Goal: Information Seeking & Learning: Understand process/instructions

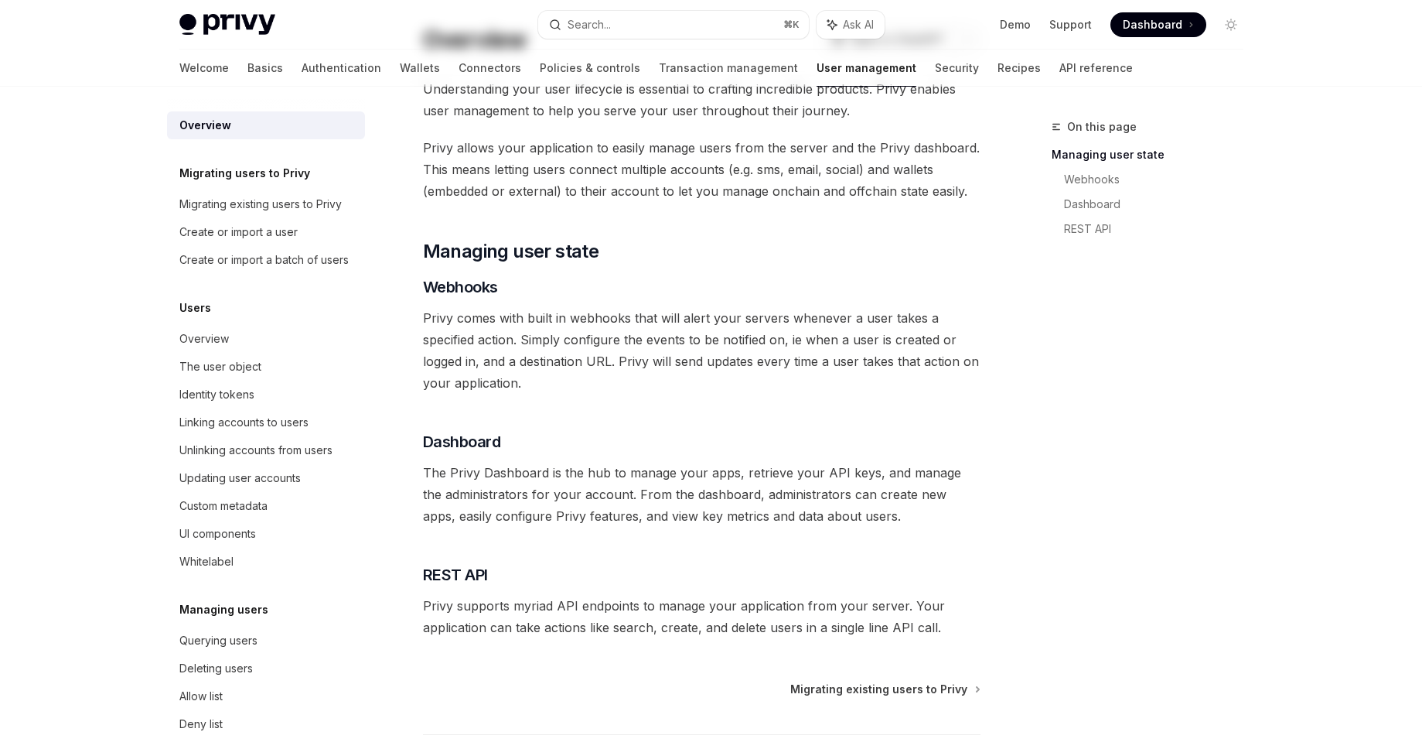
scroll to position [232, 0]
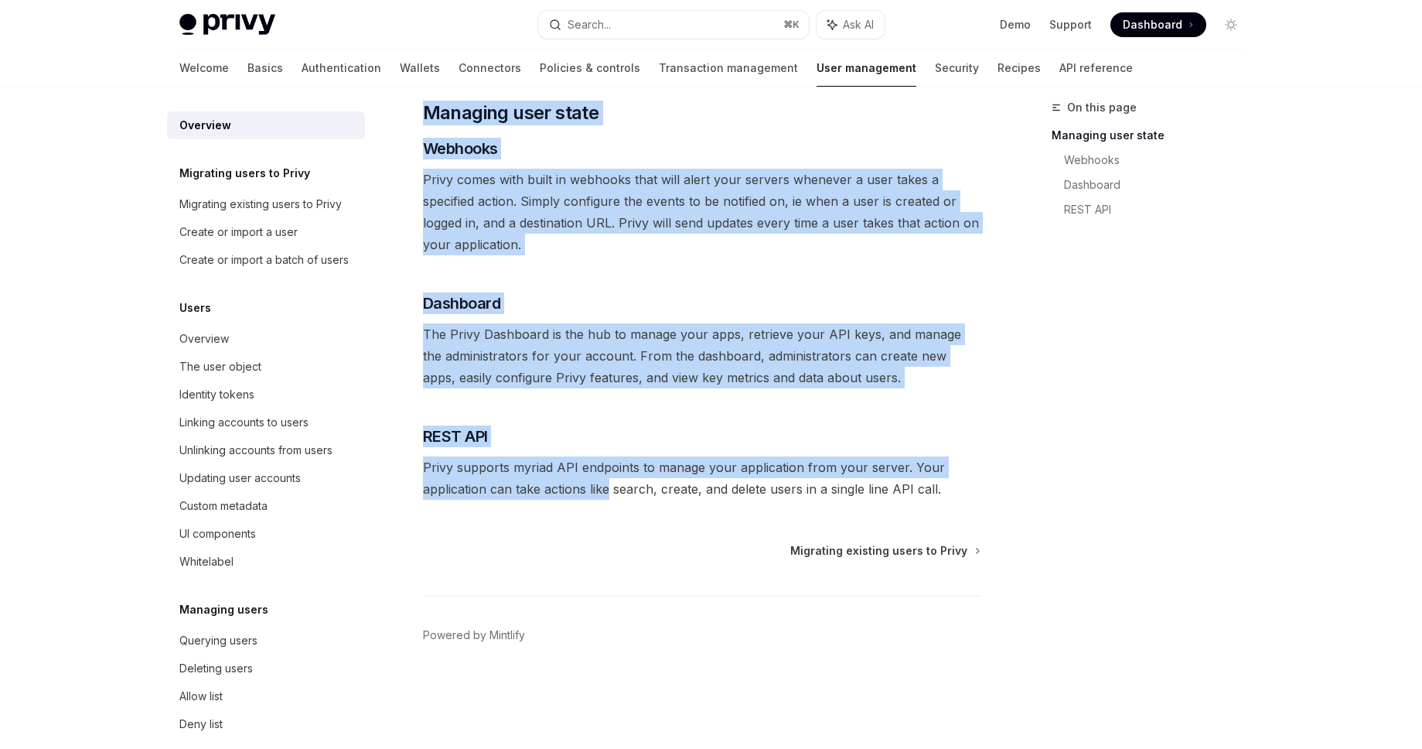
drag, startPoint x: 1122, startPoint y: 512, endPoint x: 606, endPoint y: 483, distance: 517.4
click at [606, 483] on div "On this page Managing user state Webhooks Dashboard REST API Overview OpenAI Op…" at bounding box center [711, 292] width 1089 height 875
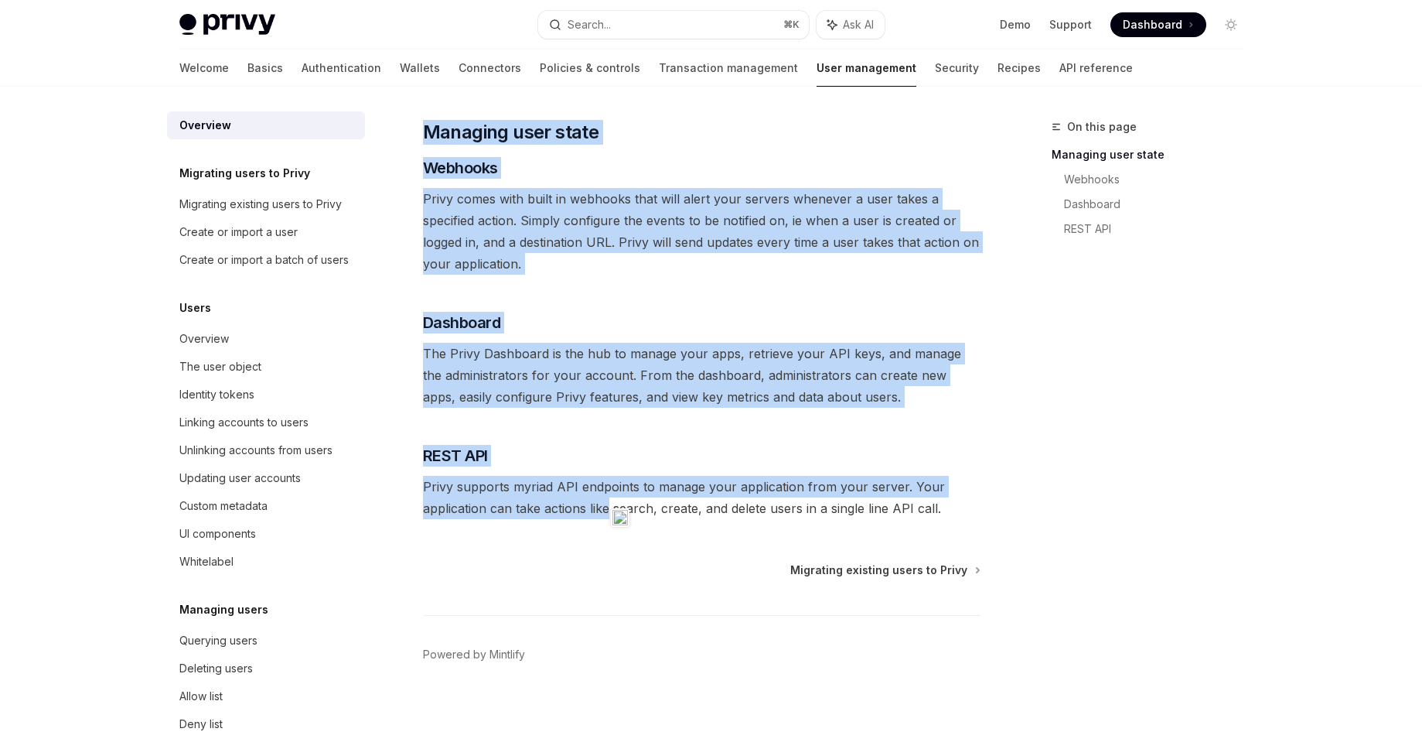
click at [953, 496] on span "Privy supports myriad API endpoints to manage your application from your server…" at bounding box center [702, 497] width 558 height 43
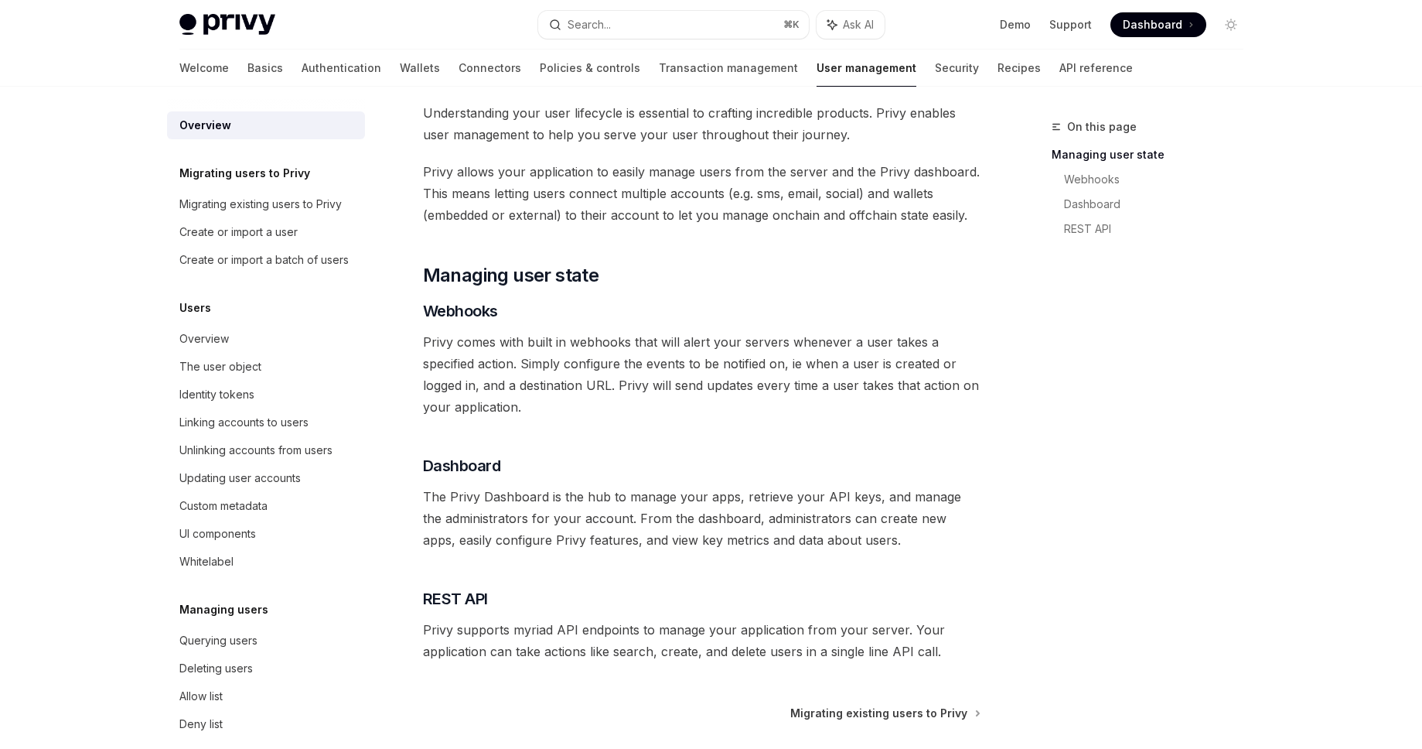
scroll to position [0, 0]
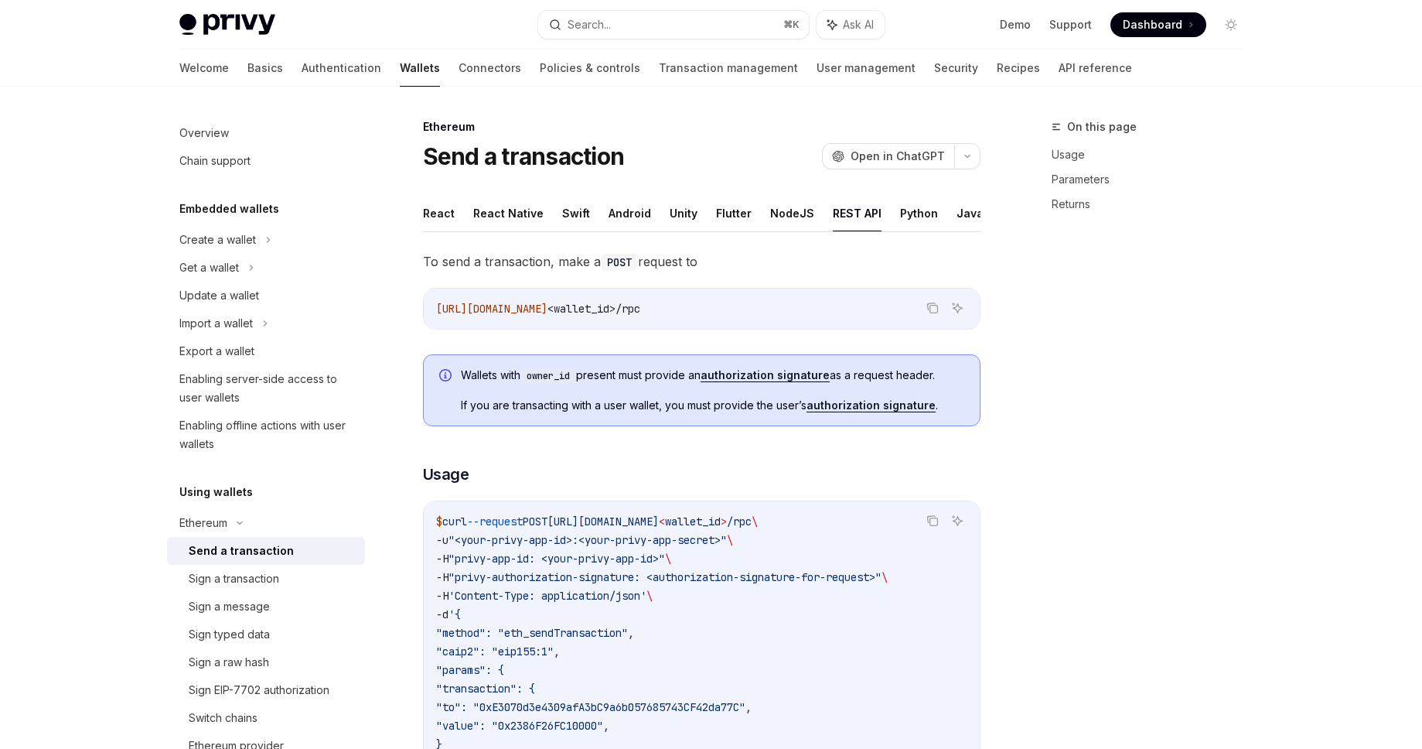
scroll to position [304, 0]
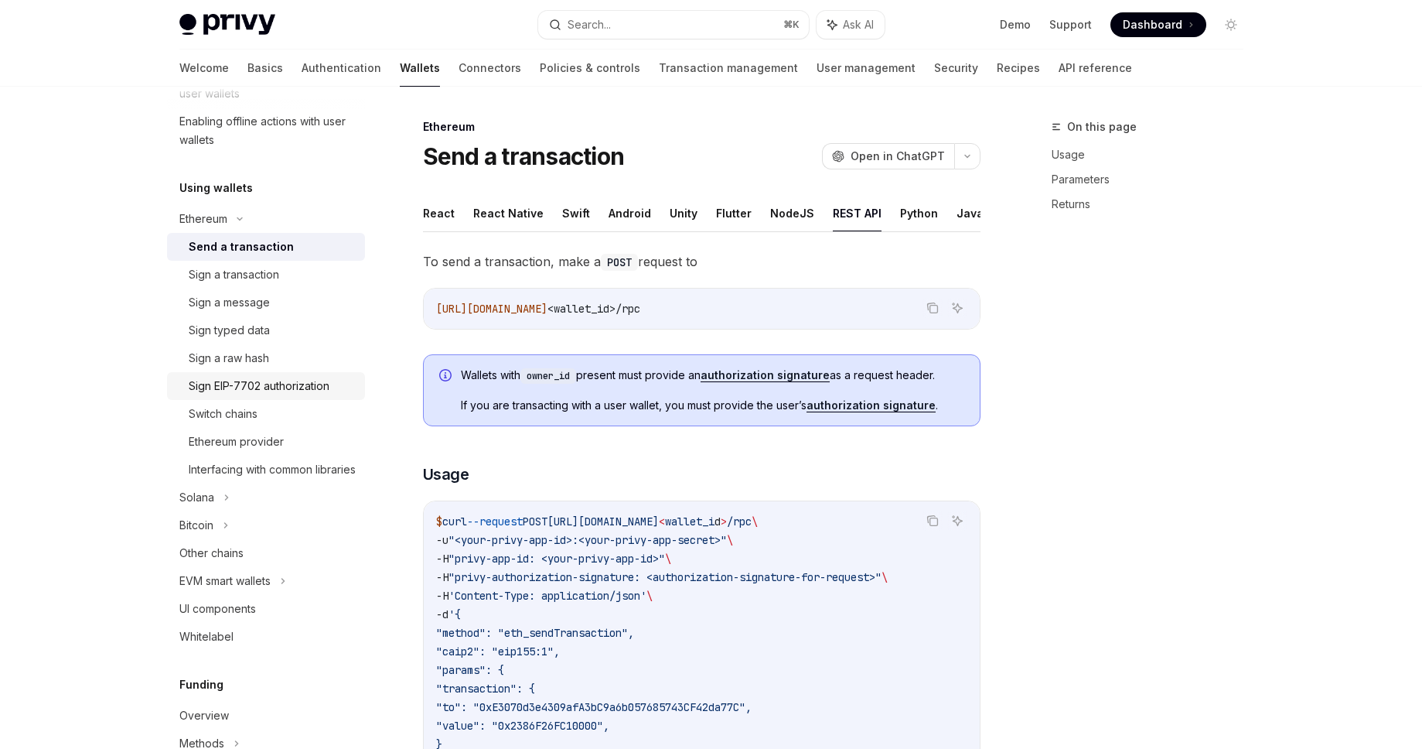
click at [299, 391] on div "Sign EIP-7702 authorization" at bounding box center [259, 386] width 141 height 19
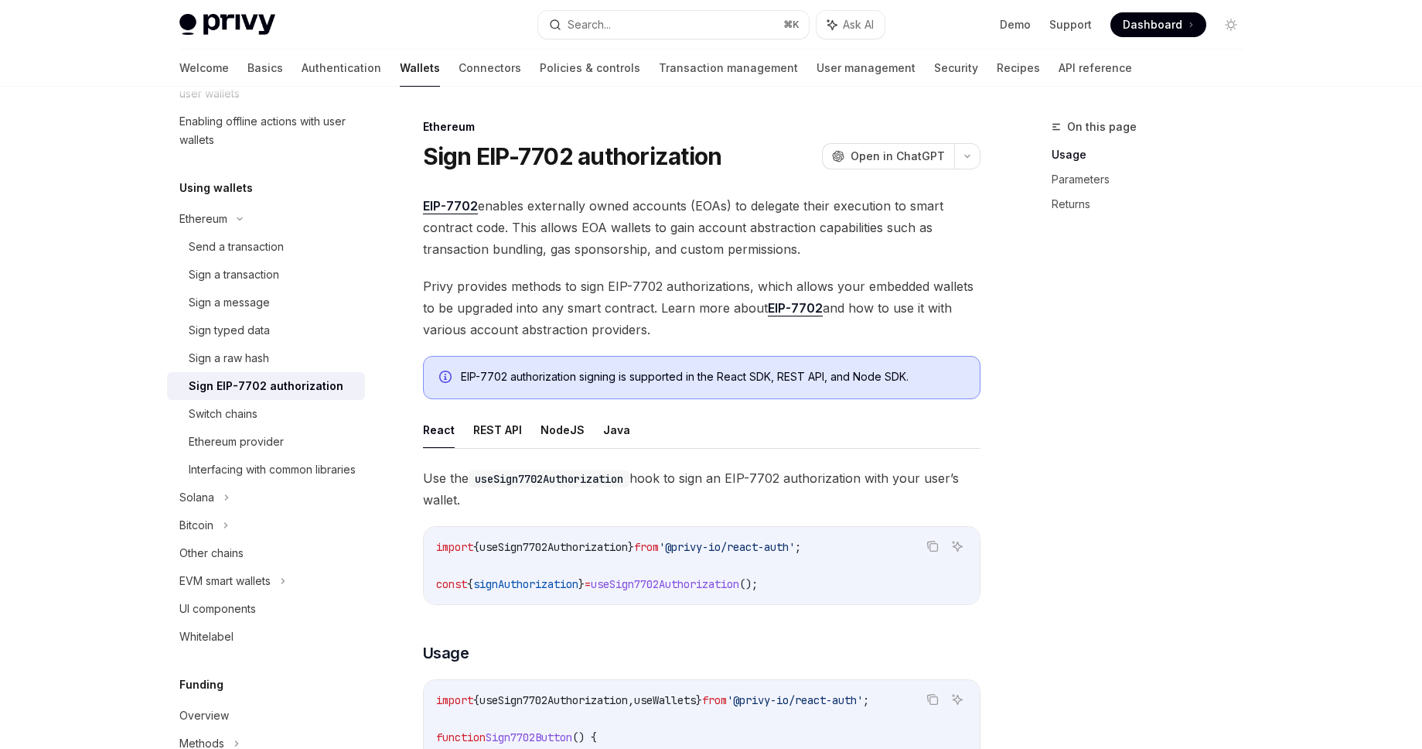
click at [634, 437] on ul "React REST API NodeJS Java" at bounding box center [702, 429] width 558 height 37
click at [612, 430] on button "Java" at bounding box center [616, 429] width 27 height 36
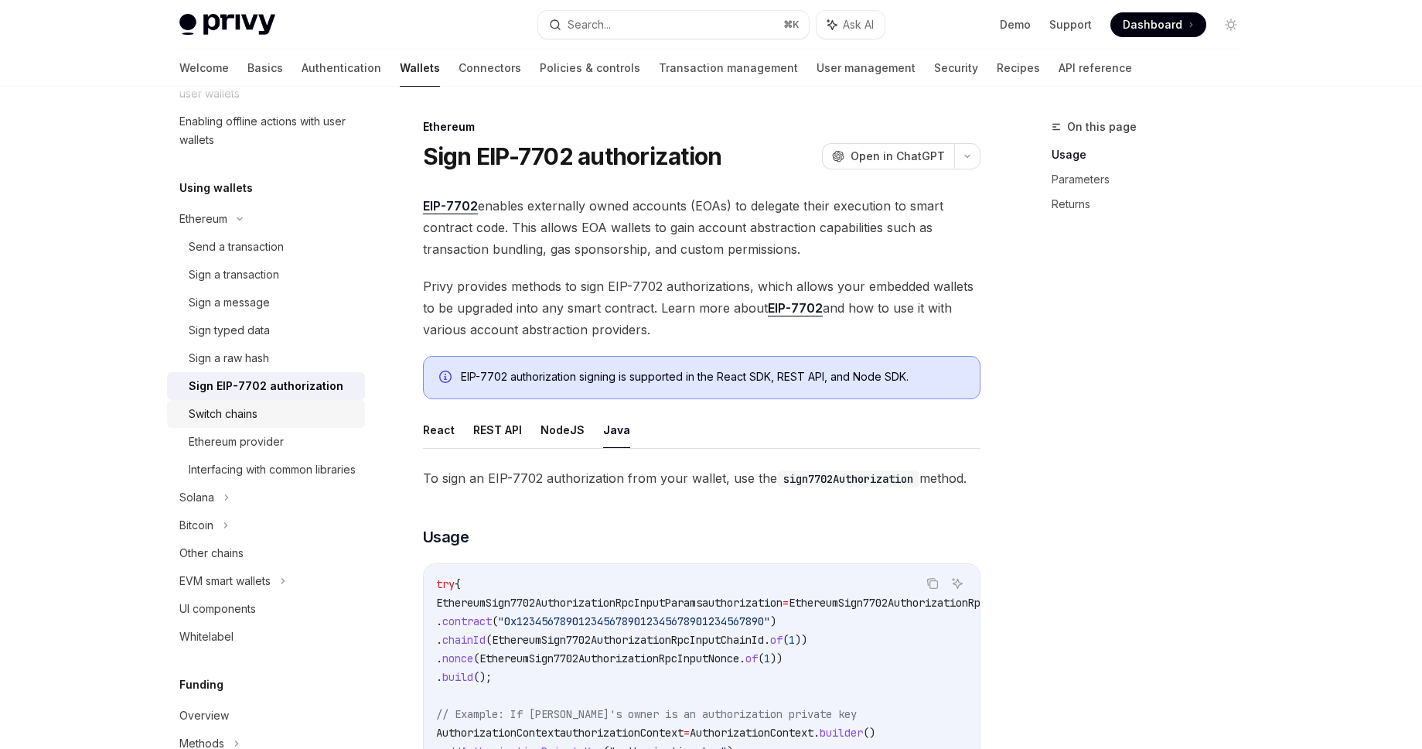
click at [293, 408] on div "Switch chains" at bounding box center [272, 413] width 167 height 19
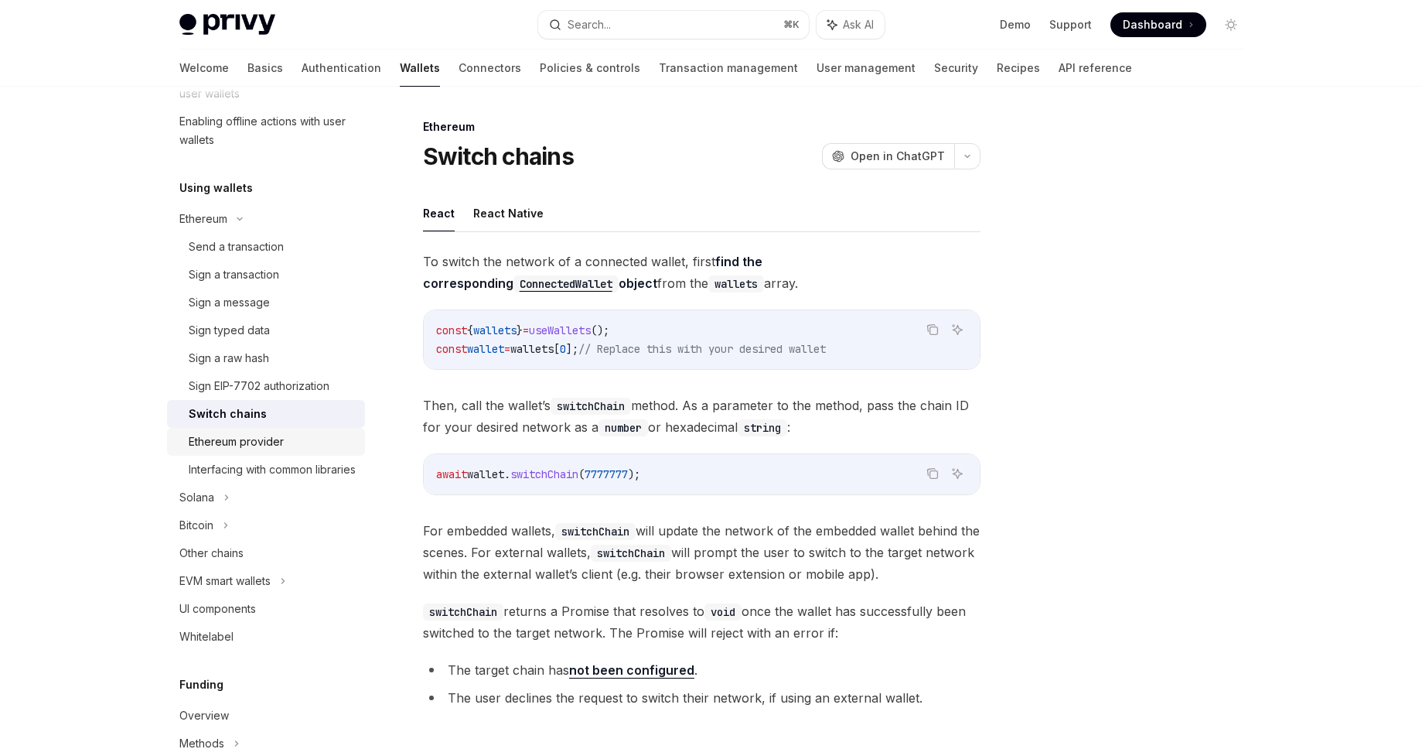
click at [287, 442] on div "Ethereum provider" at bounding box center [272, 441] width 167 height 19
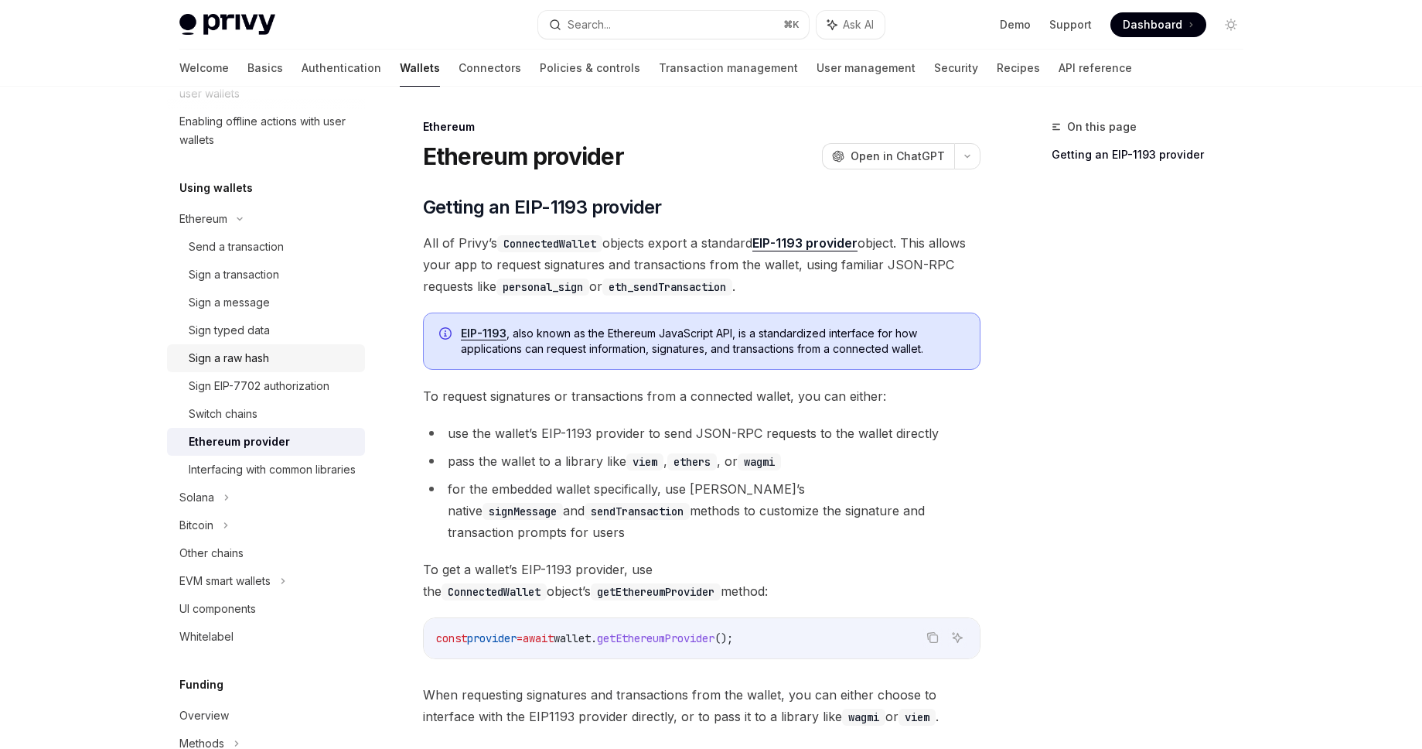
click at [295, 370] on link "Sign a raw hash" at bounding box center [266, 358] width 198 height 28
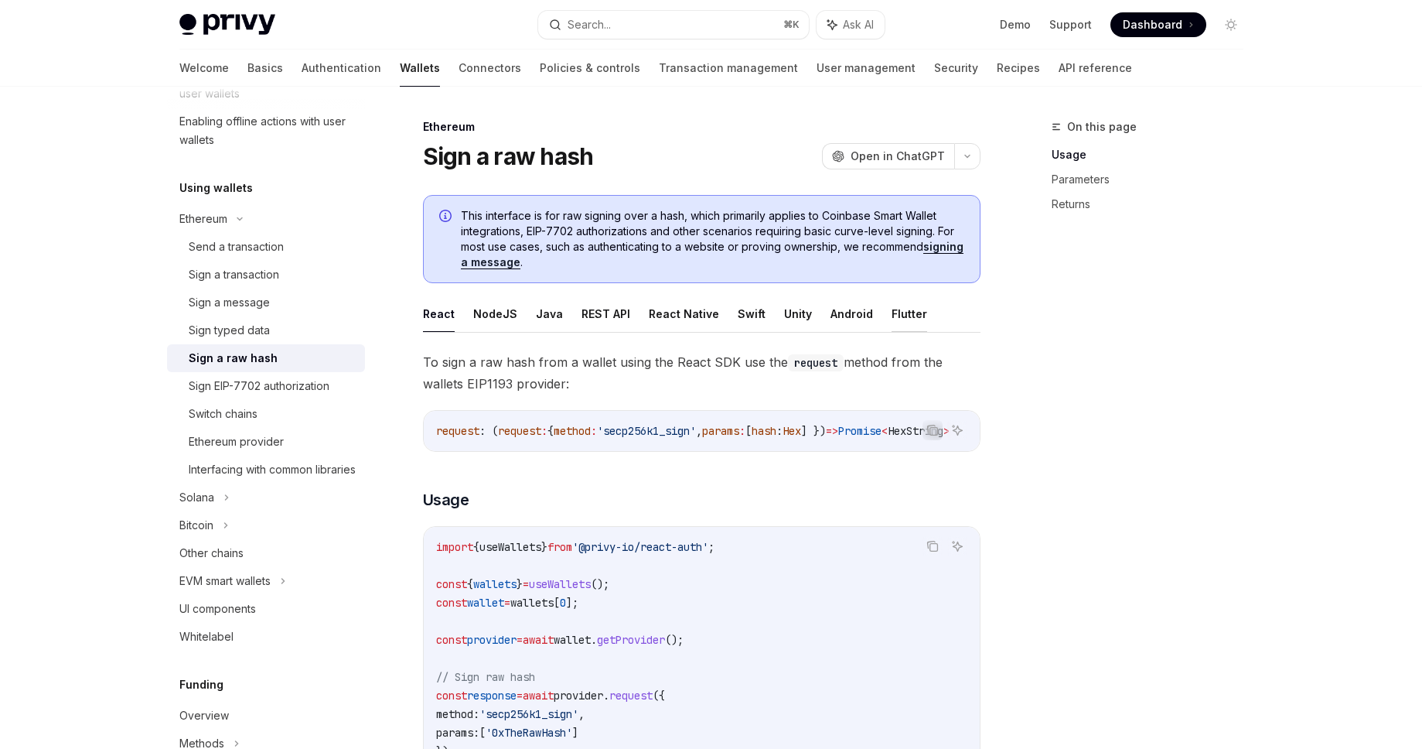
click at [892, 306] on button "Flutter" at bounding box center [910, 313] width 36 height 36
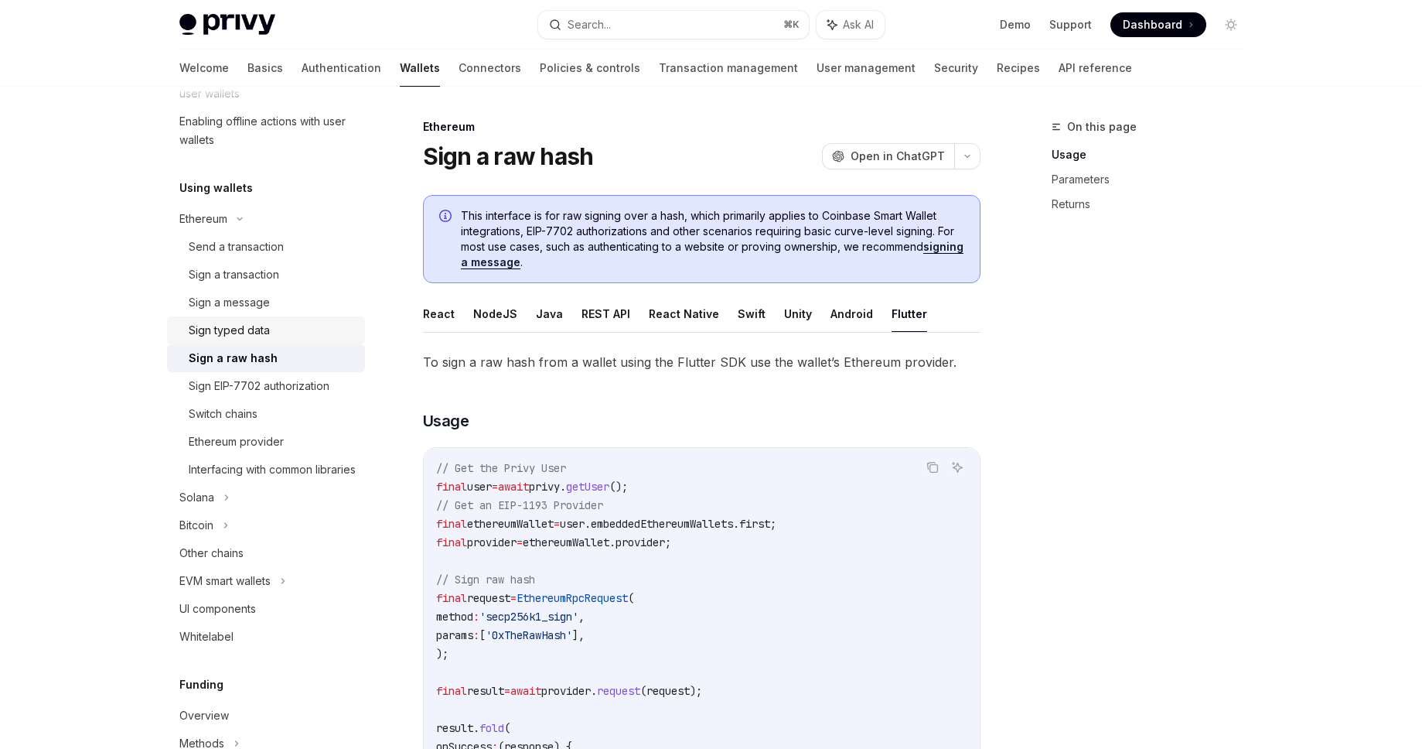
click at [189, 316] on link "Sign typed data" at bounding box center [266, 330] width 198 height 28
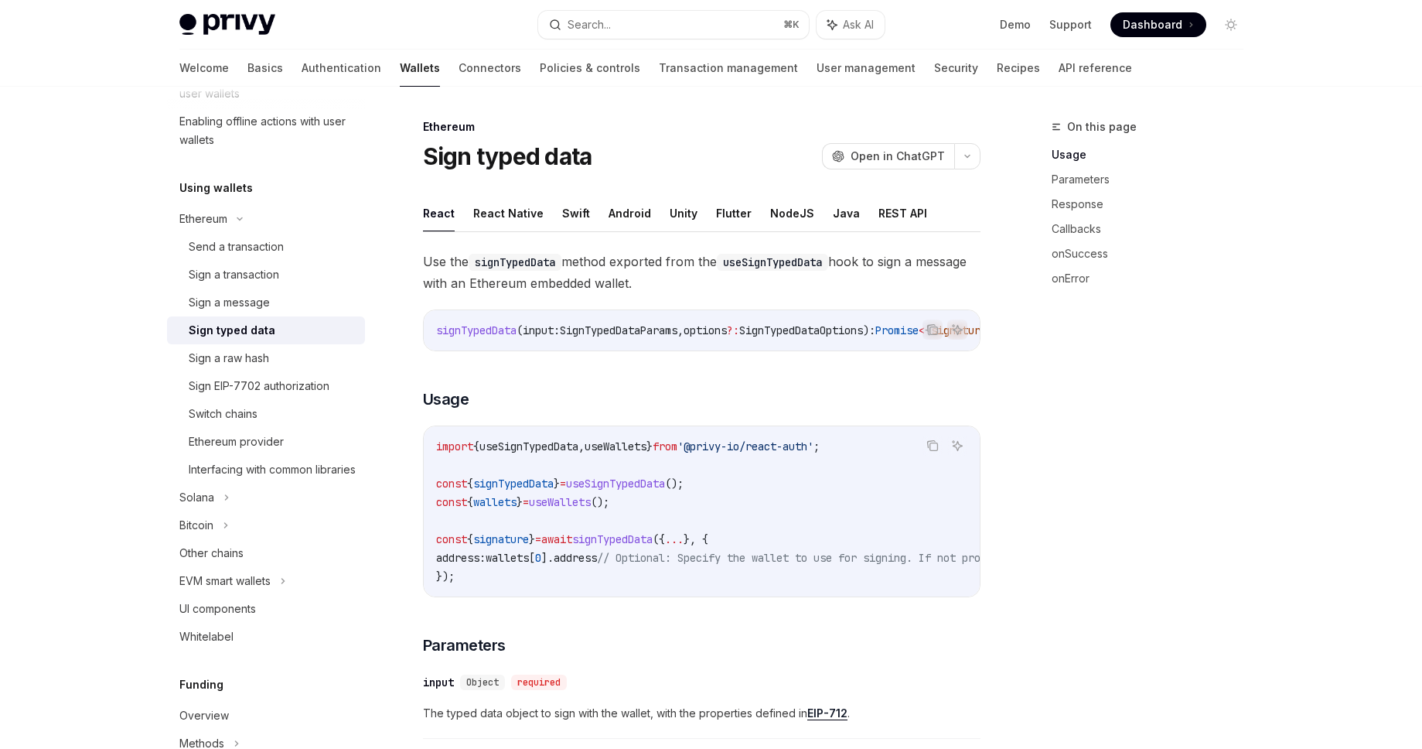
click at [714, 135] on div "Ethereum Sign typed data OpenAI Open in ChatGPT" at bounding box center [702, 144] width 558 height 51
click at [934, 76] on link "Security" at bounding box center [956, 67] width 44 height 37
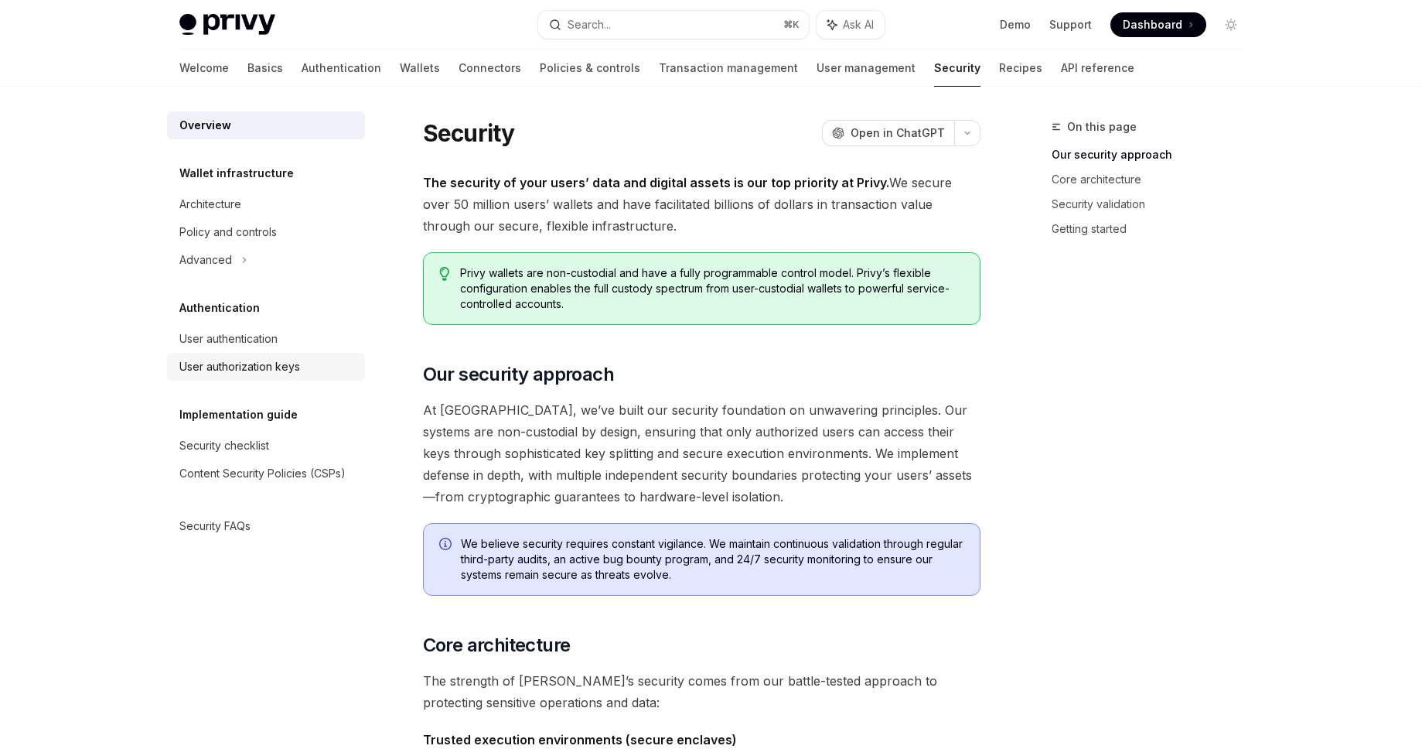
click at [210, 353] on link "User authorization keys" at bounding box center [266, 367] width 198 height 28
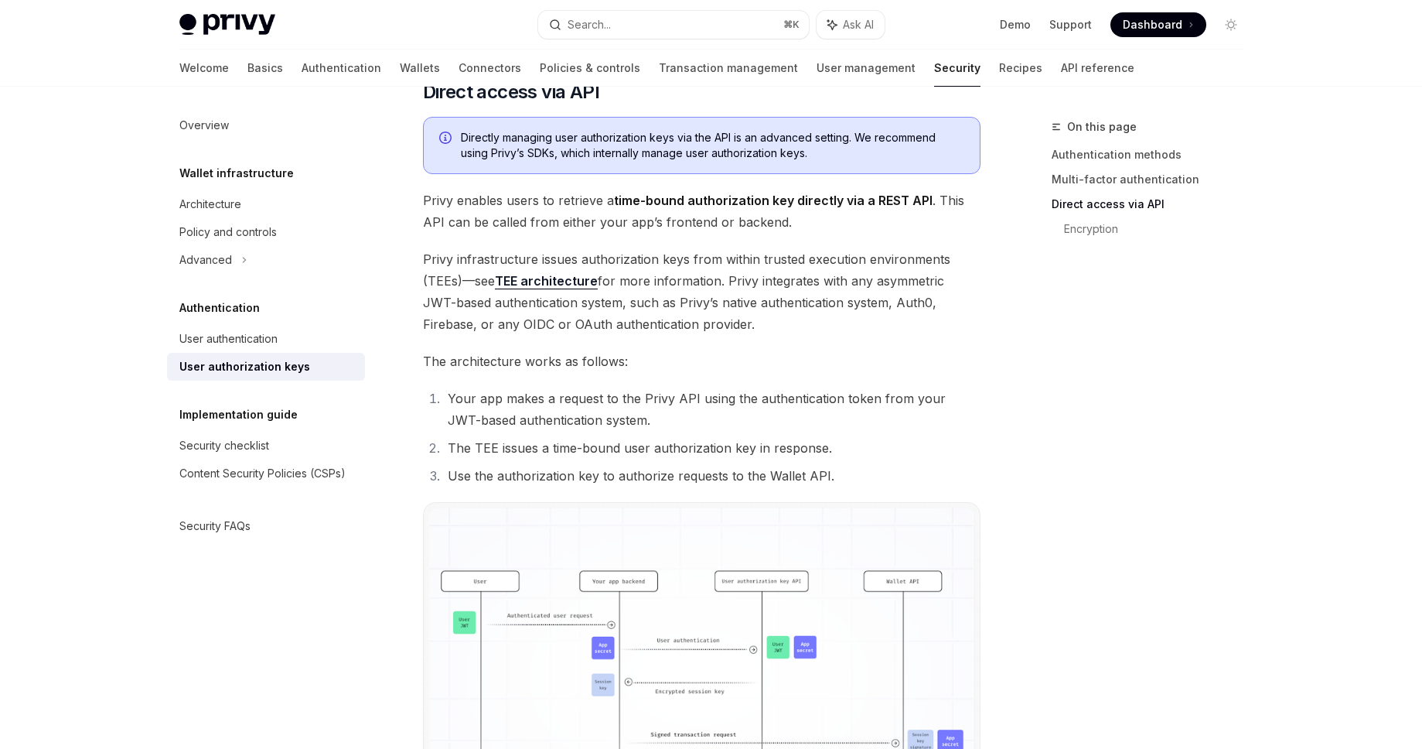
scroll to position [780, 0]
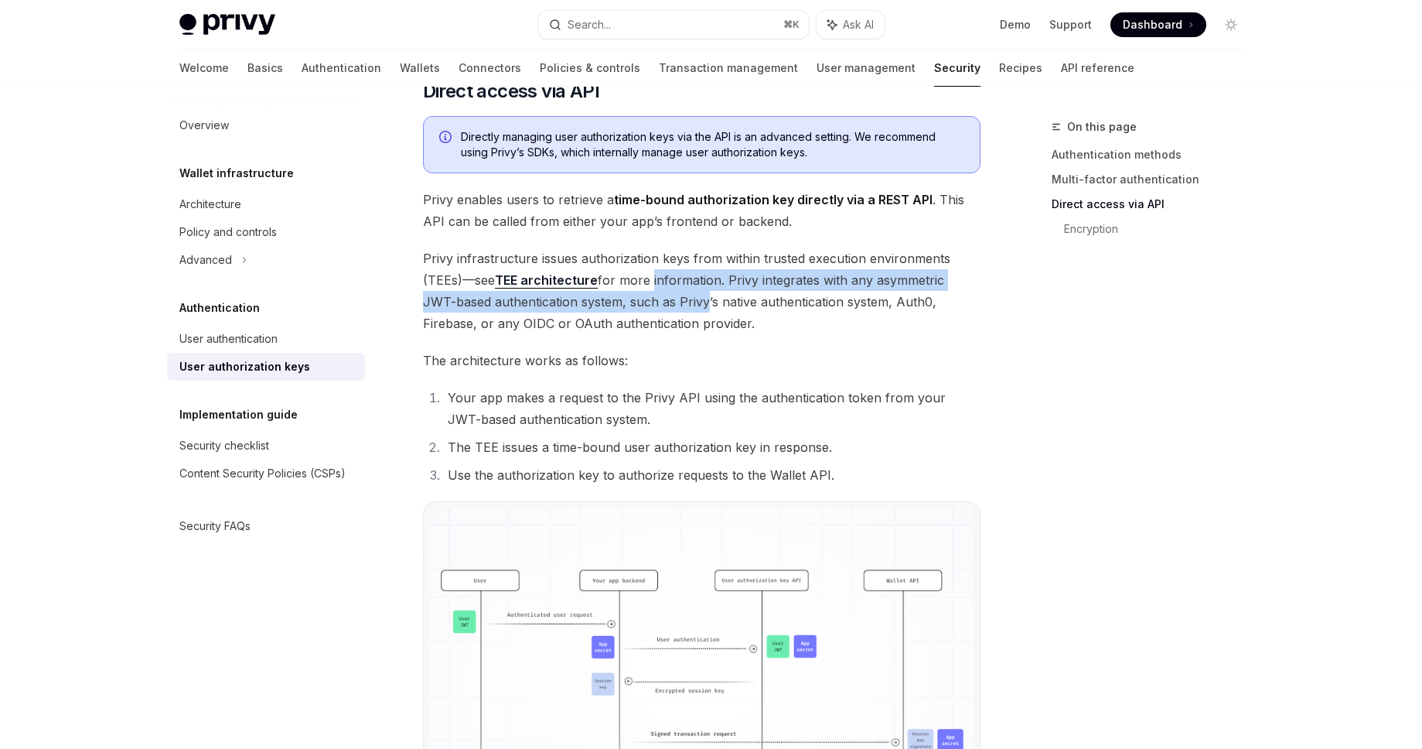
drag, startPoint x: 650, startPoint y: 285, endPoint x: 670, endPoint y: 295, distance: 22.5
click at [670, 295] on span "Privy infrastructure issues authorization keys from within trusted execution en…" at bounding box center [702, 290] width 558 height 87
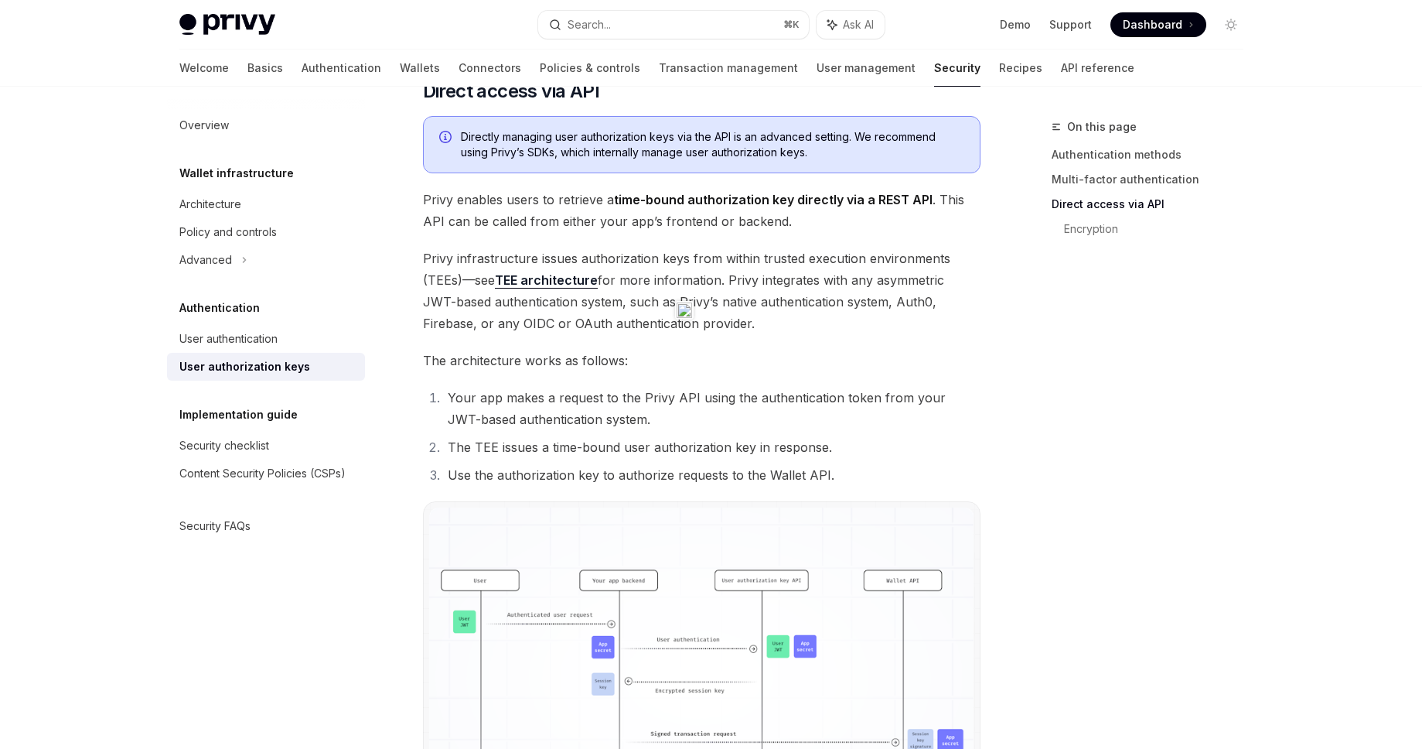
click at [776, 302] on span "Privy infrastructure issues authorization keys from within trusted execution en…" at bounding box center [702, 290] width 558 height 87
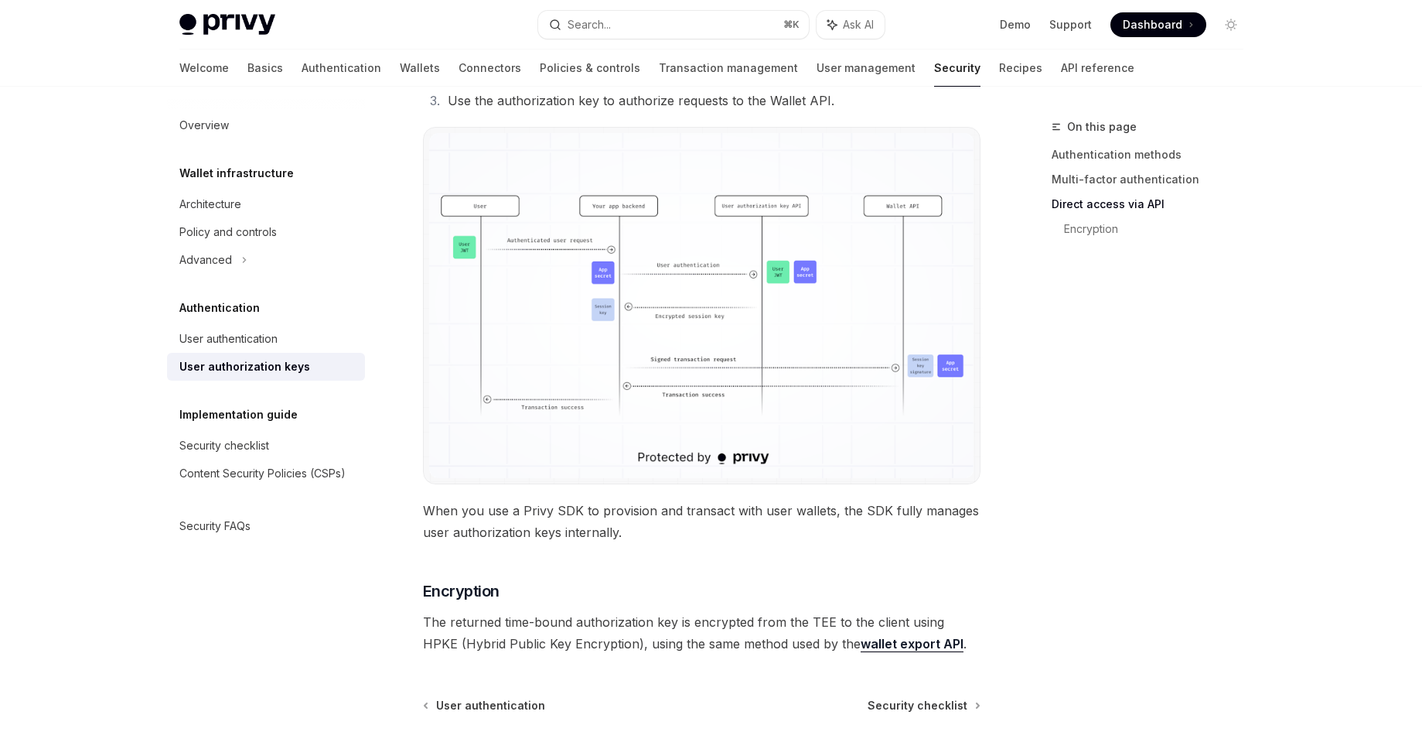
scroll to position [1175, 0]
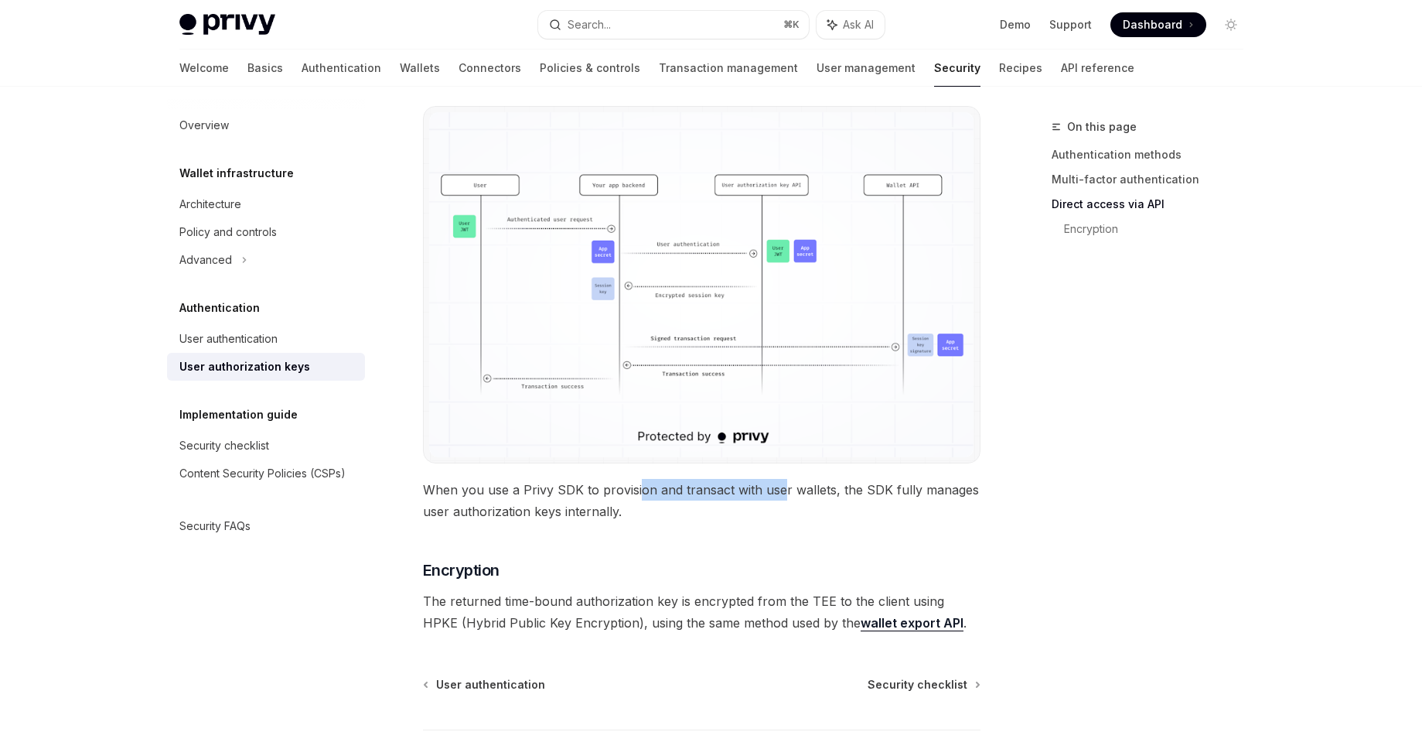
drag, startPoint x: 650, startPoint y: 494, endPoint x: 776, endPoint y: 493, distance: 126.1
click at [776, 493] on span "When you use a Privy SDK to provision and transact with user wallets, the SDK f…" at bounding box center [702, 500] width 558 height 43
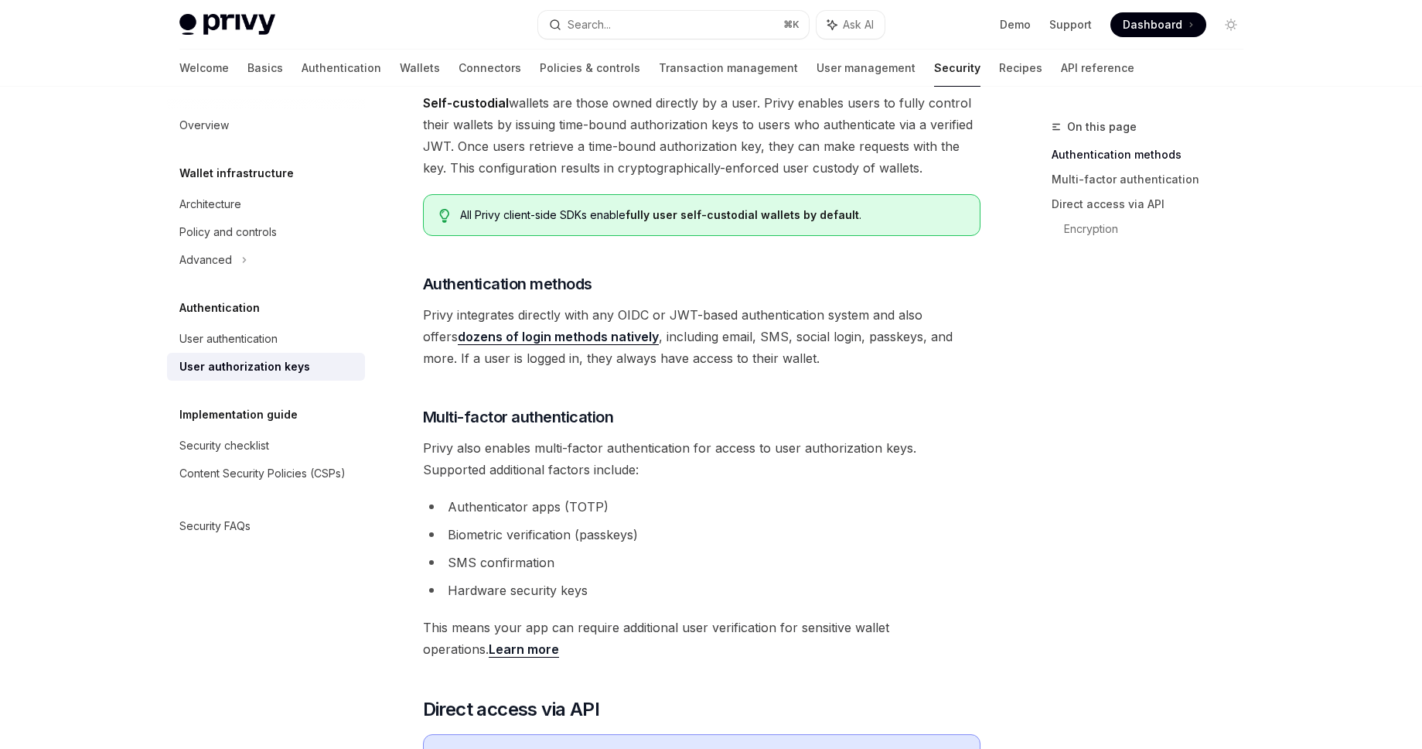
scroll to position [126, 0]
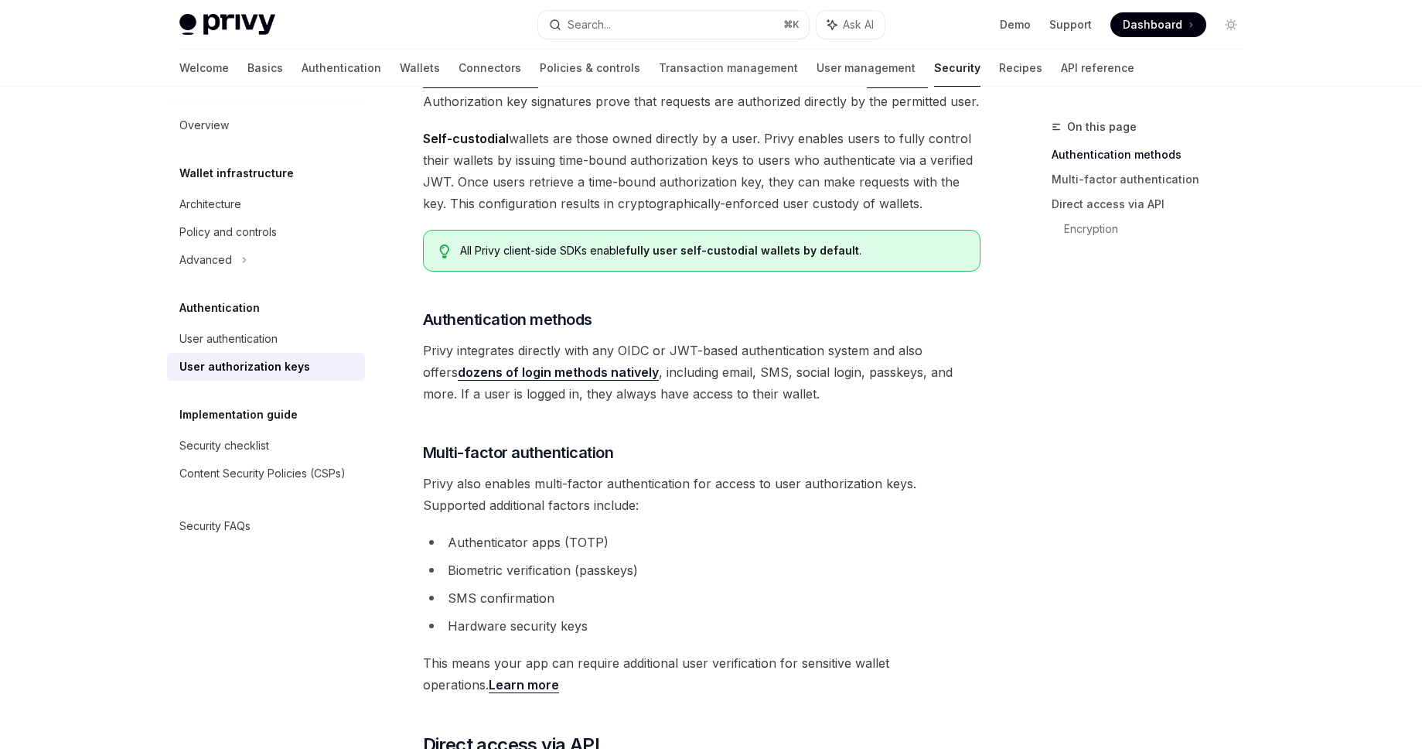
drag, startPoint x: 929, startPoint y: 247, endPoint x: 923, endPoint y: 197, distance: 49.8
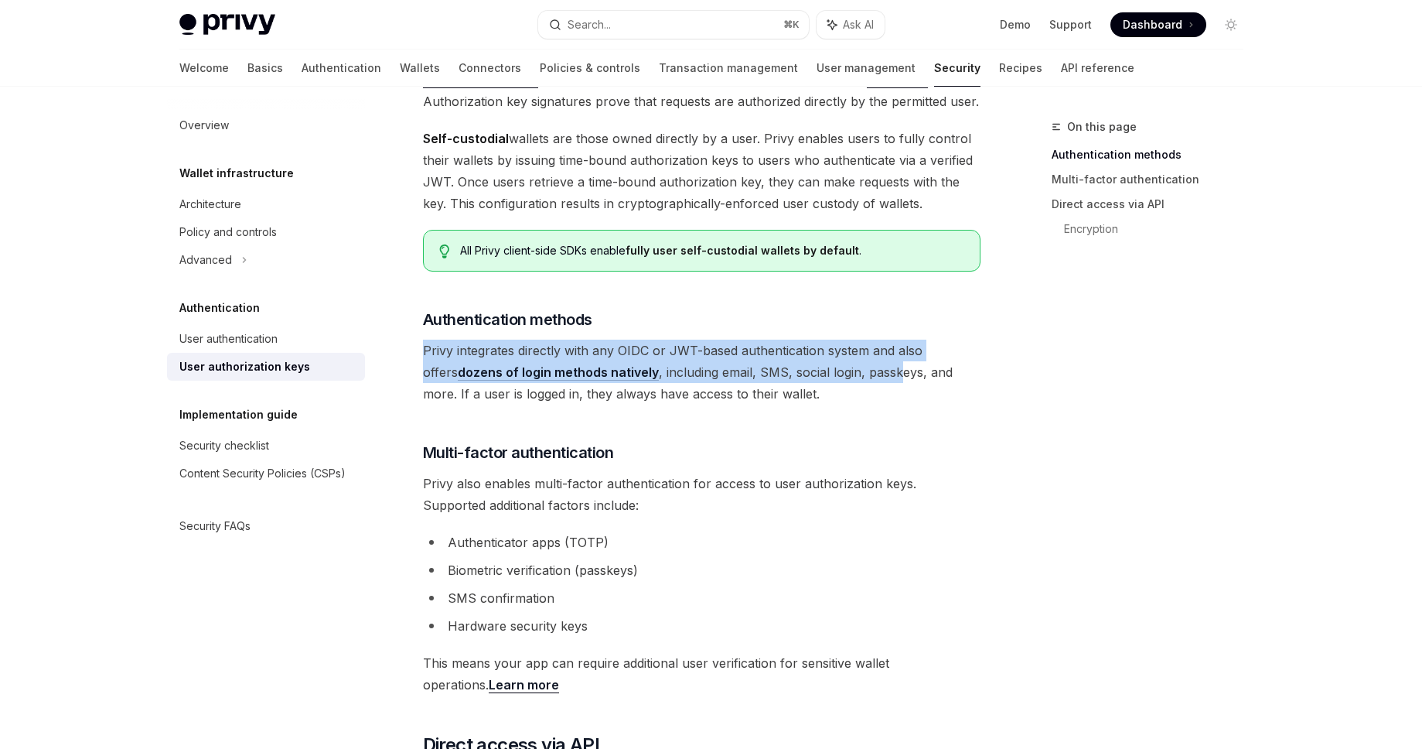
drag, startPoint x: 848, startPoint y: 312, endPoint x: 858, endPoint y: 391, distance: 80.3
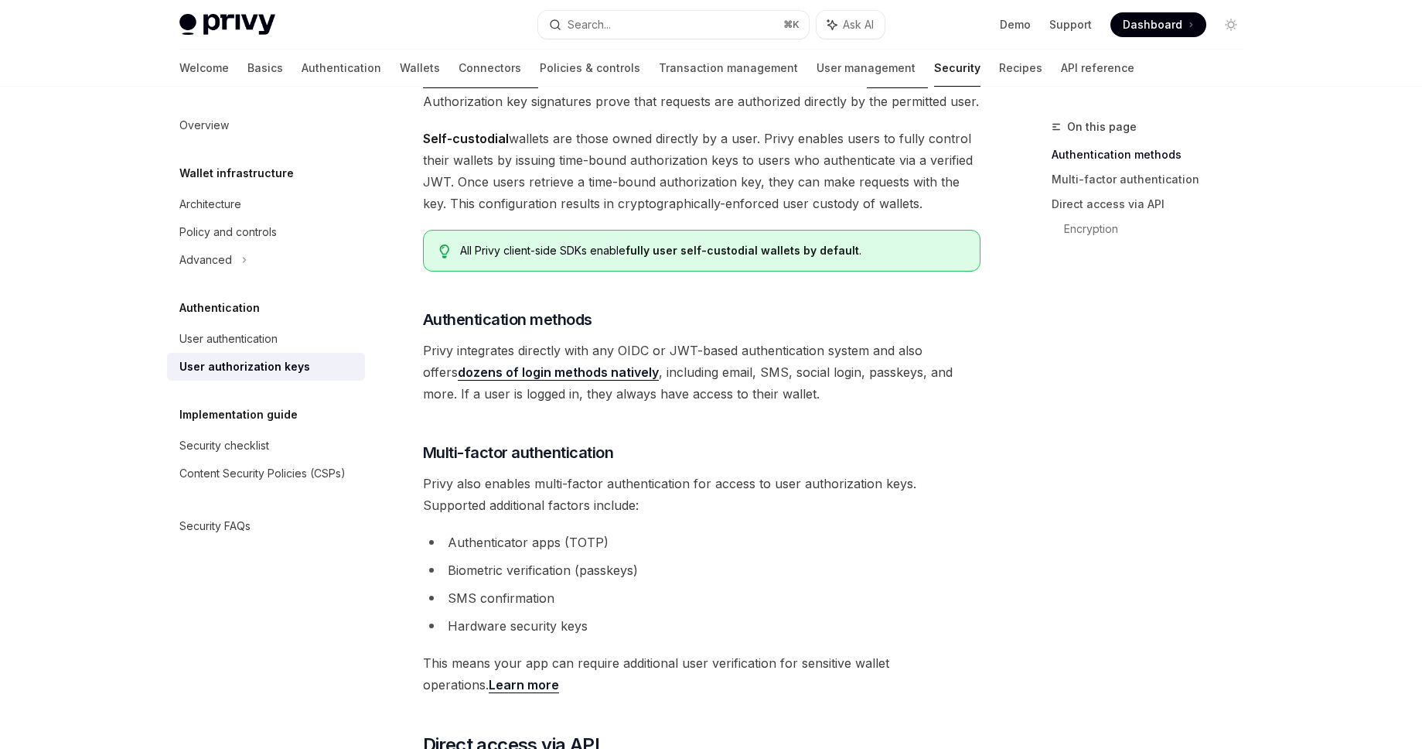
click at [779, 493] on span "Privy also enables multi-factor authentication for access to user authorization…" at bounding box center [702, 494] width 558 height 43
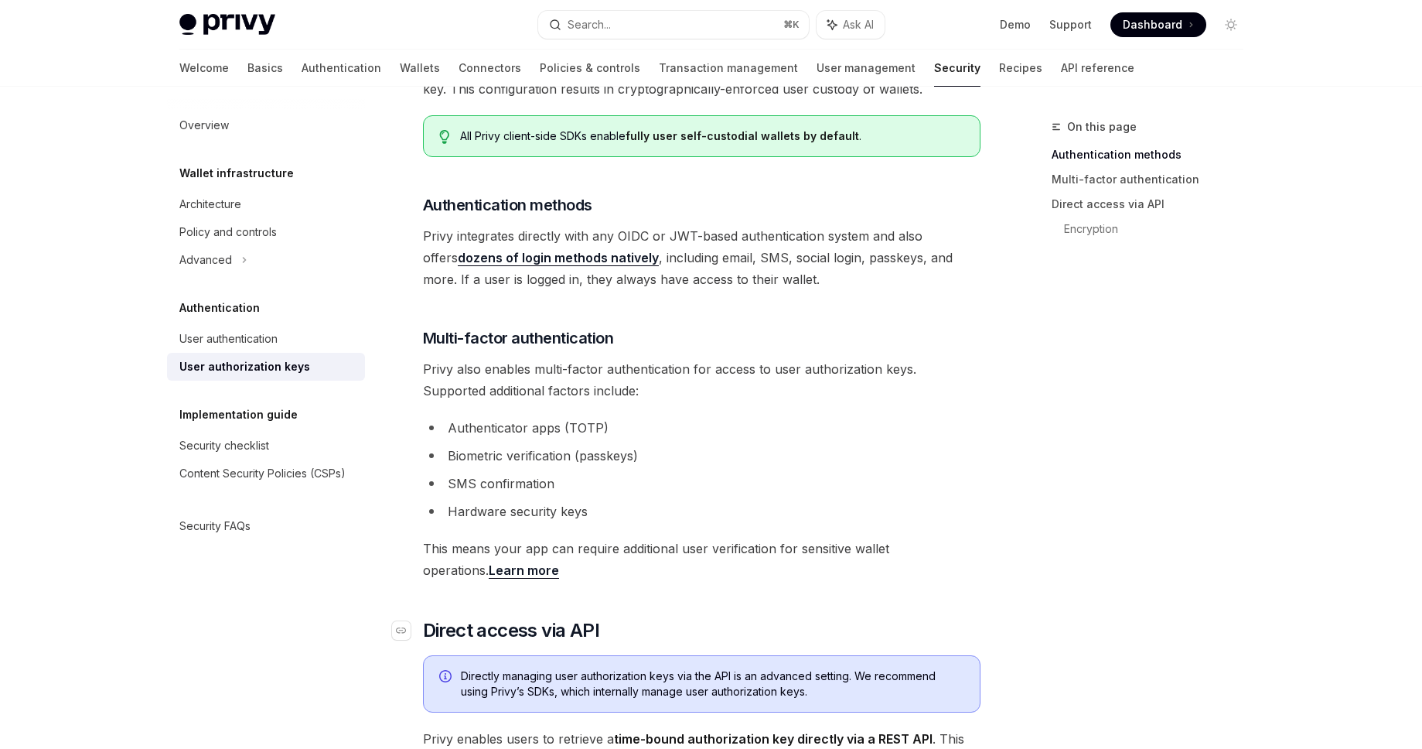
scroll to position [418, 0]
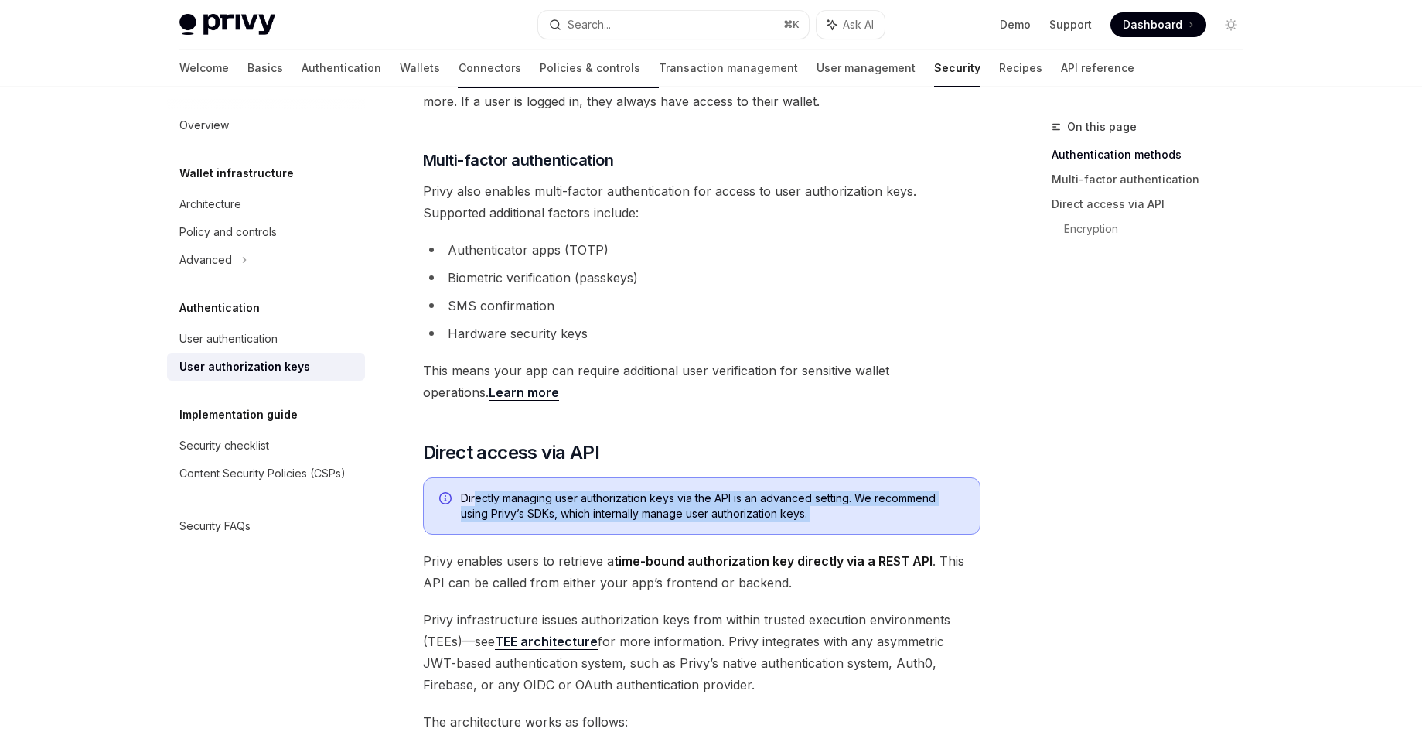
drag, startPoint x: 474, startPoint y: 496, endPoint x: 831, endPoint y: 543, distance: 360.4
click at [831, 543] on div "Authorization keys are the core primitive for control of Privy’s Wallet API . A…" at bounding box center [702, 583] width 558 height 1613
click at [797, 534] on div "Authorization keys are the core primitive for control of Privy’s Wallet API . A…" at bounding box center [702, 583] width 558 height 1613
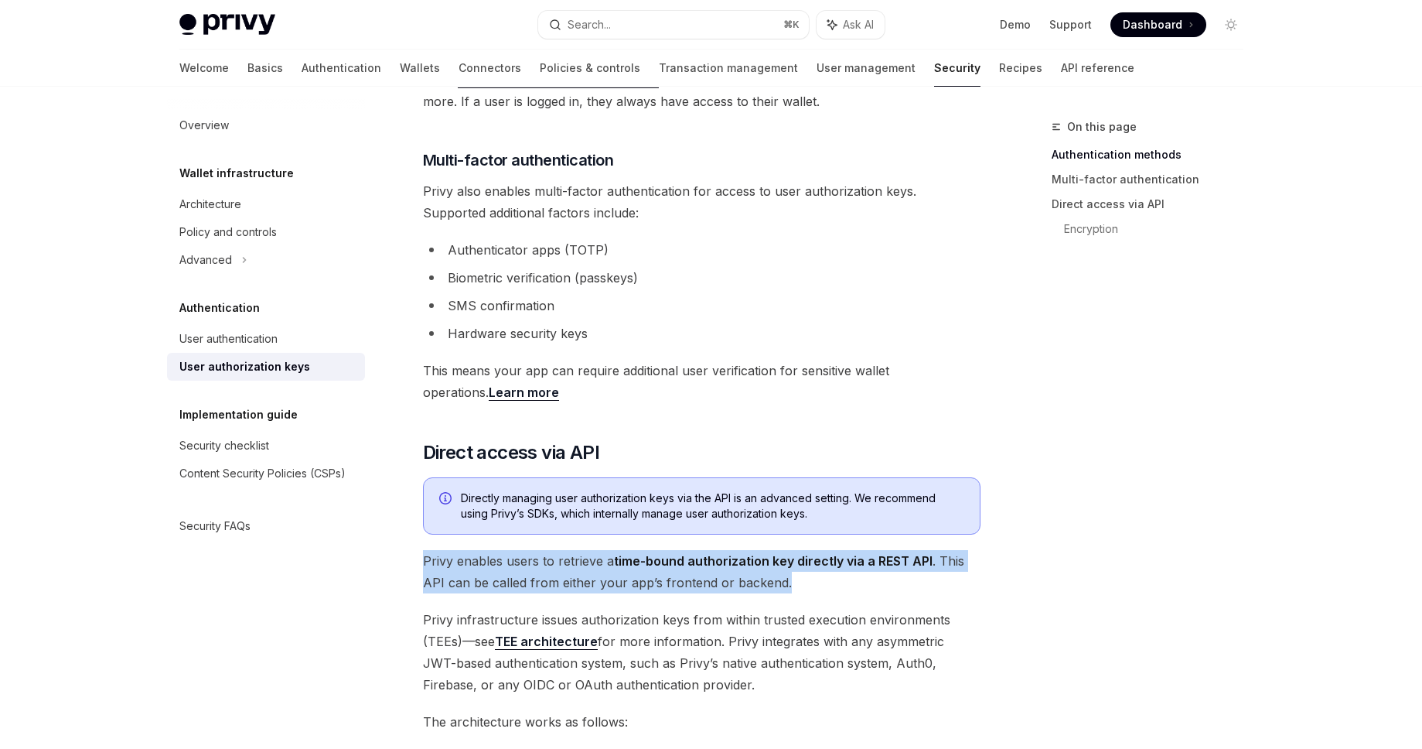
drag, startPoint x: 420, startPoint y: 566, endPoint x: 849, endPoint y: 580, distance: 429.4
click at [849, 580] on div "Authentication User authorization keys OpenAI Open in ChatGPT OpenAI Open in Ch…" at bounding box center [557, 659] width 854 height 1920
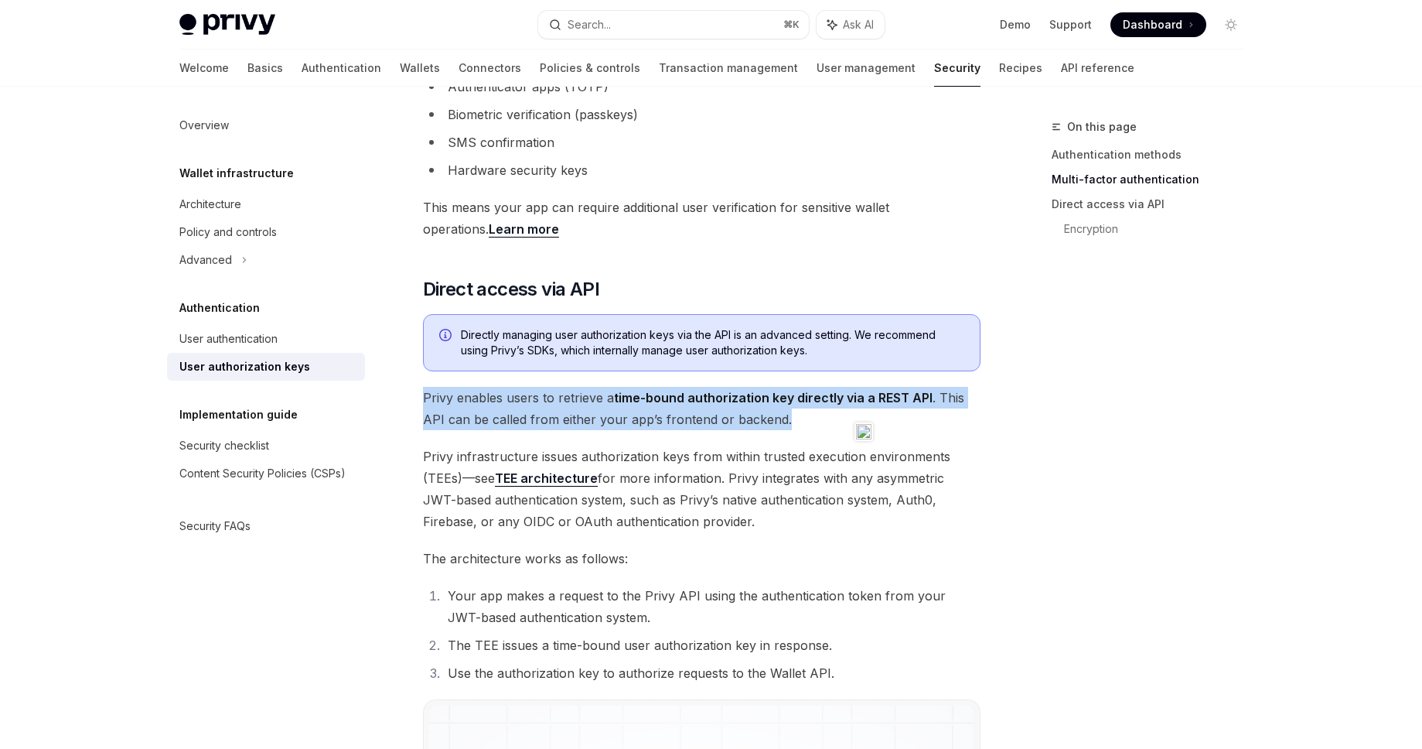
scroll to position [604, 0]
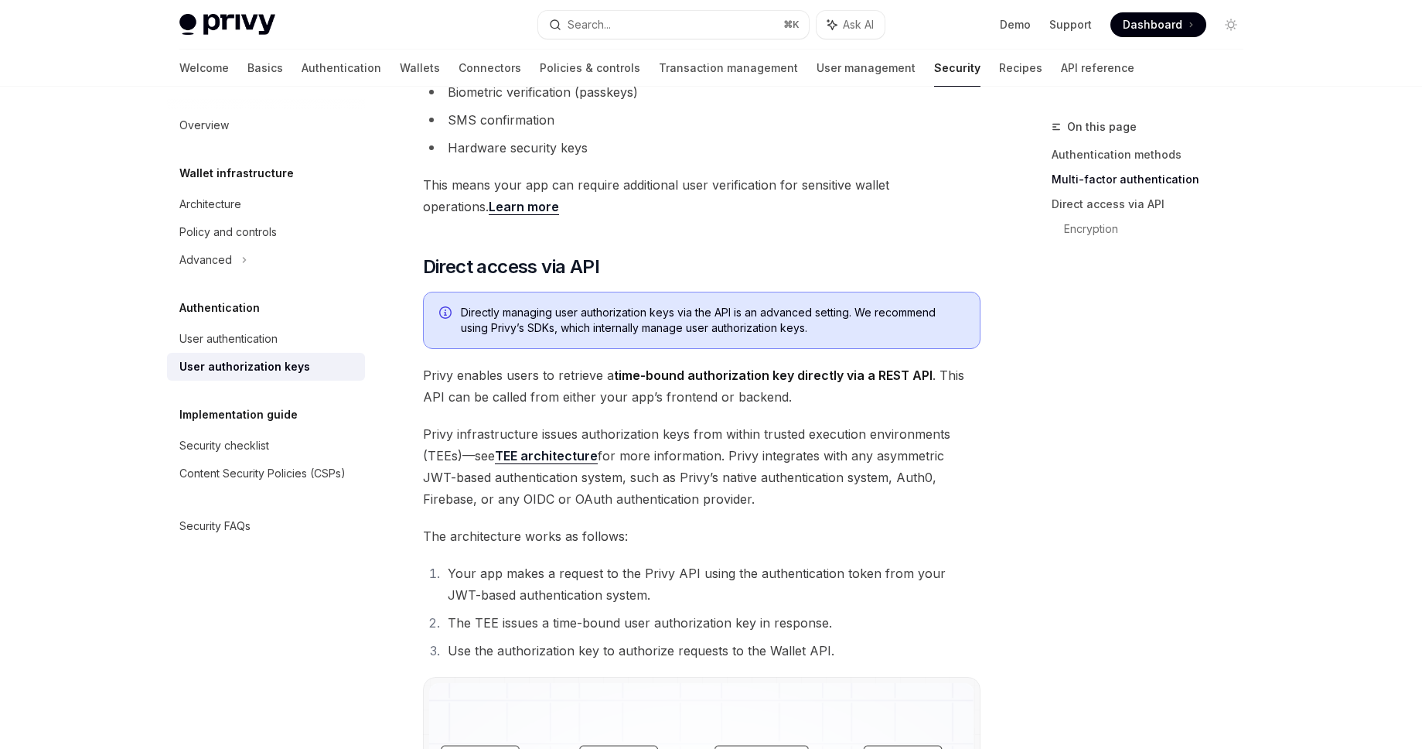
click at [775, 536] on span "The architecture works as follows:" at bounding box center [702, 536] width 558 height 22
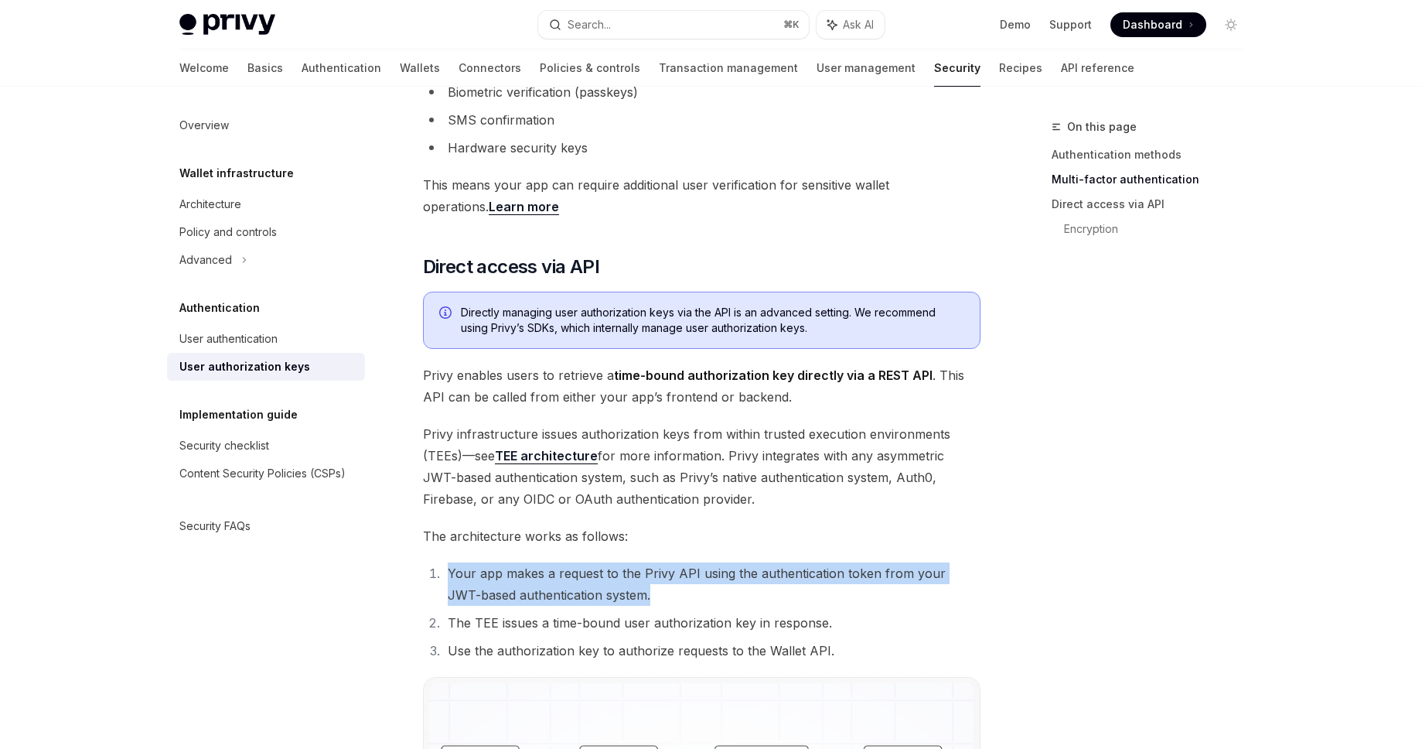
drag, startPoint x: 783, startPoint y: 528, endPoint x: 792, endPoint y: 588, distance: 60.3
click at [792, 588] on div "Authorization keys are the core primitive for control of Privy’s Wallet API . A…" at bounding box center [702, 397] width 558 height 1613
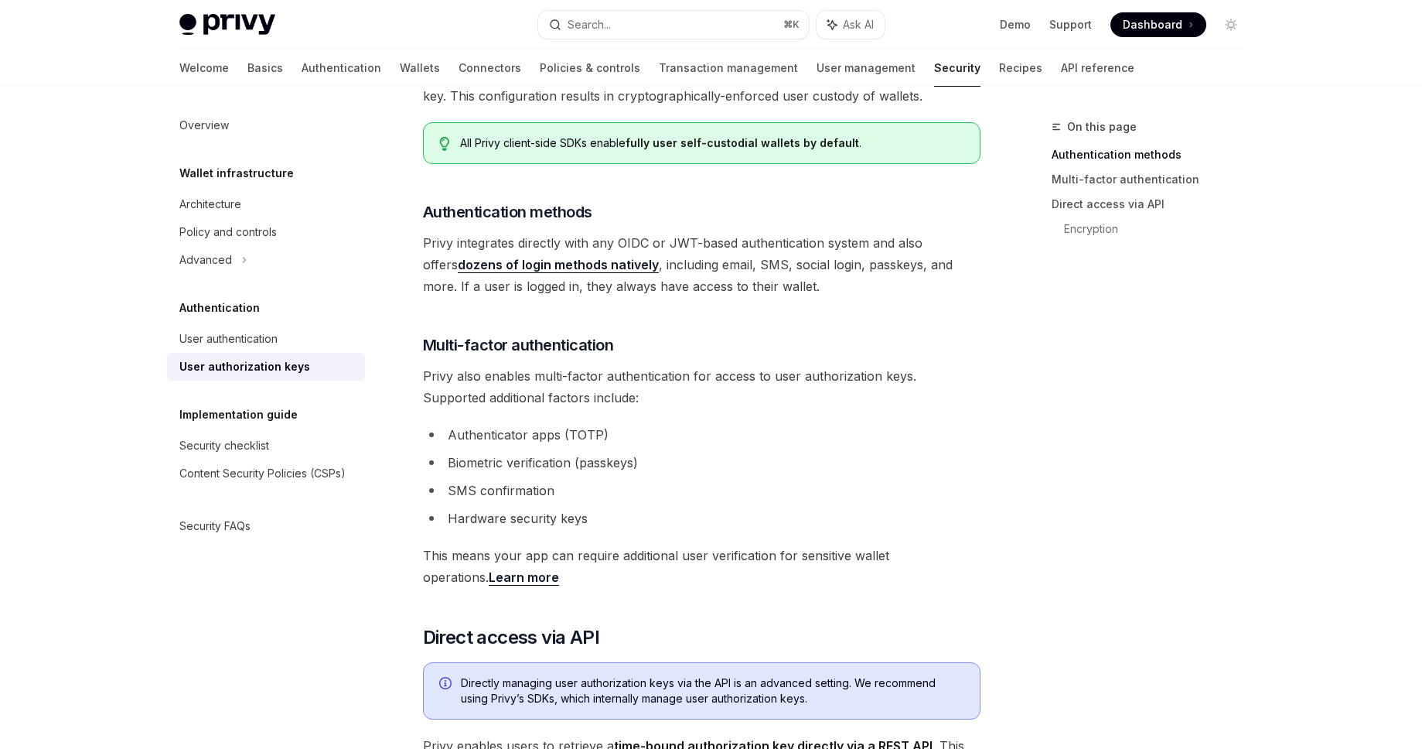
scroll to position [33, 0]
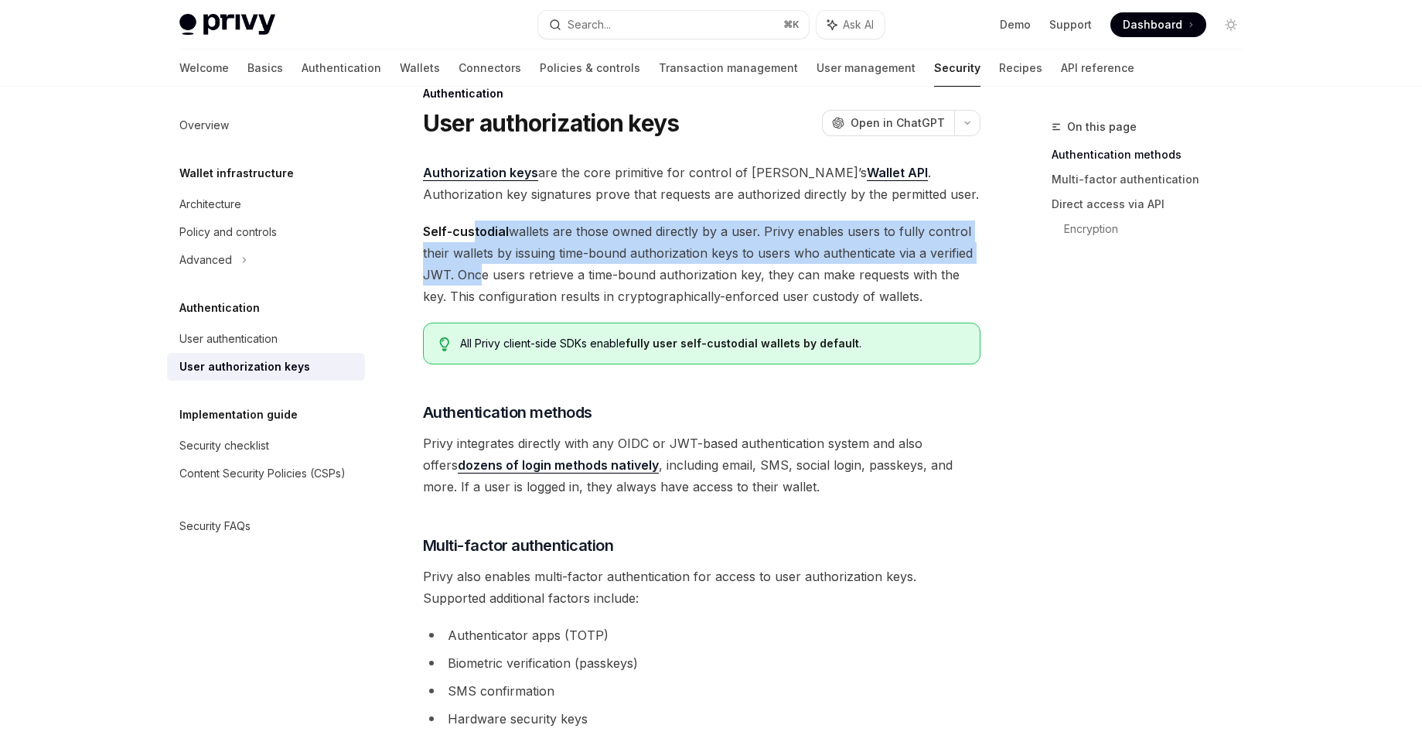
drag, startPoint x: 473, startPoint y: 227, endPoint x: 469, endPoint y: 277, distance: 50.4
click at [469, 277] on span "Self-custodial wallets are those owned directly by a user. Privy enables users …" at bounding box center [702, 263] width 558 height 87
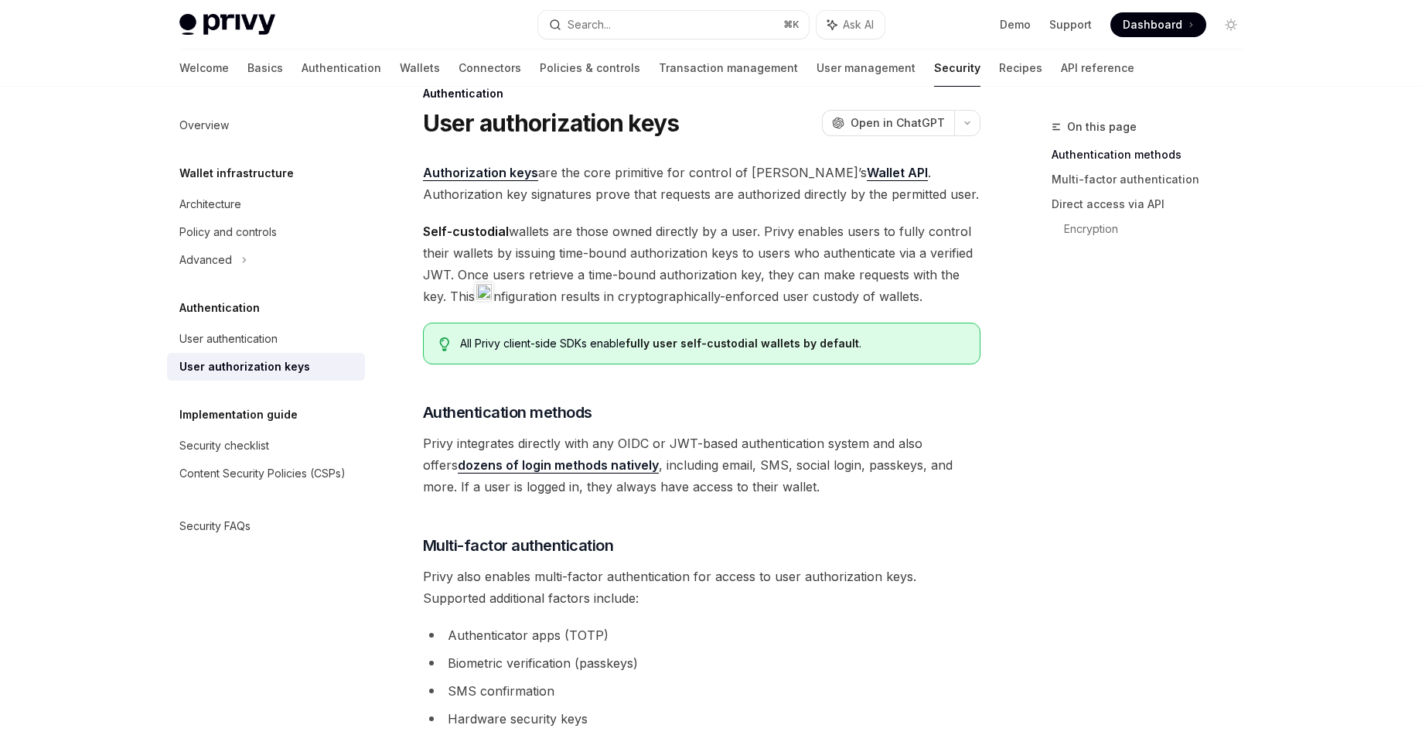
click at [731, 294] on span "Self-custodial wallets are those owned directly by a user. Privy enables users …" at bounding box center [702, 263] width 558 height 87
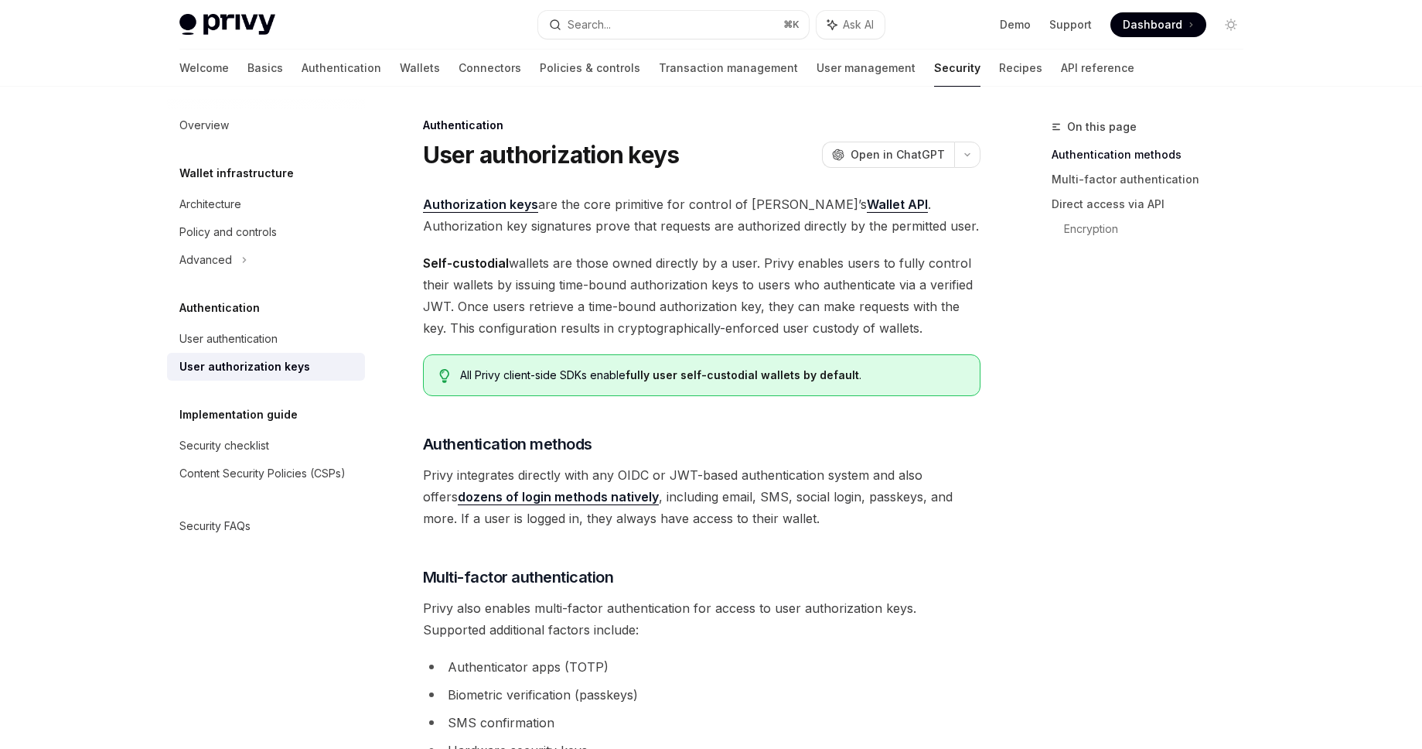
scroll to position [0, 0]
click at [304, 214] on link "Architecture" at bounding box center [266, 204] width 198 height 28
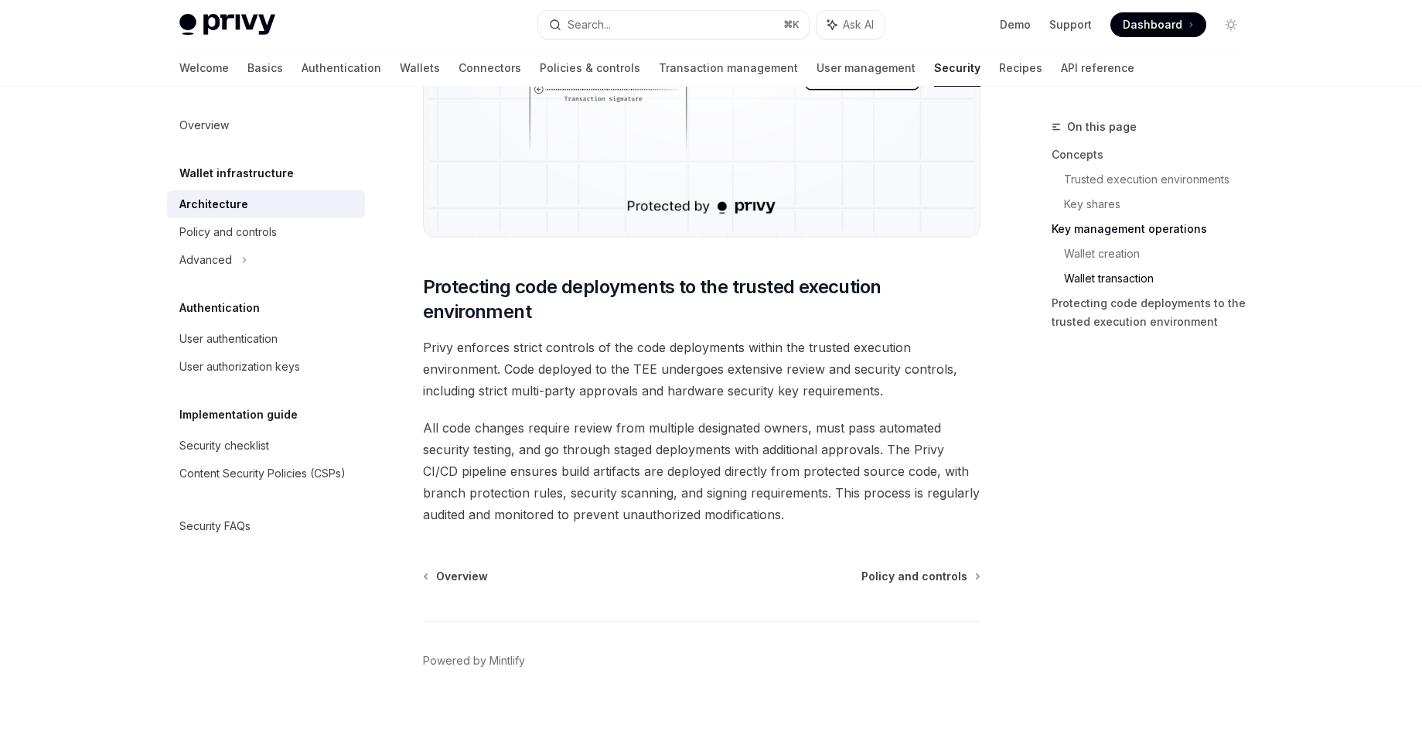
scroll to position [3151, 0]
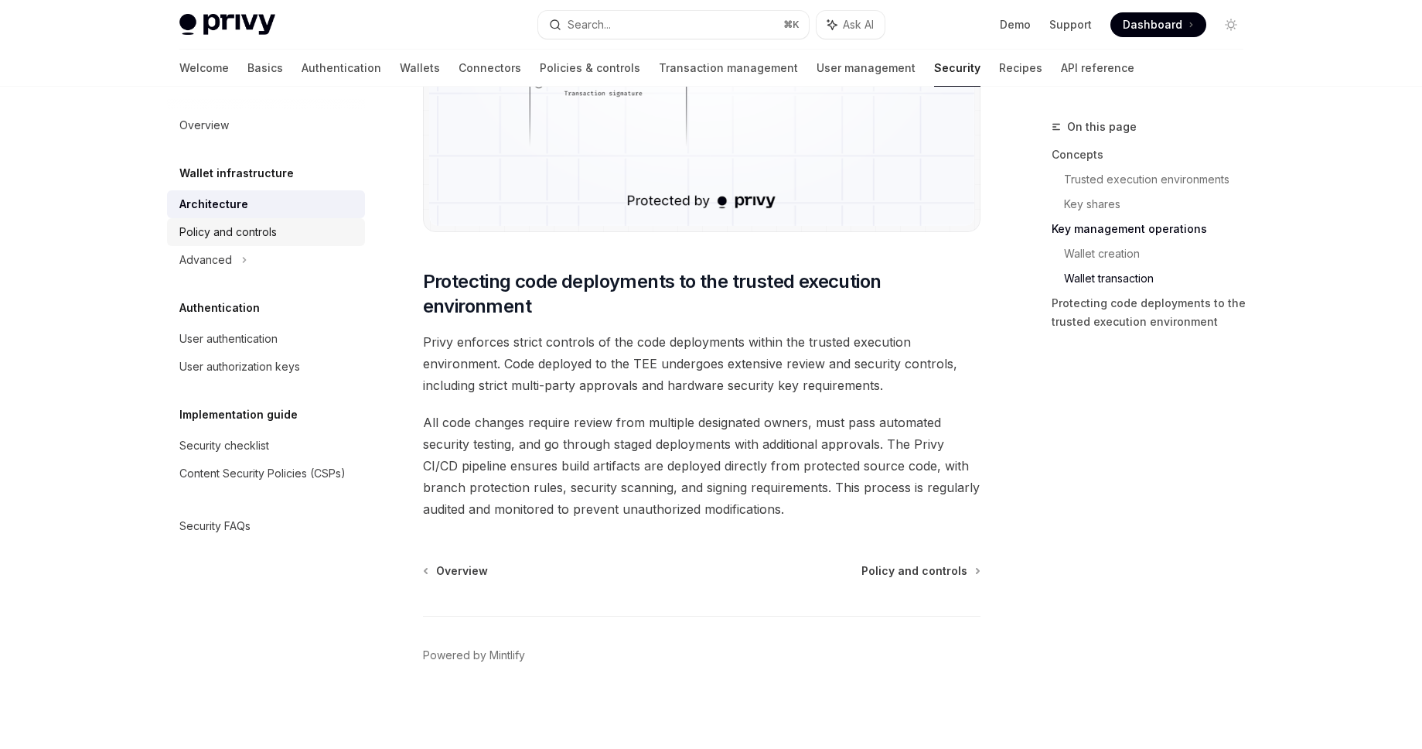
click at [330, 222] on link "Policy and controls" at bounding box center [266, 232] width 198 height 28
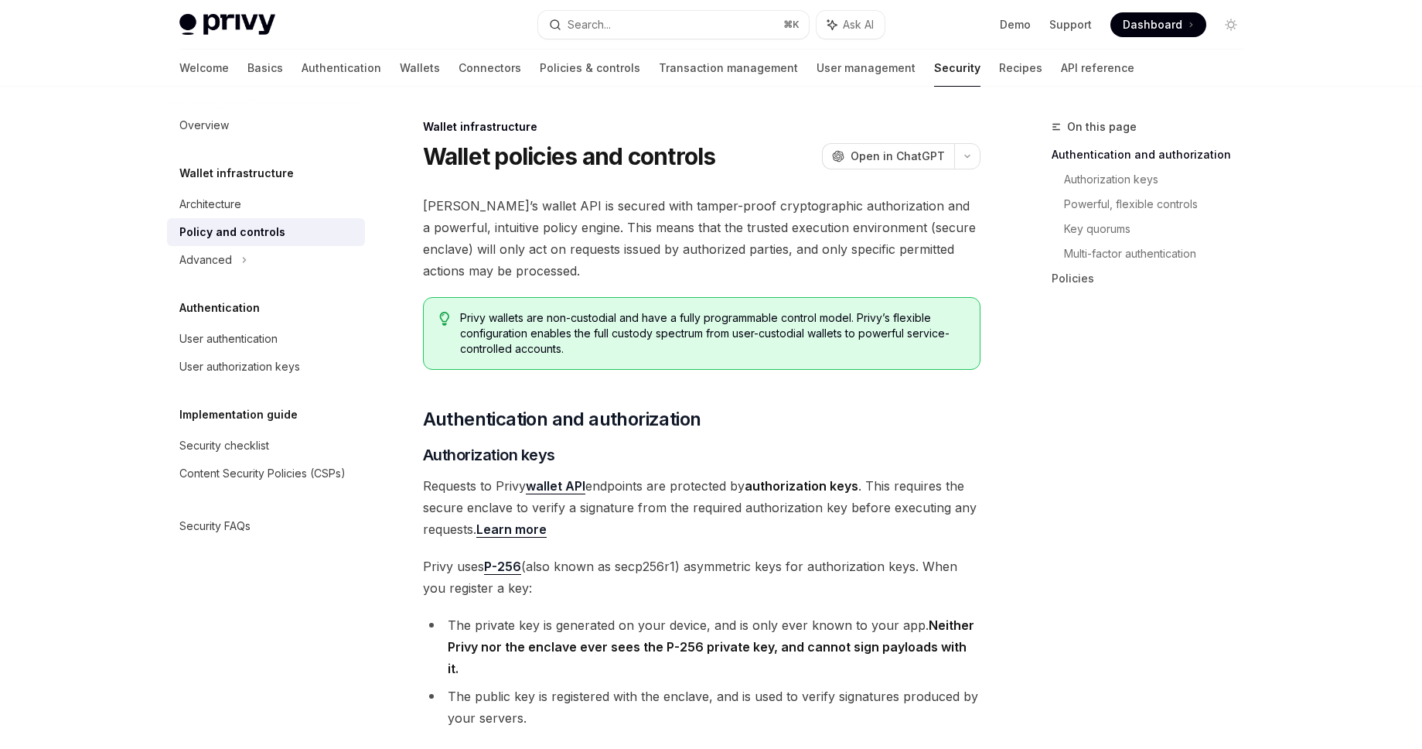
click at [606, 491] on span "Requests to Privy wallet API endpoints are protected by authorization keys . Th…" at bounding box center [702, 507] width 558 height 65
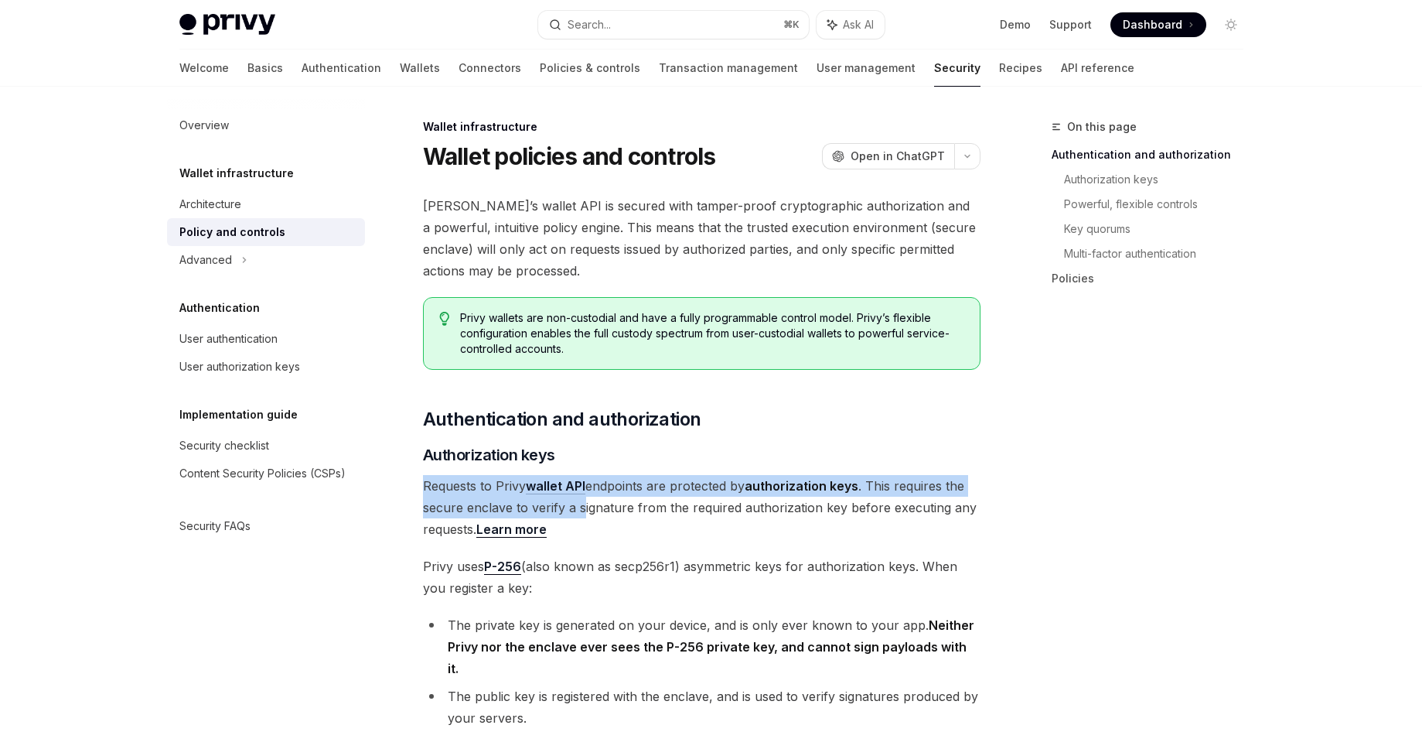
drag, startPoint x: 424, startPoint y: 486, endPoint x: 582, endPoint y: 515, distance: 160.3
click at [582, 515] on span "Requests to Privy wallet API endpoints are protected by authorization keys . Th…" at bounding box center [702, 507] width 558 height 65
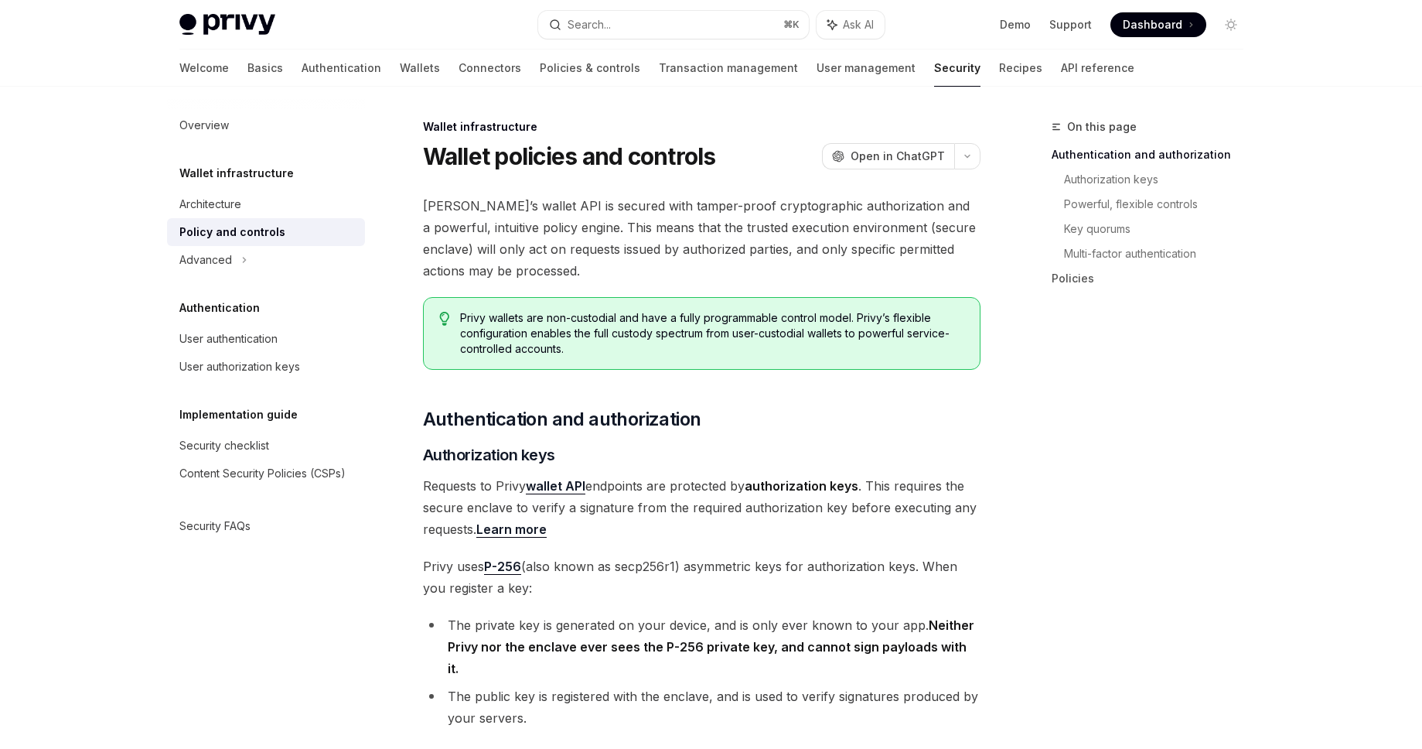
click at [568, 574] on span "Privy uses P-256 (also known as secp256r1) asymmetric keys for authorization ke…" at bounding box center [702, 576] width 558 height 43
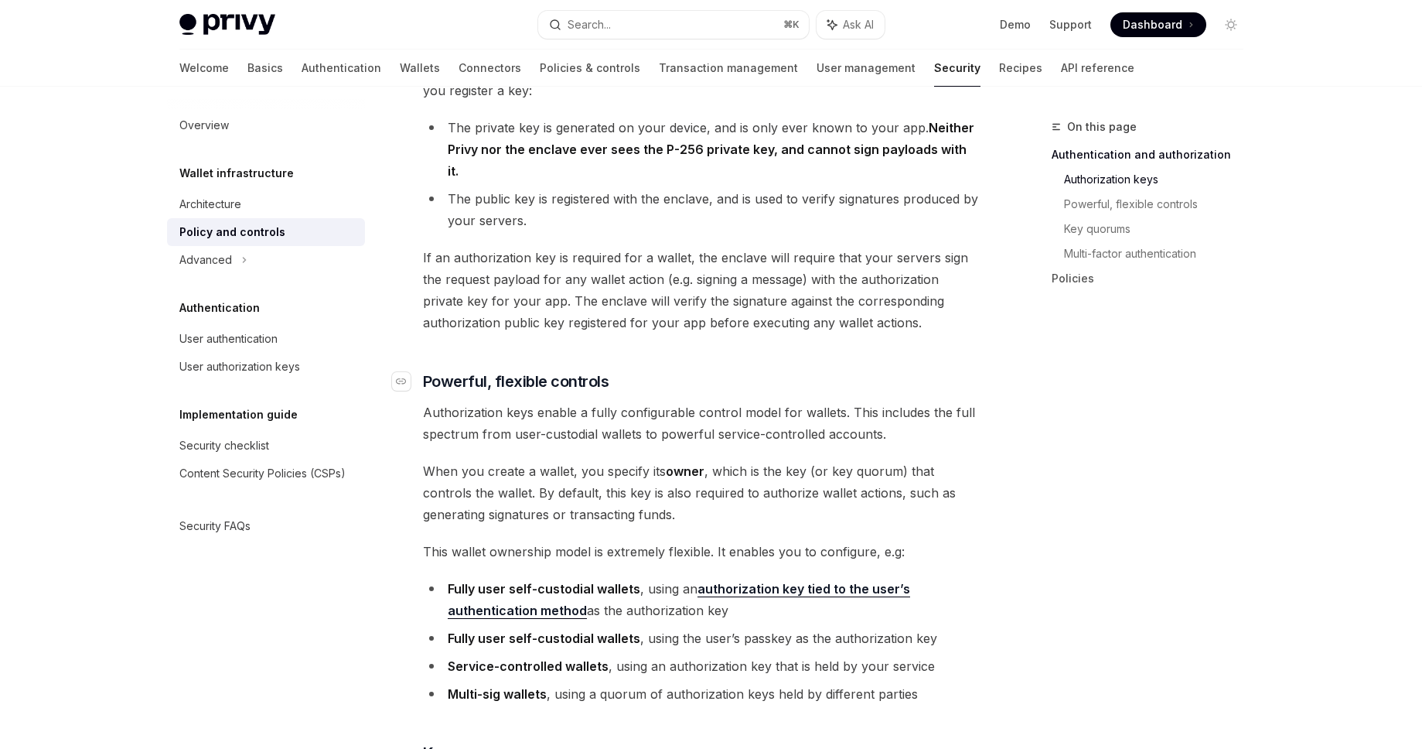
scroll to position [557, 0]
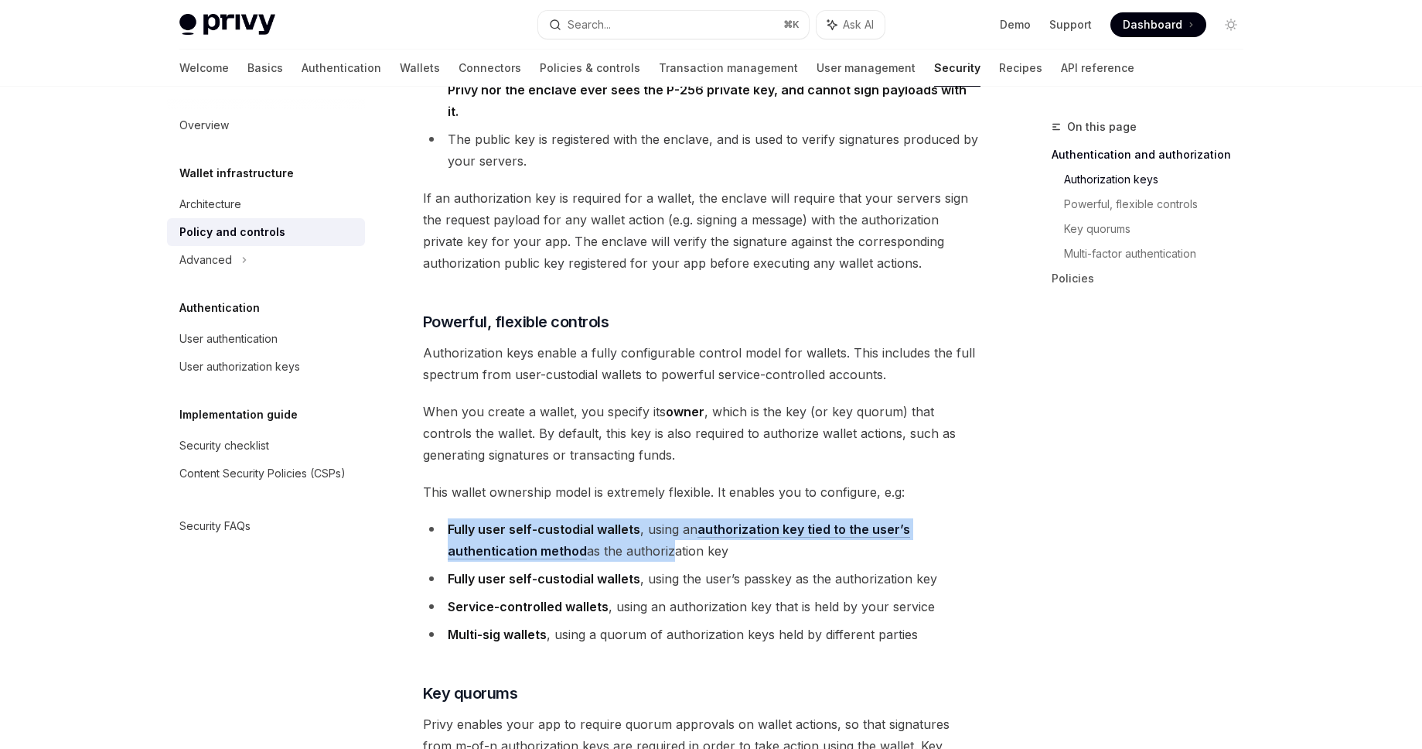
drag, startPoint x: 449, startPoint y: 506, endPoint x: 667, endPoint y: 519, distance: 218.5
click at [667, 519] on li "Fully user self-custodial wallets , using an authorization key tied to the user…" at bounding box center [702, 539] width 558 height 43
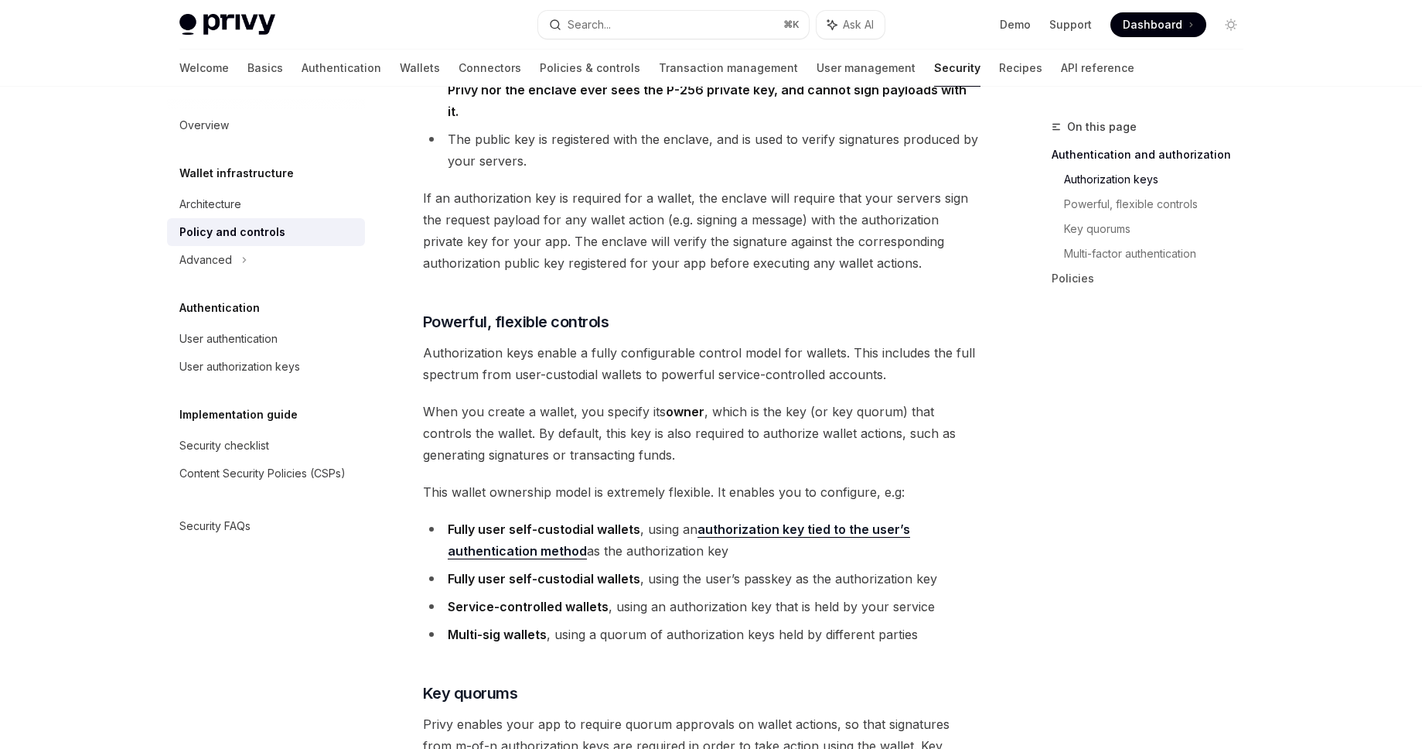
click at [651, 568] on li "Fully user self-custodial wallets , using the user’s passkey as the authorizati…" at bounding box center [702, 579] width 558 height 22
drag, startPoint x: 642, startPoint y: 554, endPoint x: 954, endPoint y: 568, distance: 312.7
click at [954, 568] on ul "Fully user self-custodial wallets , using an authorization key tied to the user…" at bounding box center [702, 581] width 558 height 127
click at [718, 623] on li "Multi-sig wallets , using a quorum of authorization keys held by different part…" at bounding box center [702, 634] width 558 height 22
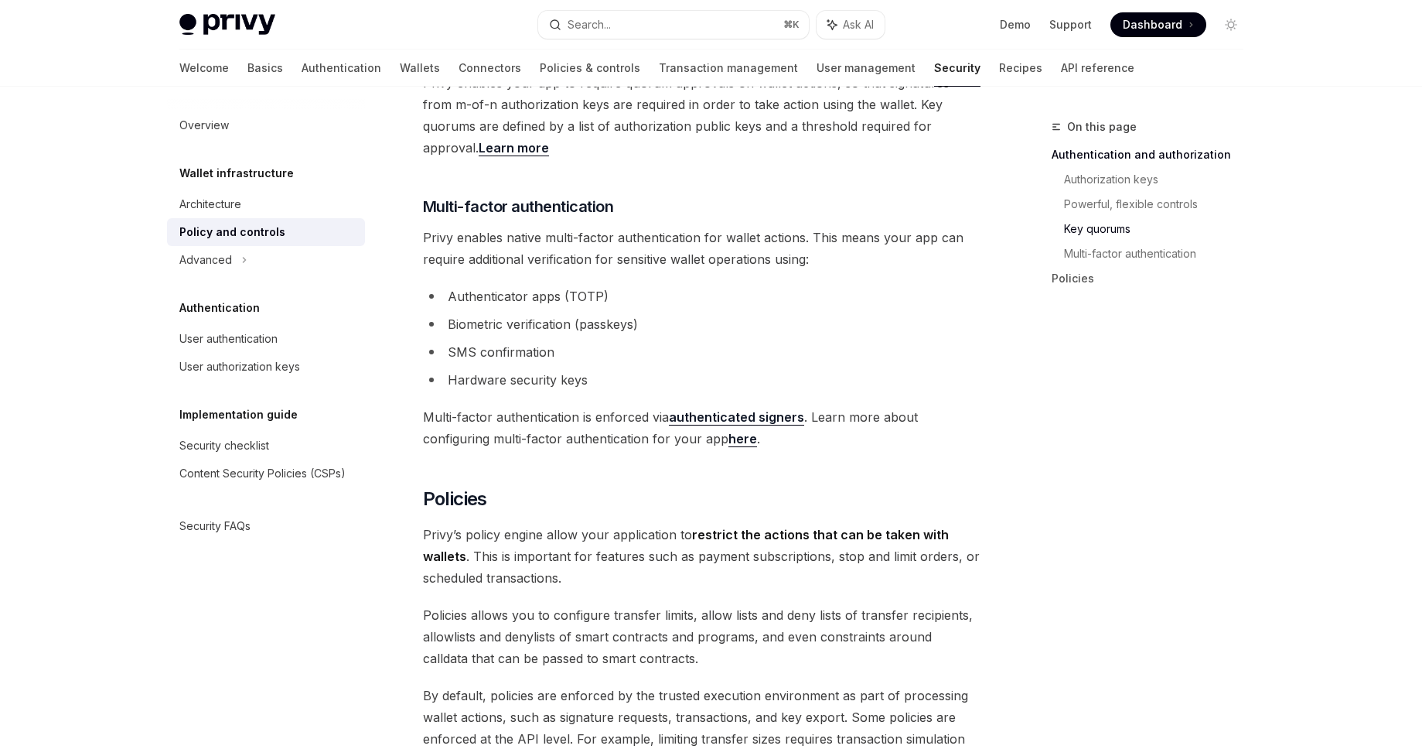
scroll to position [483, 0]
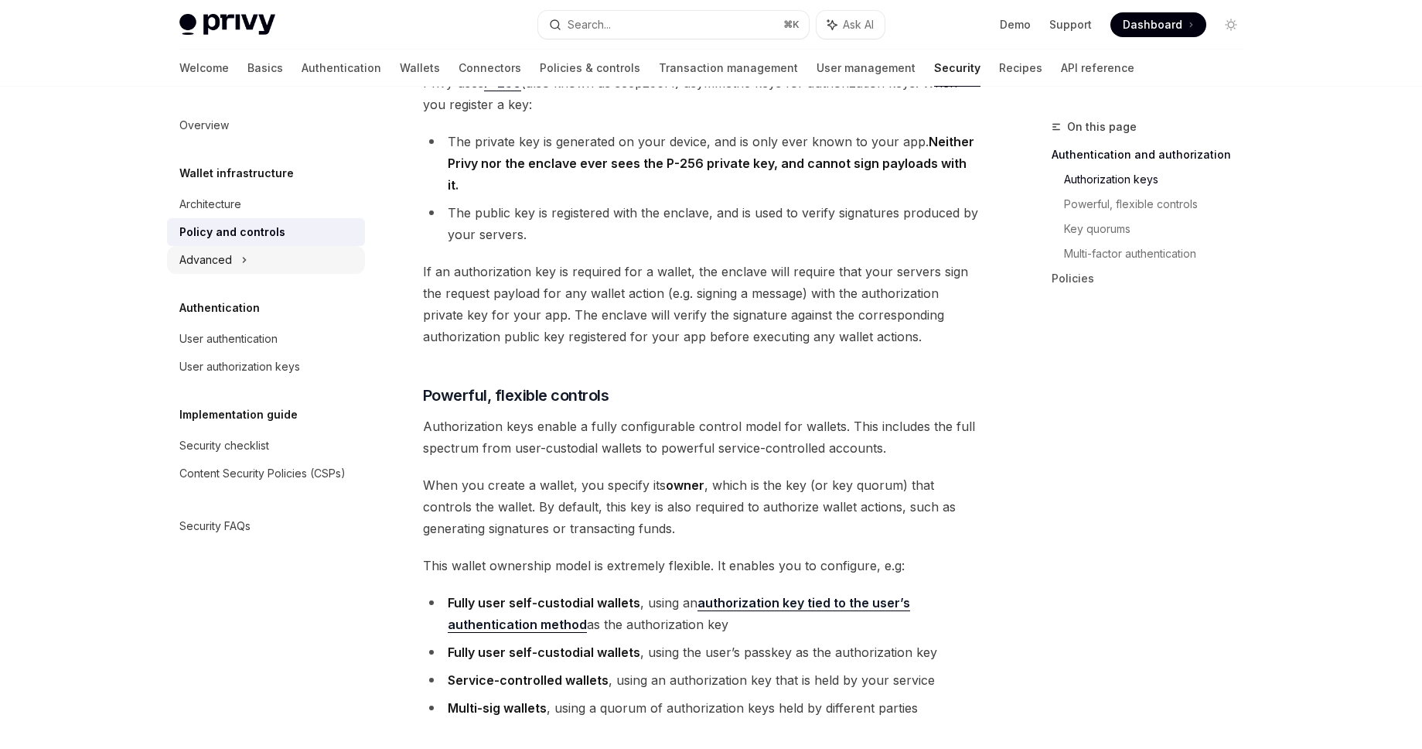
click at [295, 262] on div "Advanced" at bounding box center [266, 260] width 198 height 28
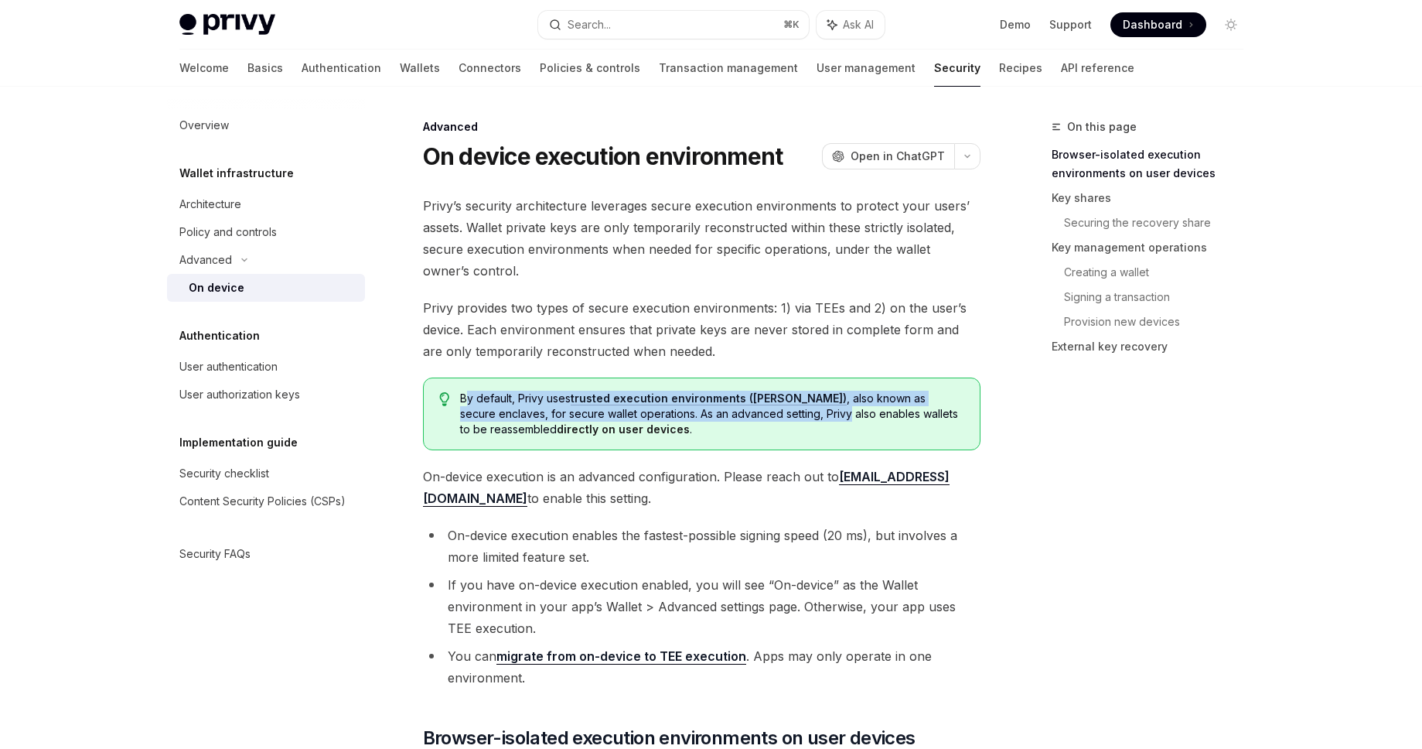
drag, startPoint x: 464, startPoint y: 402, endPoint x: 744, endPoint y: 417, distance: 280.3
click at [744, 417] on span "By default, Privy uses trusted execution environments (TEEs) , also known as se…" at bounding box center [711, 414] width 503 height 46
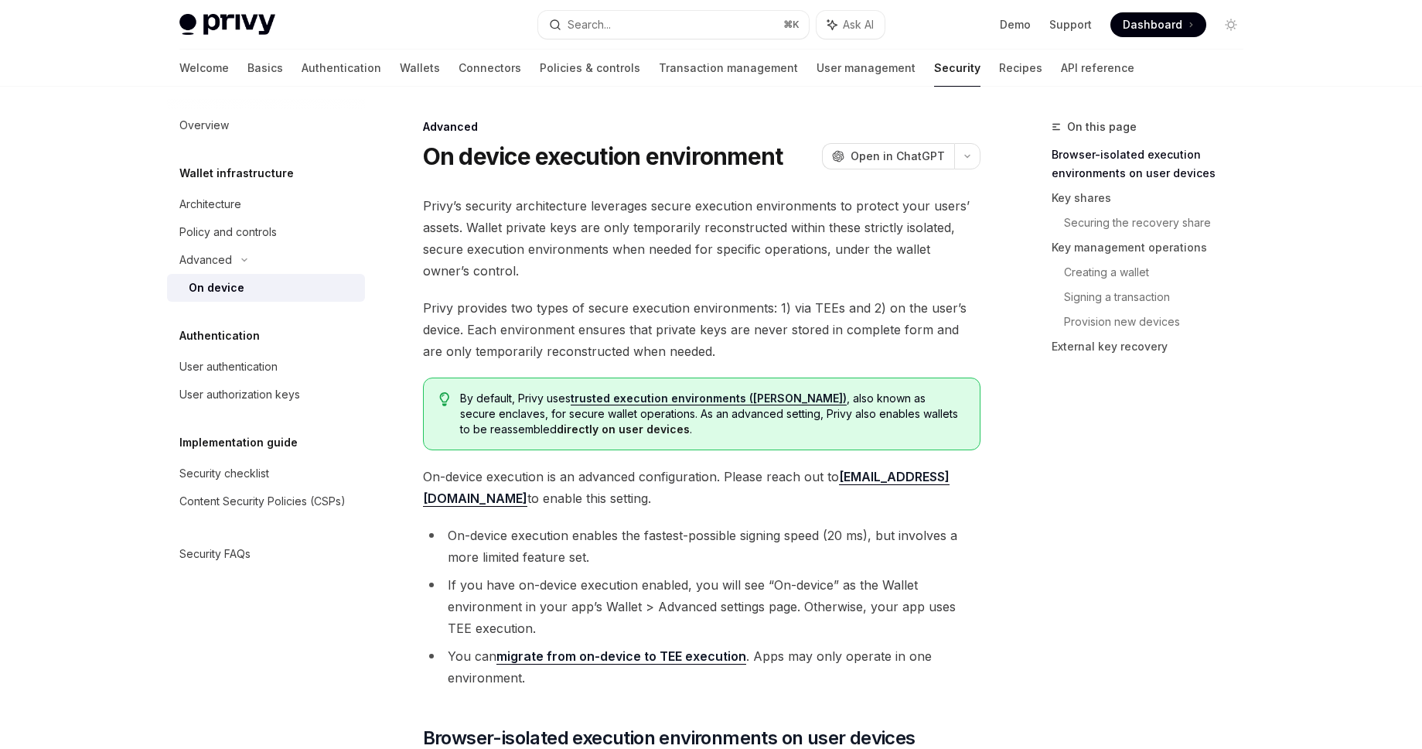
click at [691, 446] on div "By default, Privy uses trusted execution environments (TEEs) , also known as se…" at bounding box center [702, 413] width 558 height 73
click at [931, 418] on span "By default, Privy uses trusted execution environments (TEEs) , also known as se…" at bounding box center [711, 414] width 503 height 46
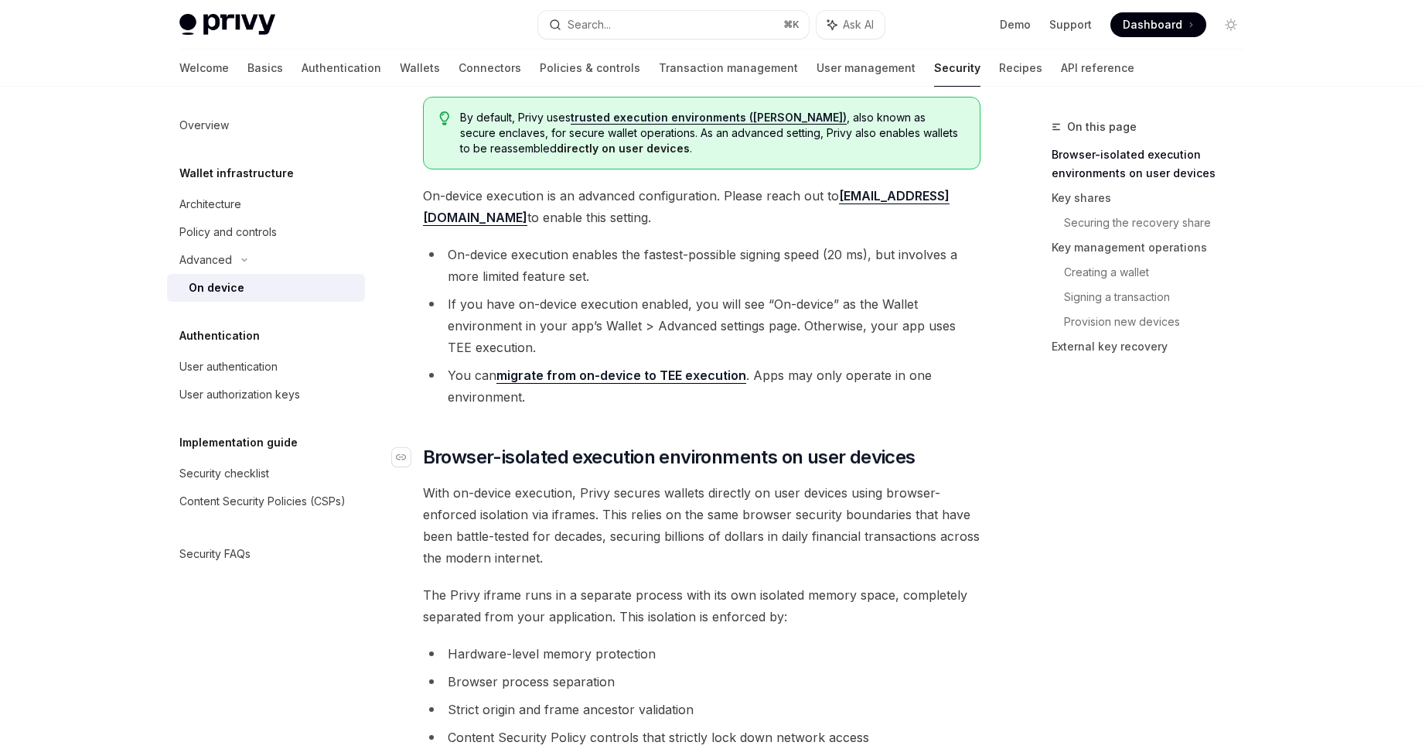
scroll to position [371, 0]
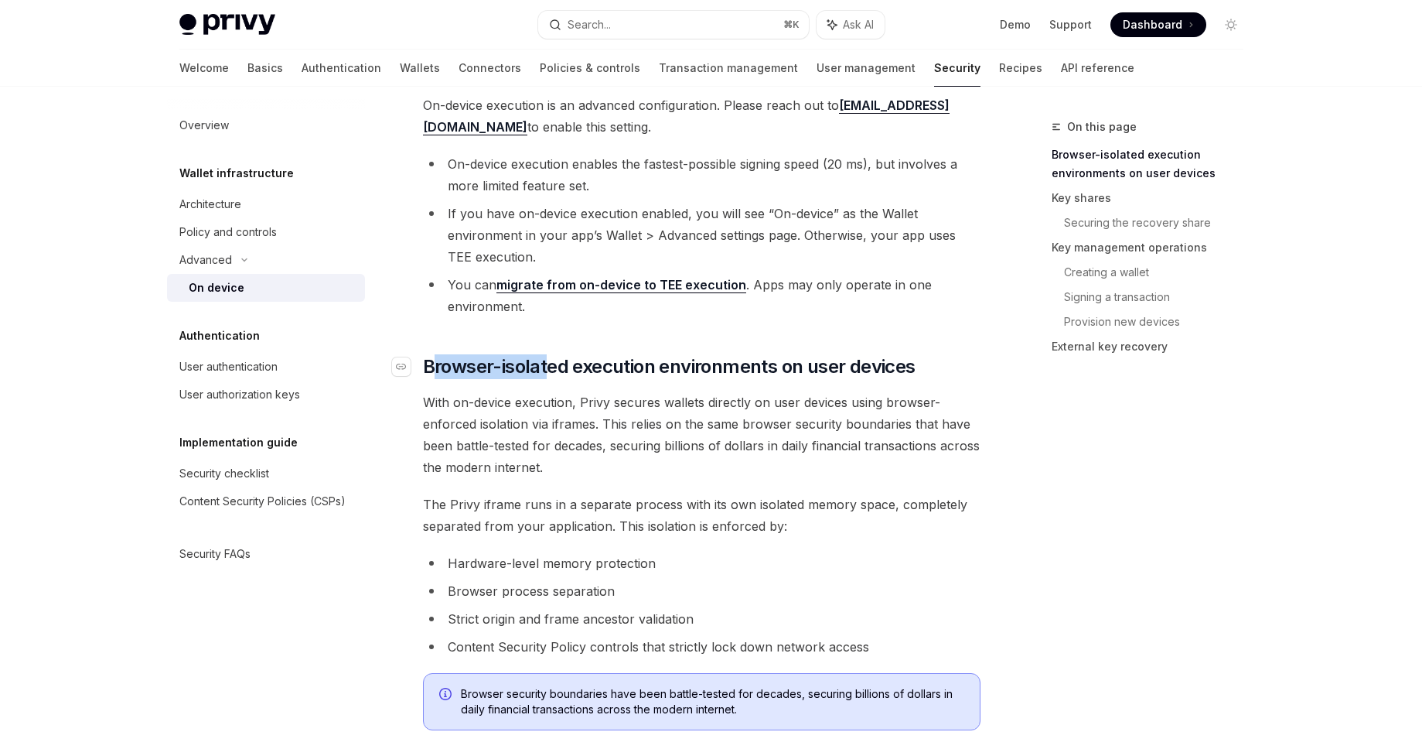
drag, startPoint x: 431, startPoint y: 363, endPoint x: 551, endPoint y: 362, distance: 119.9
click at [551, 362] on span "Browser-isolated execution environments on user devices" at bounding box center [669, 366] width 493 height 25
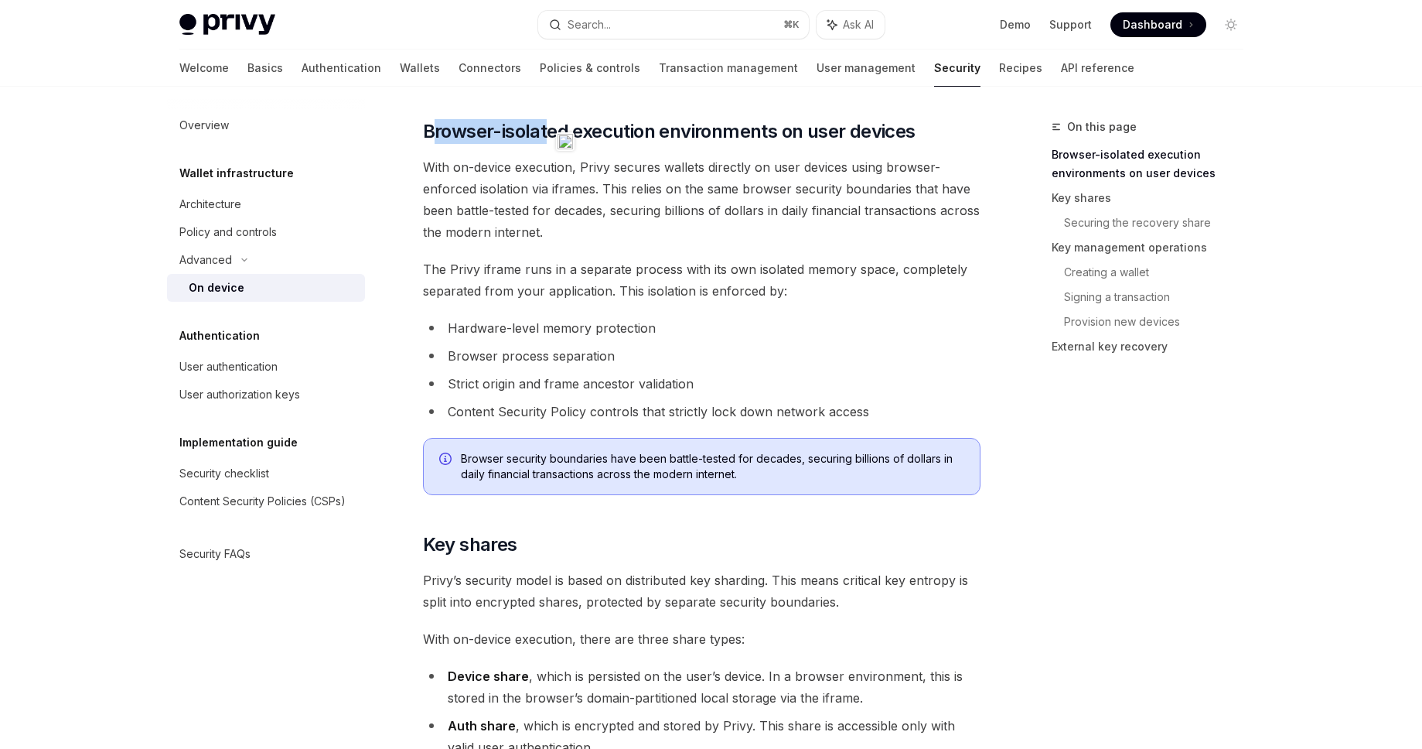
scroll to position [608, 0]
click at [535, 386] on li "Strict origin and frame ancestor validation" at bounding box center [702, 382] width 558 height 22
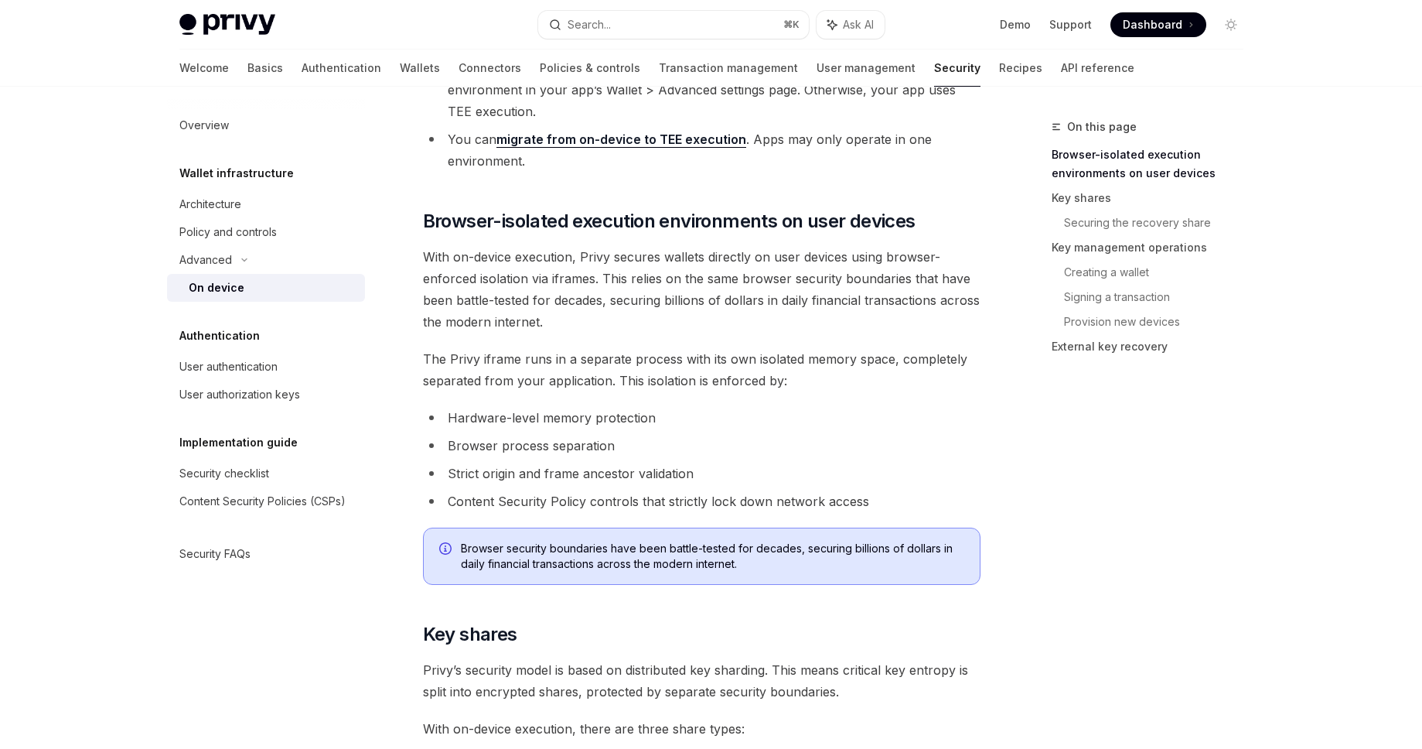
scroll to position [800, 0]
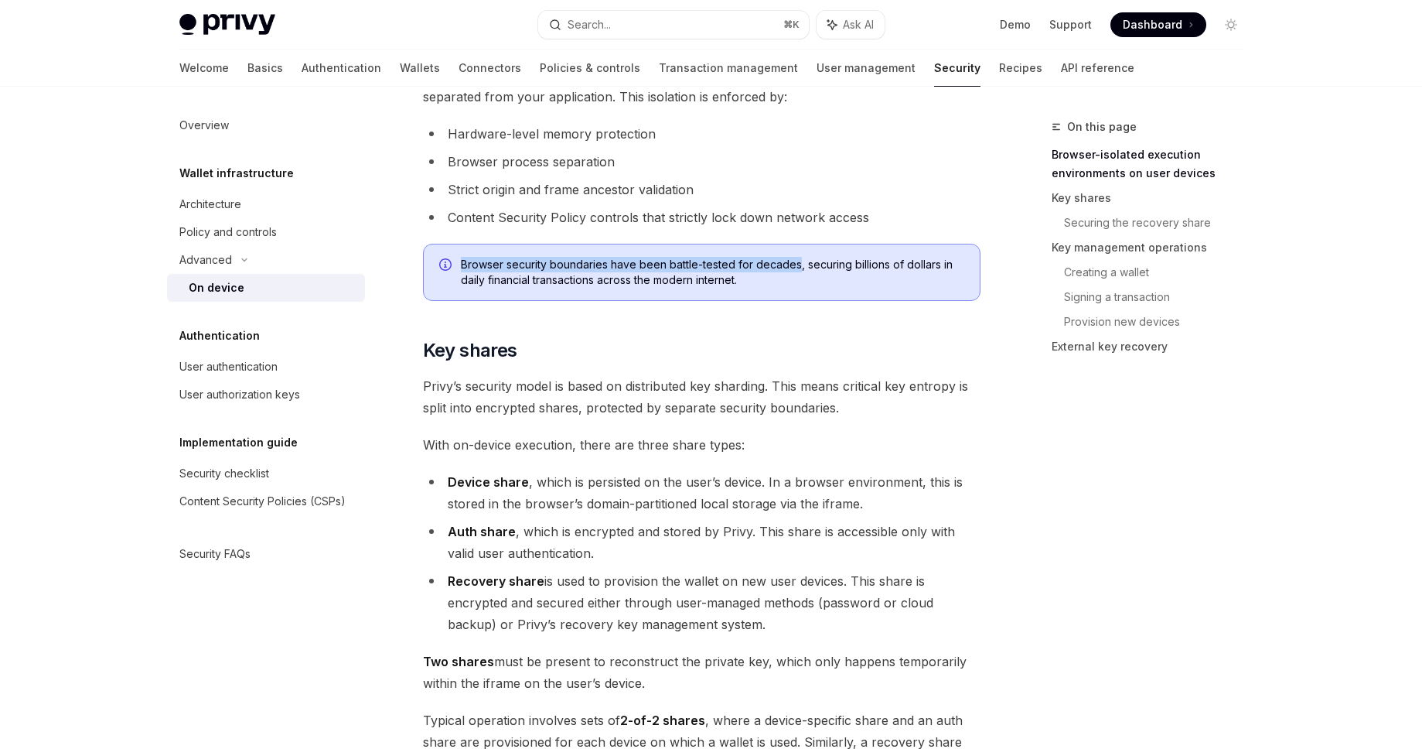
drag, startPoint x: 656, startPoint y: 244, endPoint x: 794, endPoint y: 258, distance: 139.2
click at [794, 258] on div "Browser security boundaries have been battle-tested for decades, securing billi…" at bounding box center [702, 272] width 558 height 57
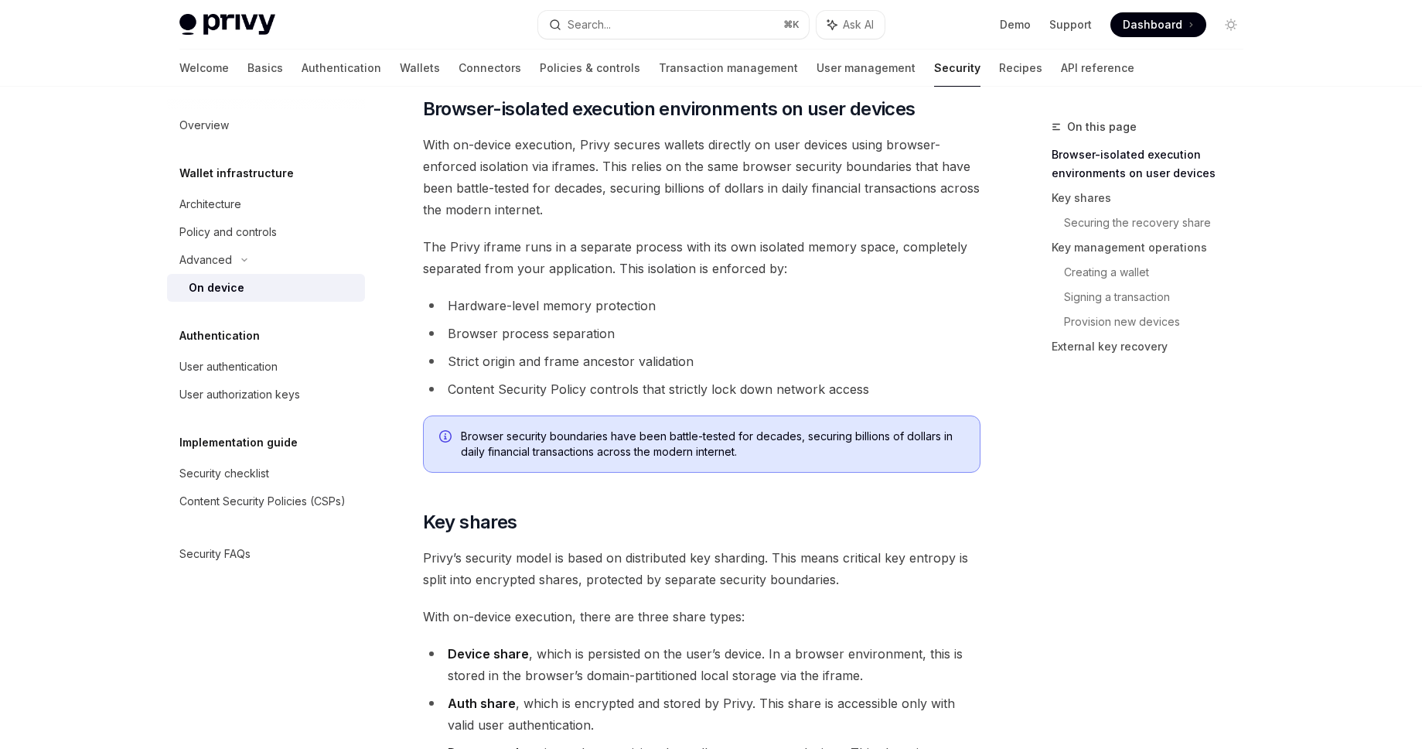
scroll to position [615, 0]
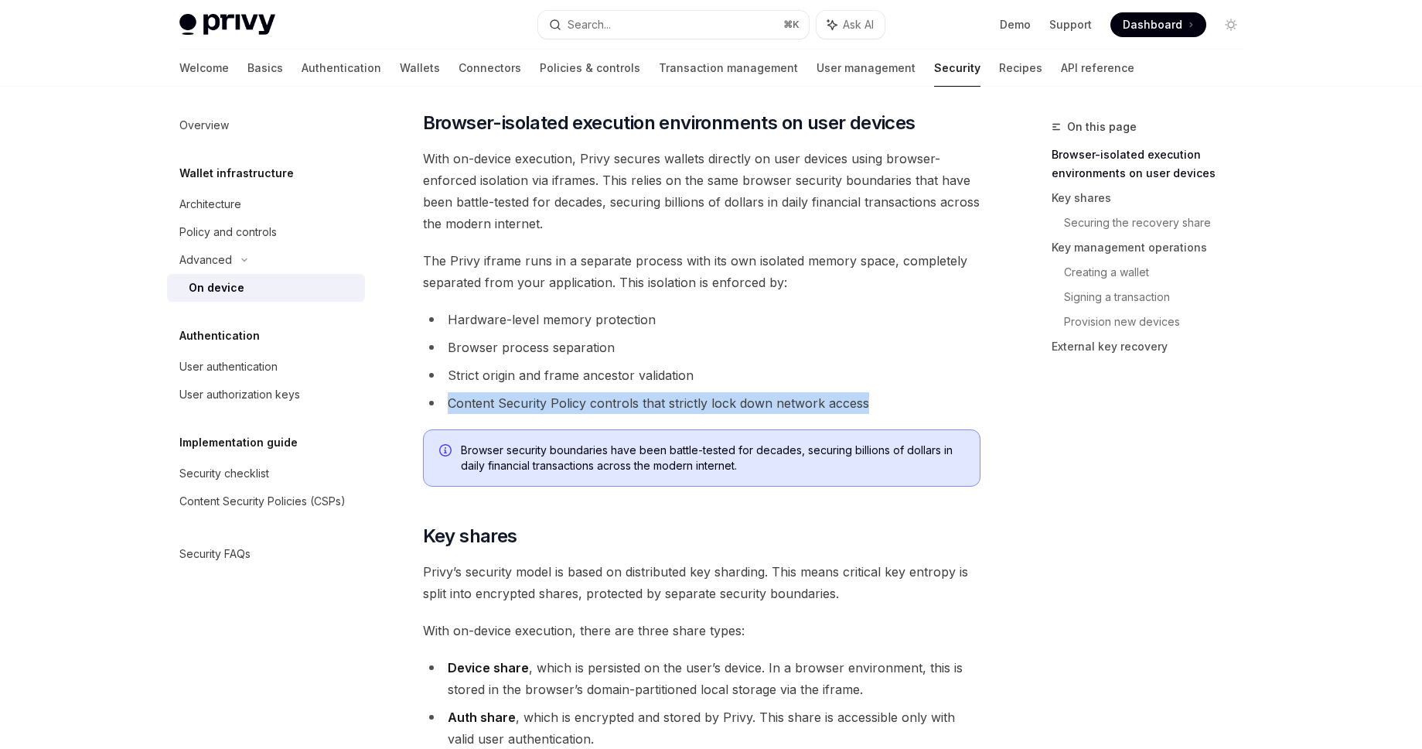
drag, startPoint x: 451, startPoint y: 391, endPoint x: 871, endPoint y: 401, distance: 420.0
click at [871, 401] on li "Content Security Policy controls that strictly lock down network access" at bounding box center [702, 403] width 558 height 22
click at [756, 396] on li "Content Security Policy controls that strictly lock down network access" at bounding box center [702, 403] width 558 height 22
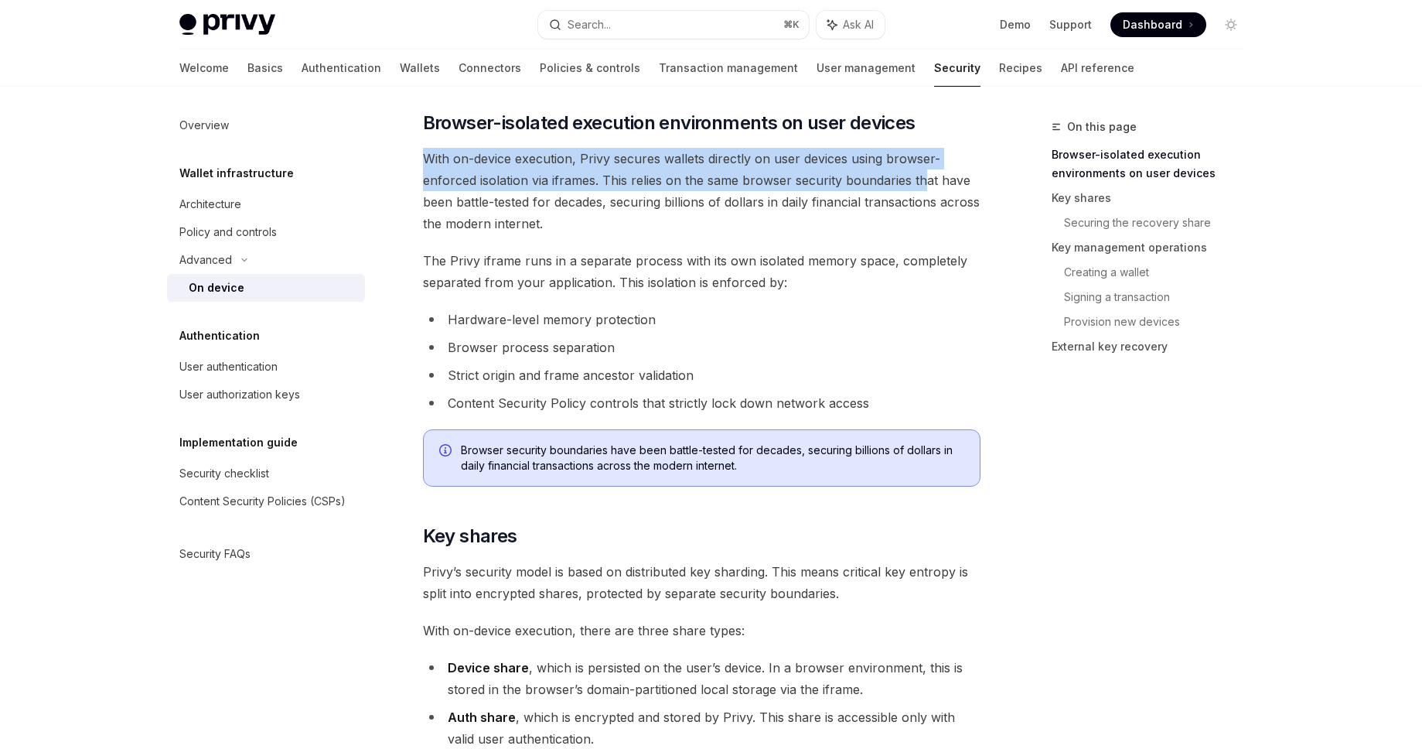
drag, startPoint x: 406, startPoint y: 155, endPoint x: 925, endPoint y: 180, distance: 519.5
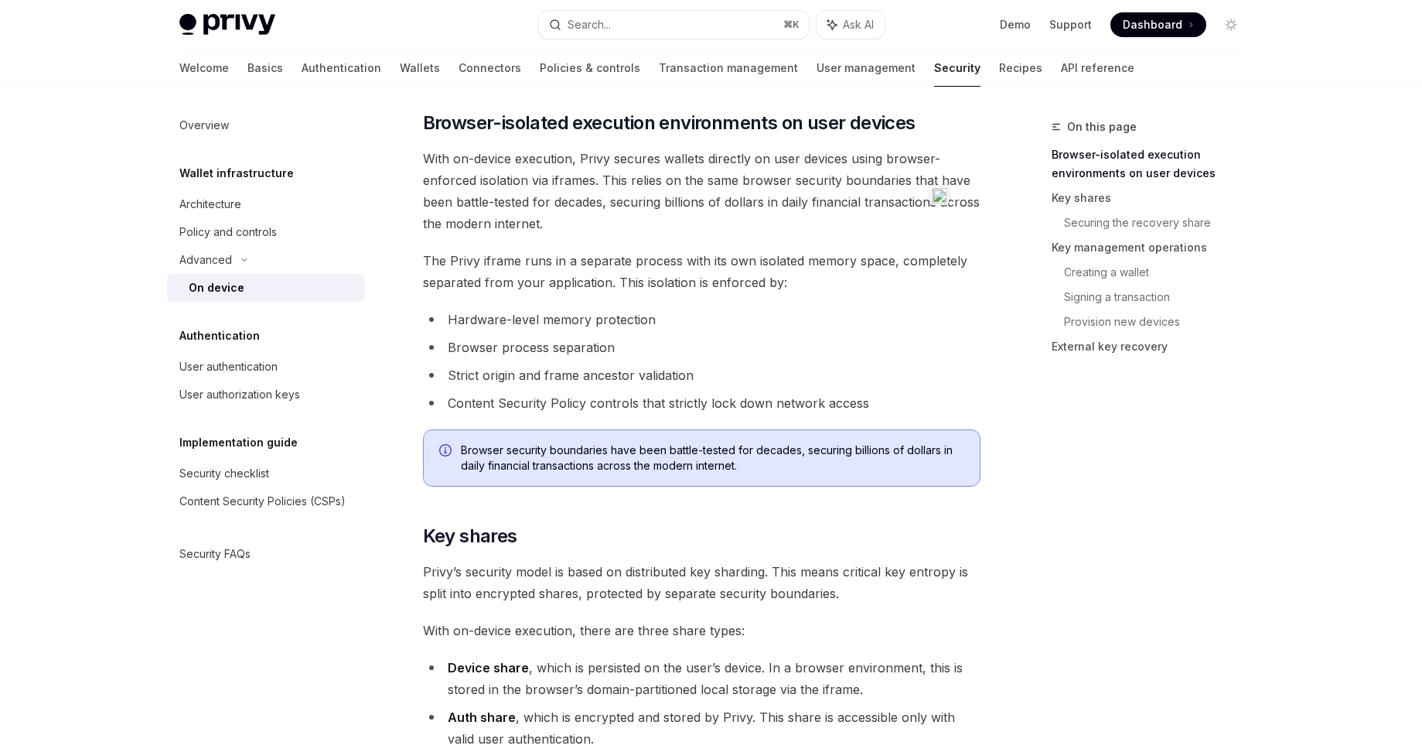
click at [807, 204] on span "With on-device execution, Privy secures wallets directly on user devices using …" at bounding box center [702, 191] width 558 height 87
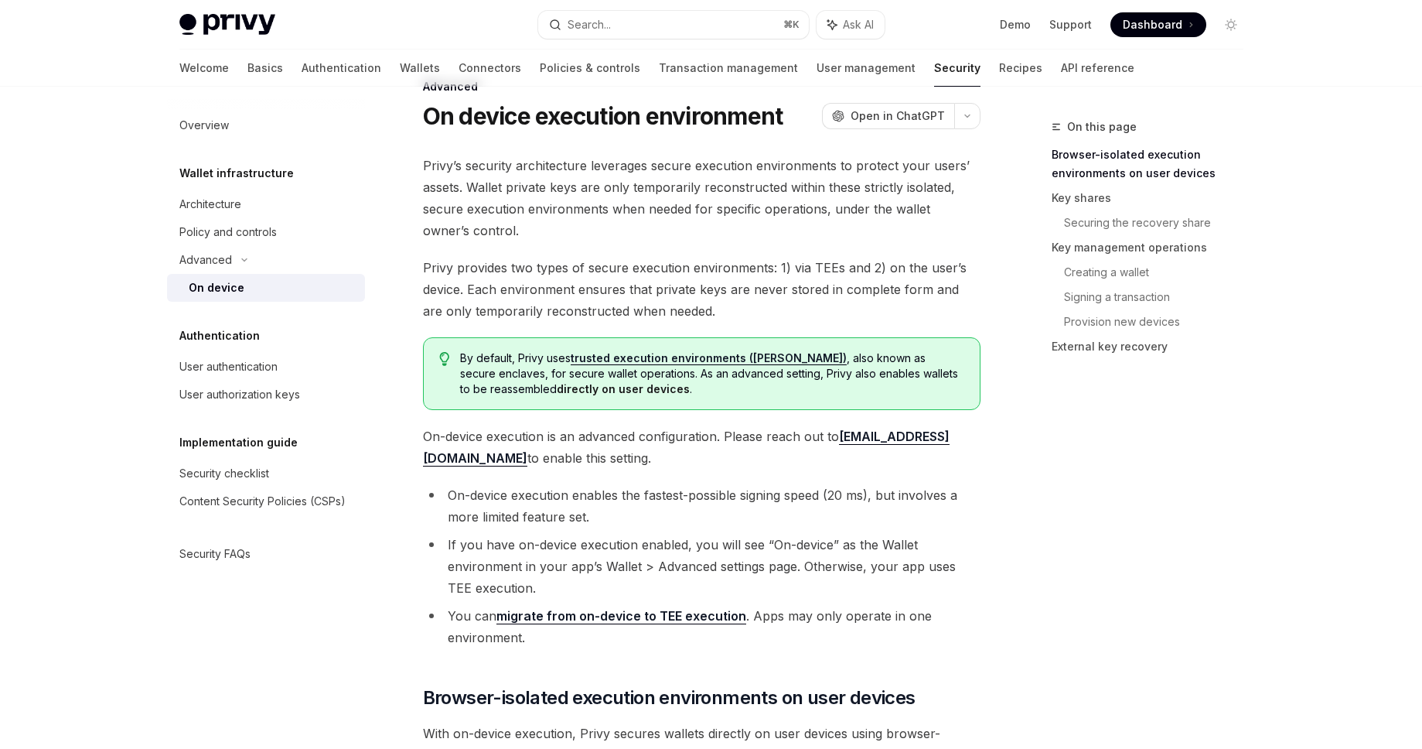
scroll to position [0, 0]
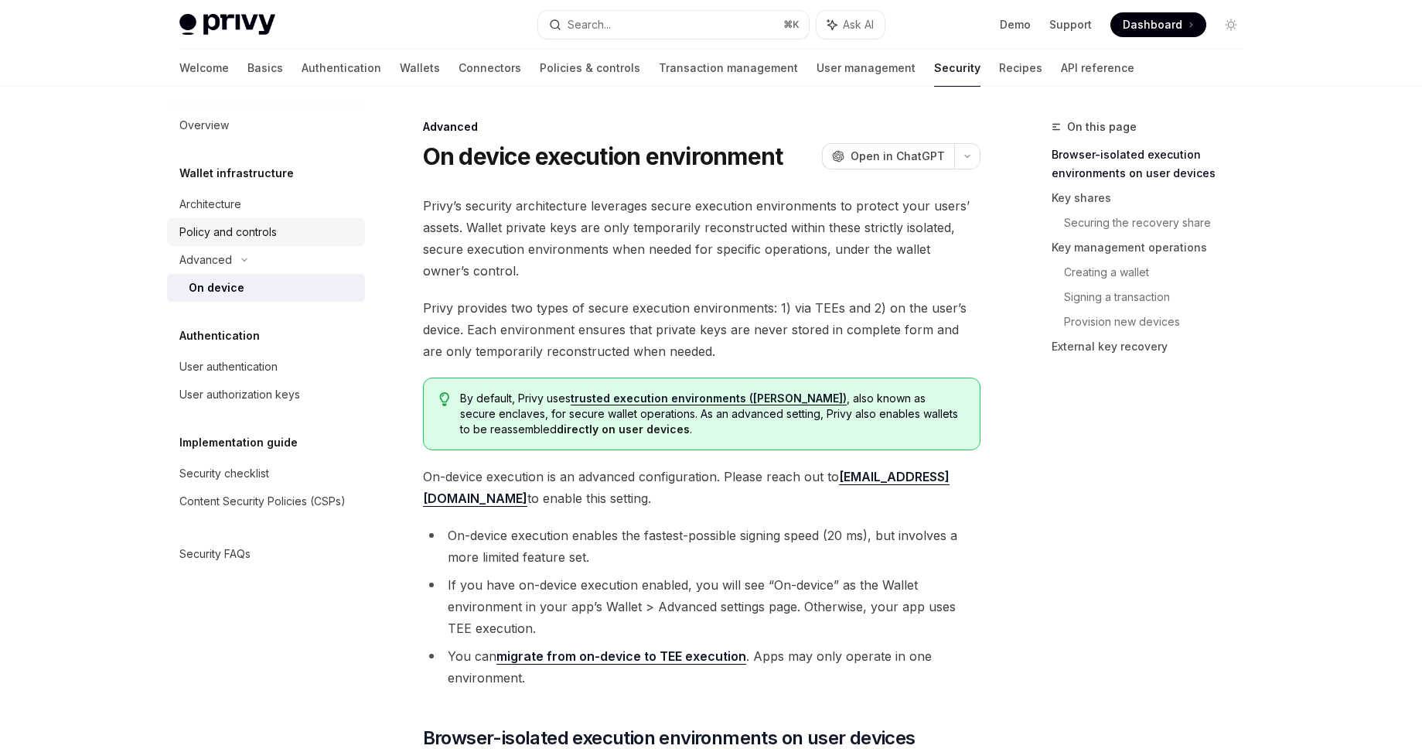
click at [295, 232] on div "Policy and controls" at bounding box center [267, 232] width 176 height 19
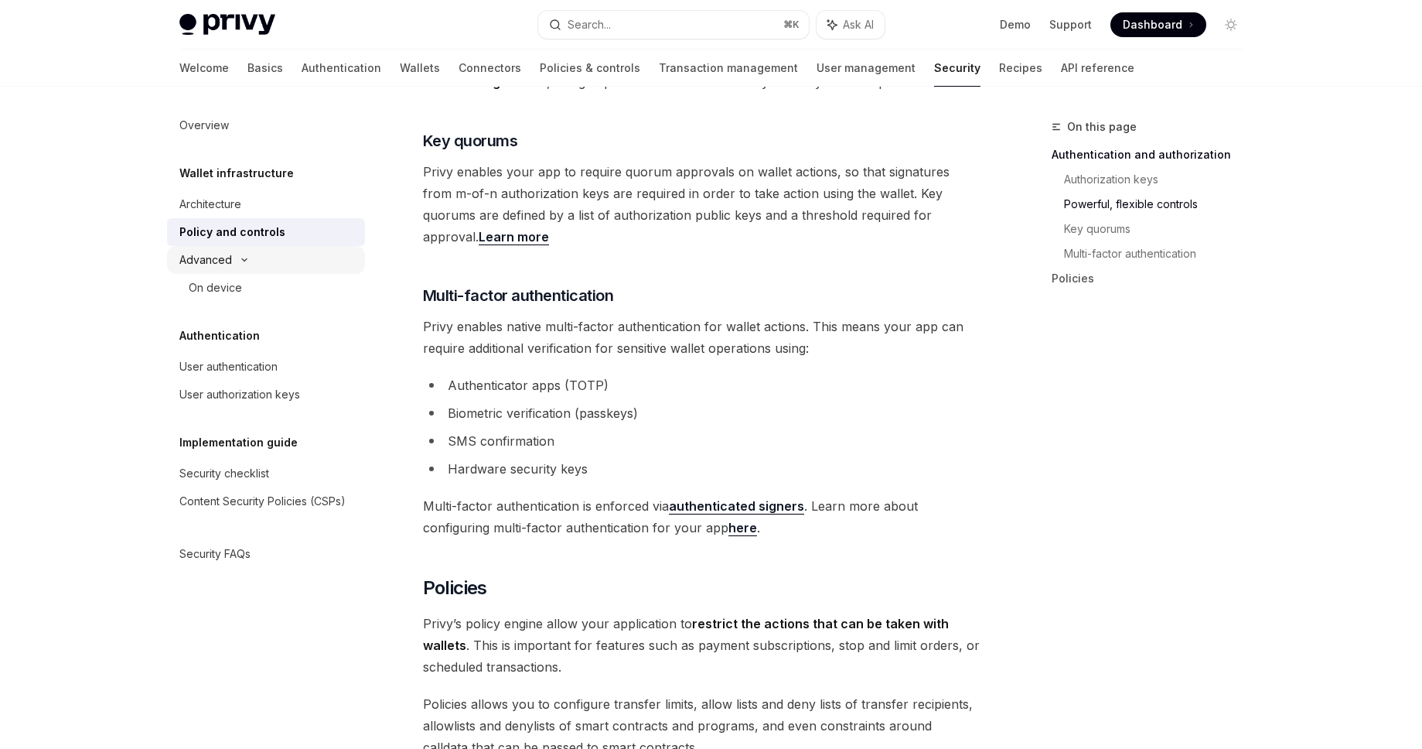
scroll to position [285, 0]
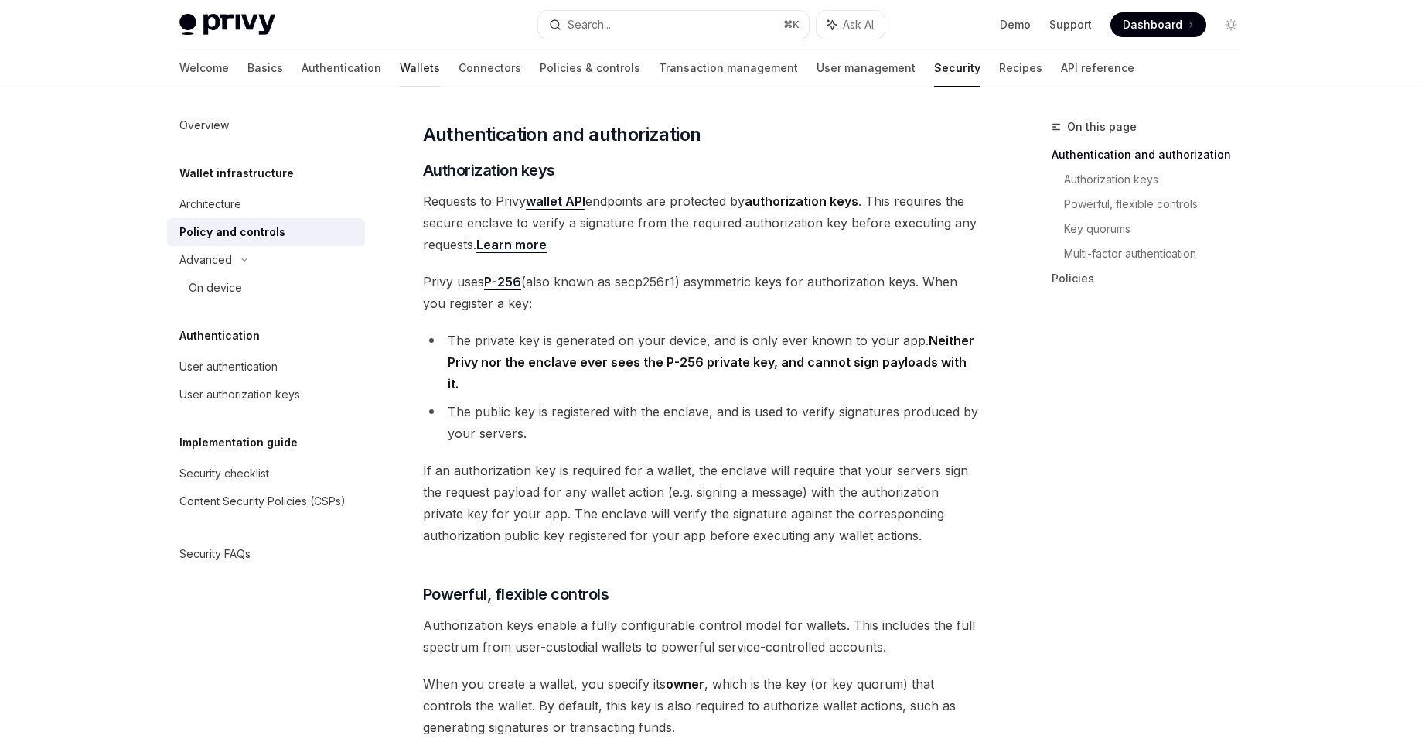
click at [400, 70] on link "Wallets" at bounding box center [420, 67] width 40 height 37
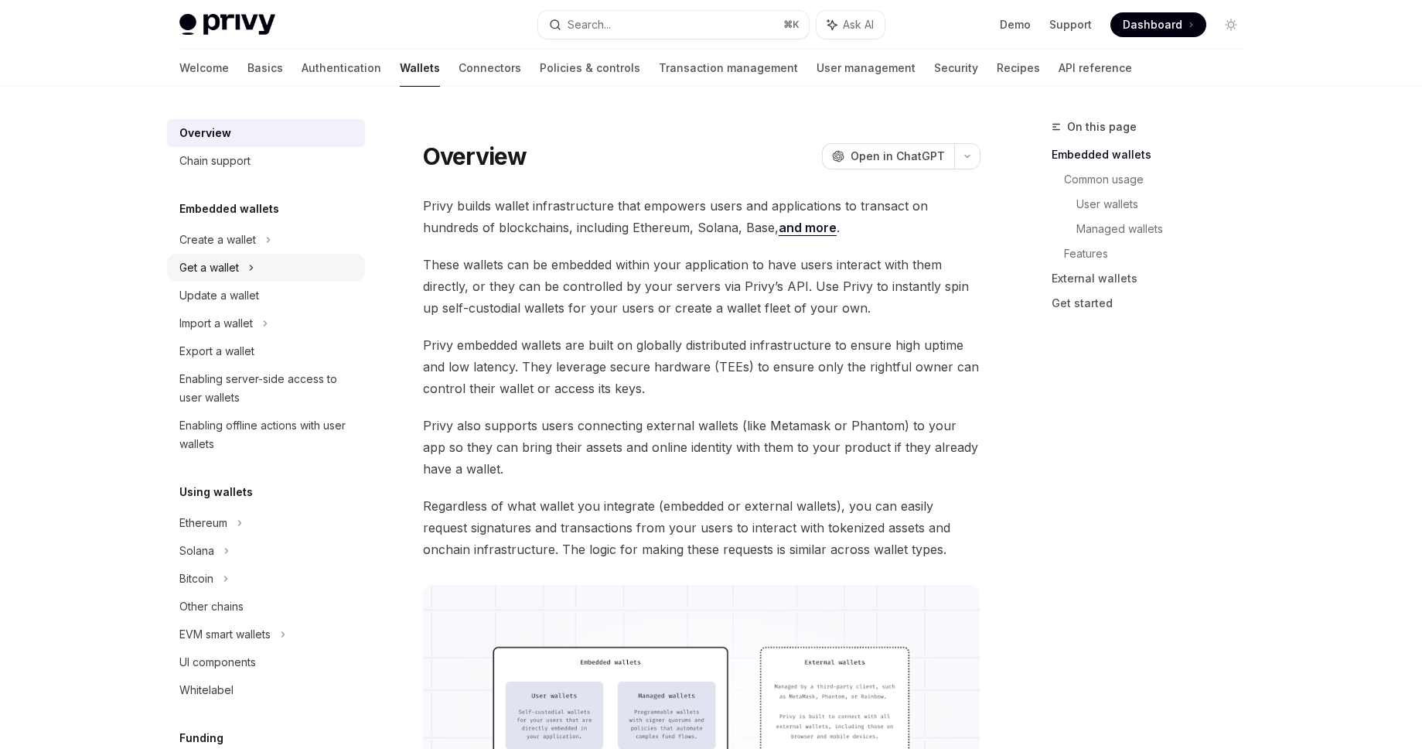
click at [291, 258] on div "Get a wallet" at bounding box center [266, 268] width 198 height 28
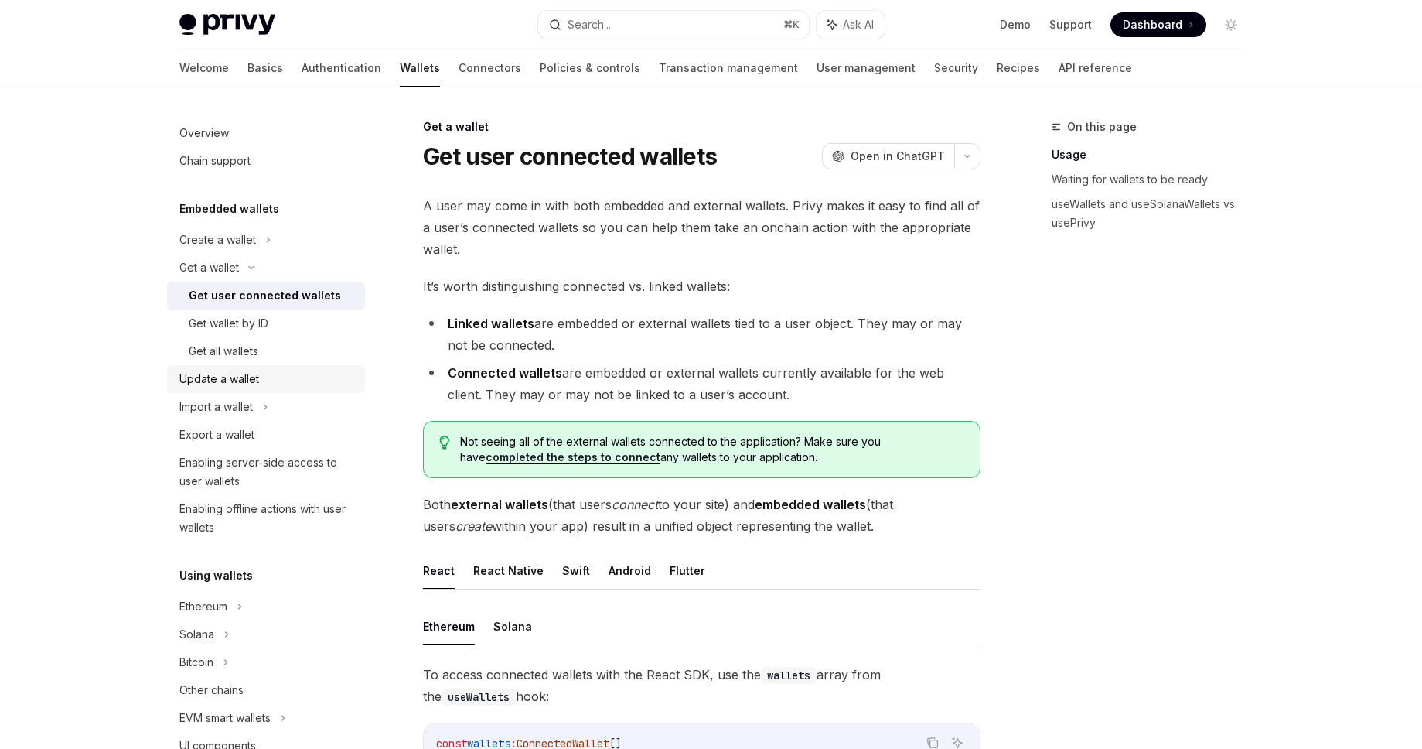
click at [271, 374] on div "Update a wallet" at bounding box center [267, 379] width 176 height 19
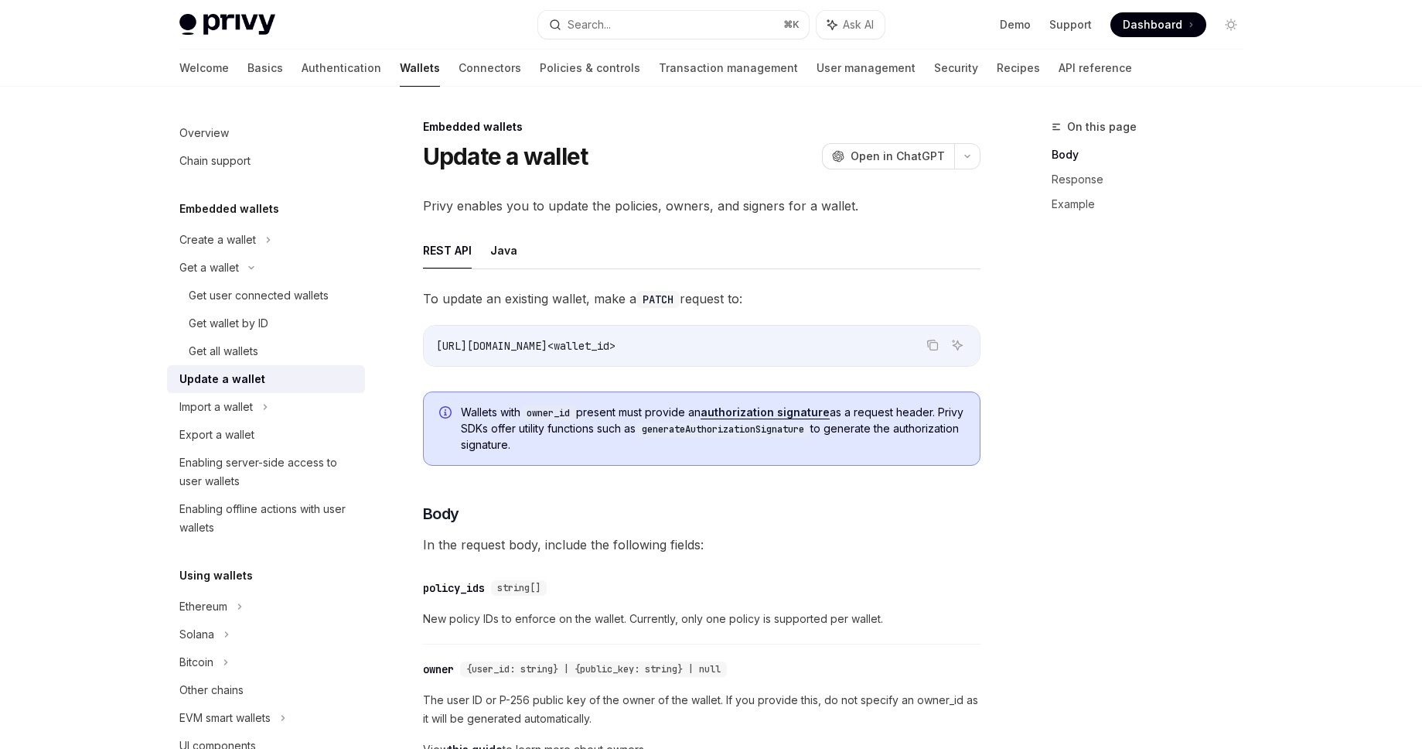
click at [688, 430] on code "generateAuthorizationSignature" at bounding box center [723, 428] width 175 height 15
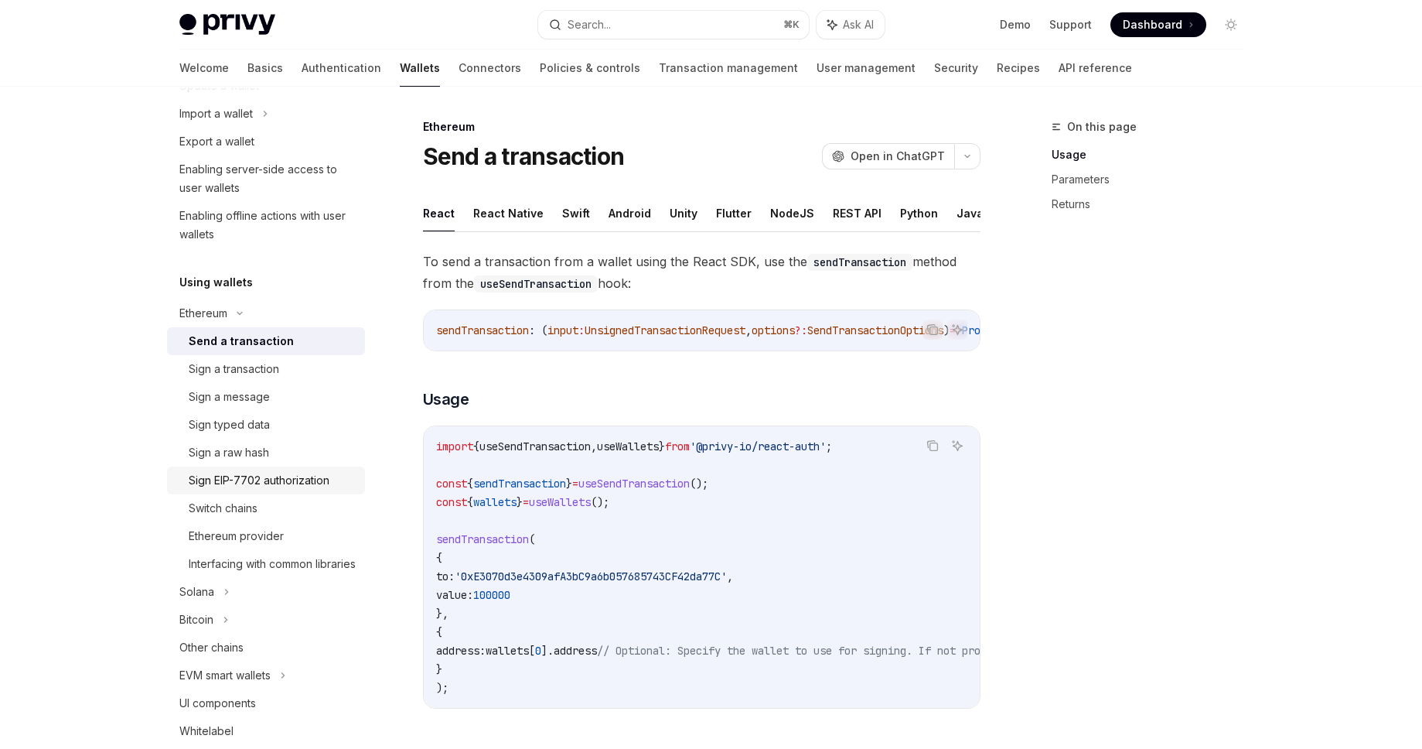
click at [319, 486] on div "Sign EIP-7702 authorization" at bounding box center [259, 480] width 141 height 19
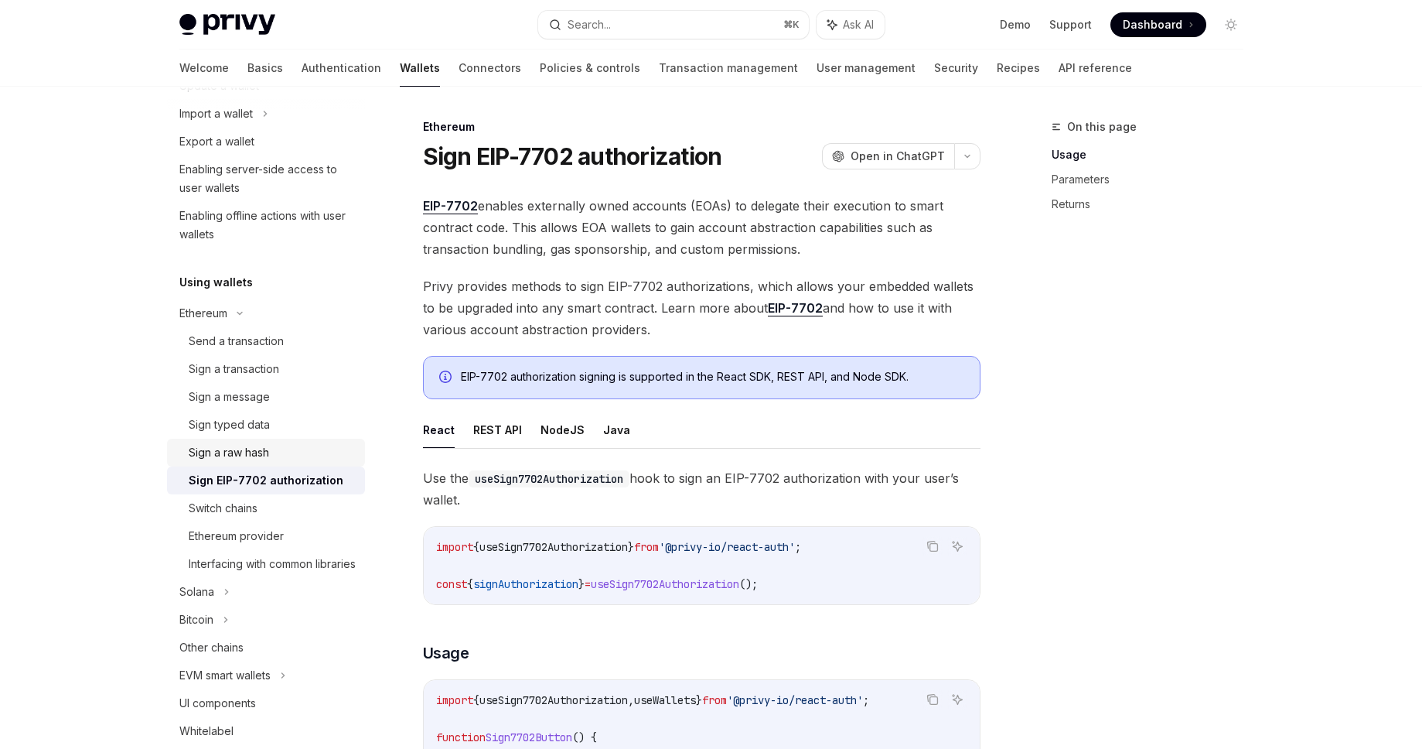
click at [319, 443] on div "Sign a raw hash" at bounding box center [272, 452] width 167 height 19
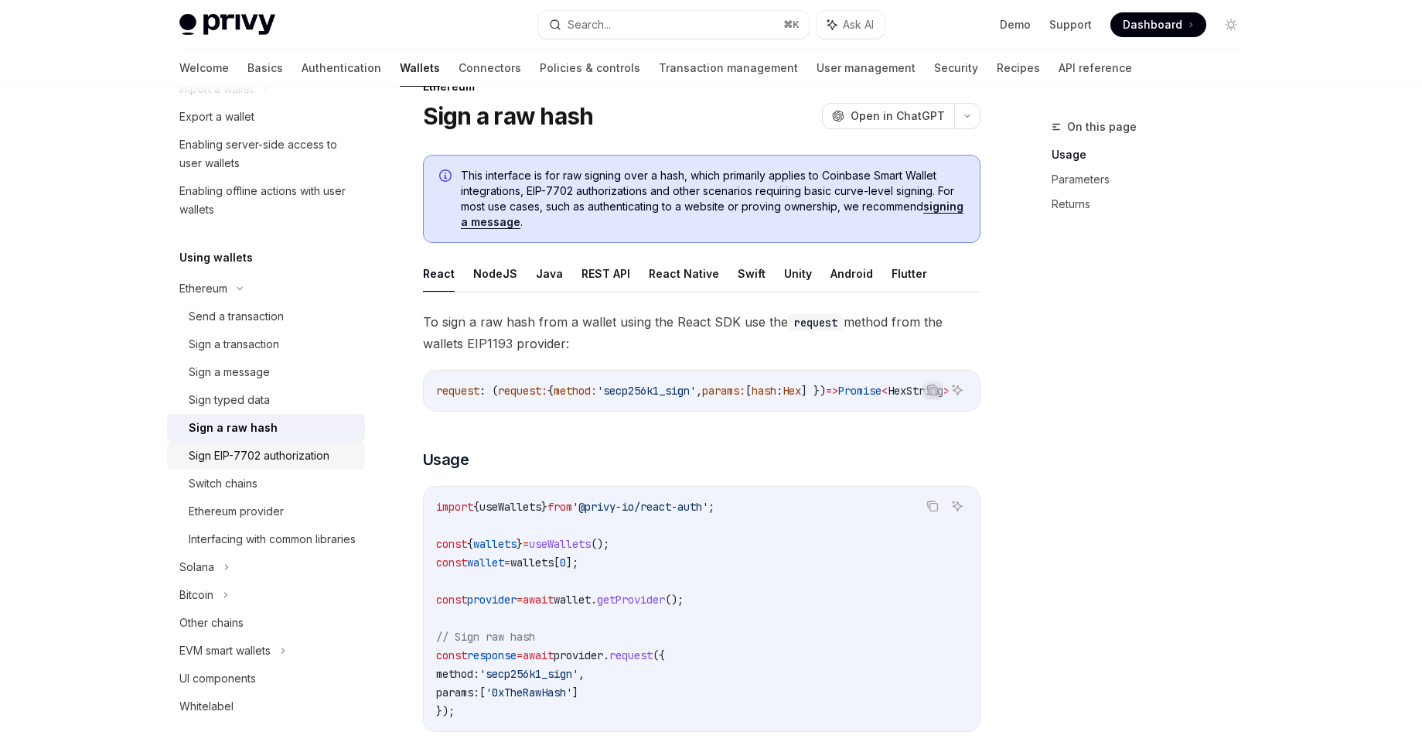
scroll to position [479, 0]
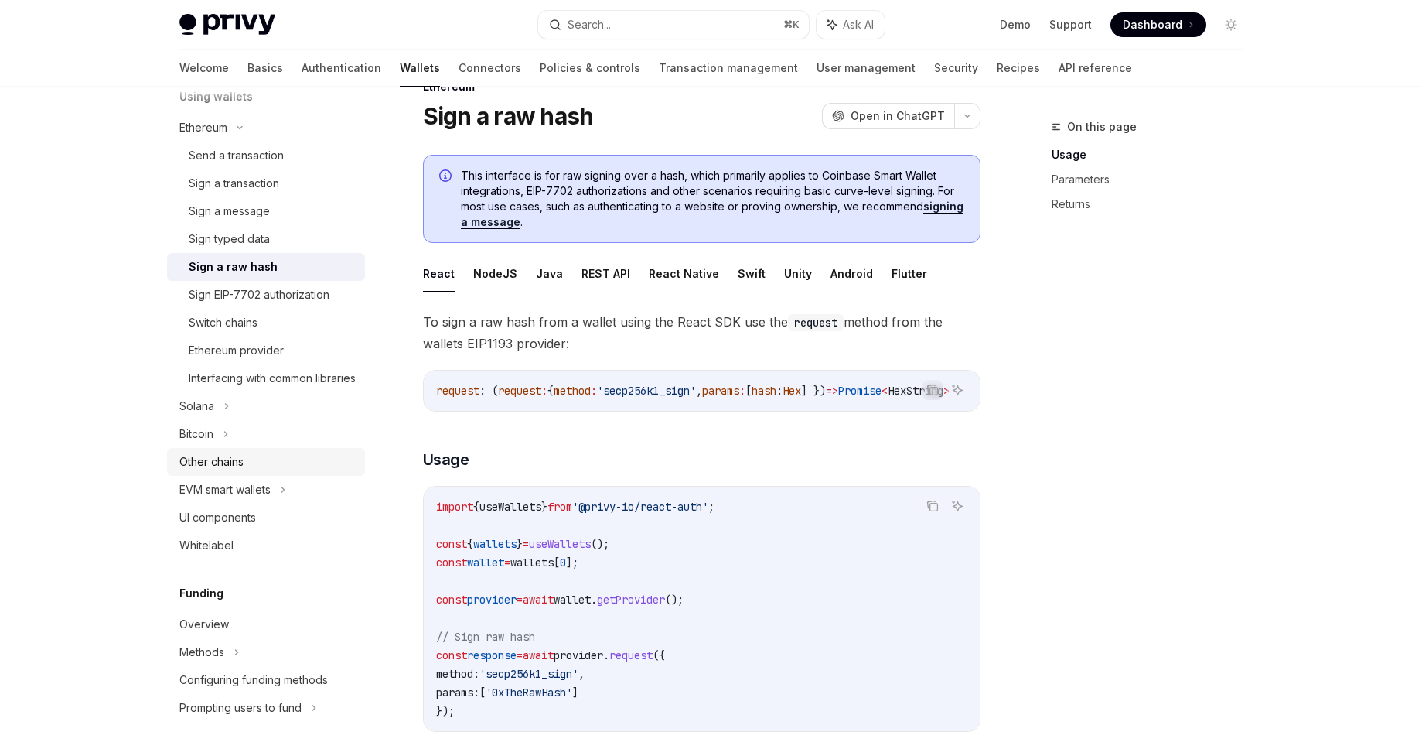
click at [288, 476] on link "Other chains" at bounding box center [266, 462] width 198 height 28
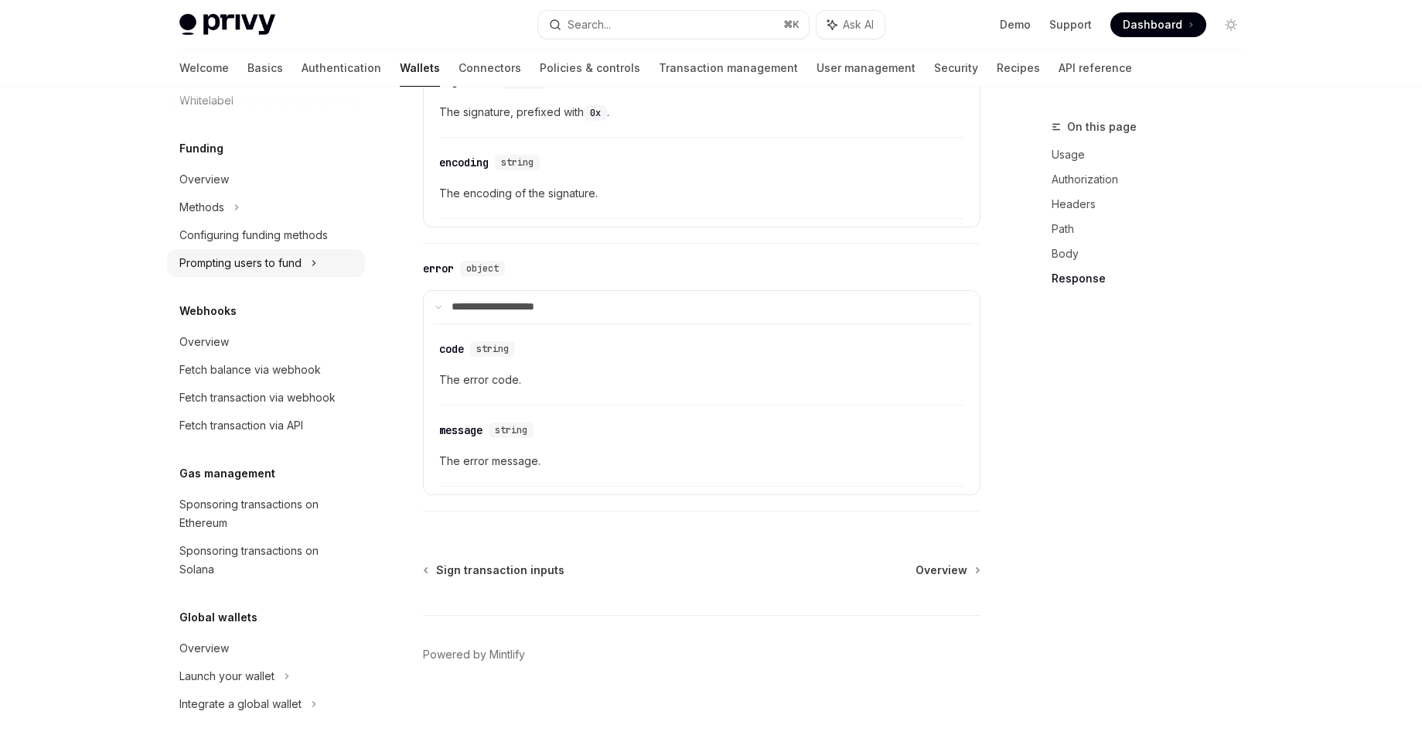
scroll to position [942, 0]
click at [313, 498] on div "Sponsoring transactions on Ethereum" at bounding box center [267, 513] width 176 height 37
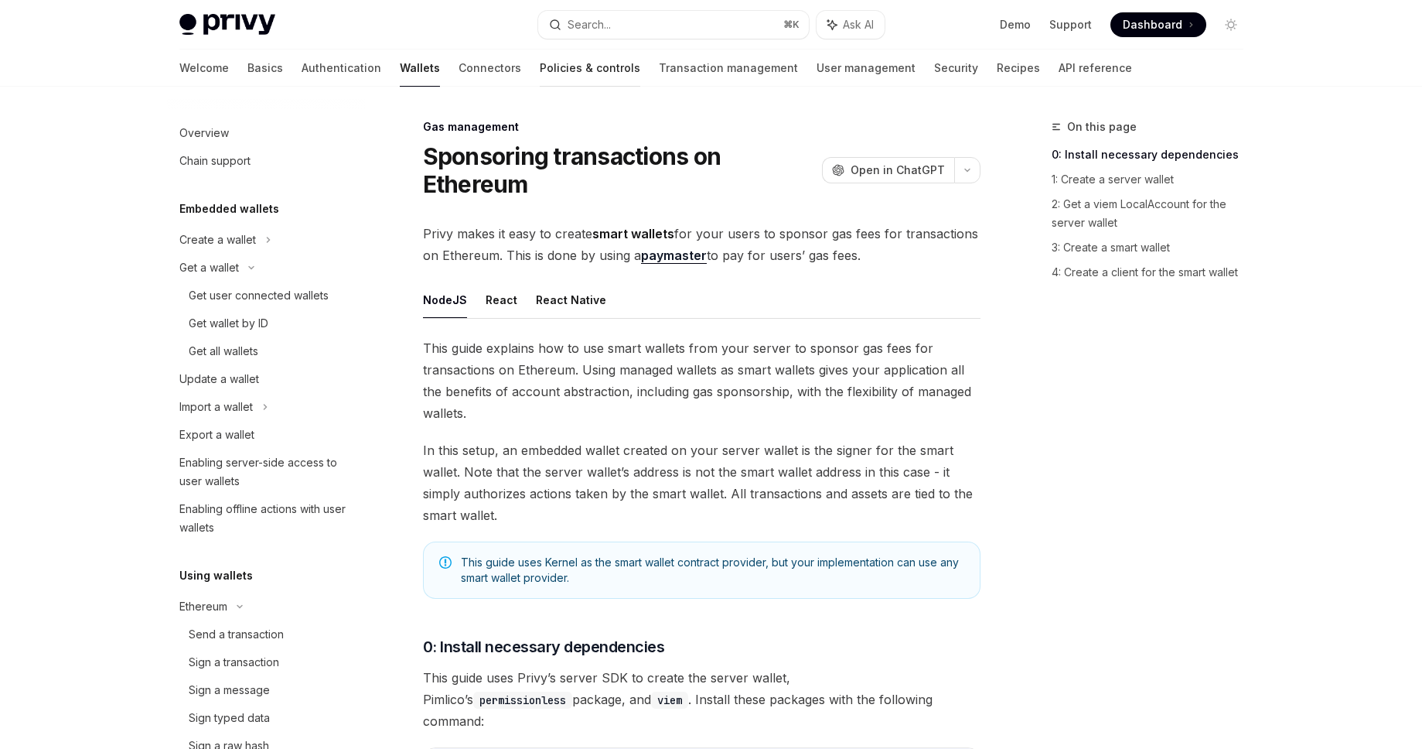
click at [540, 64] on link "Policies & controls" at bounding box center [590, 67] width 101 height 37
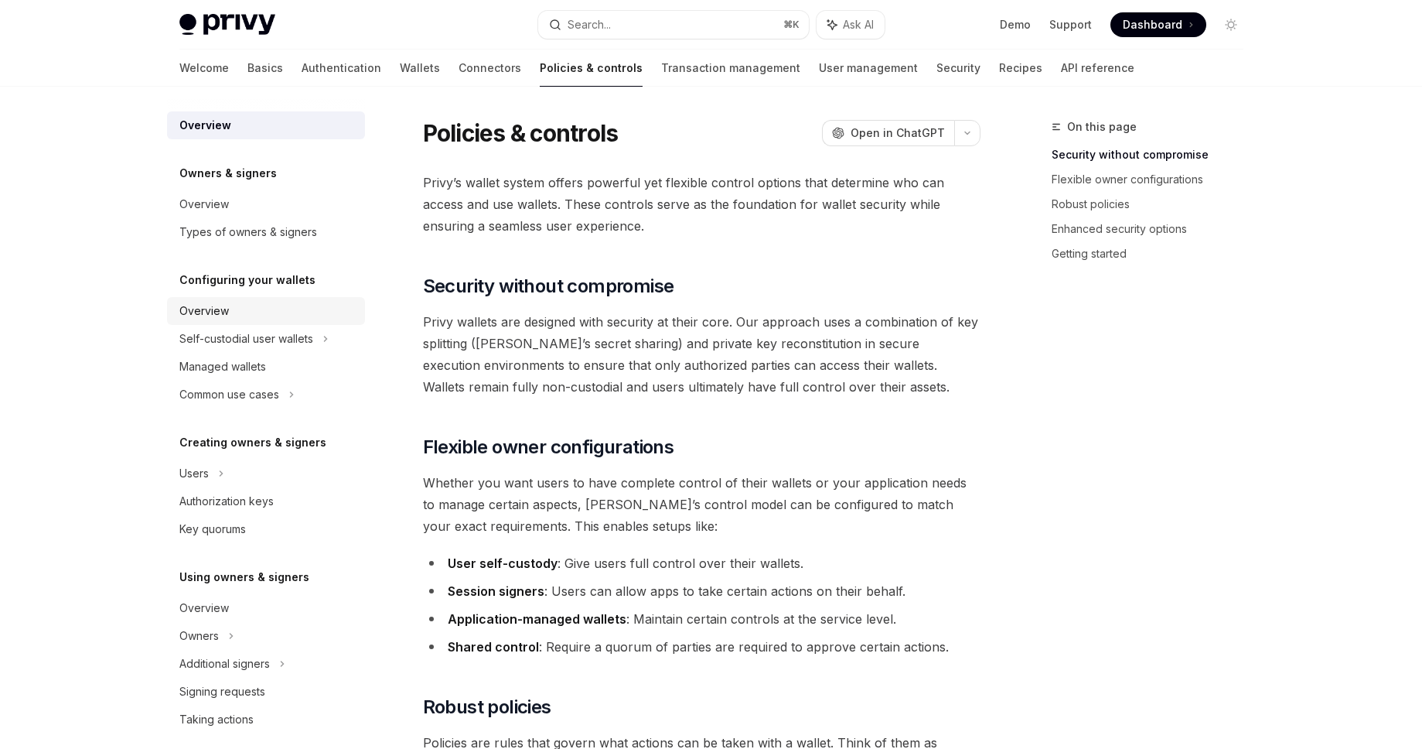
click at [251, 316] on div "Overview" at bounding box center [267, 311] width 176 height 19
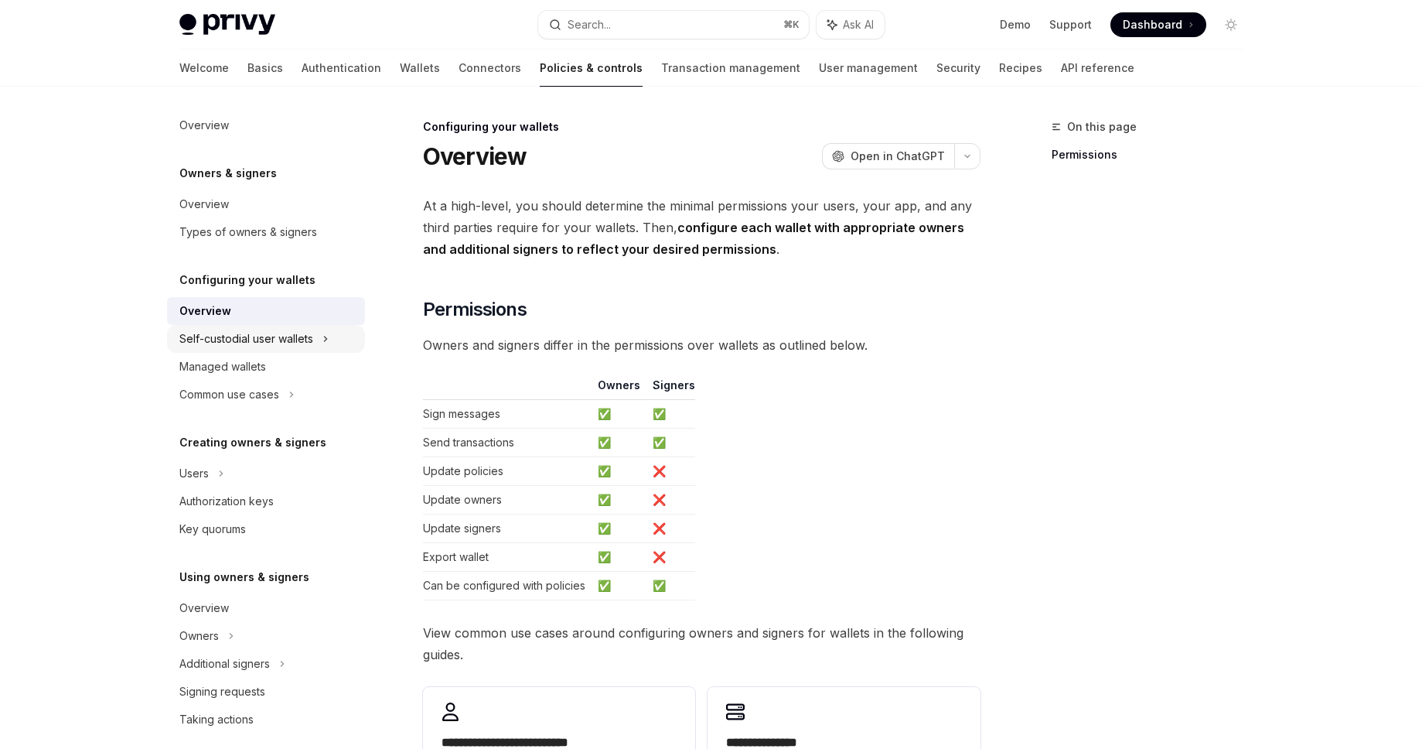
click at [238, 348] on div "Self-custodial user wallets" at bounding box center [266, 339] width 198 height 28
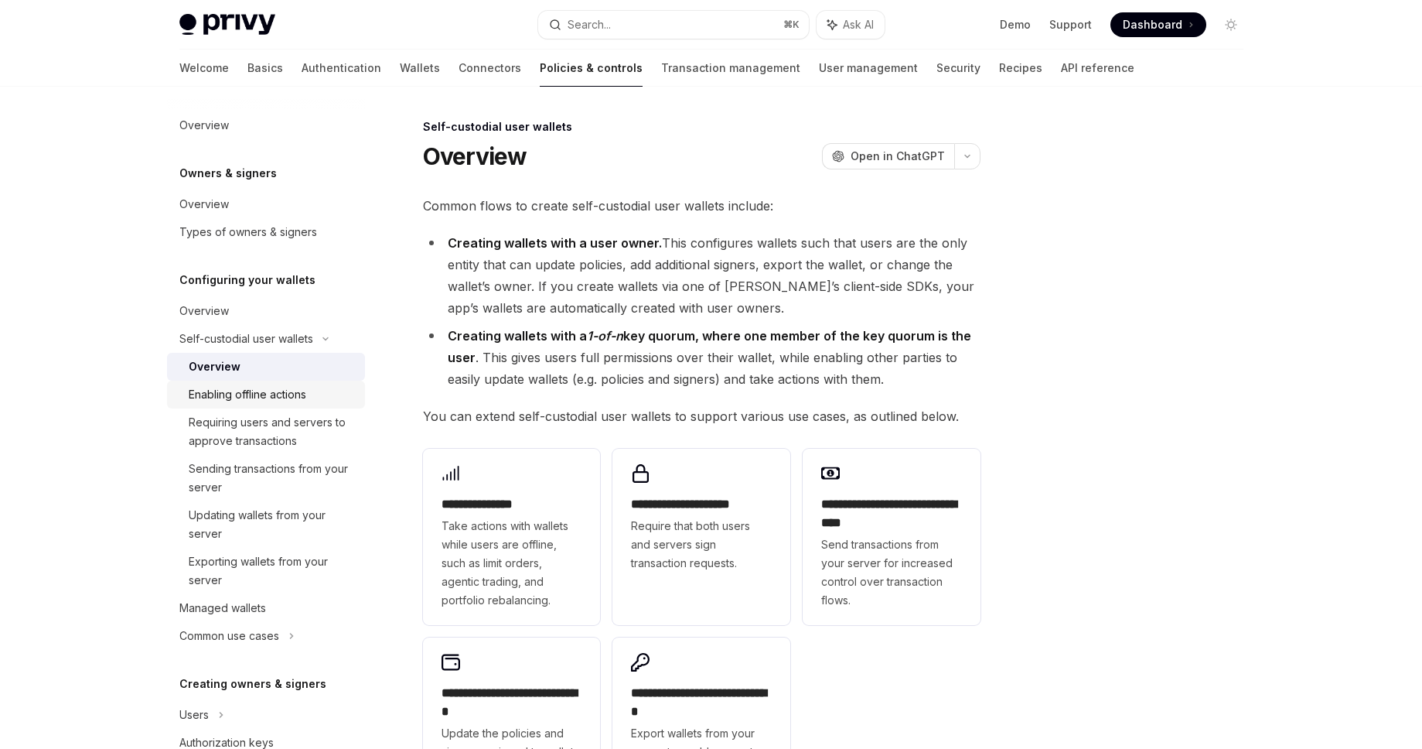
click at [231, 401] on div "Enabling offline actions" at bounding box center [248, 394] width 118 height 19
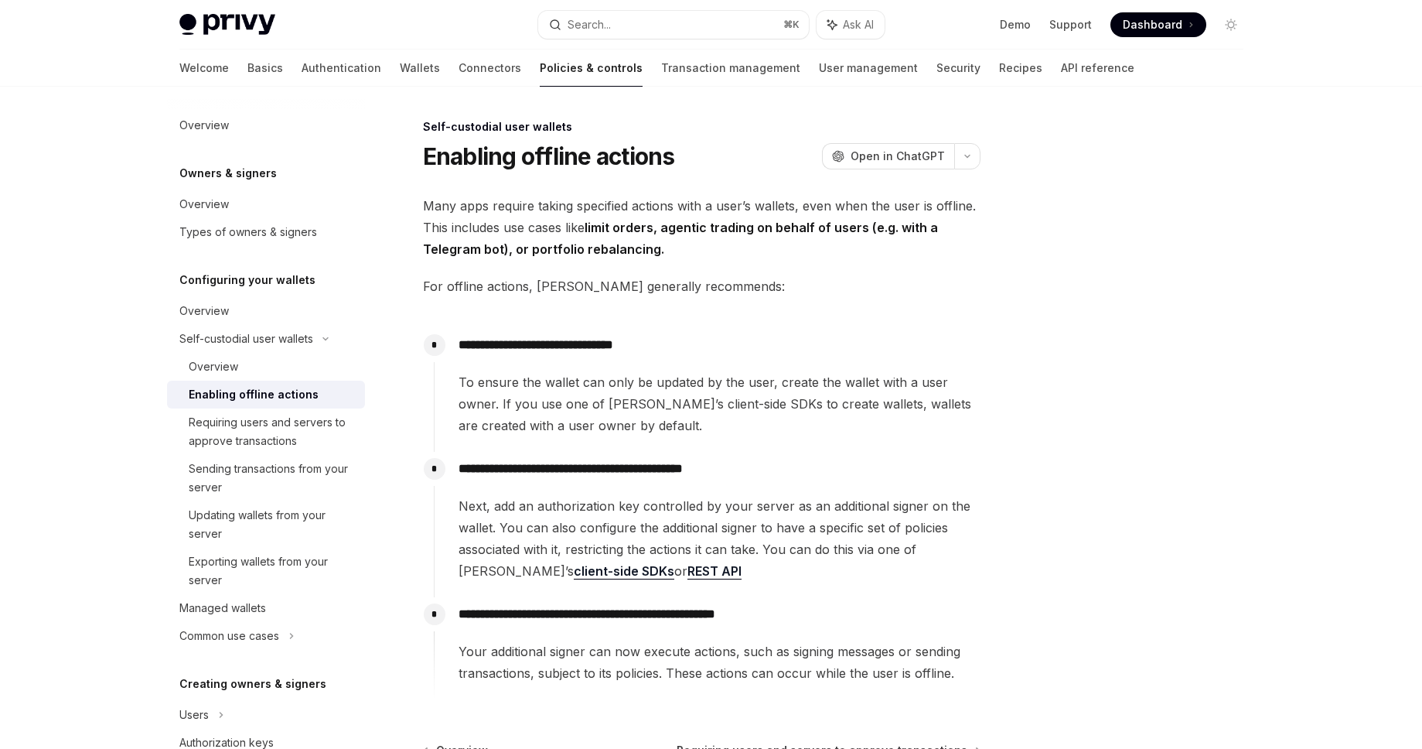
click at [574, 569] on link "client-side SDKs" at bounding box center [624, 571] width 101 height 16
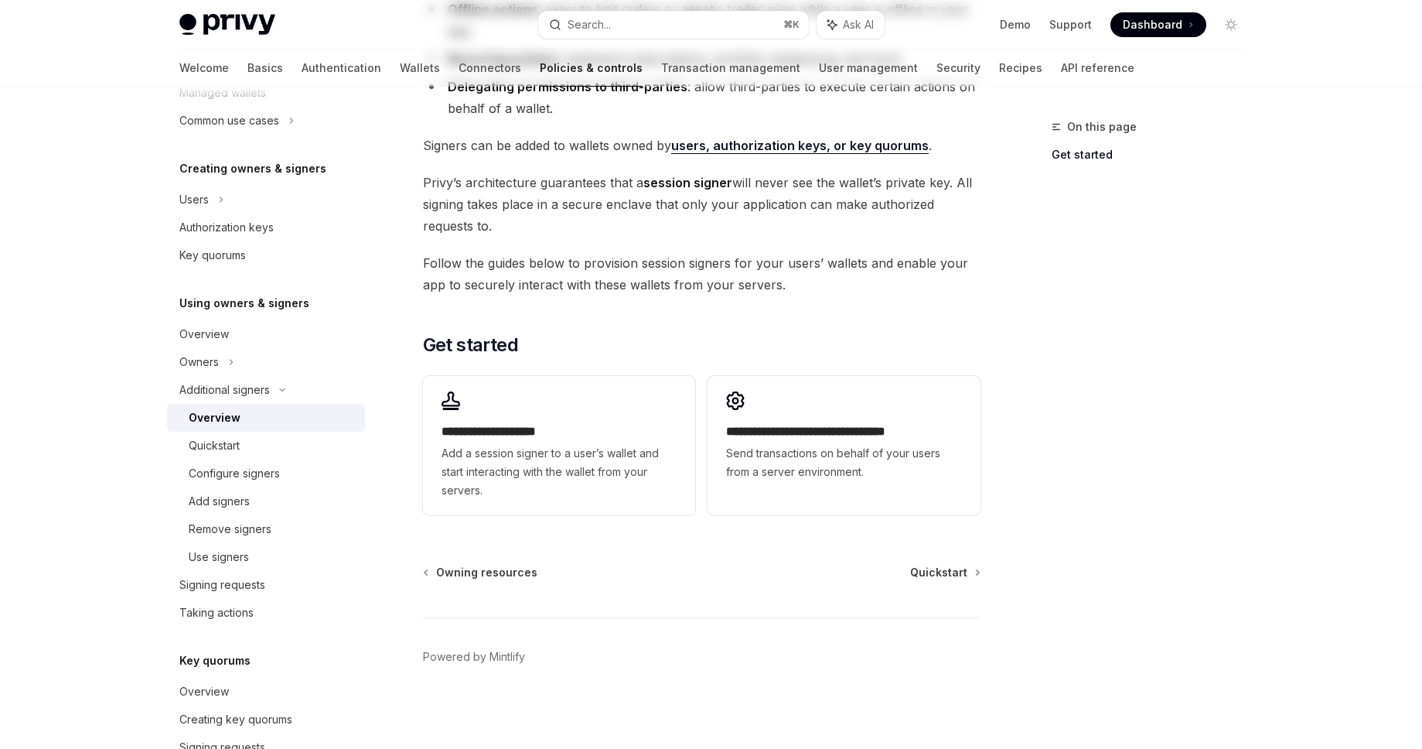
scroll to position [279, 0]
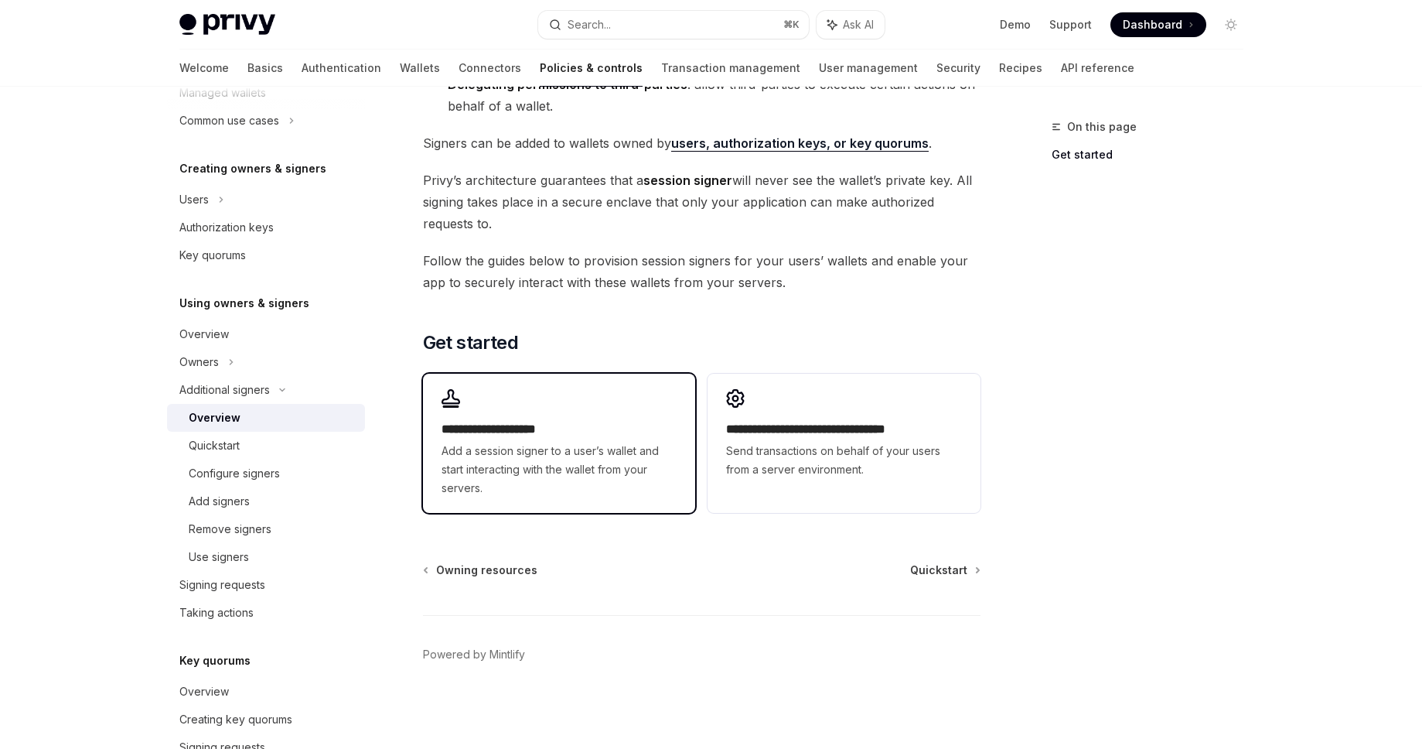
click at [510, 464] on span "Add a session signer to a user’s wallet and start interacting with the wallet f…" at bounding box center [559, 470] width 235 height 56
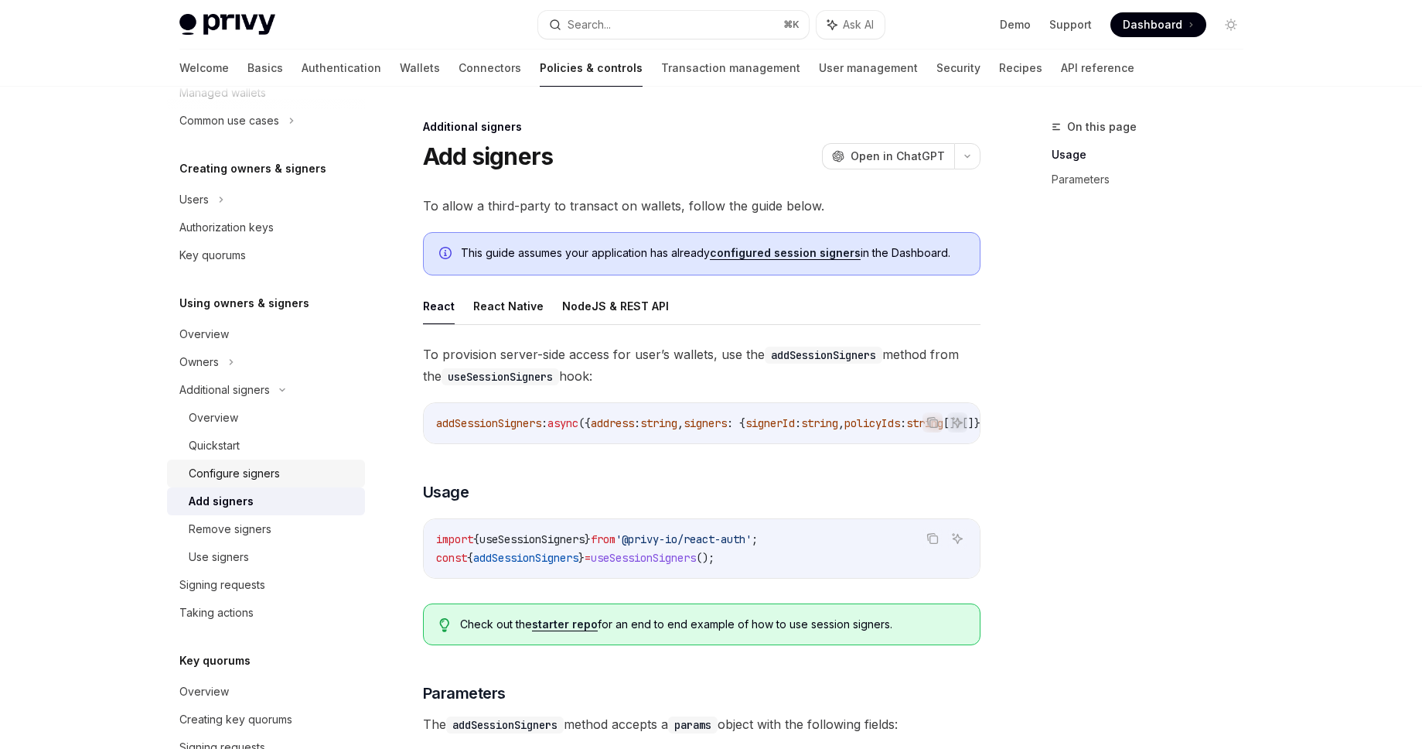
click at [316, 469] on div "Configure signers" at bounding box center [272, 473] width 167 height 19
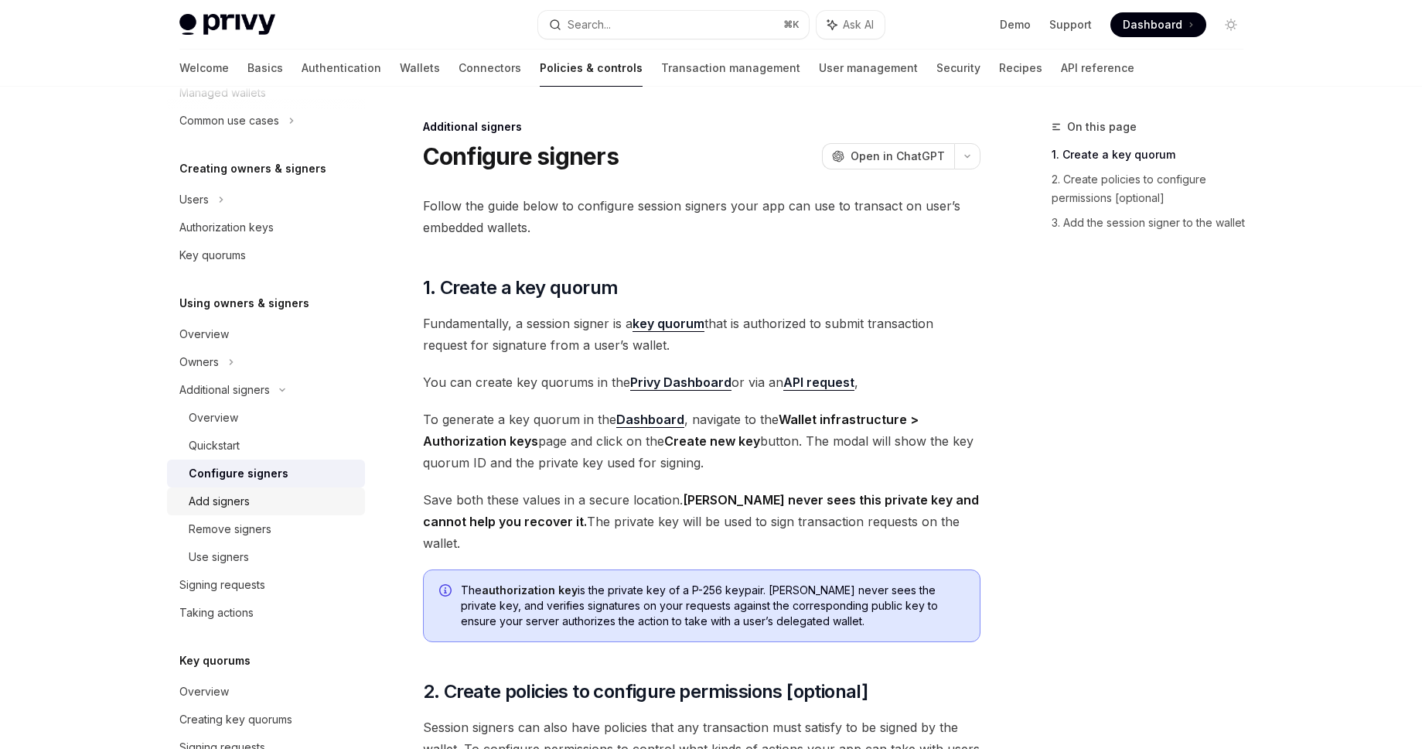
click at [288, 510] on div "Add signers" at bounding box center [272, 501] width 167 height 19
type textarea "*"
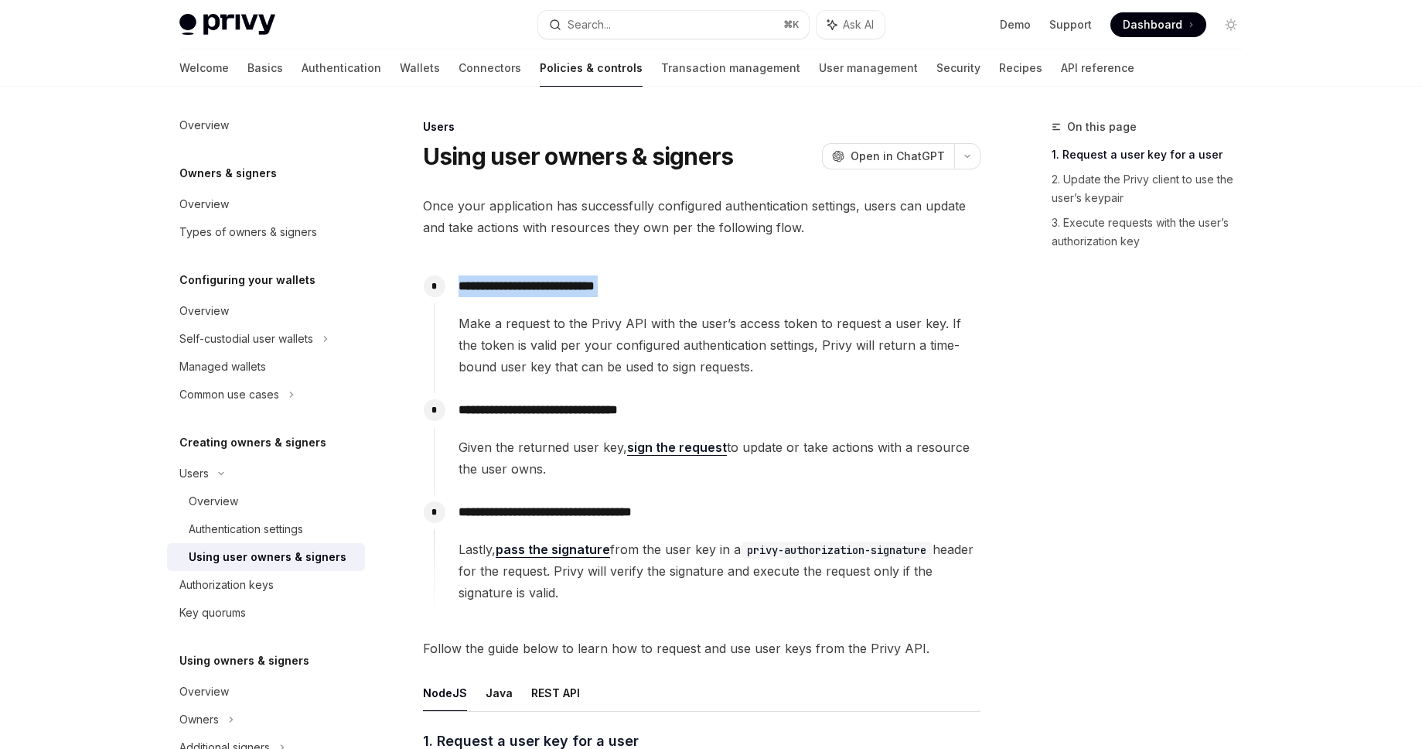
drag, startPoint x: 452, startPoint y: 285, endPoint x: 601, endPoint y: 301, distance: 150.1
click at [601, 301] on div "**********" at bounding box center [707, 323] width 547 height 108
click at [521, 340] on span "Make a request to the Privy API with the user’s access token to request a user …" at bounding box center [719, 344] width 521 height 65
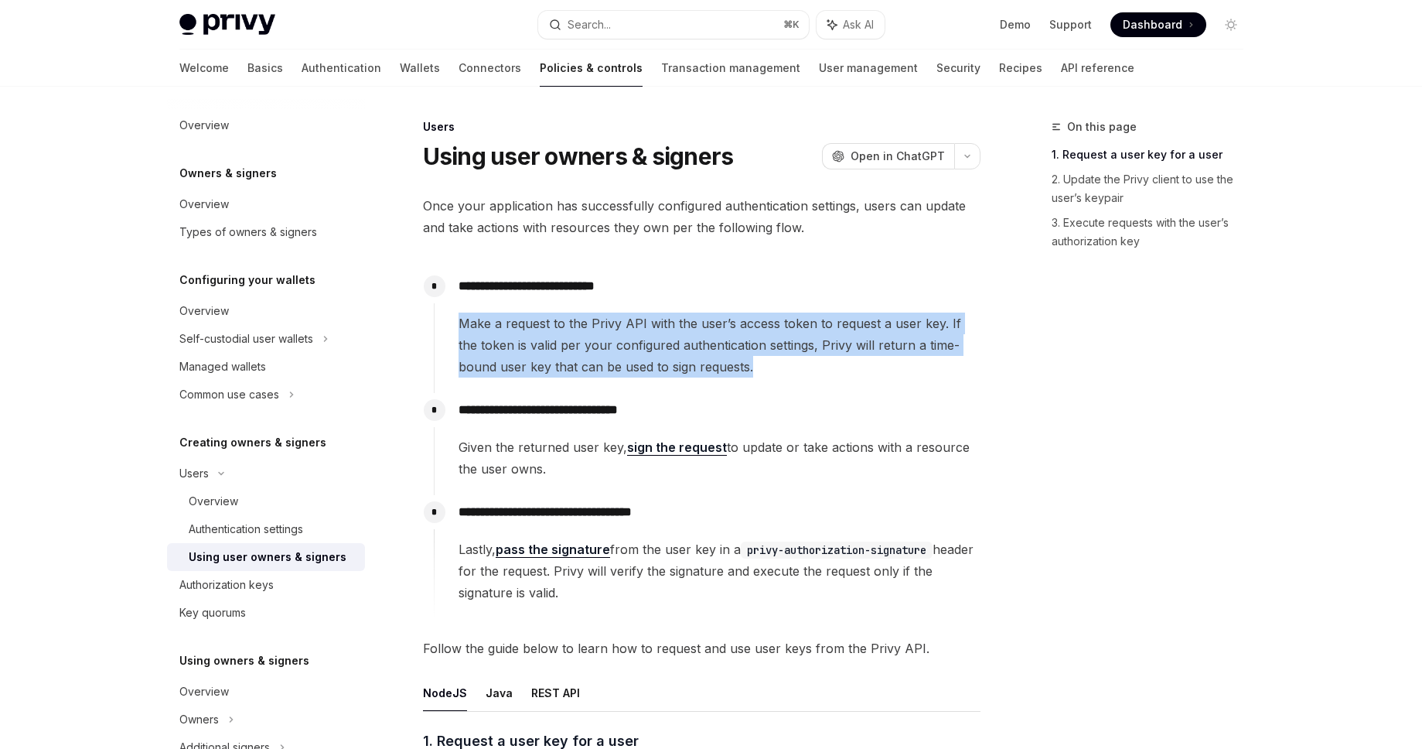
drag, startPoint x: 457, startPoint y: 322, endPoint x: 789, endPoint y: 387, distance: 338.1
click at [789, 387] on div "**********" at bounding box center [707, 331] width 547 height 124
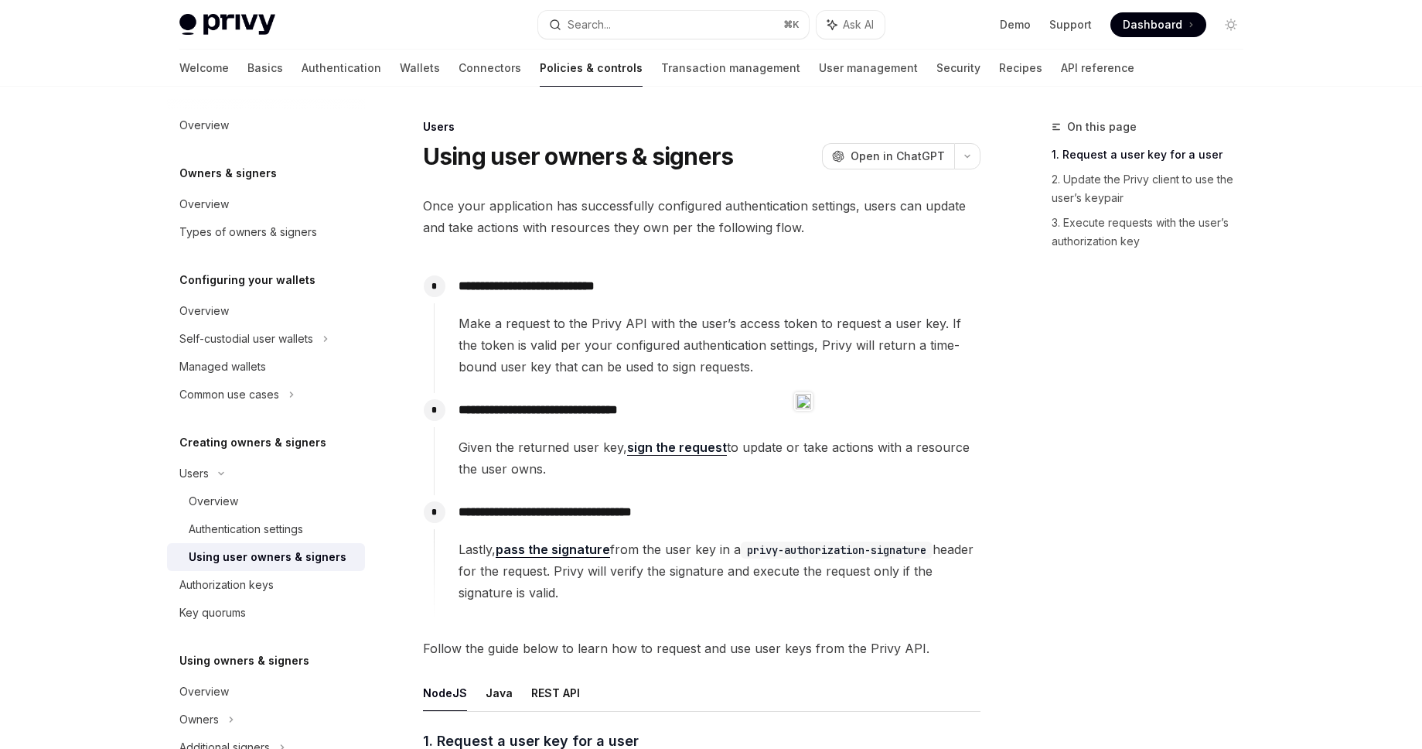
click at [736, 394] on div "**********" at bounding box center [707, 436] width 547 height 87
drag, startPoint x: 459, startPoint y: 454, endPoint x: 855, endPoint y: 475, distance: 396.5
click at [855, 475] on span "Given the returned user key, sign the request to update or take actions with a …" at bounding box center [719, 457] width 521 height 43
click at [733, 511] on p "**********" at bounding box center [719, 512] width 521 height 22
click at [736, 496] on div "**********" at bounding box center [707, 549] width 547 height 108
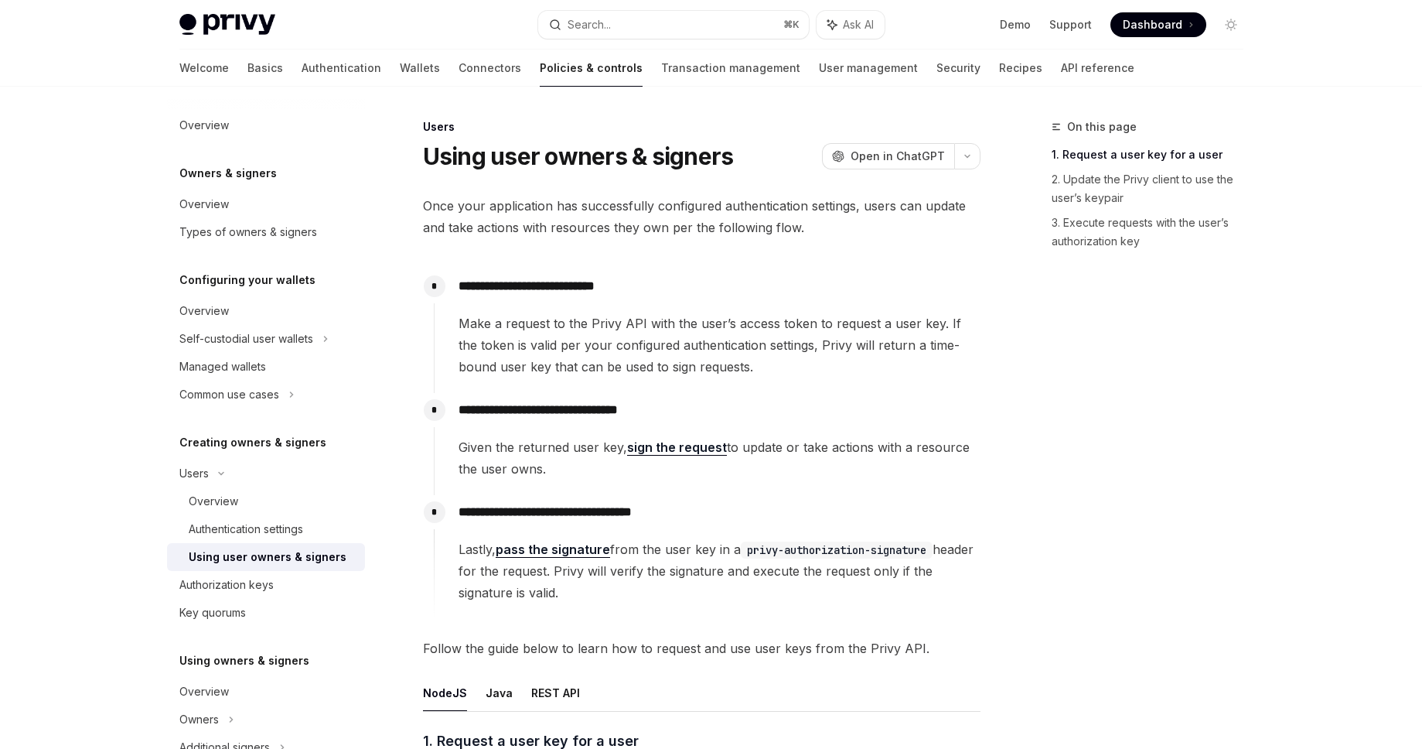
drag, startPoint x: 452, startPoint y: 554, endPoint x: 626, endPoint y: 595, distance: 178.6
click at [626, 595] on div "**********" at bounding box center [707, 549] width 547 height 108
click at [582, 595] on span "Lastly, pass the signature from the user key in a privy-authorization-signature…" at bounding box center [719, 570] width 521 height 65
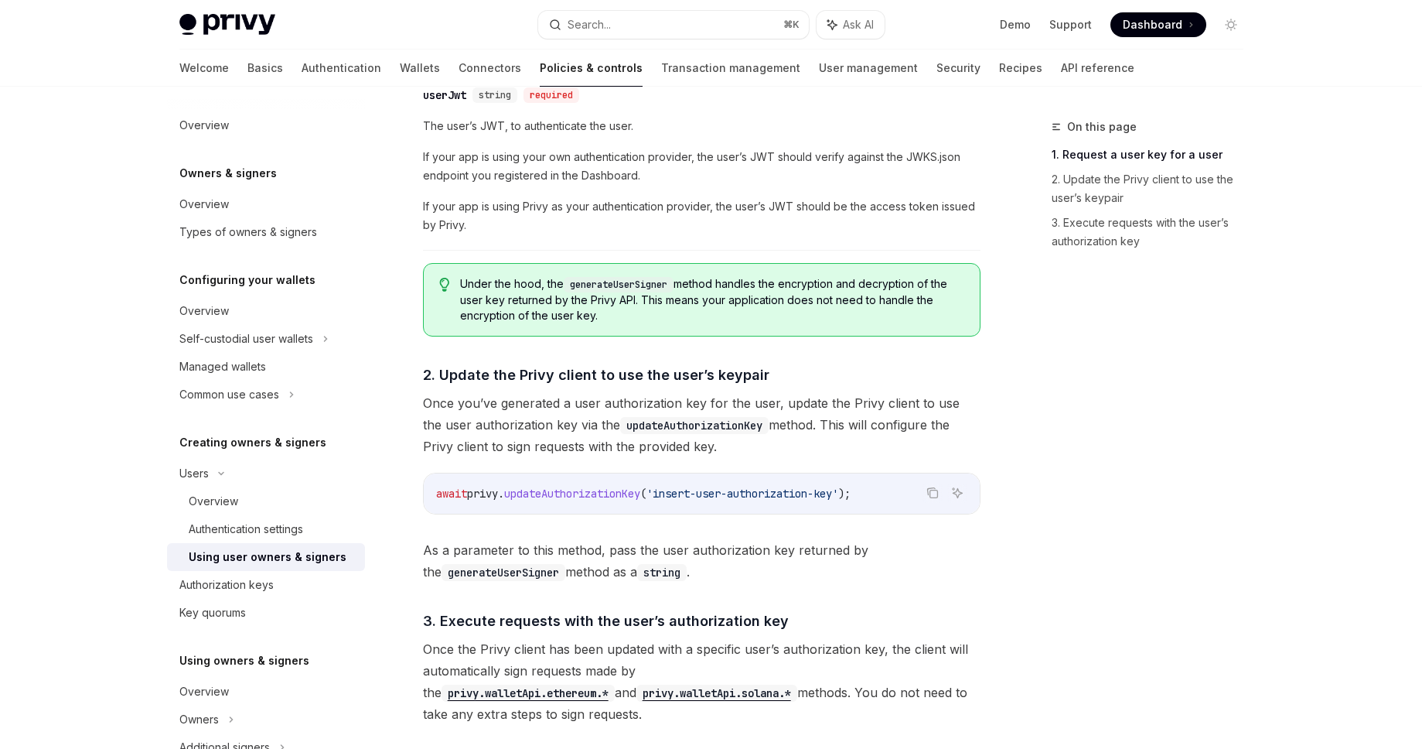
scroll to position [1065, 0]
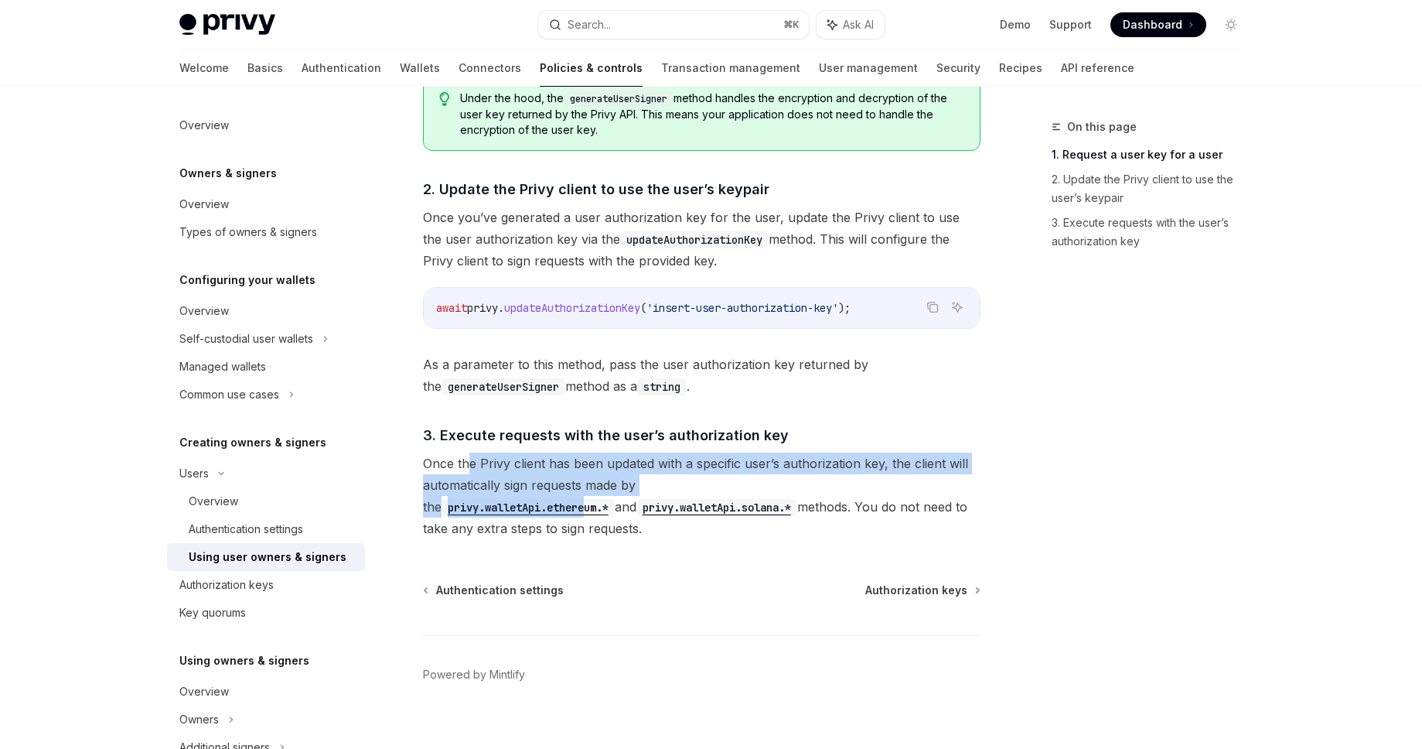
drag, startPoint x: 465, startPoint y: 470, endPoint x: 810, endPoint y: 478, distance: 345.8
click at [810, 478] on span "Once the Privy client has been updated with a specific user’s authorization key…" at bounding box center [702, 495] width 558 height 87
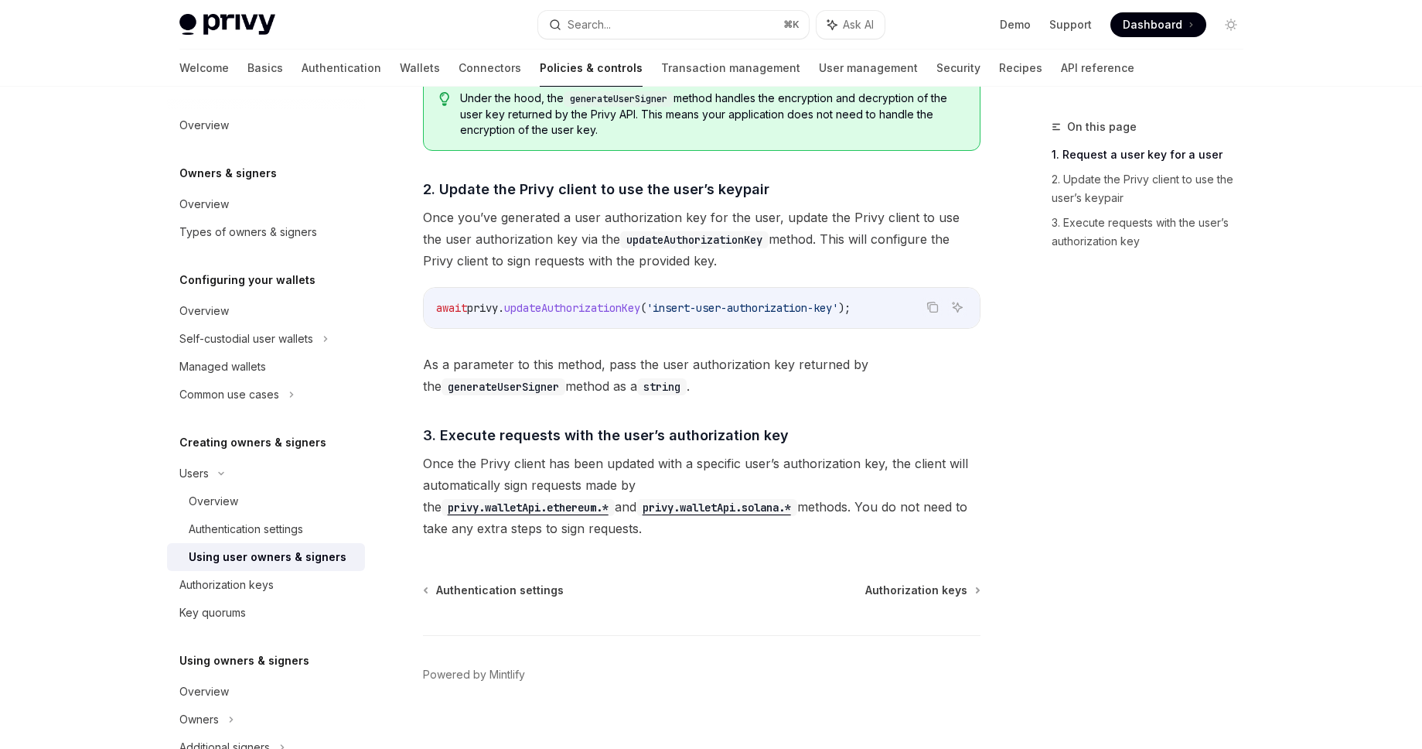
click at [776, 515] on span "Once the Privy client has been updated with a specific user’s authorization key…" at bounding box center [702, 495] width 558 height 87
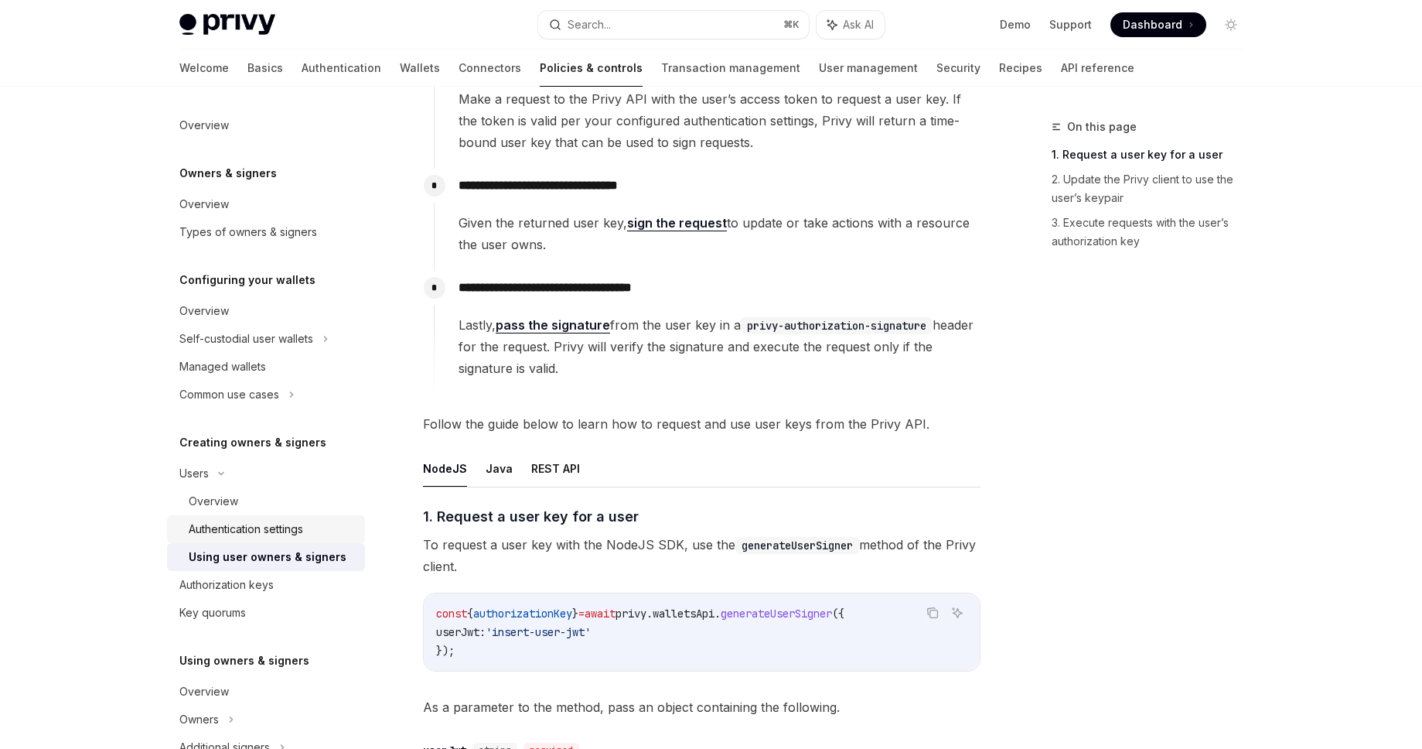
scroll to position [172, 0]
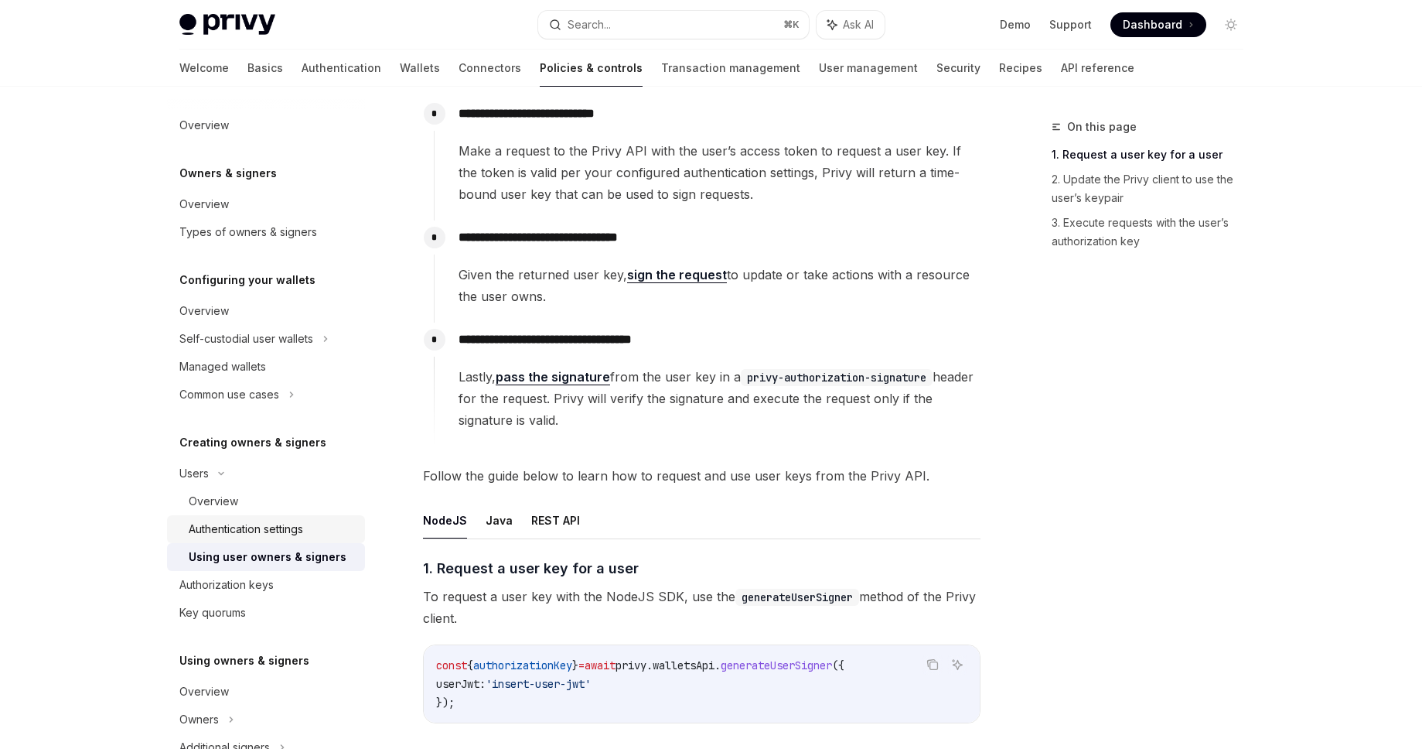
click at [274, 523] on div "Authentication settings" at bounding box center [246, 529] width 114 height 19
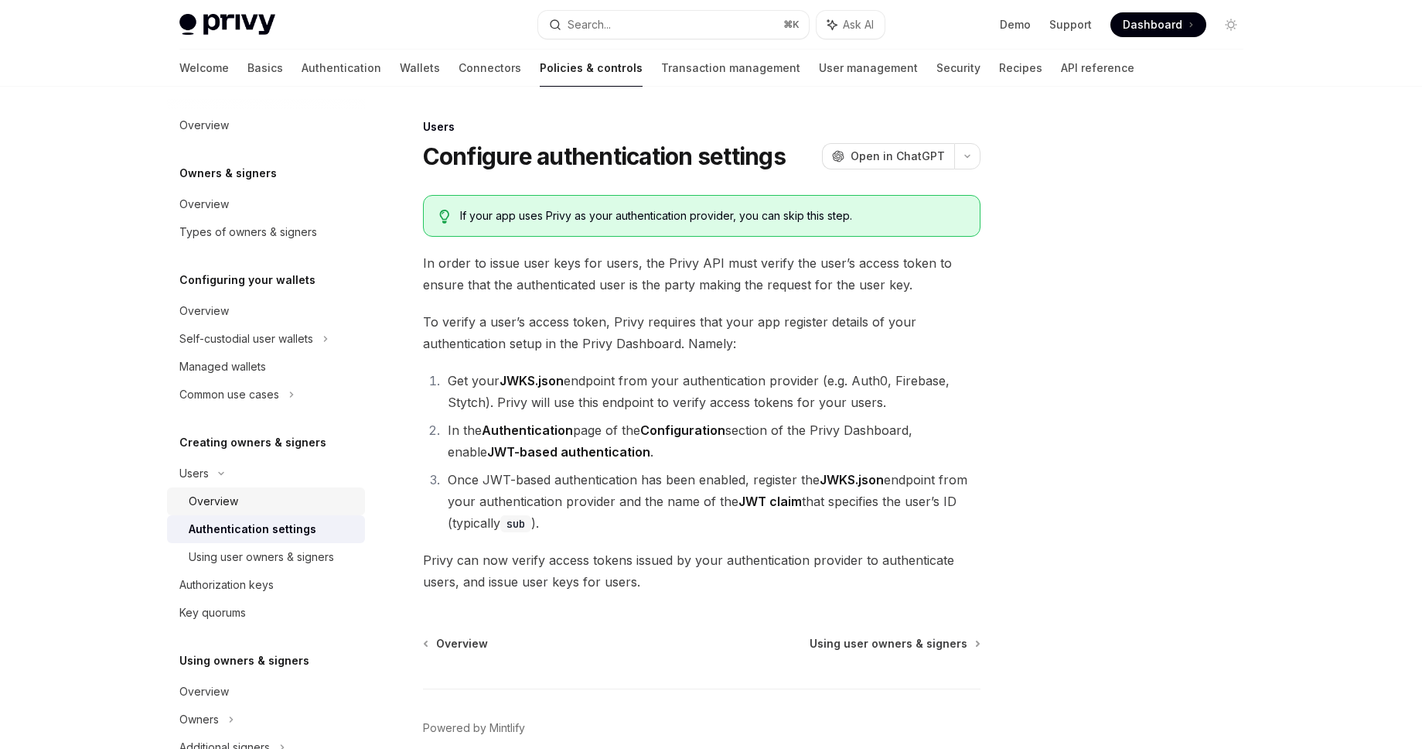
click at [287, 500] on div "Overview" at bounding box center [272, 501] width 167 height 19
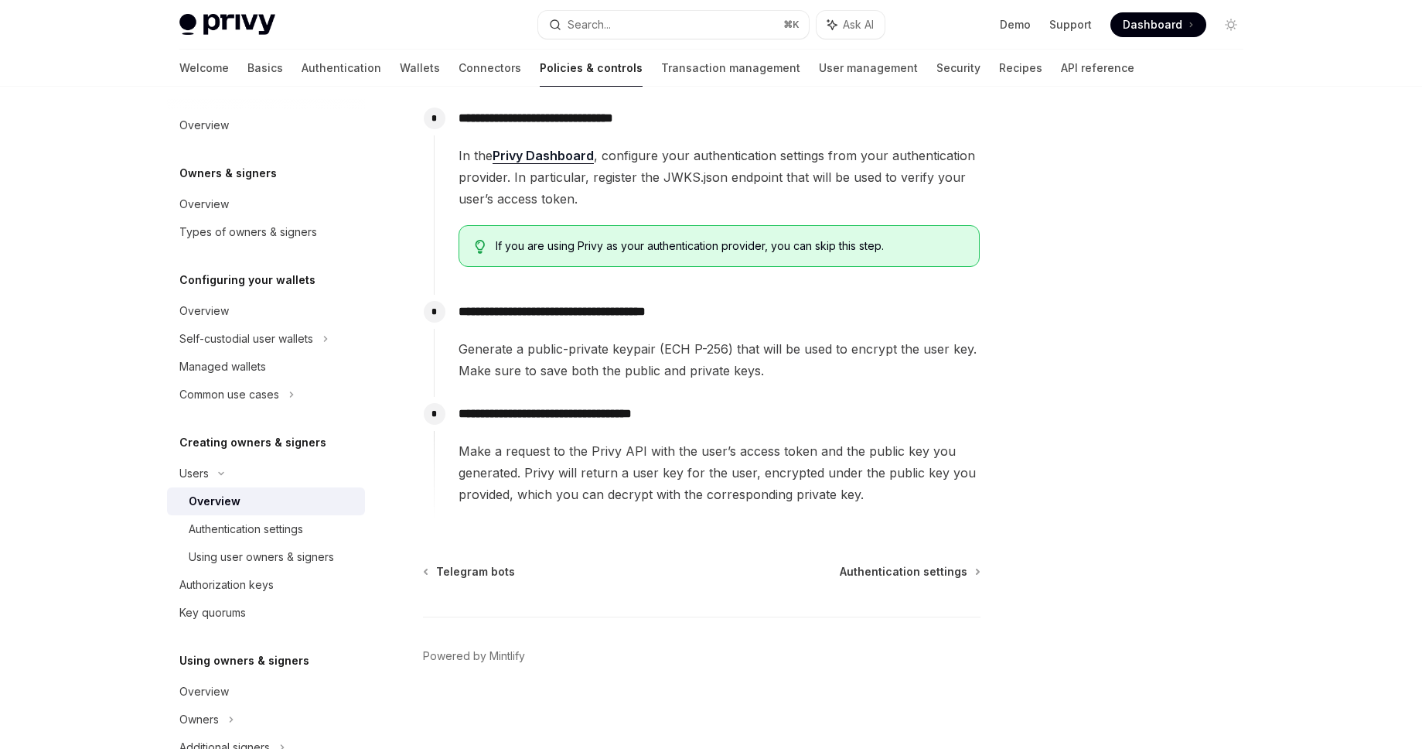
scroll to position [170, 0]
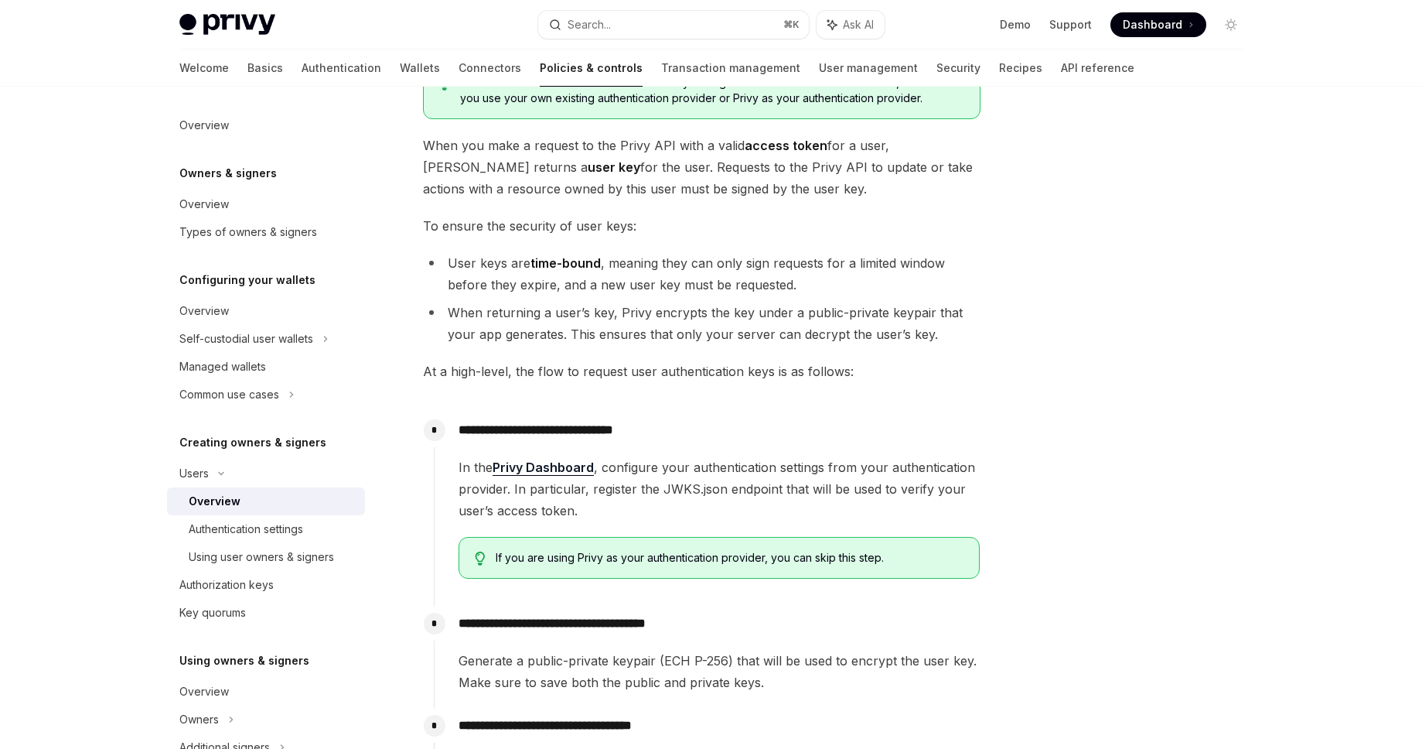
click at [538, 469] on link "Privy Dashboard" at bounding box center [543, 467] width 101 height 16
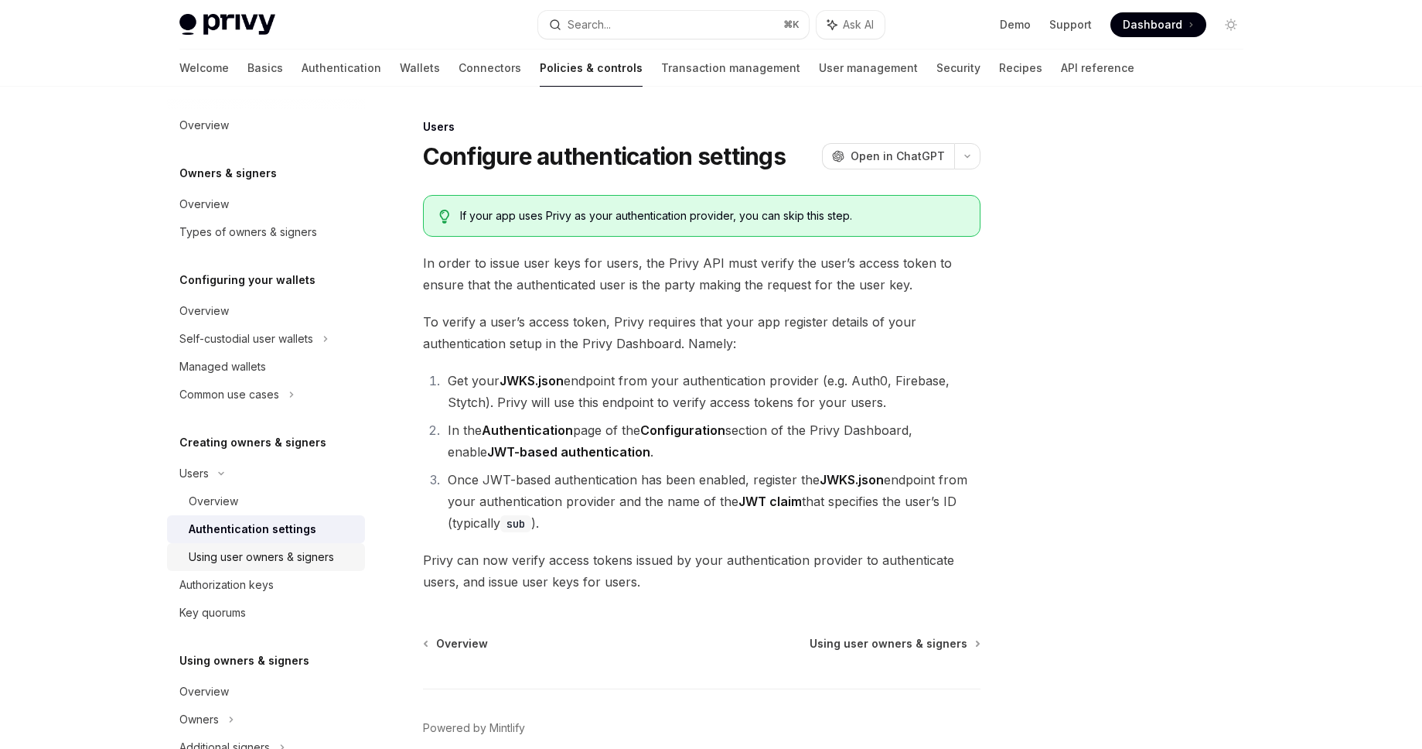
click at [283, 567] on link "Using user owners & signers" at bounding box center [266, 557] width 198 height 28
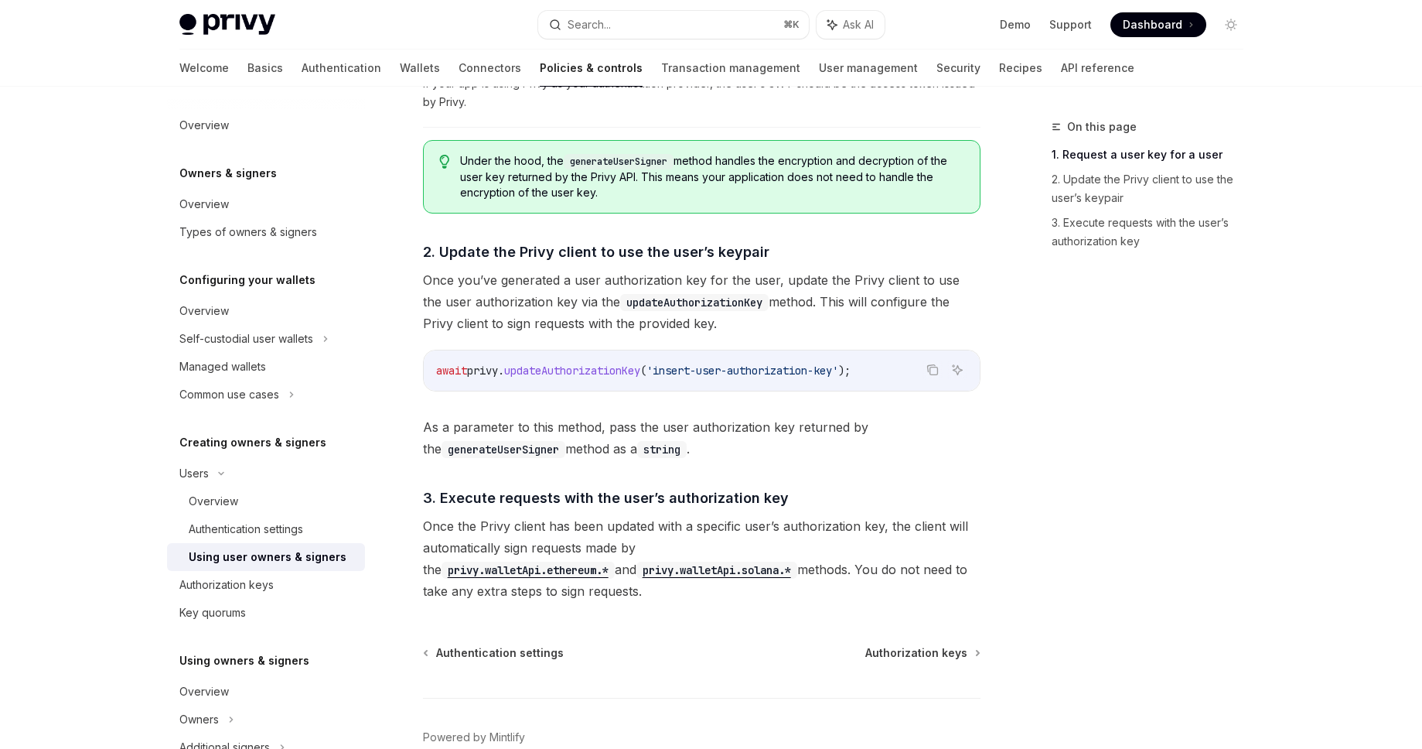
scroll to position [1084, 0]
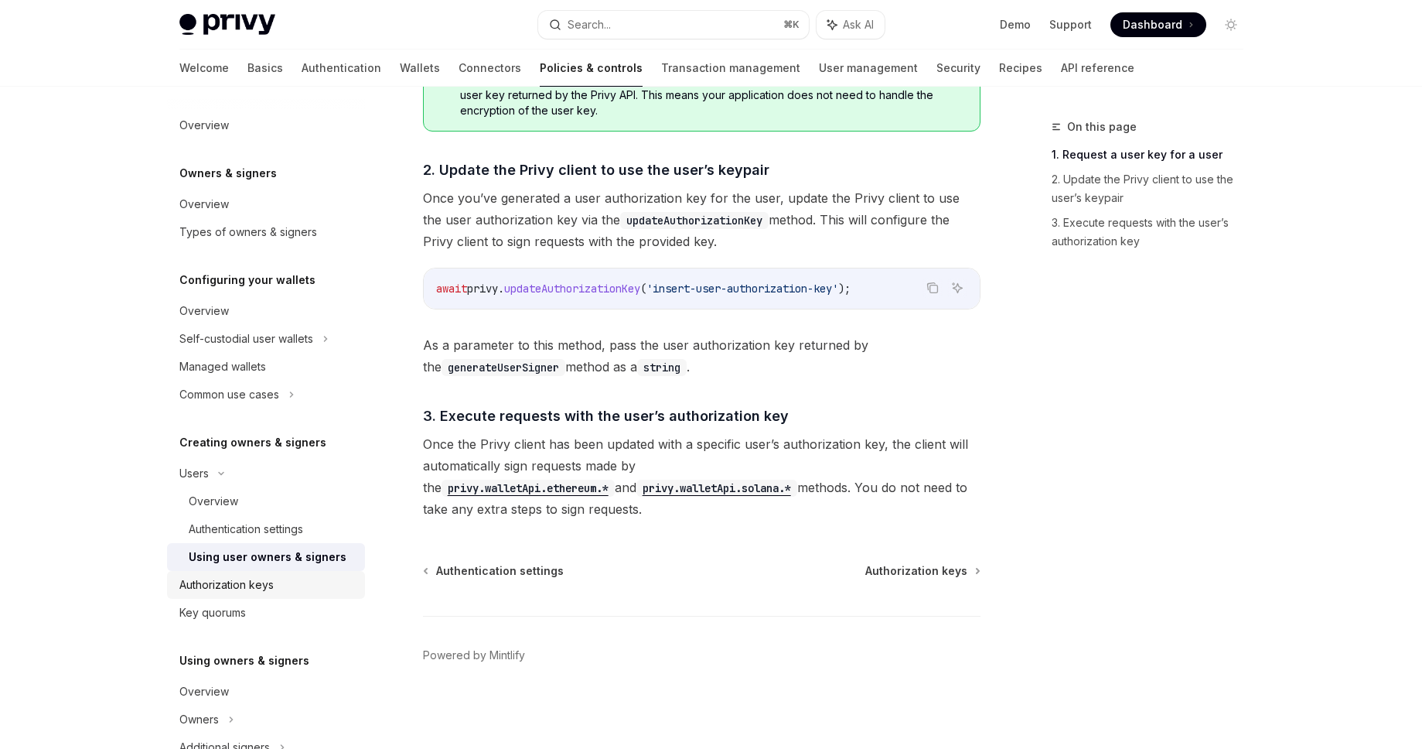
click at [195, 587] on div "Authorization keys" at bounding box center [226, 584] width 94 height 19
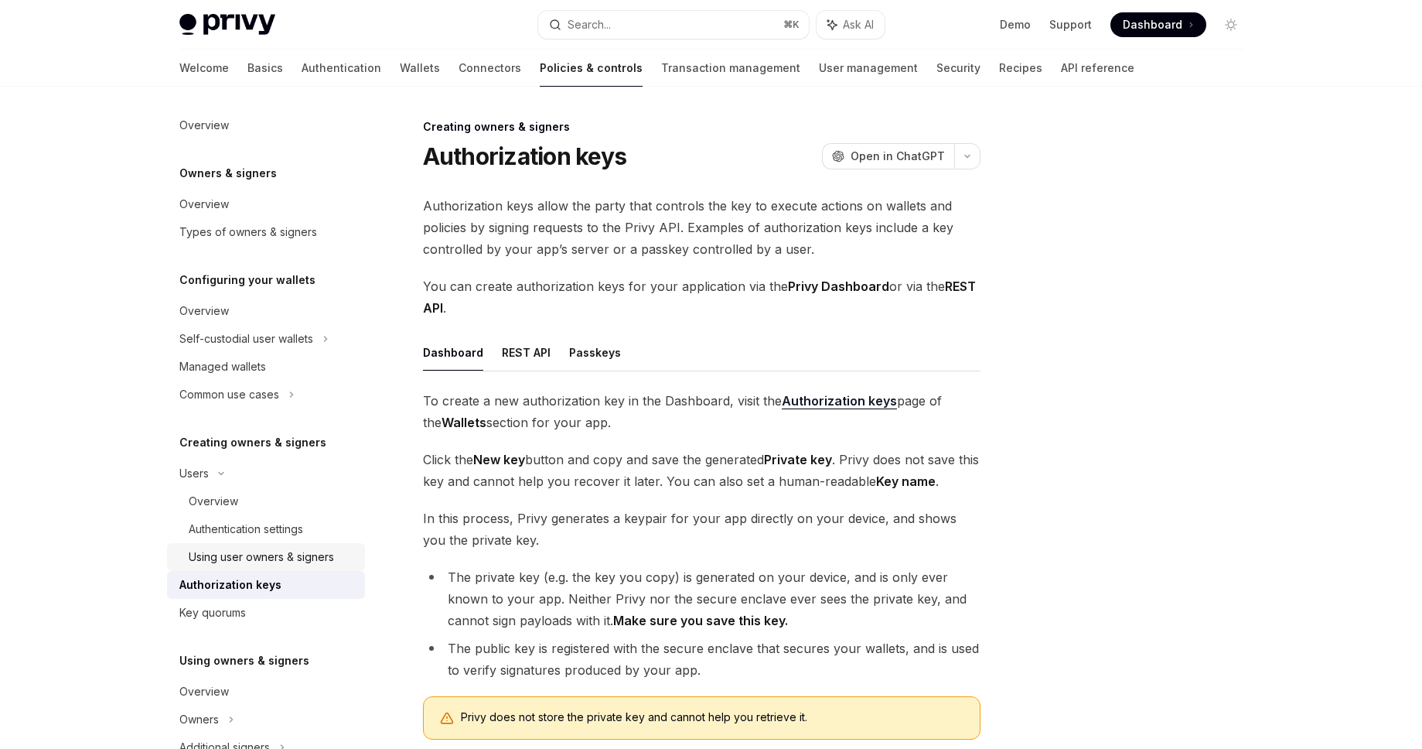
click at [229, 564] on div "Using user owners & signers" at bounding box center [261, 557] width 145 height 19
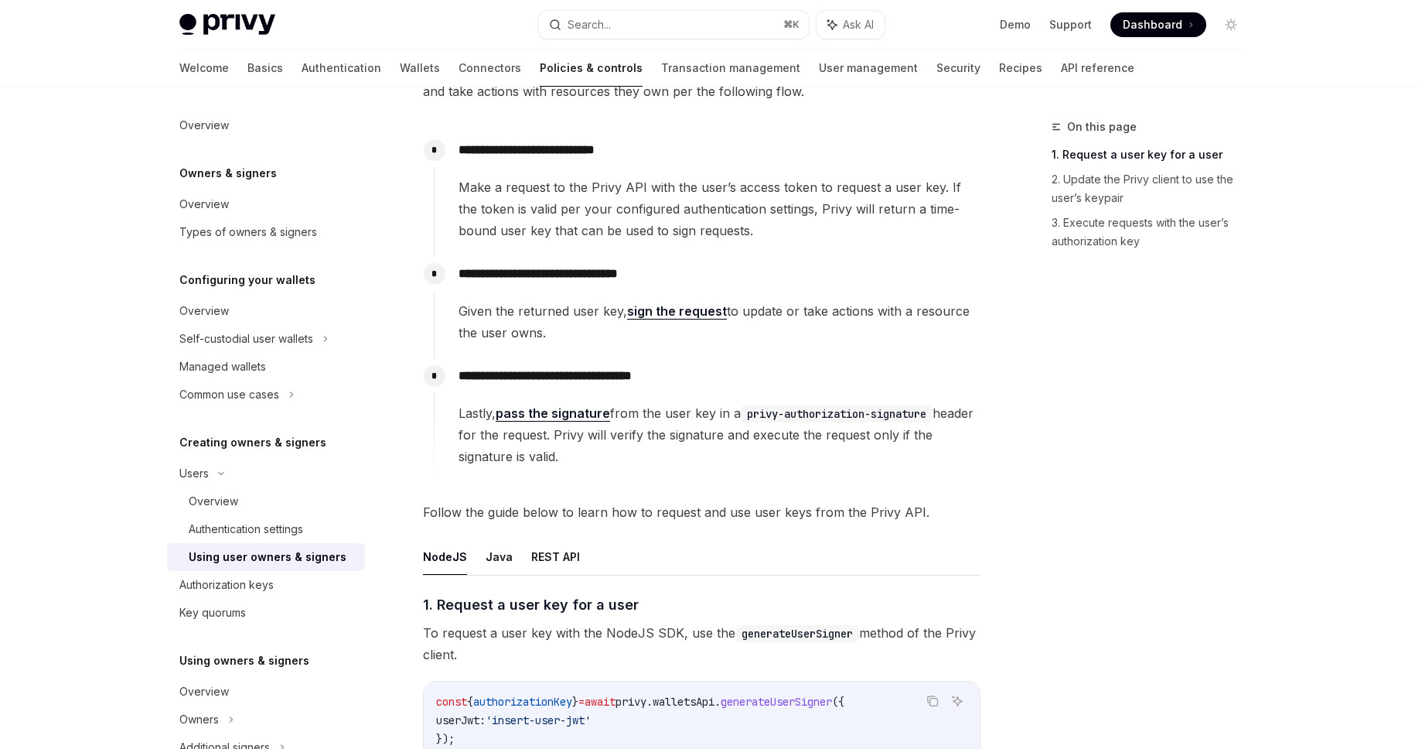
scroll to position [310, 0]
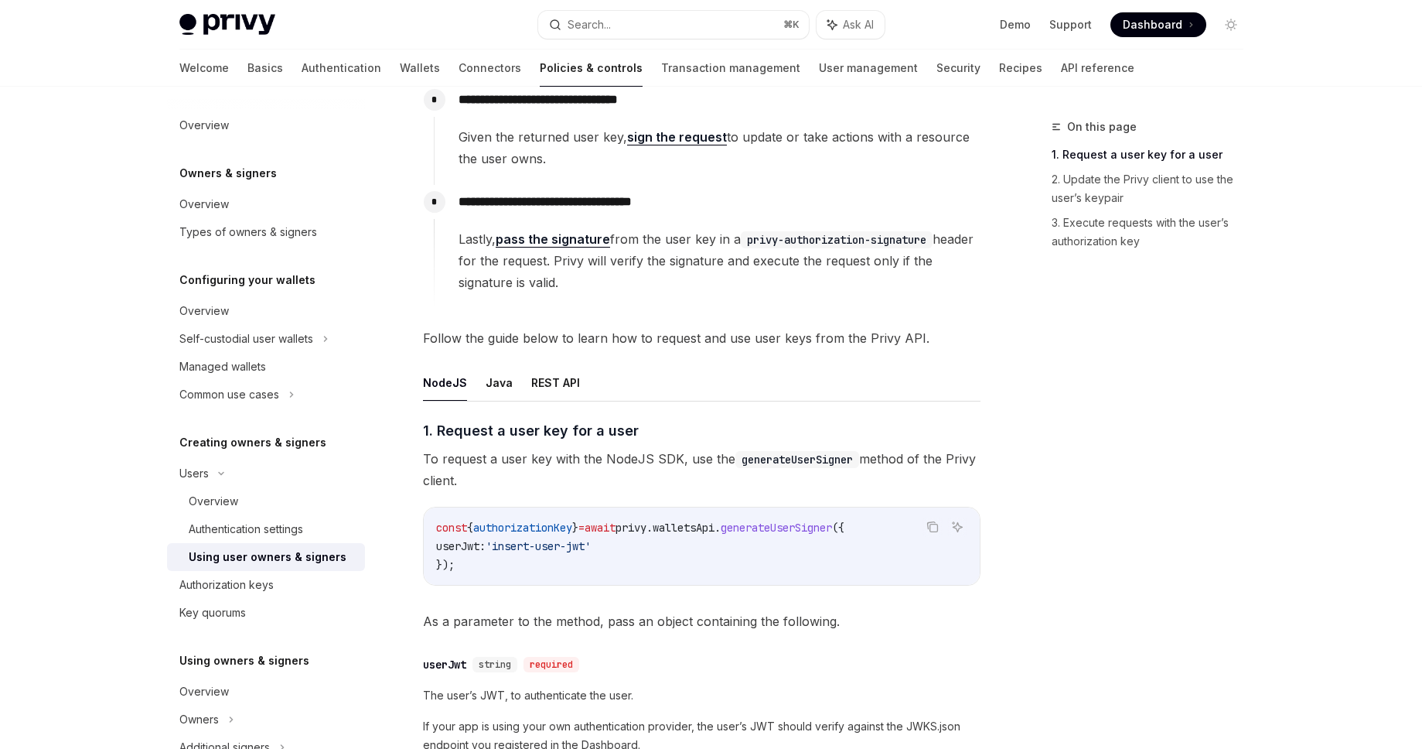
click at [468, 551] on span "userJwt:" at bounding box center [460, 546] width 49 height 14
drag, startPoint x: 453, startPoint y: 434, endPoint x: 694, endPoint y: 432, distance: 240.5
click at [694, 432] on h4 "​ 1. Request a user key for a user" at bounding box center [702, 430] width 558 height 21
click at [609, 480] on span "To request a user key with the NodeJS SDK, use the generateUserSigner method of…" at bounding box center [702, 469] width 558 height 43
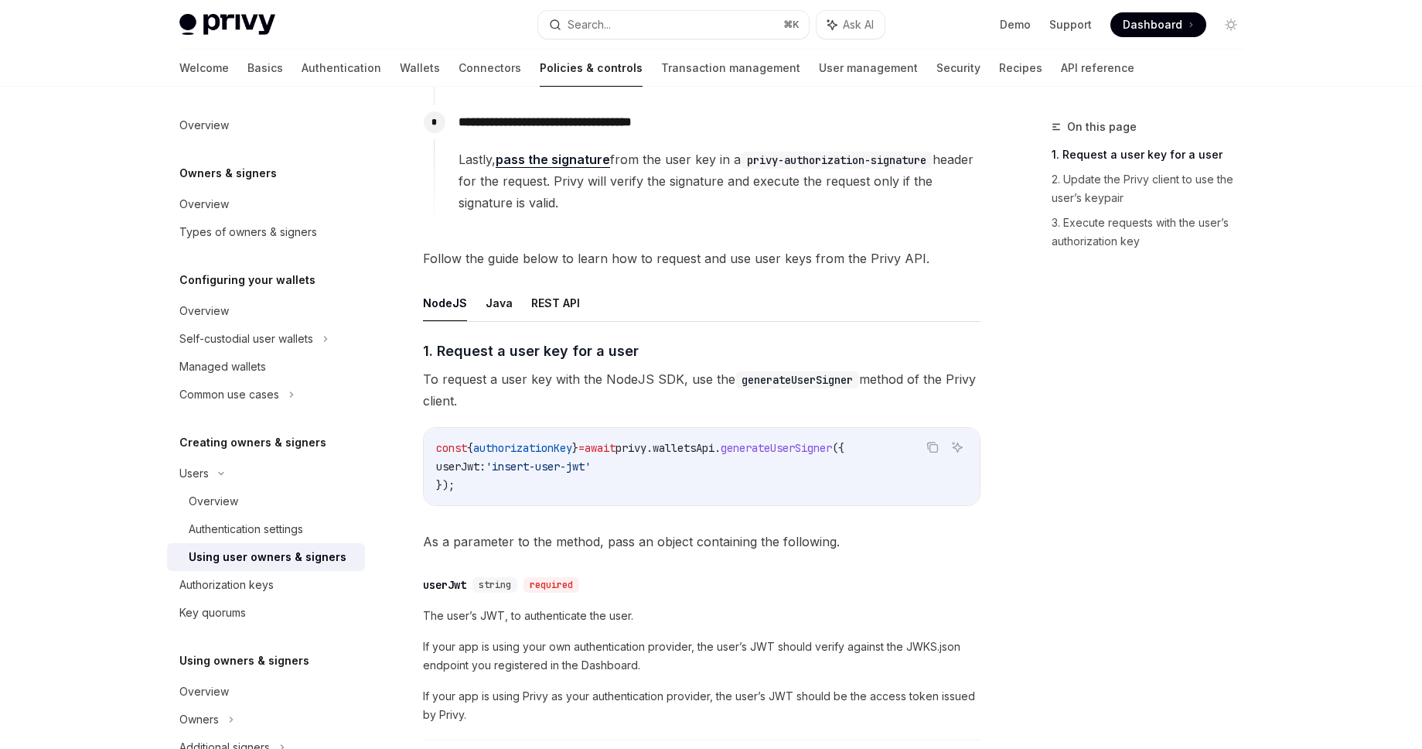
scroll to position [415, 0]
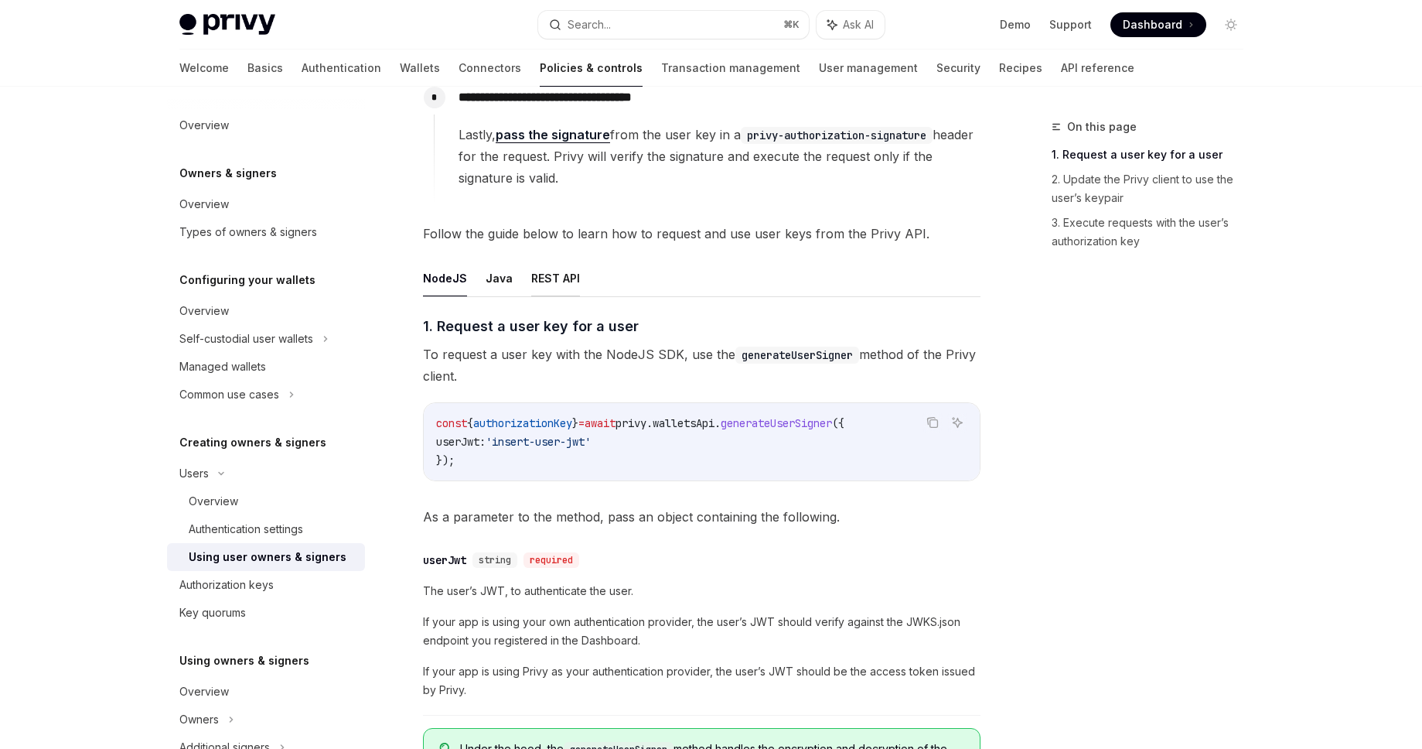
click at [569, 276] on button "REST API" at bounding box center [555, 278] width 49 height 36
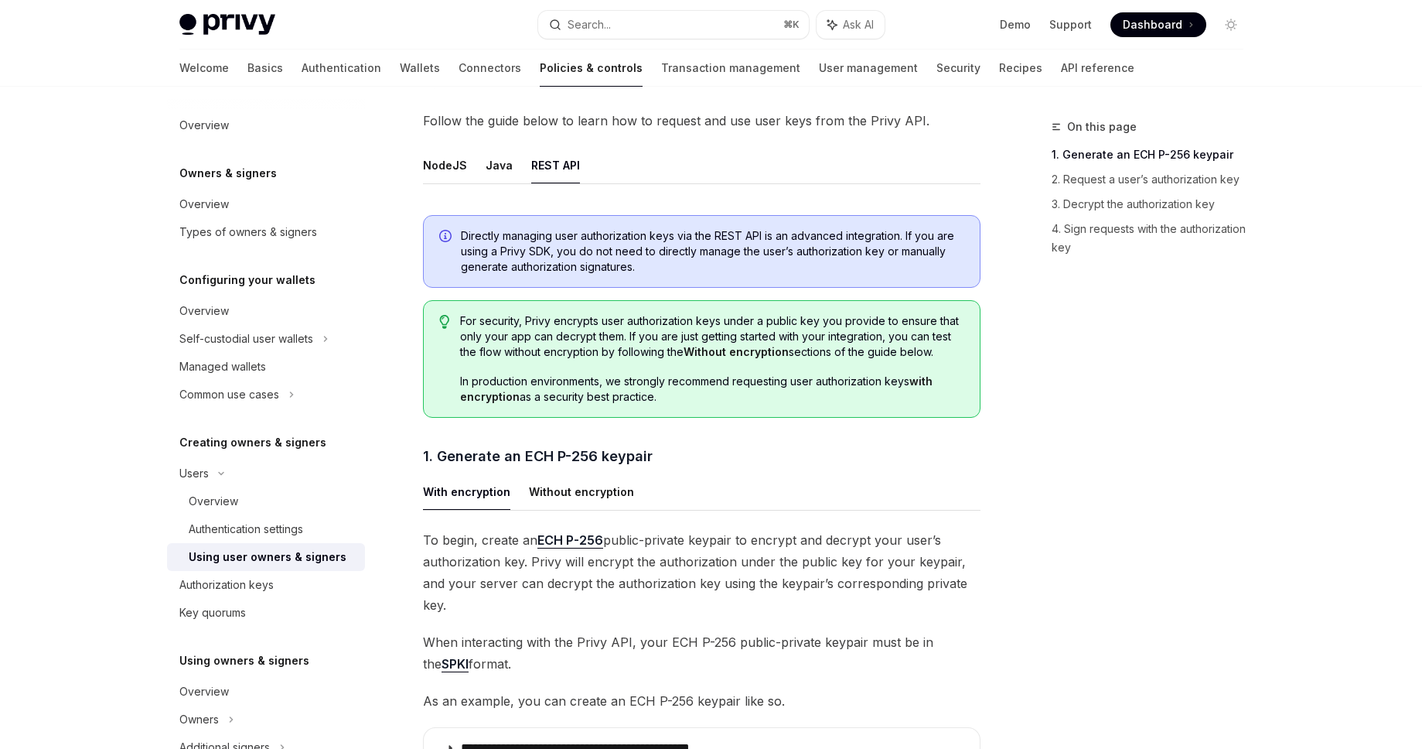
scroll to position [24, 0]
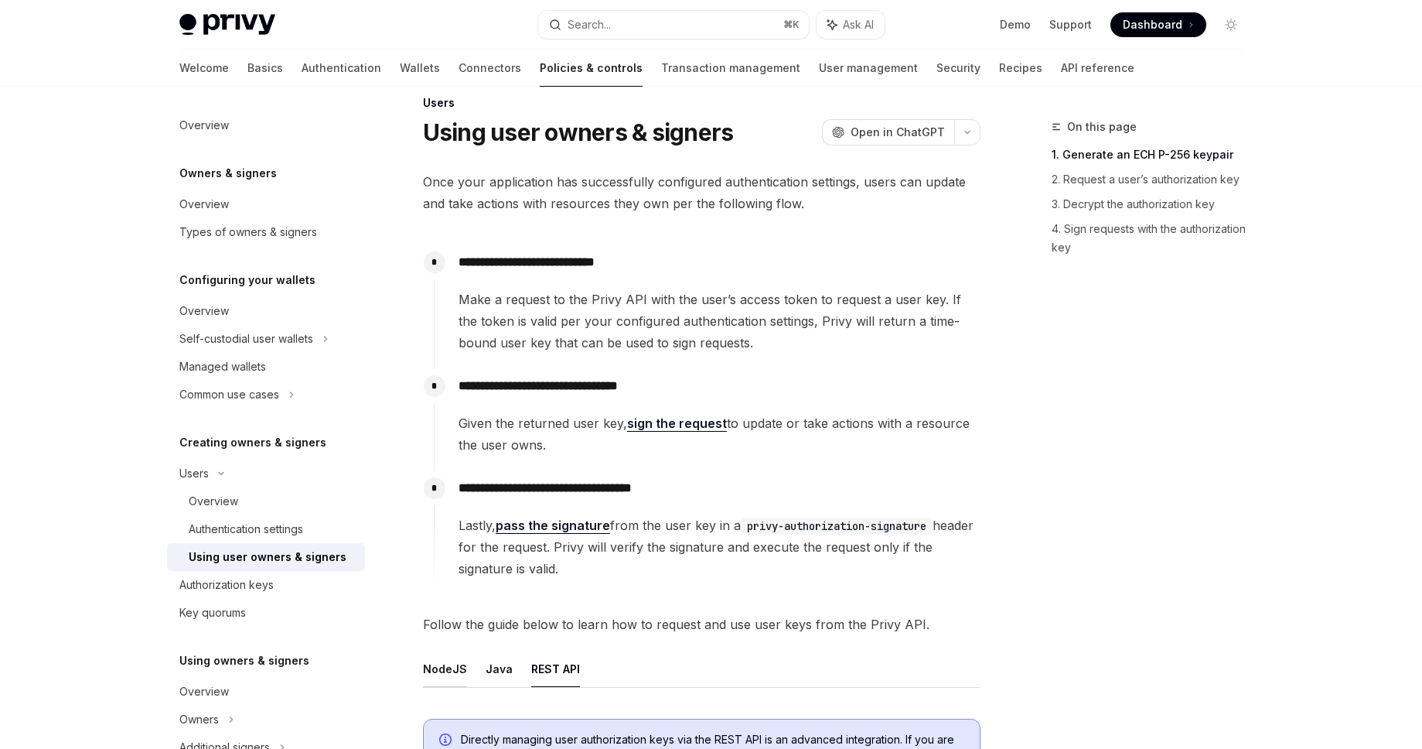
click at [445, 674] on button "NodeJS" at bounding box center [445, 668] width 44 height 36
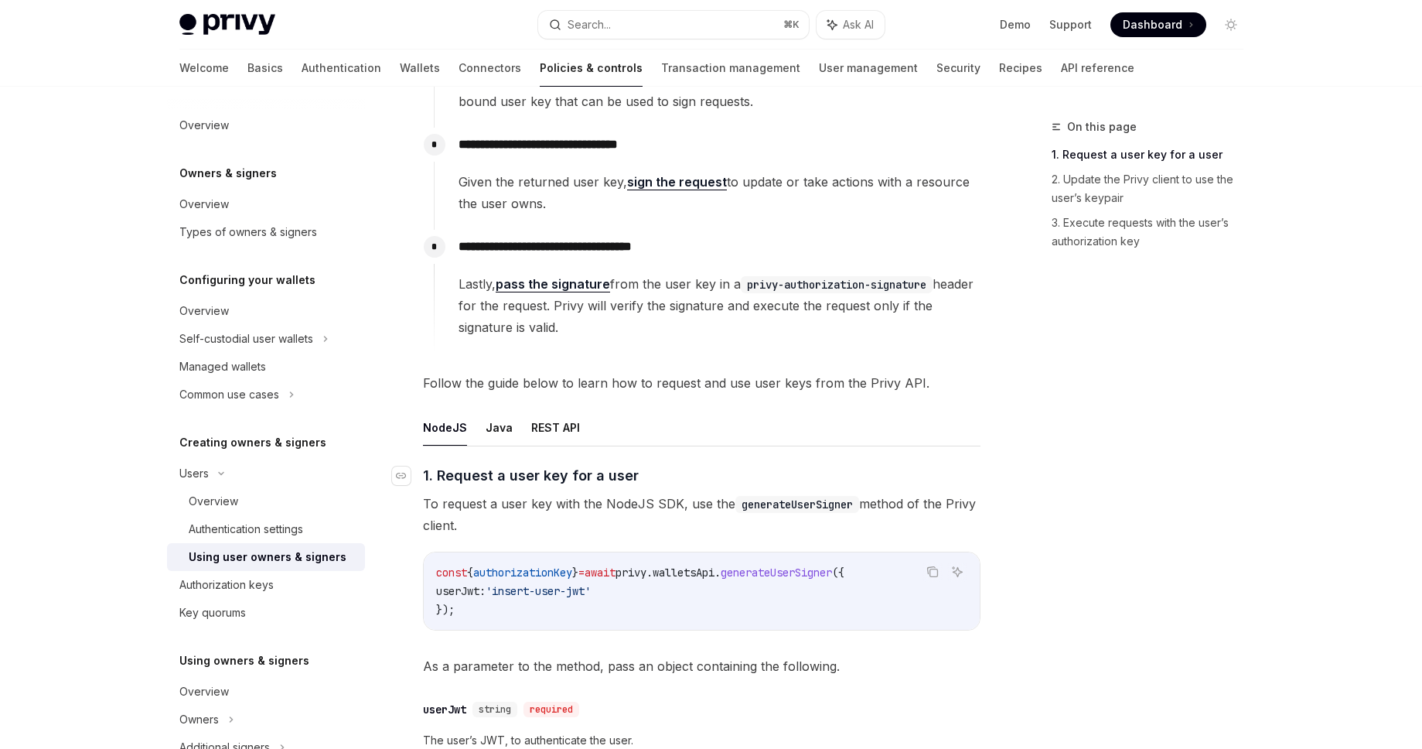
scroll to position [728, 0]
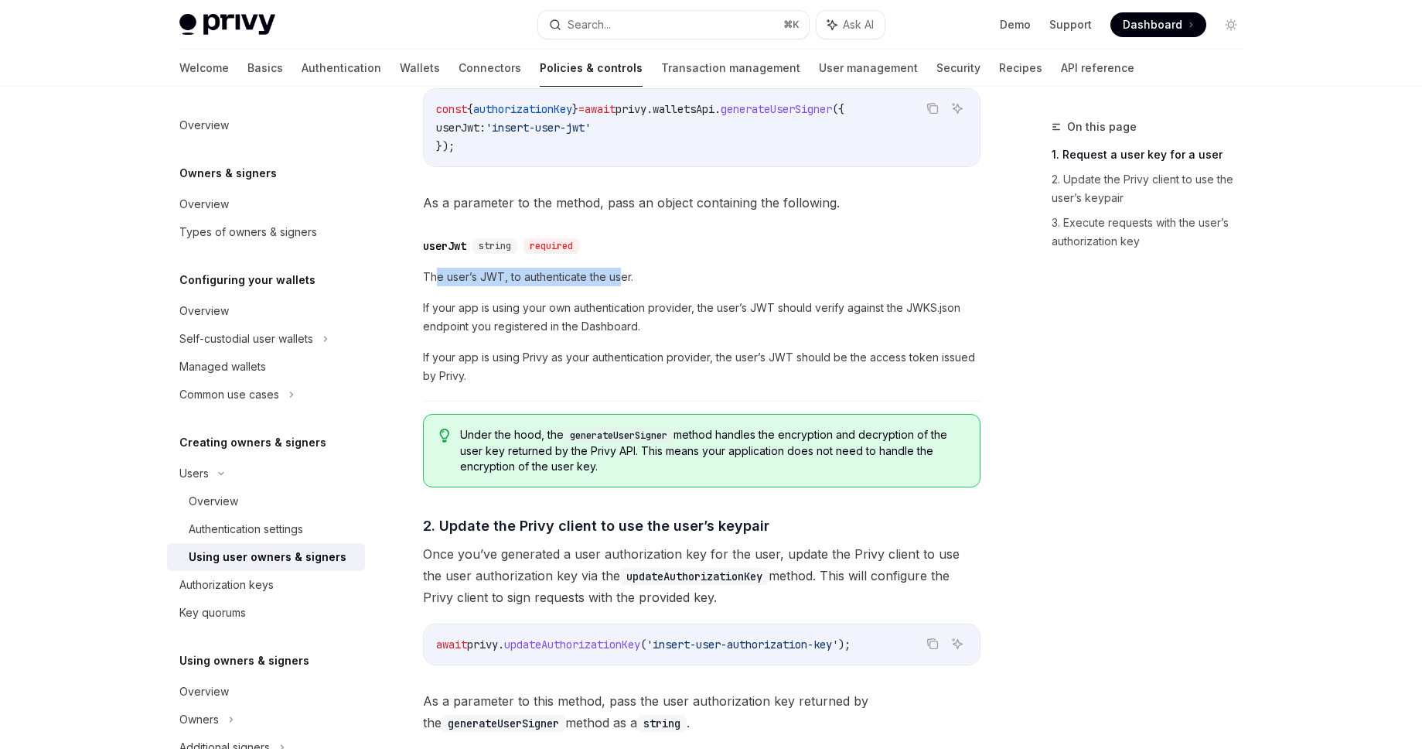
drag, startPoint x: 437, startPoint y: 268, endPoint x: 620, endPoint y: 281, distance: 183.8
click at [620, 281] on span "The user’s JWT, to authenticate the user." at bounding box center [702, 277] width 558 height 19
click at [527, 334] on span "If your app is using your own authentication provider, the user’s JWT should ve…" at bounding box center [702, 317] width 558 height 37
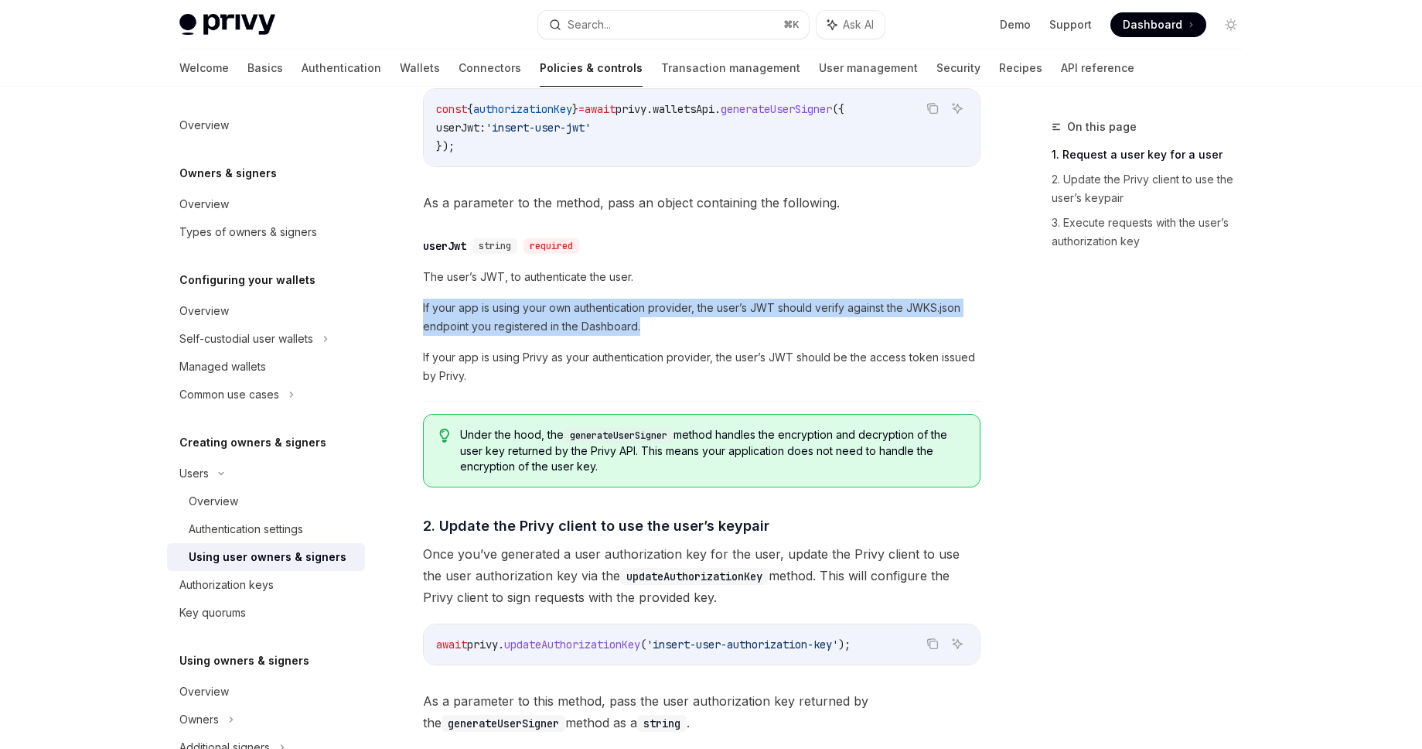
drag, startPoint x: 421, startPoint y: 302, endPoint x: 804, endPoint y: 334, distance: 383.4
click at [804, 334] on div "**********" at bounding box center [557, 247] width 854 height 1716
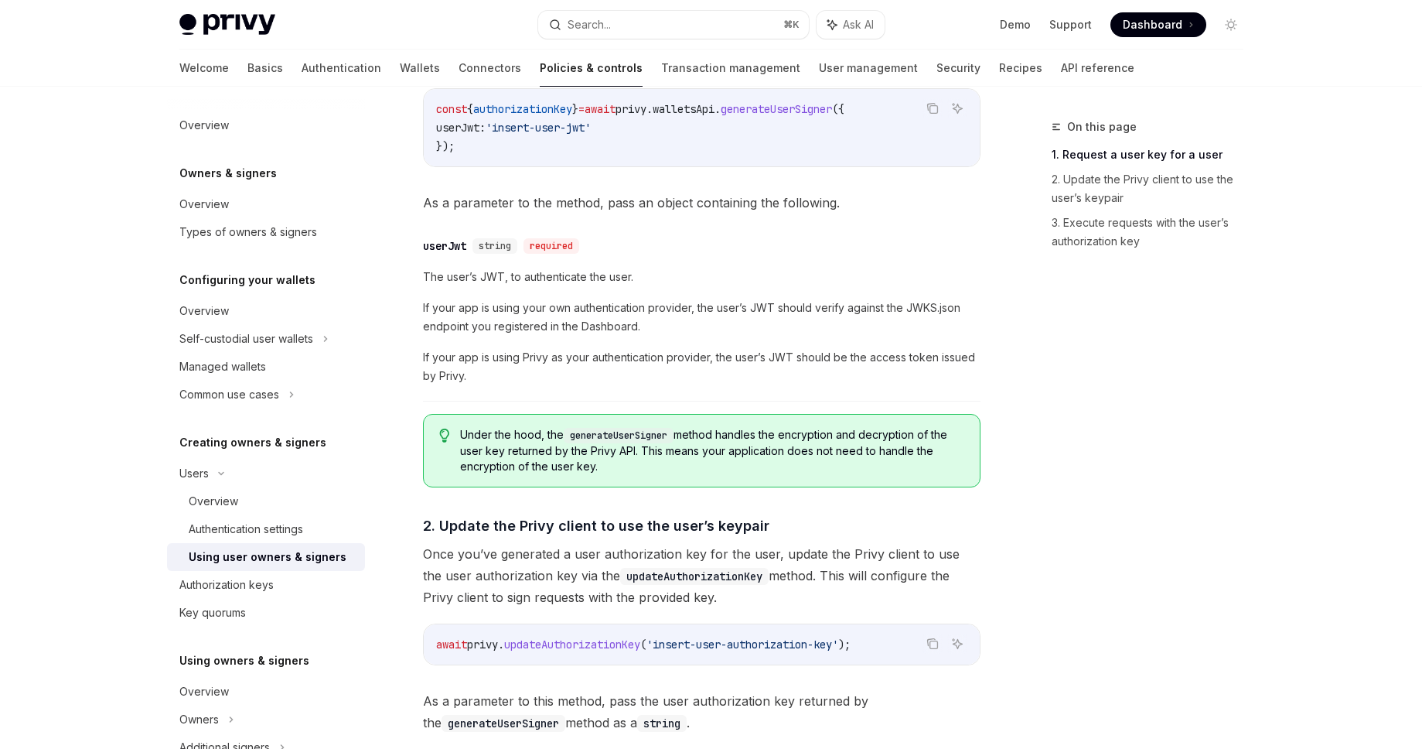
click at [679, 387] on div "​ userJwt string required The user’s JWT, to authenticate the user. If your app…" at bounding box center [702, 315] width 558 height 172
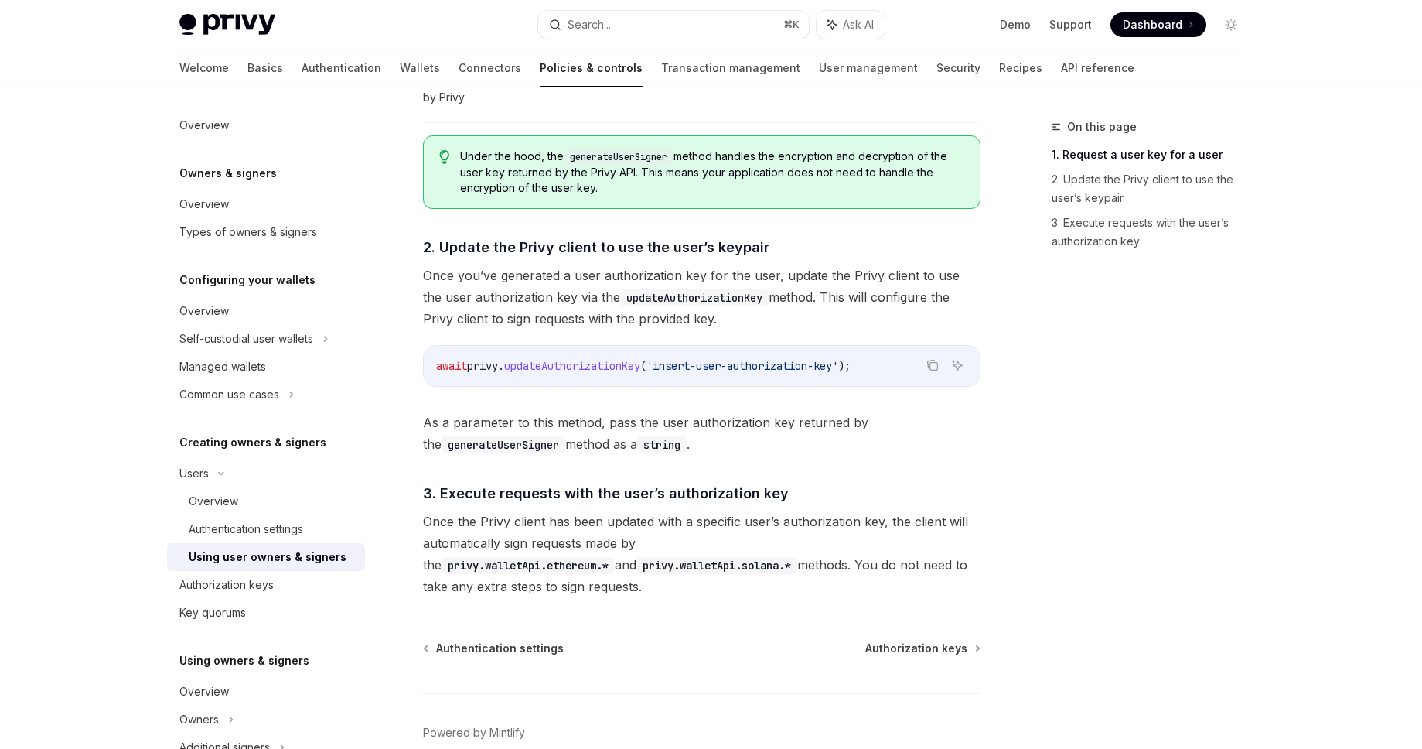
scroll to position [1084, 0]
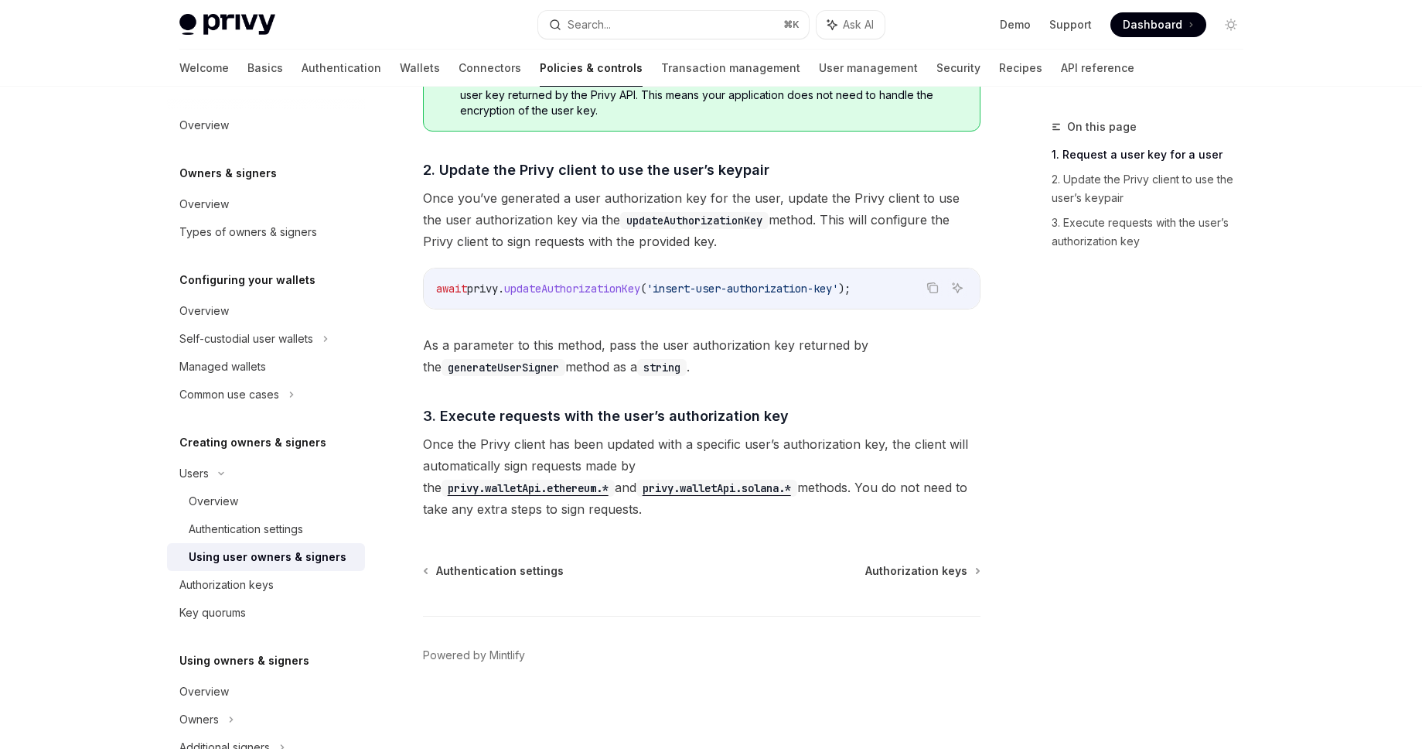
click at [497, 464] on span "Once the Privy client has been updated with a specific user’s authorization key…" at bounding box center [702, 476] width 558 height 87
click at [254, 497] on div "Overview" at bounding box center [272, 501] width 167 height 19
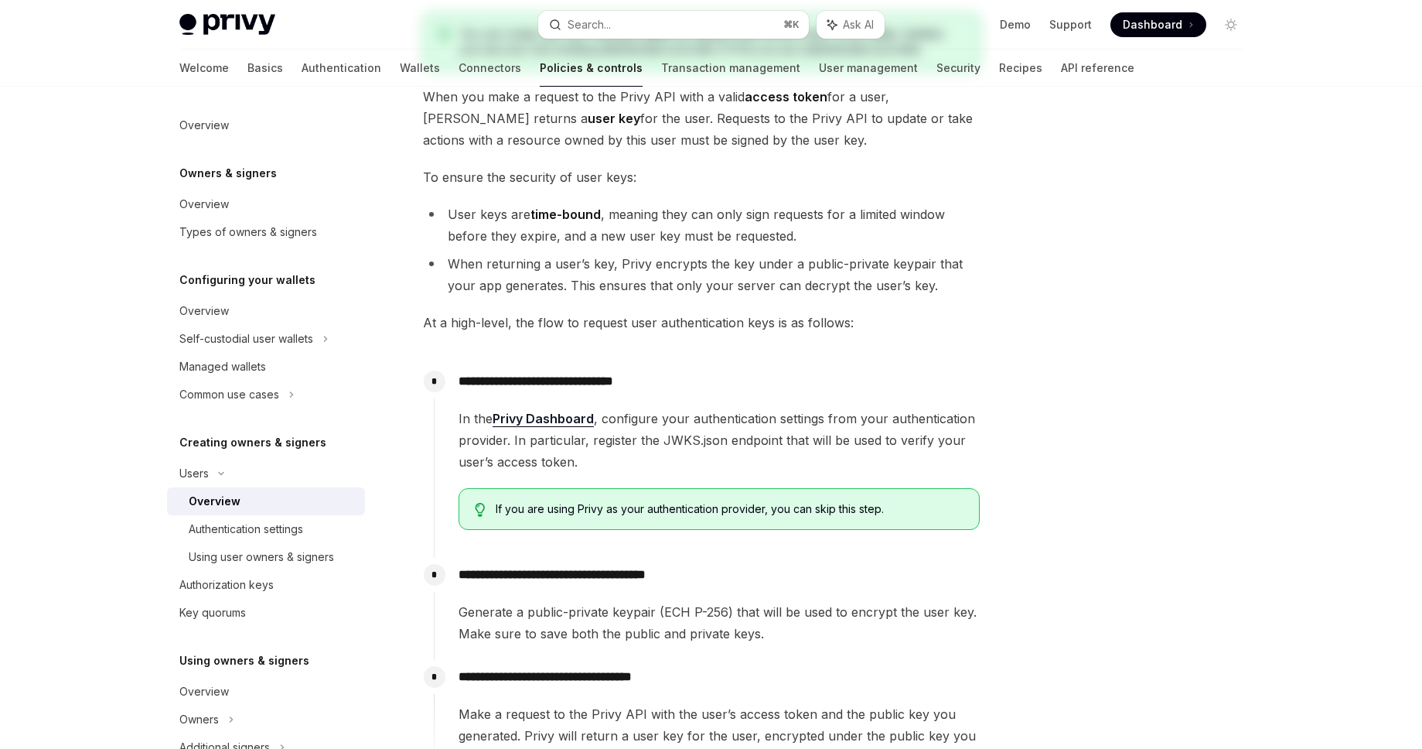
scroll to position [251, 0]
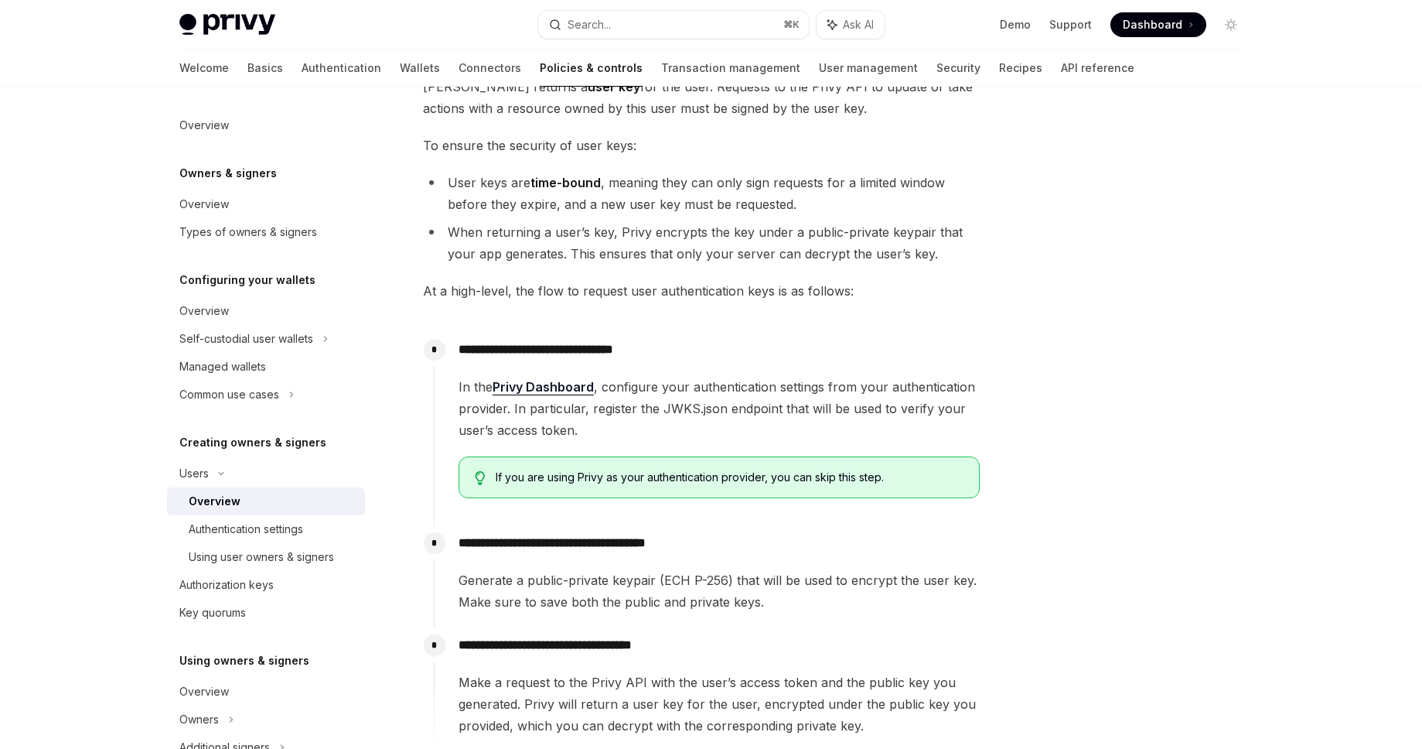
click at [585, 387] on link "Privy Dashboard" at bounding box center [543, 387] width 101 height 16
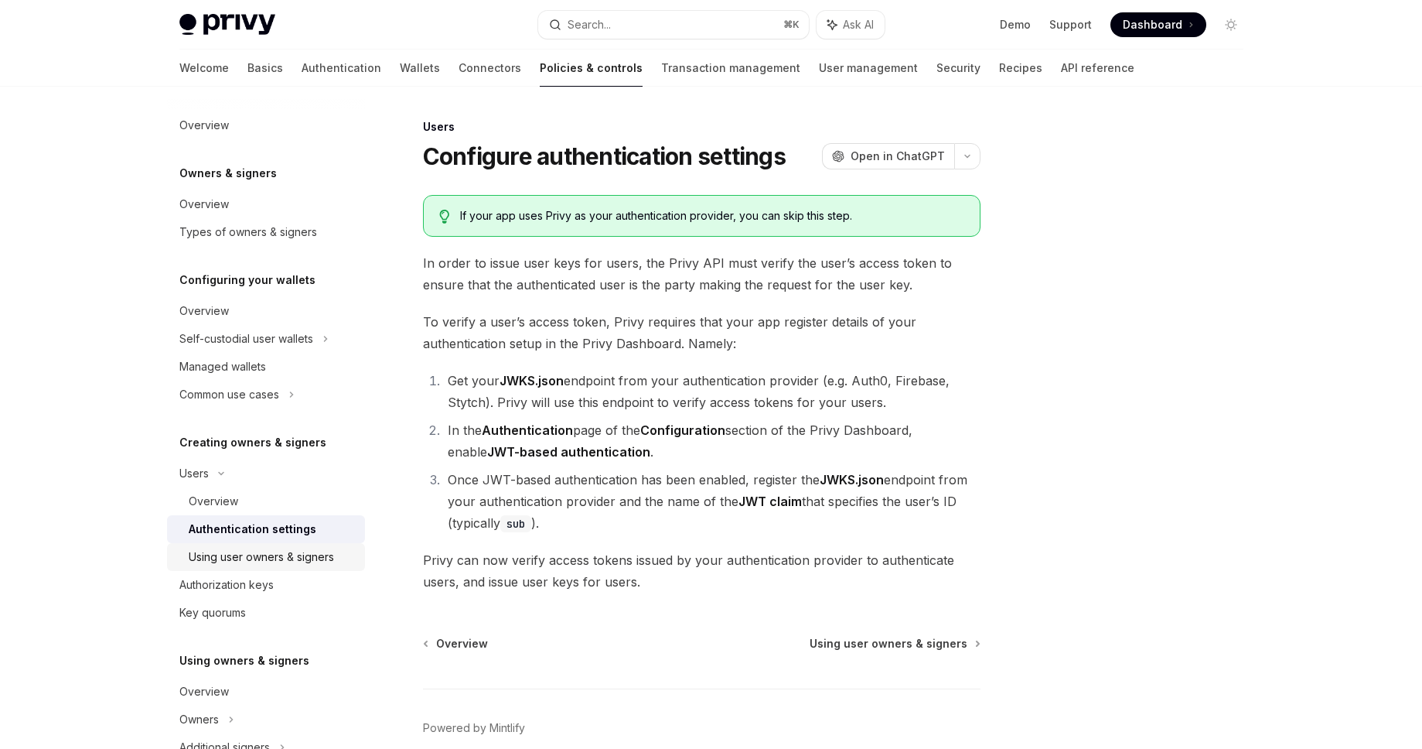
click at [226, 559] on div "Using user owners & signers" at bounding box center [261, 557] width 145 height 19
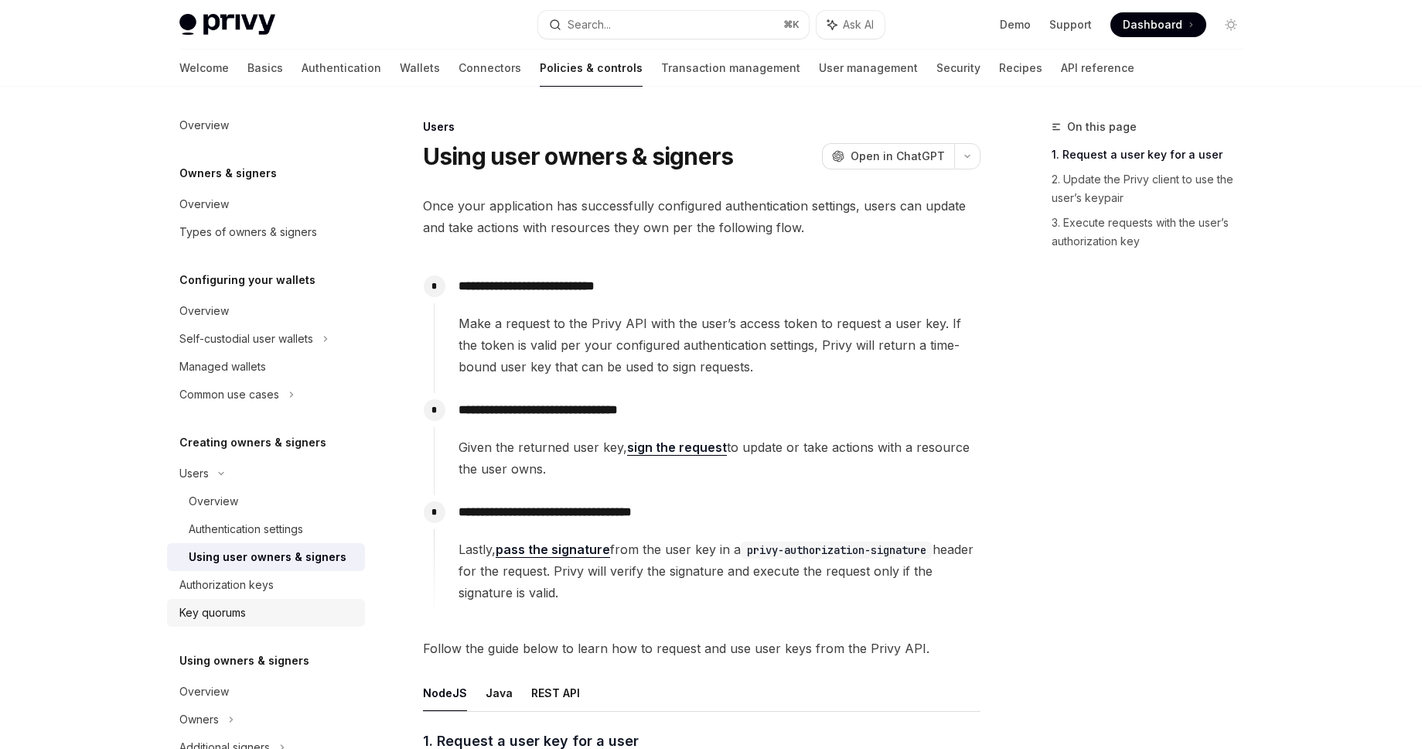
scroll to position [279, 0]
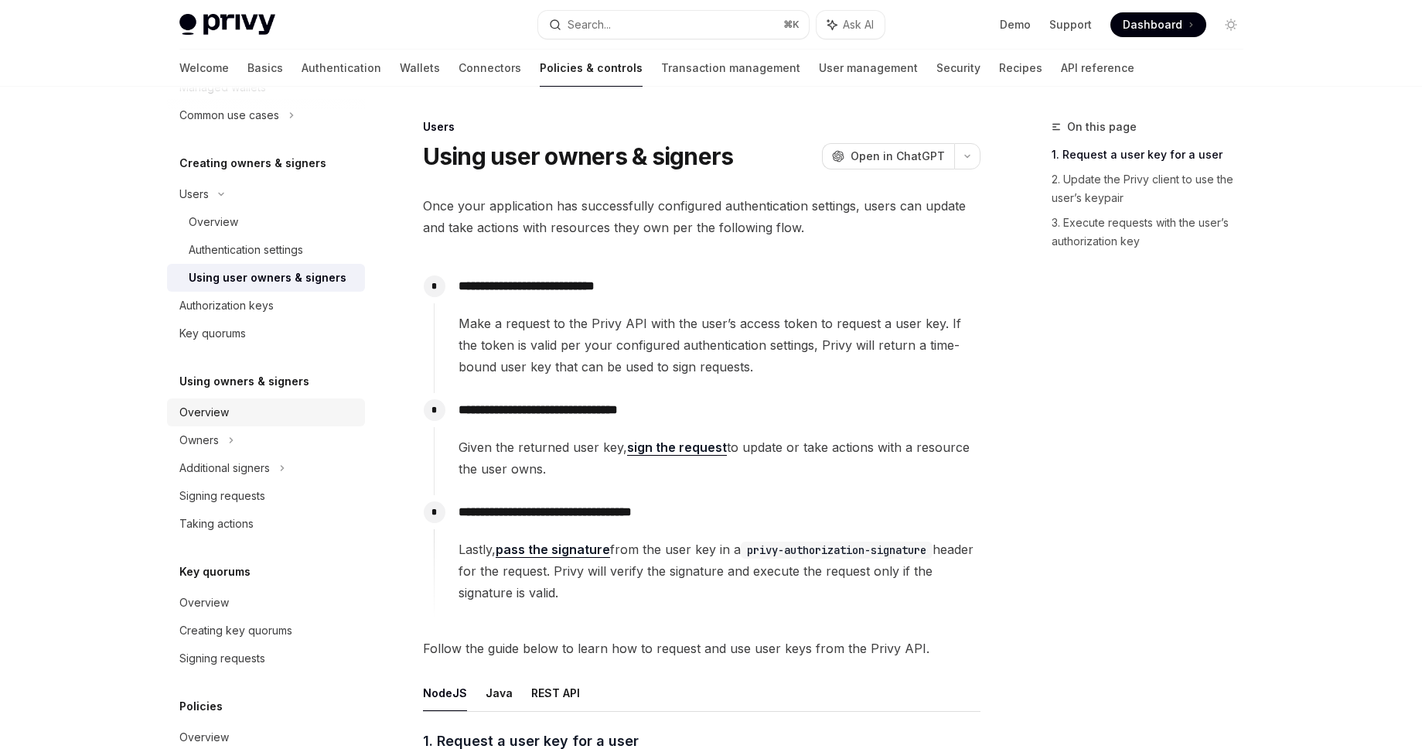
click at [286, 418] on div "Overview" at bounding box center [267, 412] width 176 height 19
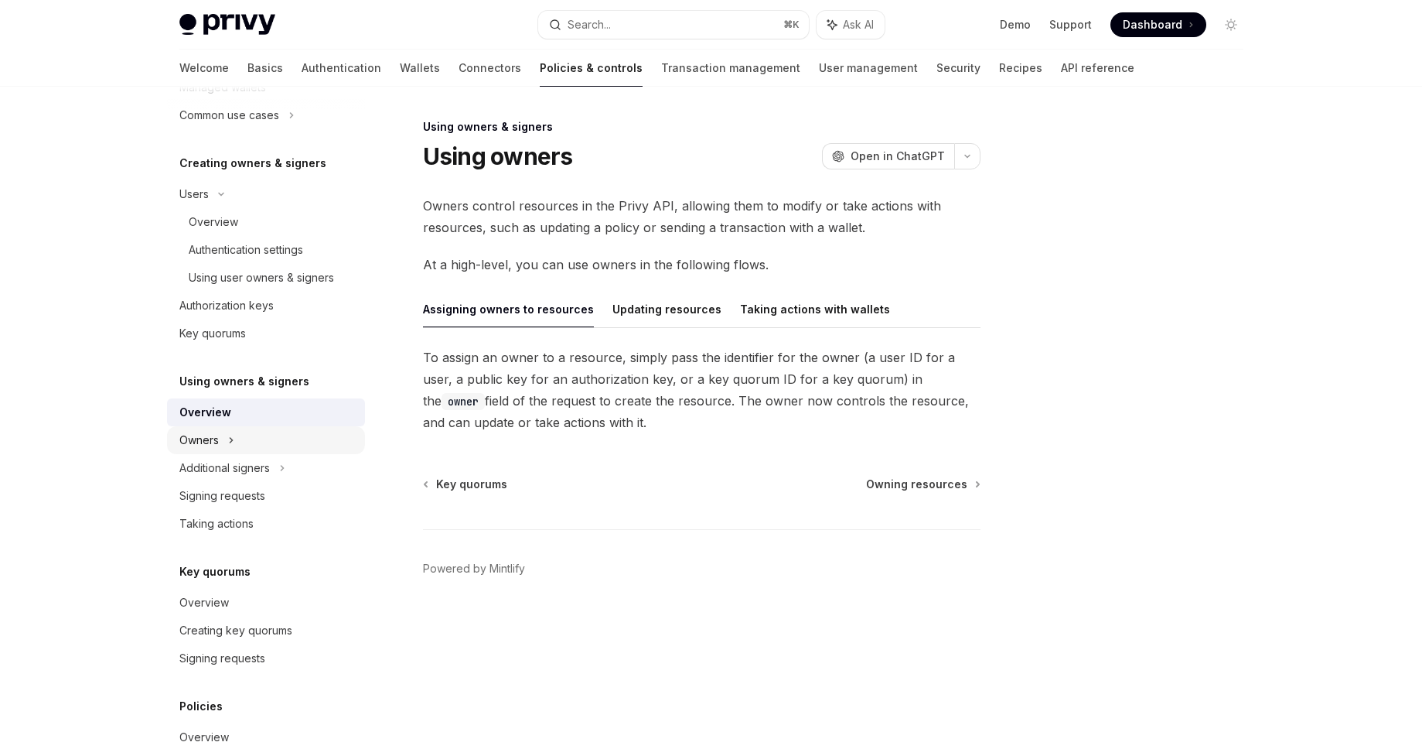
click at [275, 73] on div "Owners" at bounding box center [266, 60] width 198 height 28
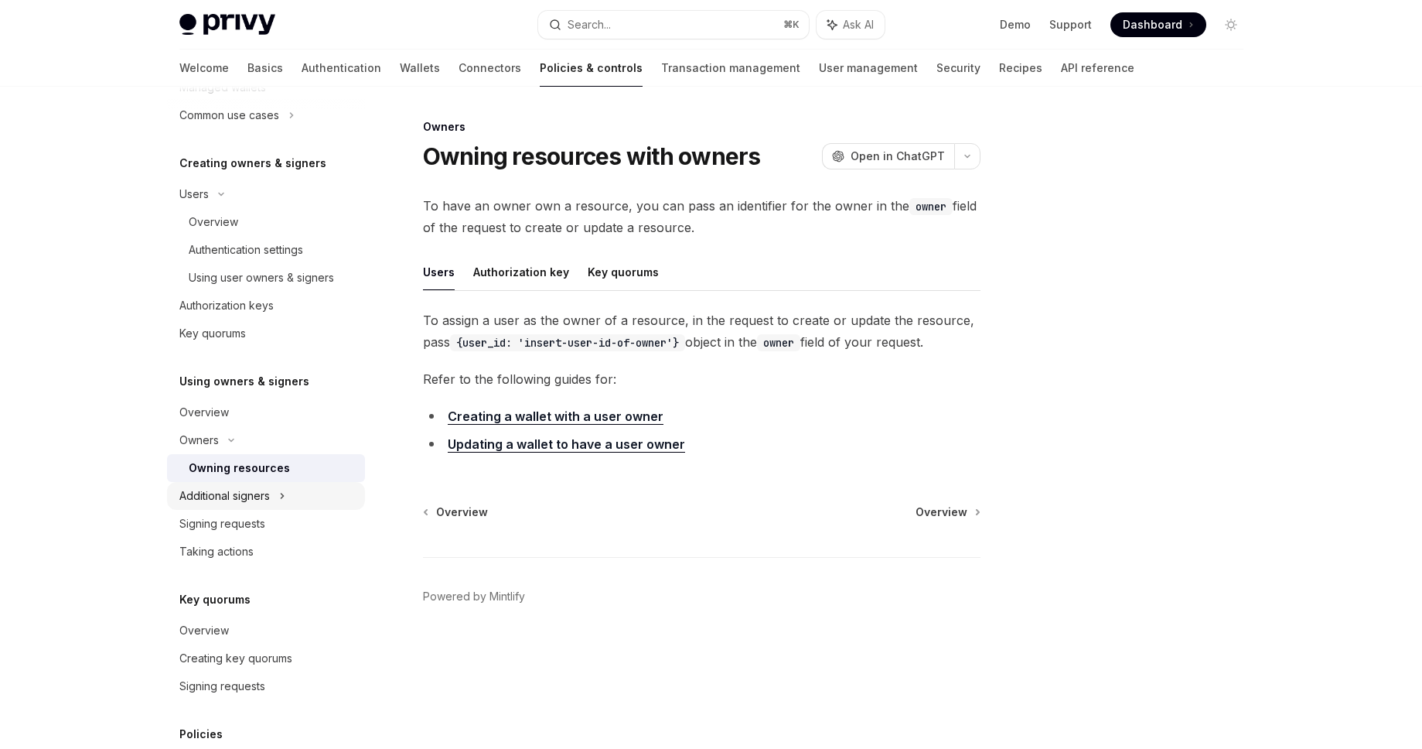
click at [241, 504] on div "Additional signers" at bounding box center [266, 496] width 198 height 28
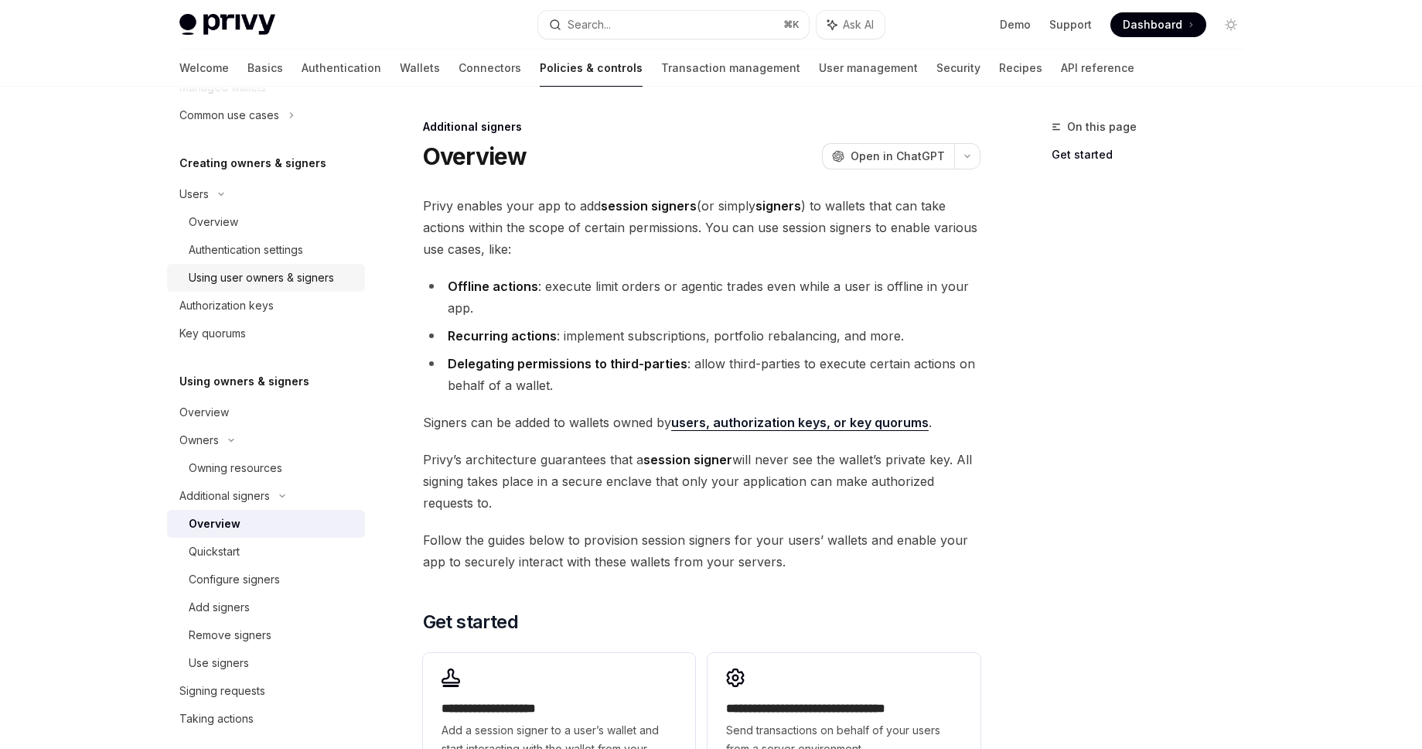
click at [288, 274] on div "Using user owners & signers" at bounding box center [261, 277] width 145 height 19
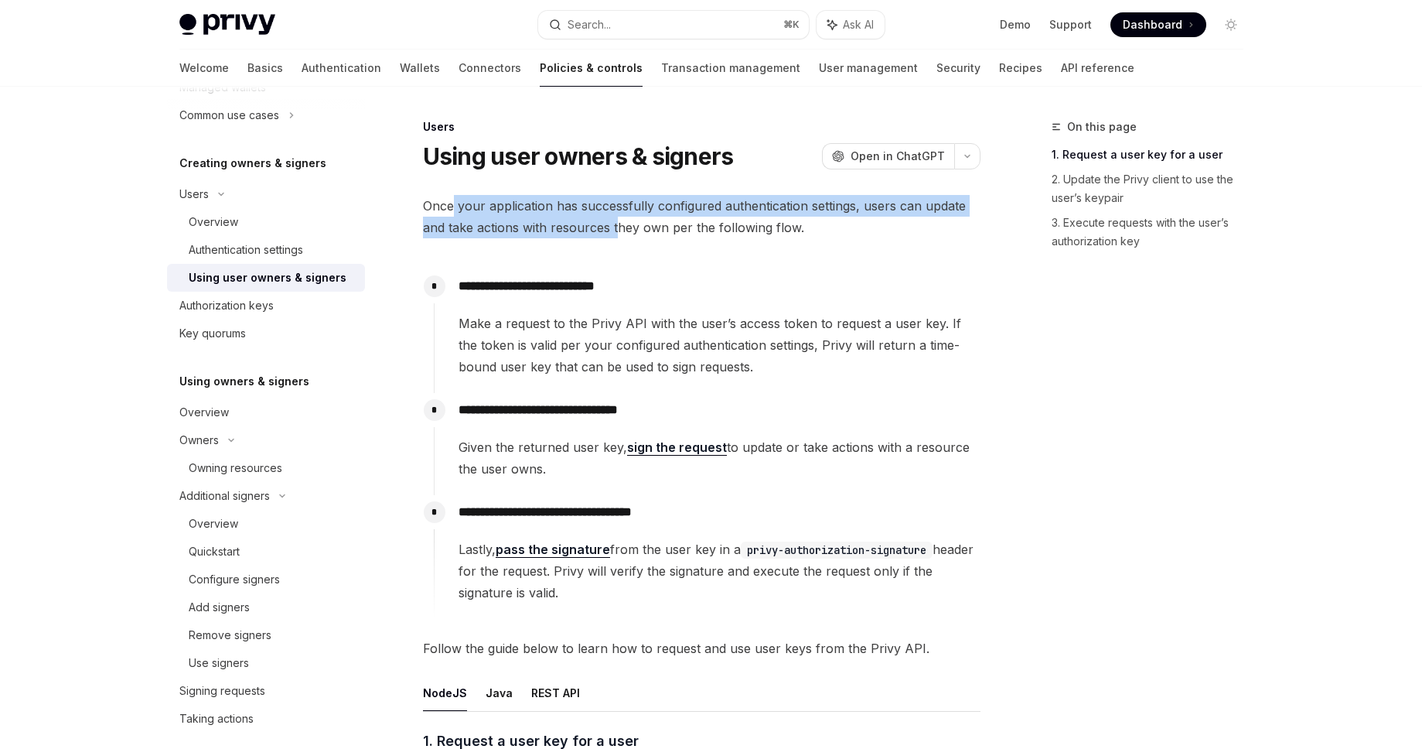
drag, startPoint x: 452, startPoint y: 216, endPoint x: 616, endPoint y: 230, distance: 164.6
click at [616, 230] on span "Once your application has successfully configured authentication settings, user…" at bounding box center [702, 216] width 558 height 43
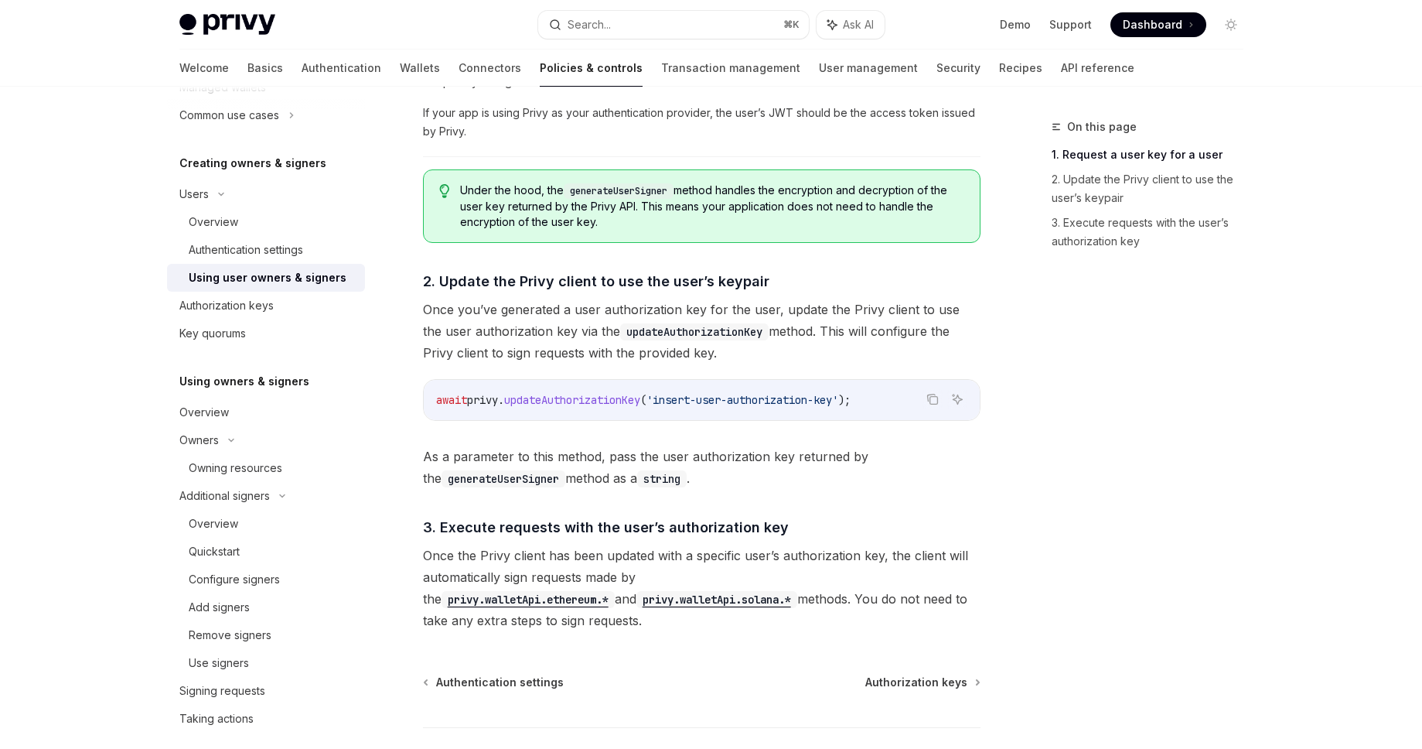
scroll to position [1084, 0]
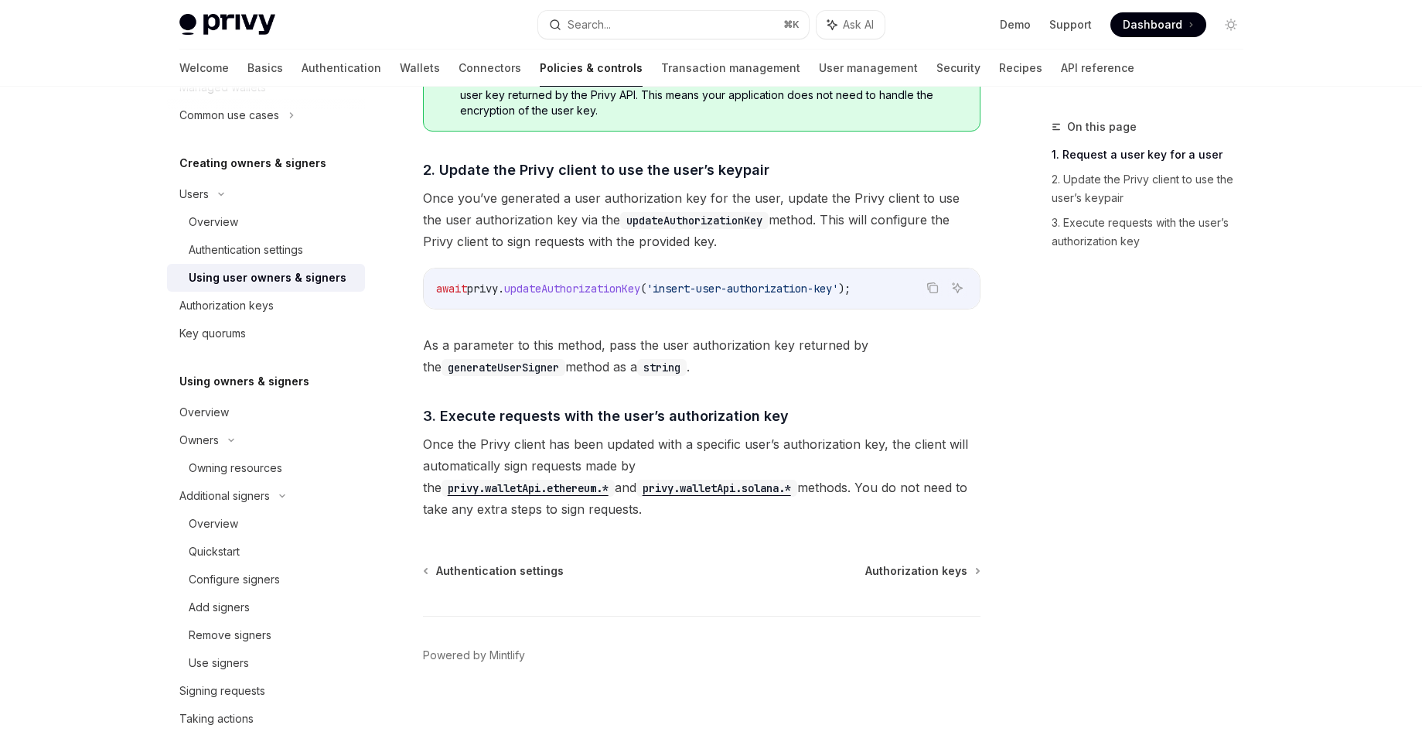
click at [749, 366] on span "As a parameter to this method, pass the user authorization key returned by the …" at bounding box center [702, 355] width 558 height 43
click at [615, 479] on code "privy.walletApi.ethereum.*" at bounding box center [528, 487] width 173 height 17
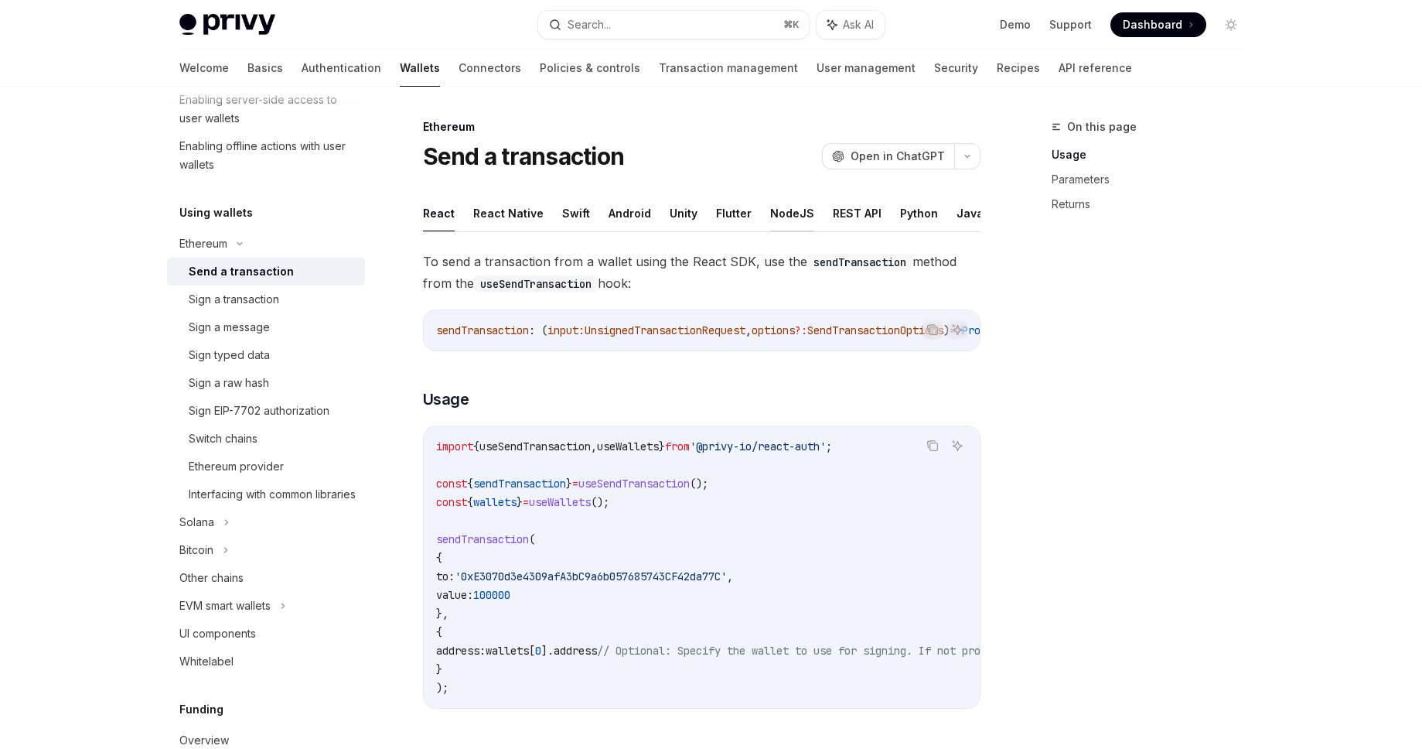
click at [779, 210] on button "NodeJS" at bounding box center [792, 213] width 44 height 36
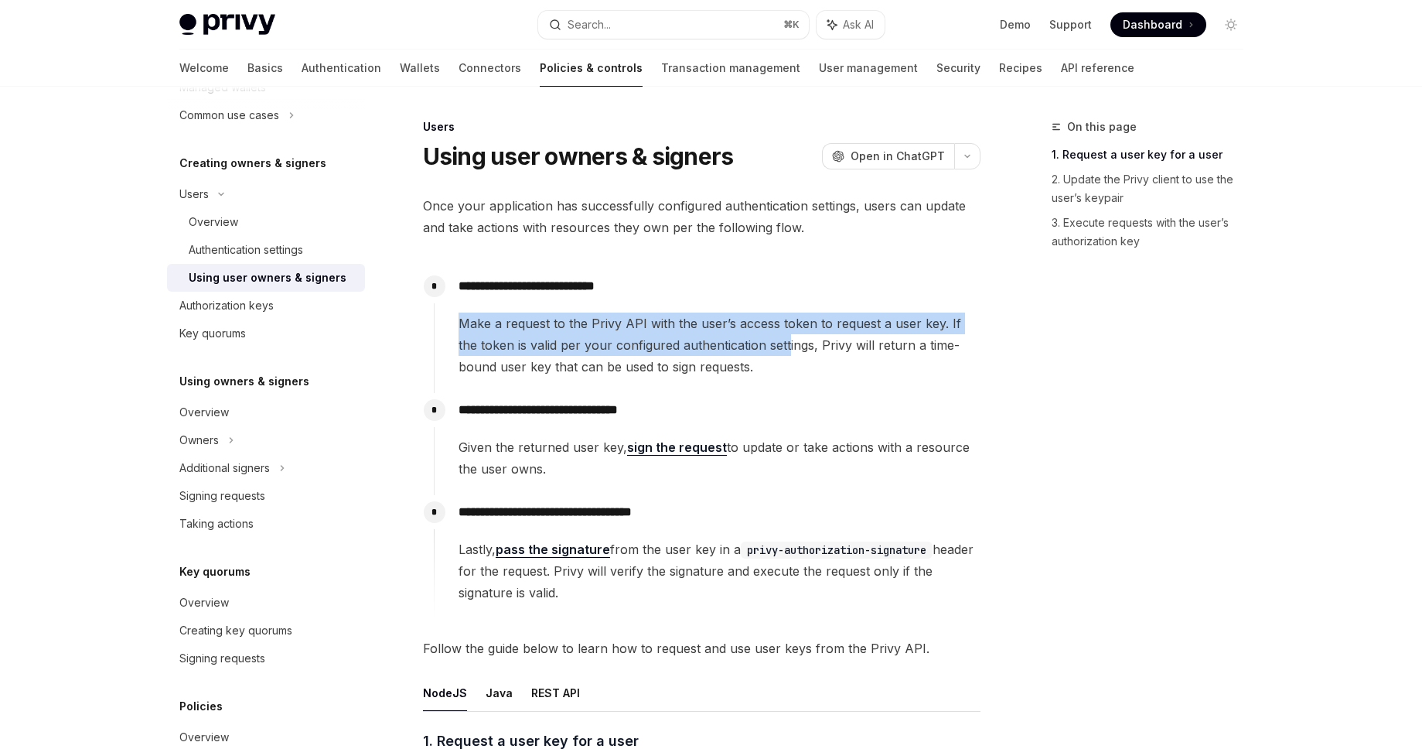
drag, startPoint x: 445, startPoint y: 322, endPoint x: 766, endPoint y: 344, distance: 320.9
click at [766, 344] on div "**********" at bounding box center [707, 323] width 547 height 108
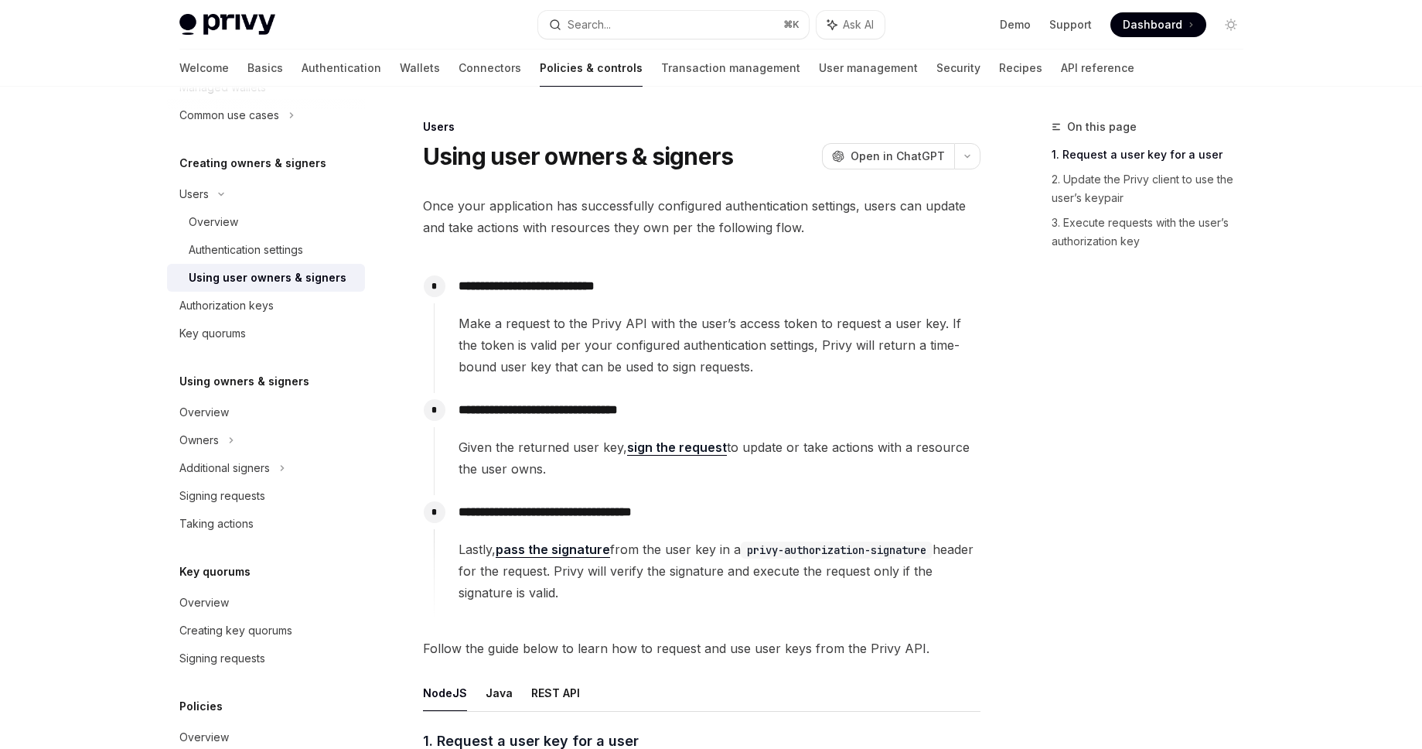
click at [780, 401] on p "**********" at bounding box center [719, 410] width 521 height 22
click at [209, 253] on div "Authentication settings" at bounding box center [246, 250] width 114 height 19
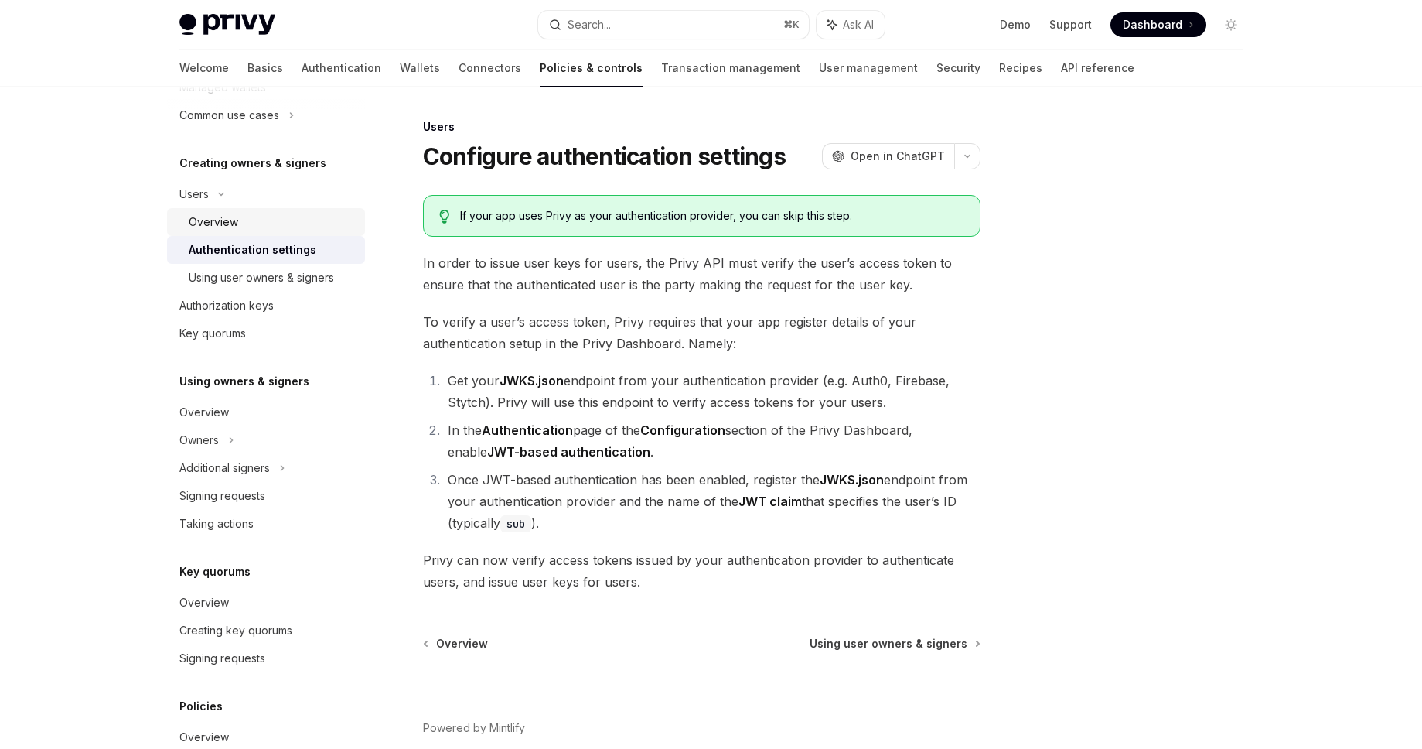
click at [217, 221] on div "Overview" at bounding box center [213, 222] width 49 height 19
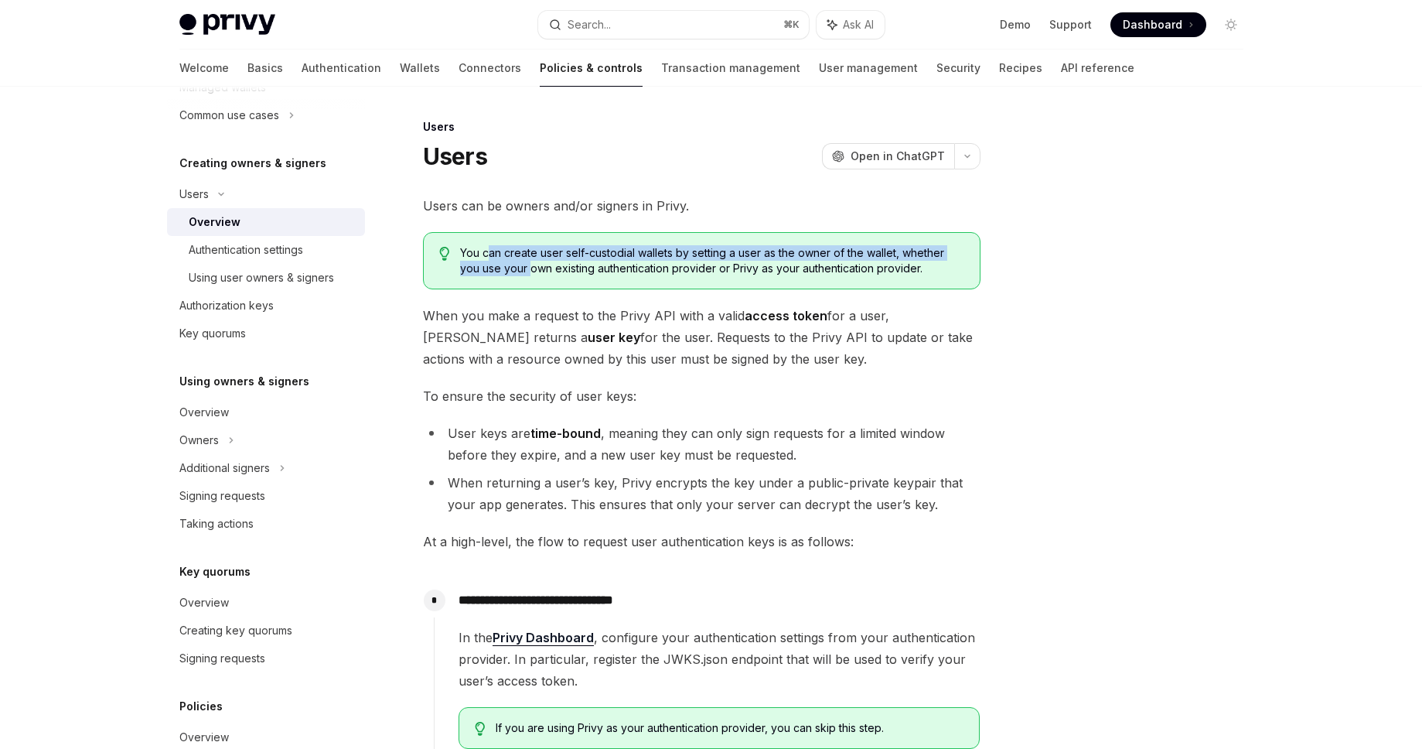
drag, startPoint x: 490, startPoint y: 246, endPoint x: 532, endPoint y: 274, distance: 50.8
click at [532, 274] on span "You can create user self-custodial wallets by setting a user as the owner of th…" at bounding box center [711, 260] width 503 height 31
click at [587, 345] on span "When you make a request to the Privy API with a valid access token for a user, …" at bounding box center [702, 337] width 558 height 65
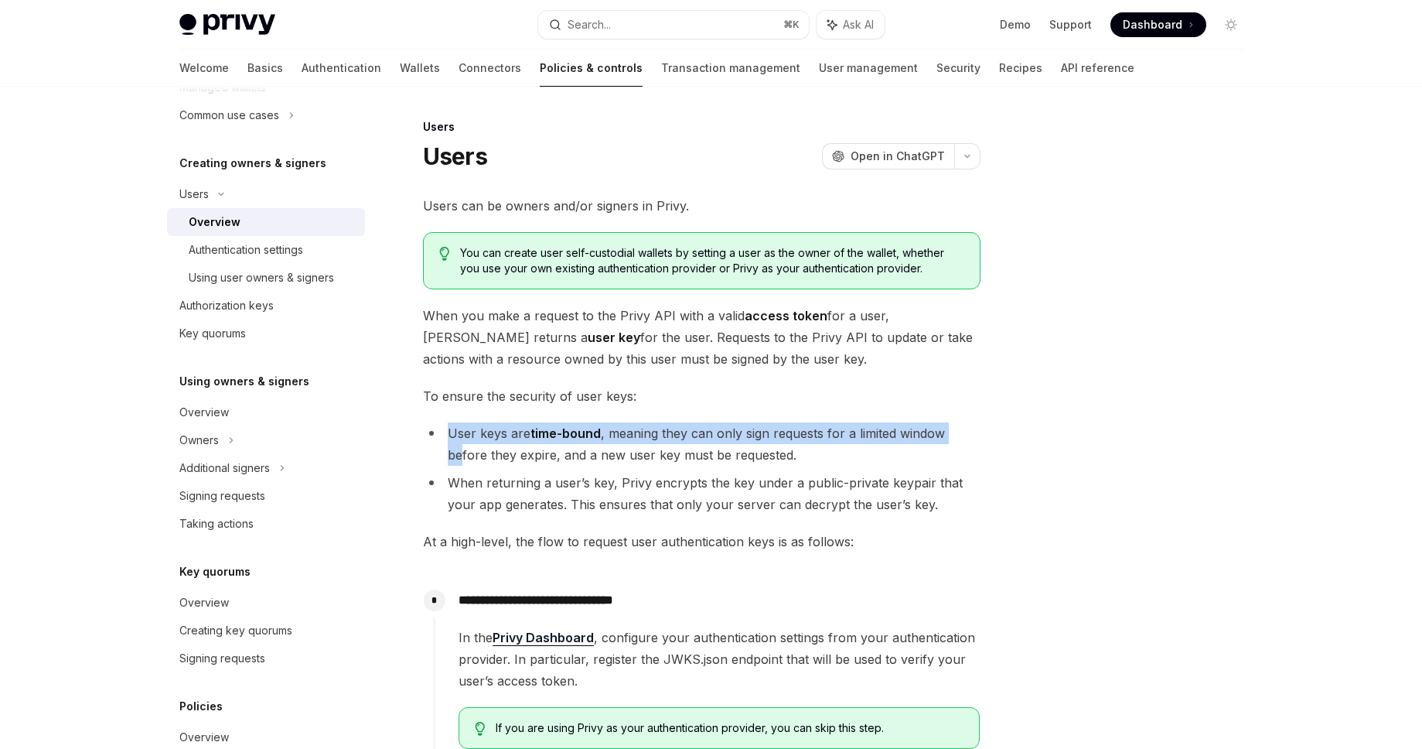
drag, startPoint x: 442, startPoint y: 445, endPoint x: 459, endPoint y: 461, distance: 23.0
click at [459, 461] on li "User keys are time-bound , meaning they can only sign requests for a limited wi…" at bounding box center [702, 443] width 558 height 43
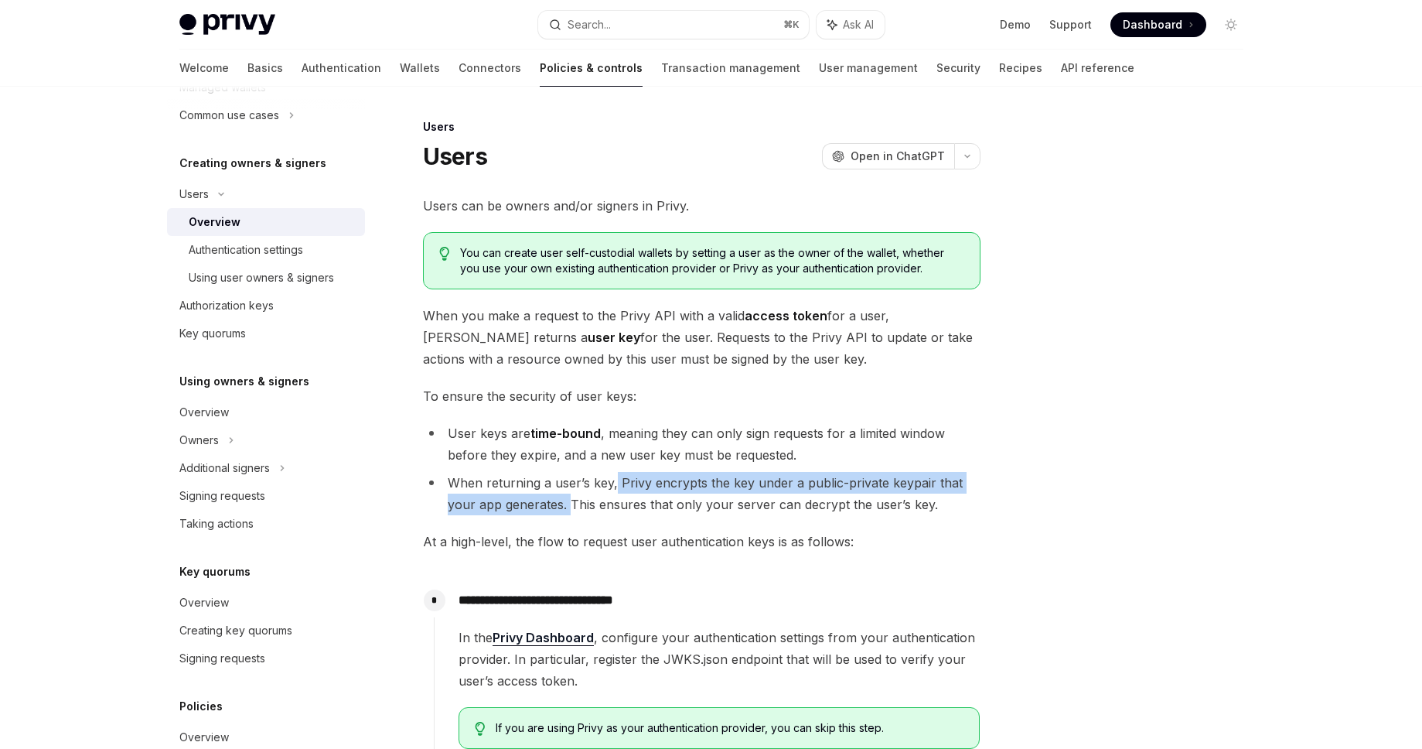
drag, startPoint x: 615, startPoint y: 486, endPoint x: 569, endPoint y: 504, distance: 49.3
click at [569, 504] on li "When returning a user’s key, Privy encrypts the key under a public-private keyp…" at bounding box center [702, 493] width 558 height 43
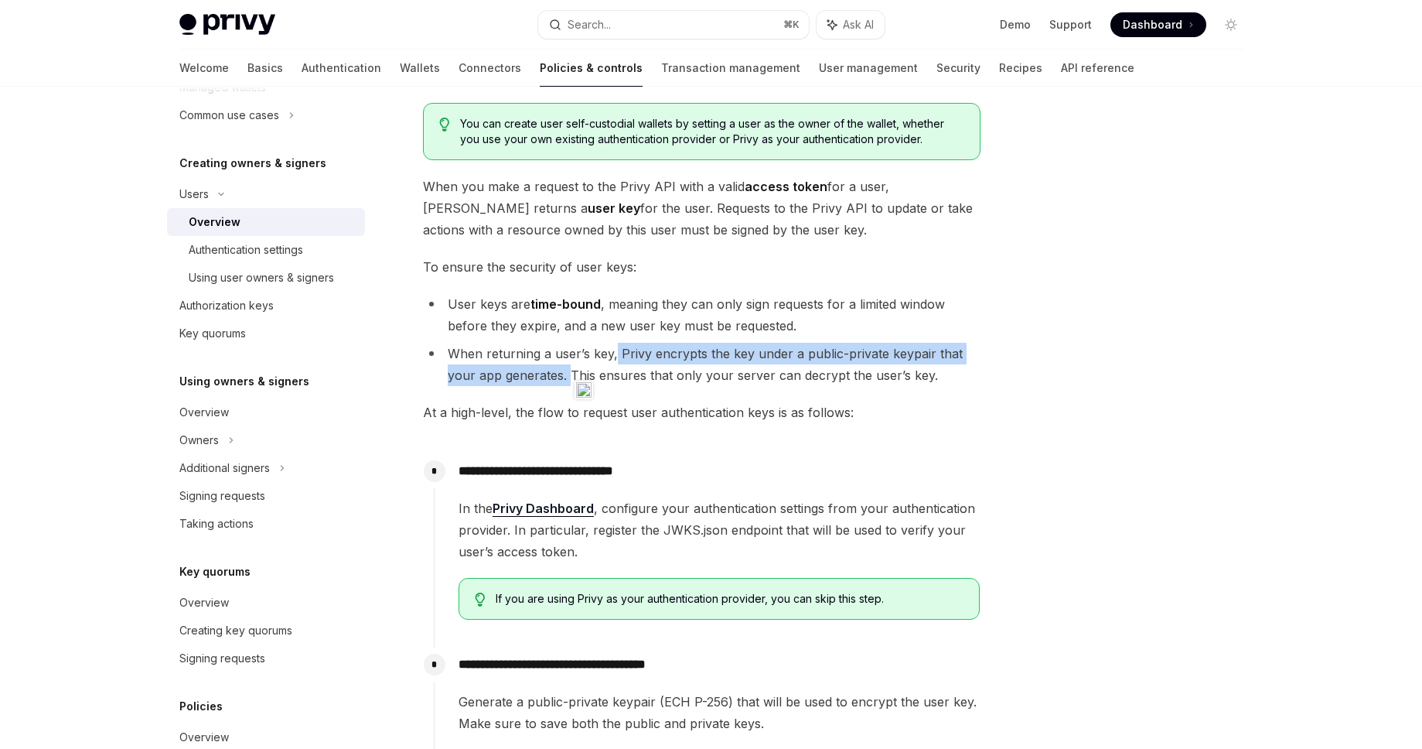
scroll to position [186, 0]
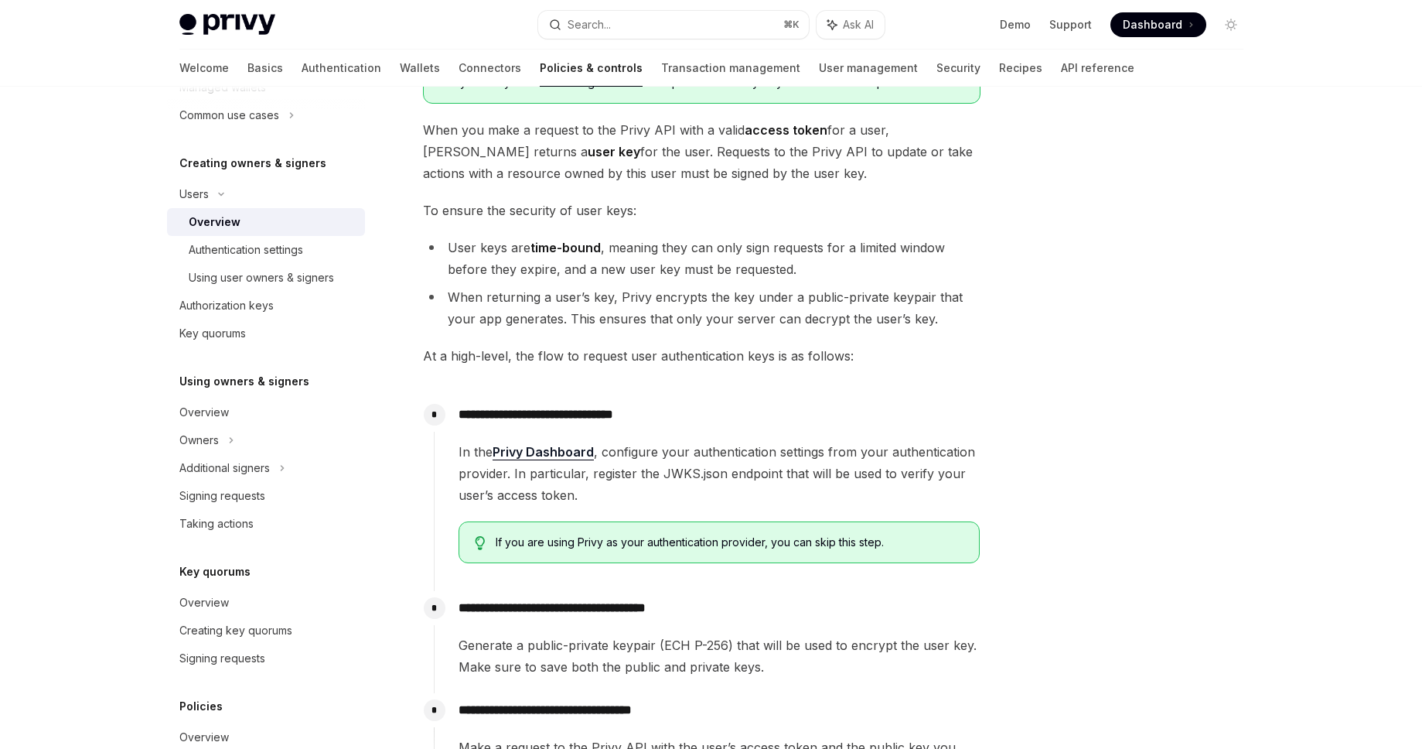
click at [657, 505] on span "In the Privy Dashboard , configure your authentication settings from your authe…" at bounding box center [719, 473] width 521 height 65
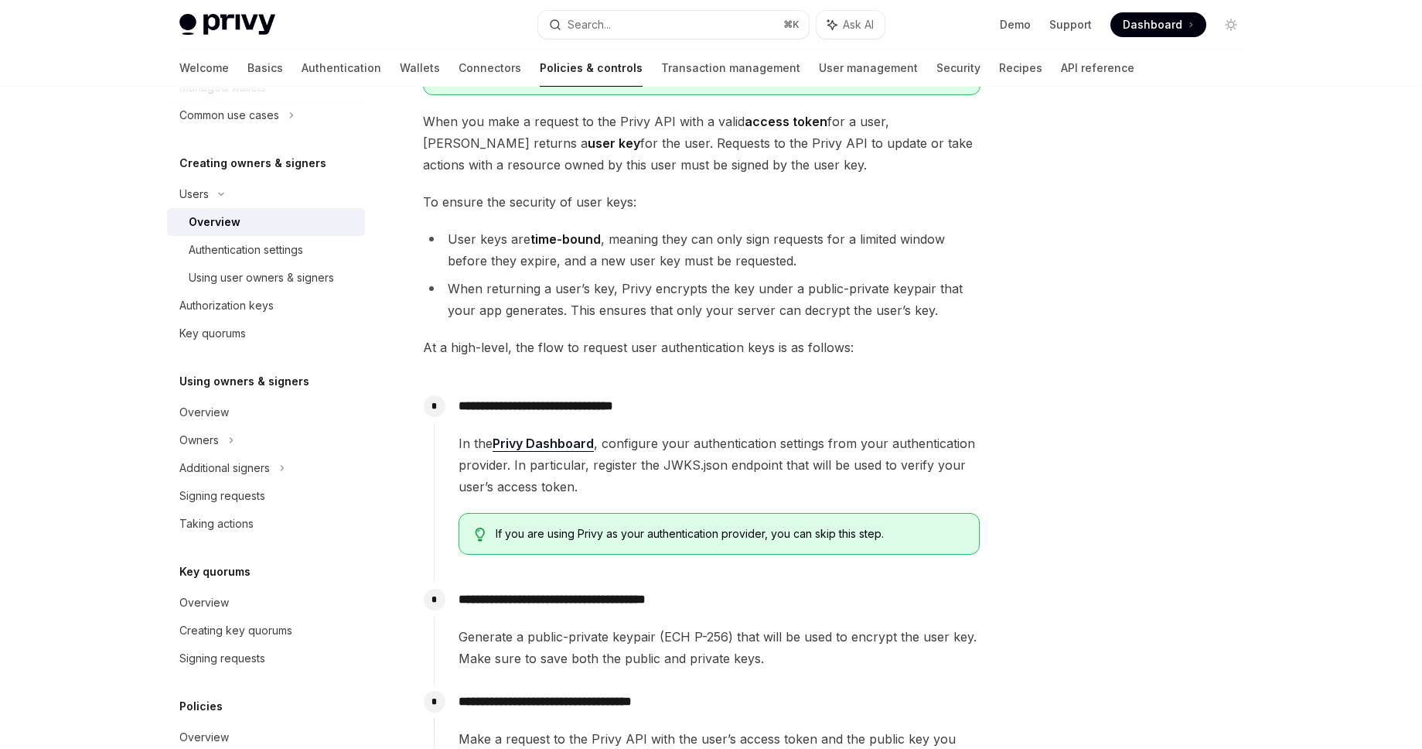
scroll to position [483, 0]
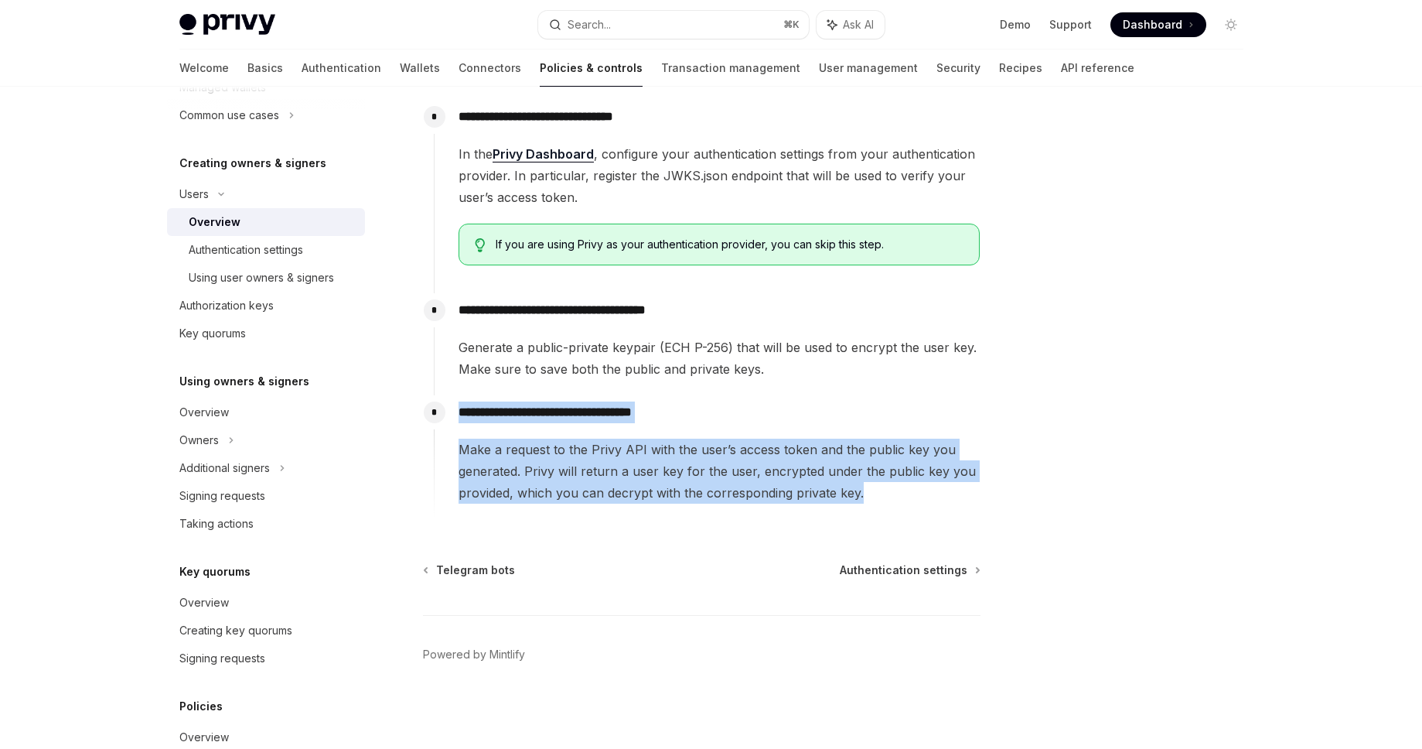
drag, startPoint x: 462, startPoint y: 418, endPoint x: 680, endPoint y: 514, distance: 238.2
click at [680, 514] on div "**********" at bounding box center [707, 457] width 547 height 124
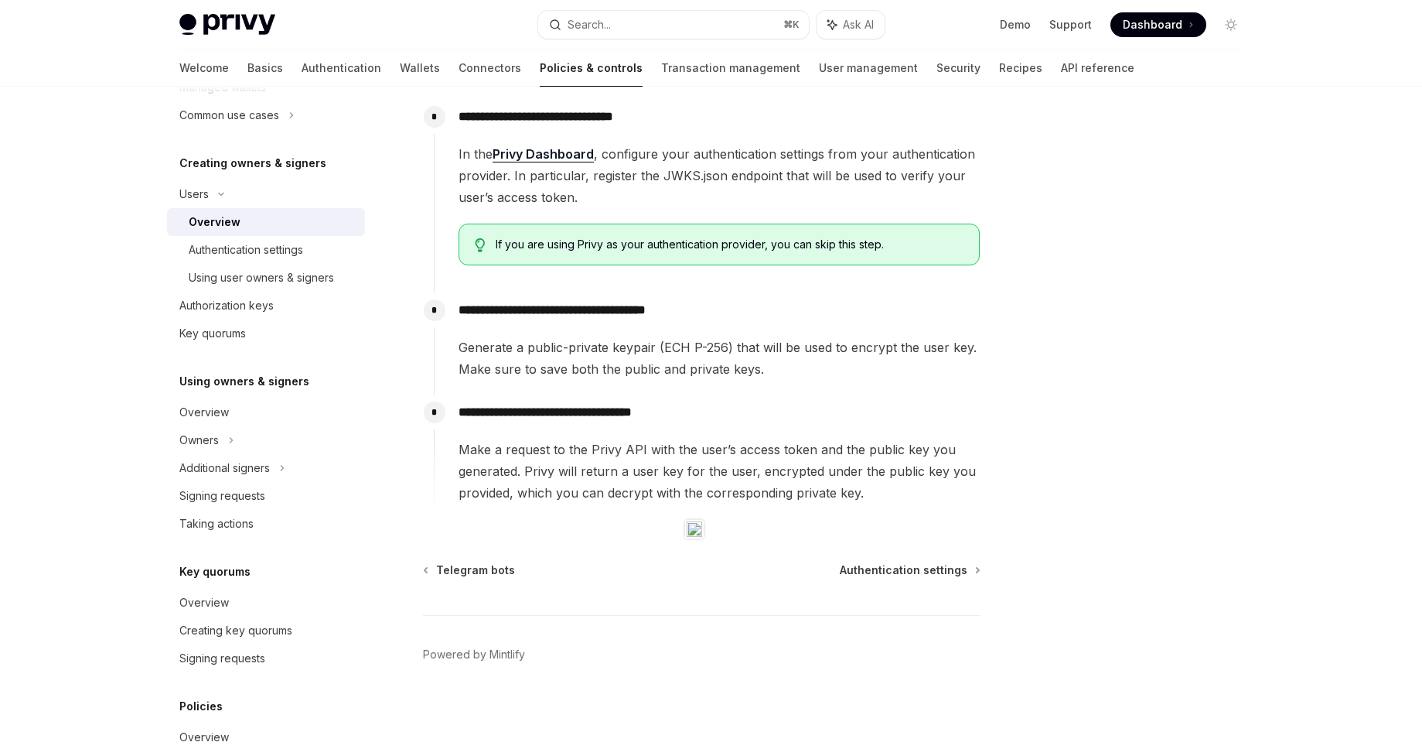
click at [611, 573] on div "Telegram bots Authentication settings" at bounding box center [702, 569] width 558 height 15
click at [339, 264] on link "Using user owners & signers" at bounding box center [266, 278] width 198 height 28
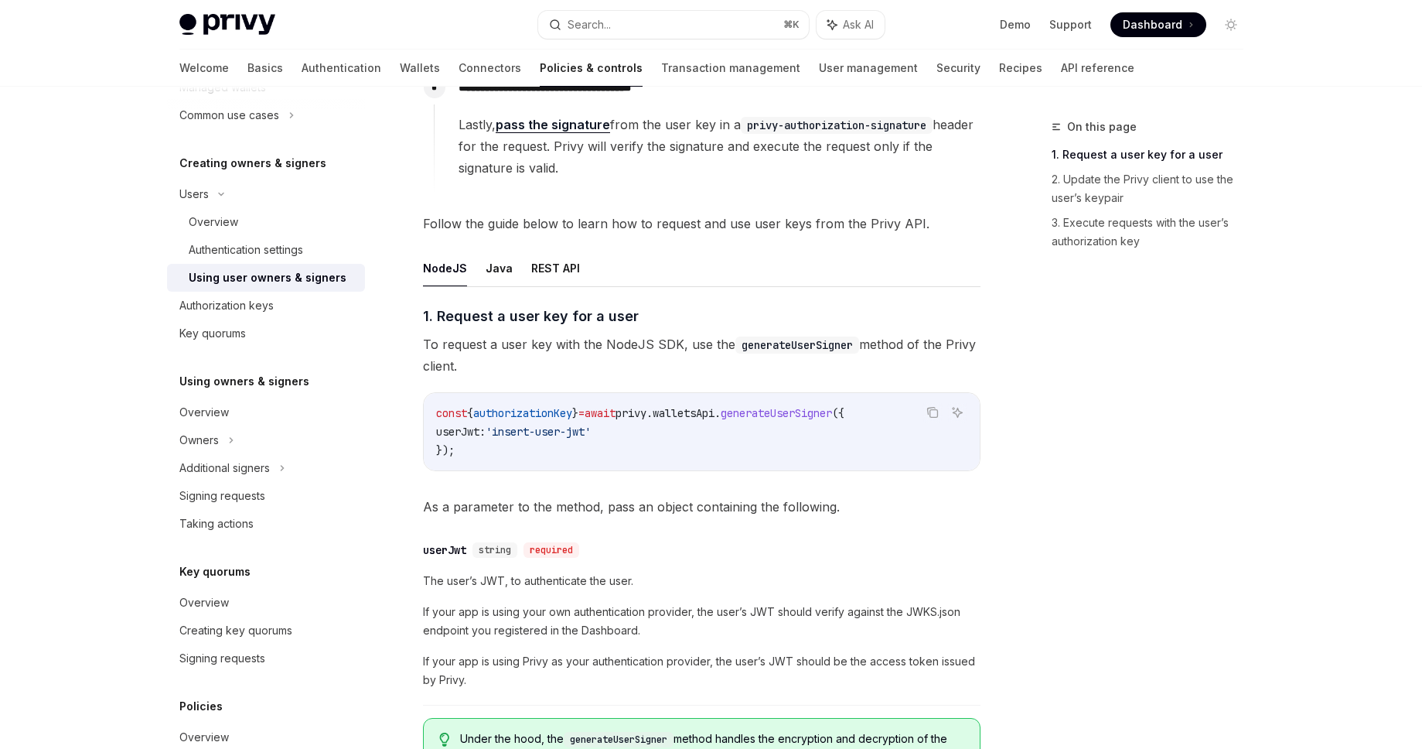
scroll to position [492, 0]
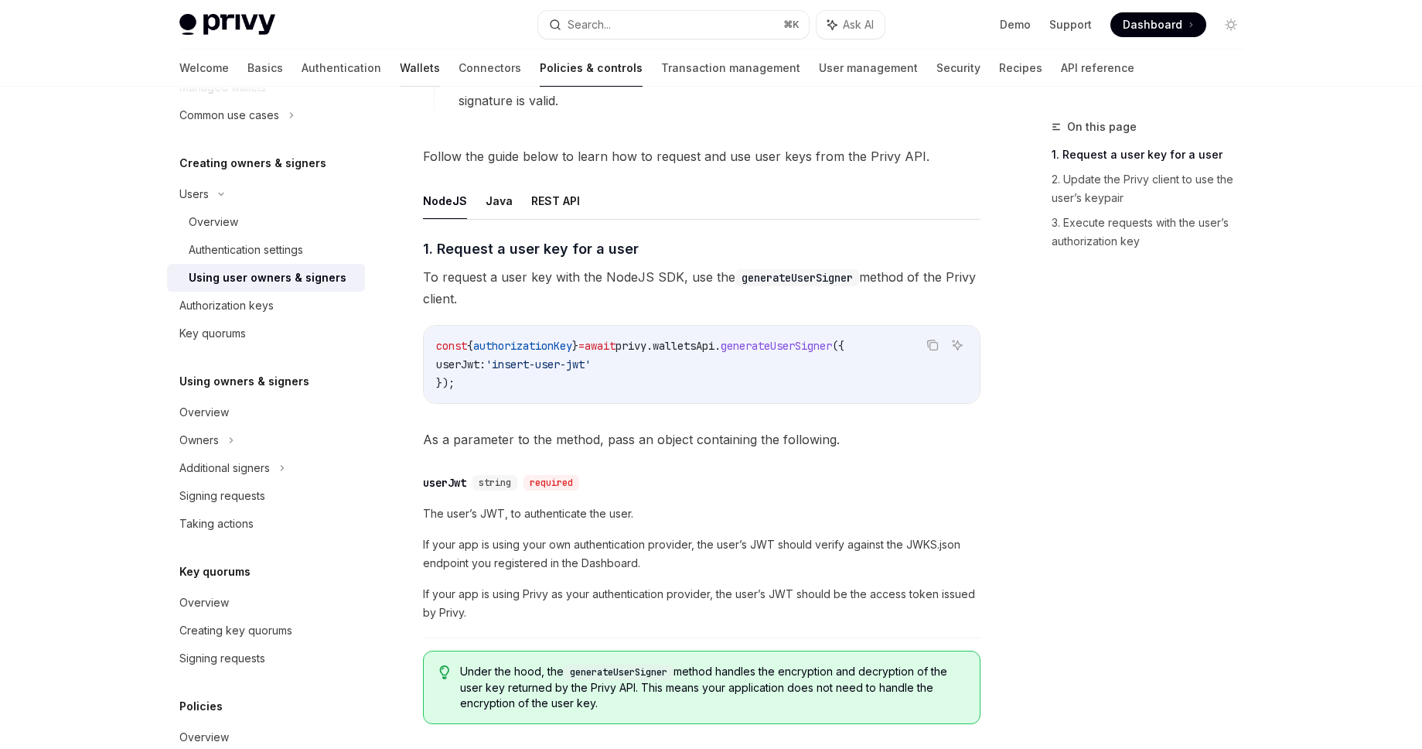
click at [400, 61] on link "Wallets" at bounding box center [420, 67] width 40 height 37
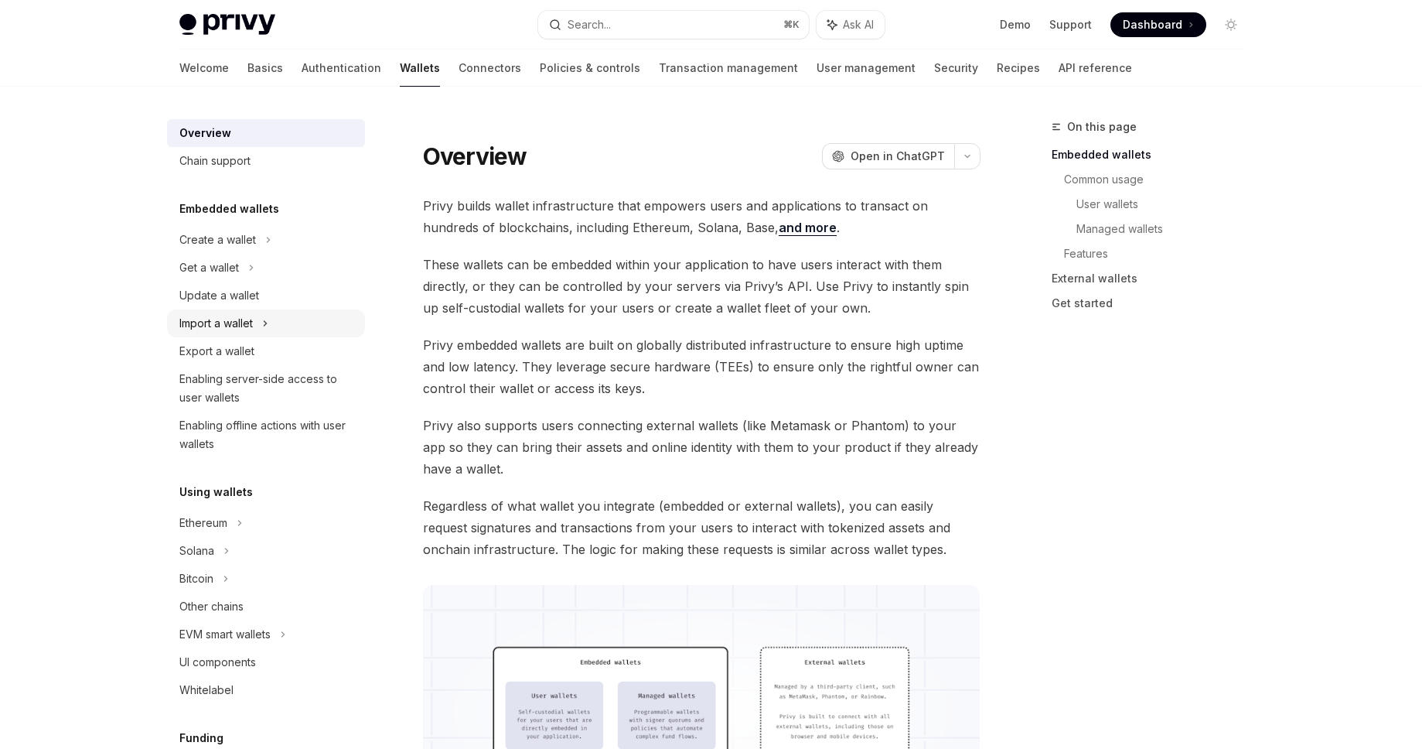
click at [246, 323] on div "Import a wallet" at bounding box center [215, 323] width 73 height 19
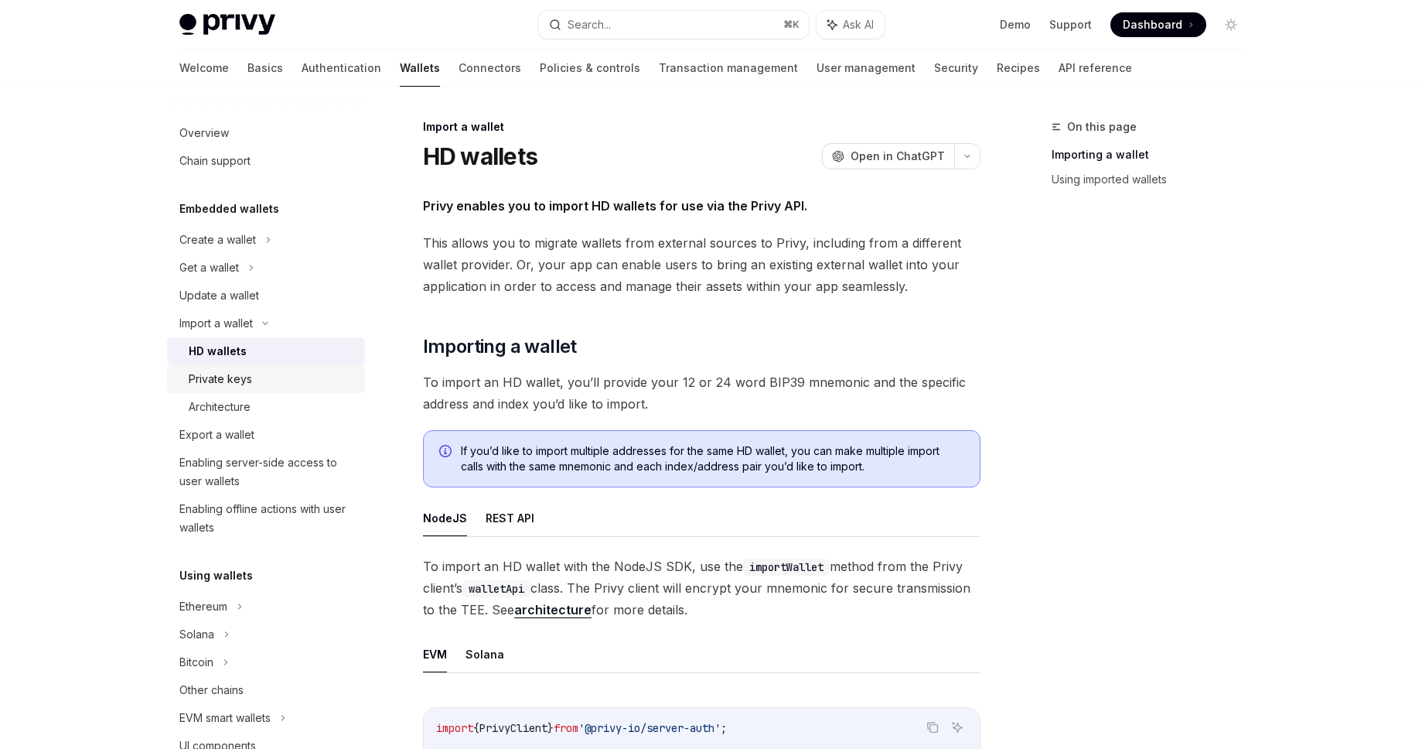
click at [231, 380] on div "Private keys" at bounding box center [220, 379] width 63 height 19
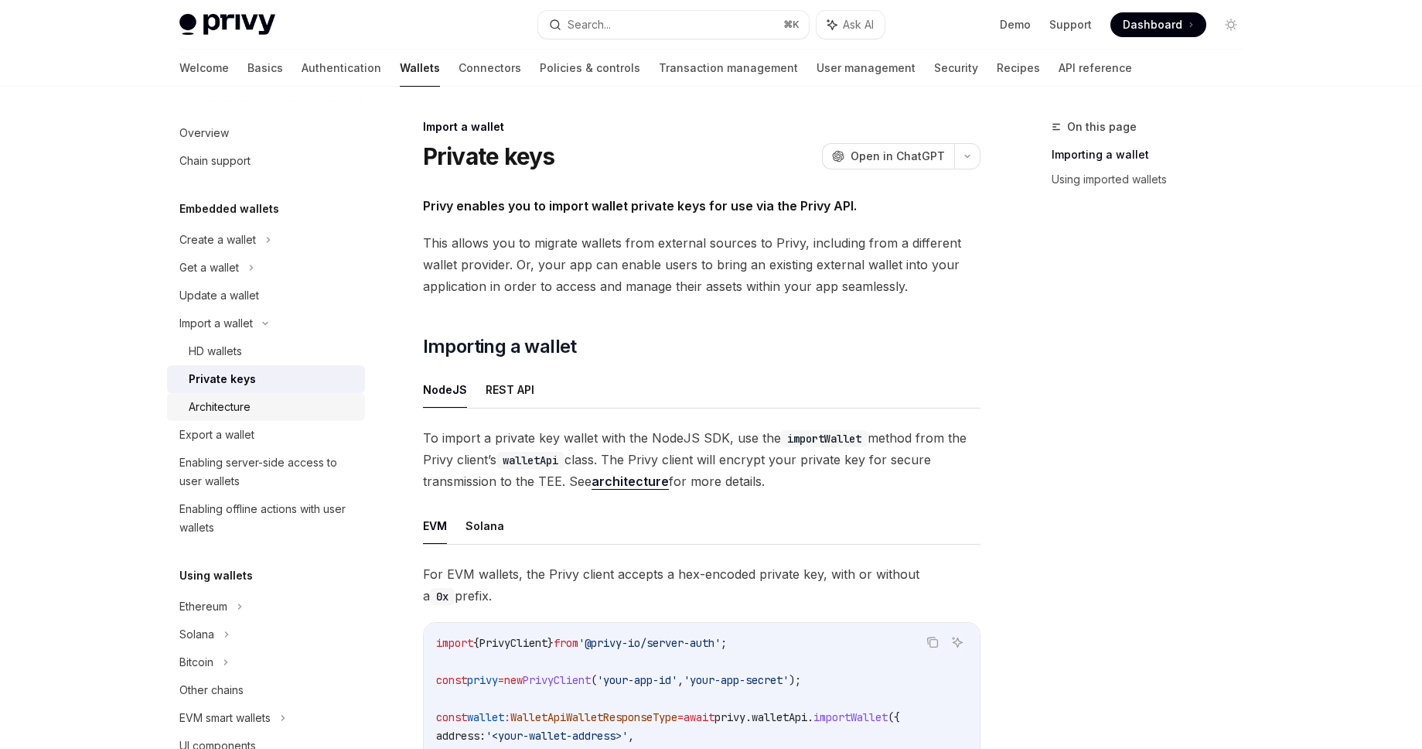
click at [229, 401] on div "Architecture" at bounding box center [220, 406] width 62 height 19
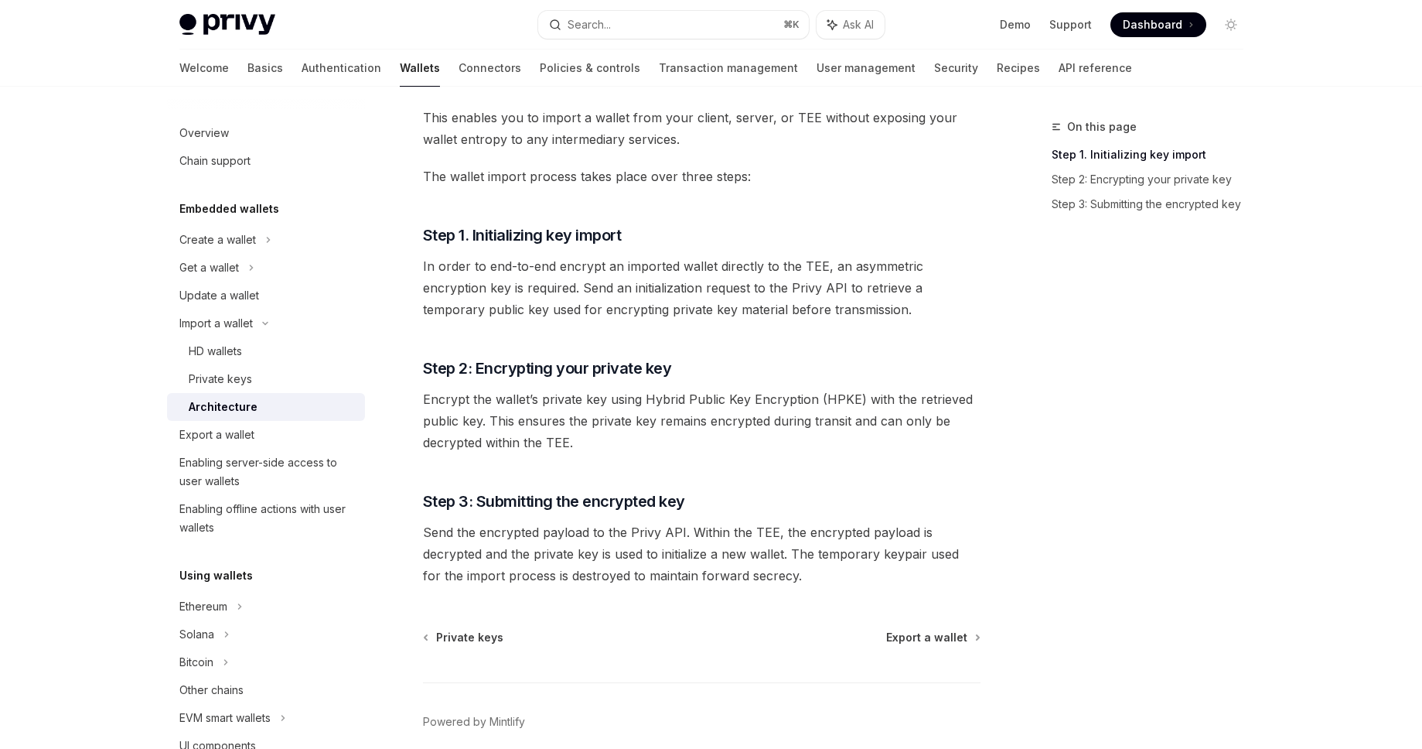
scroll to position [273, 0]
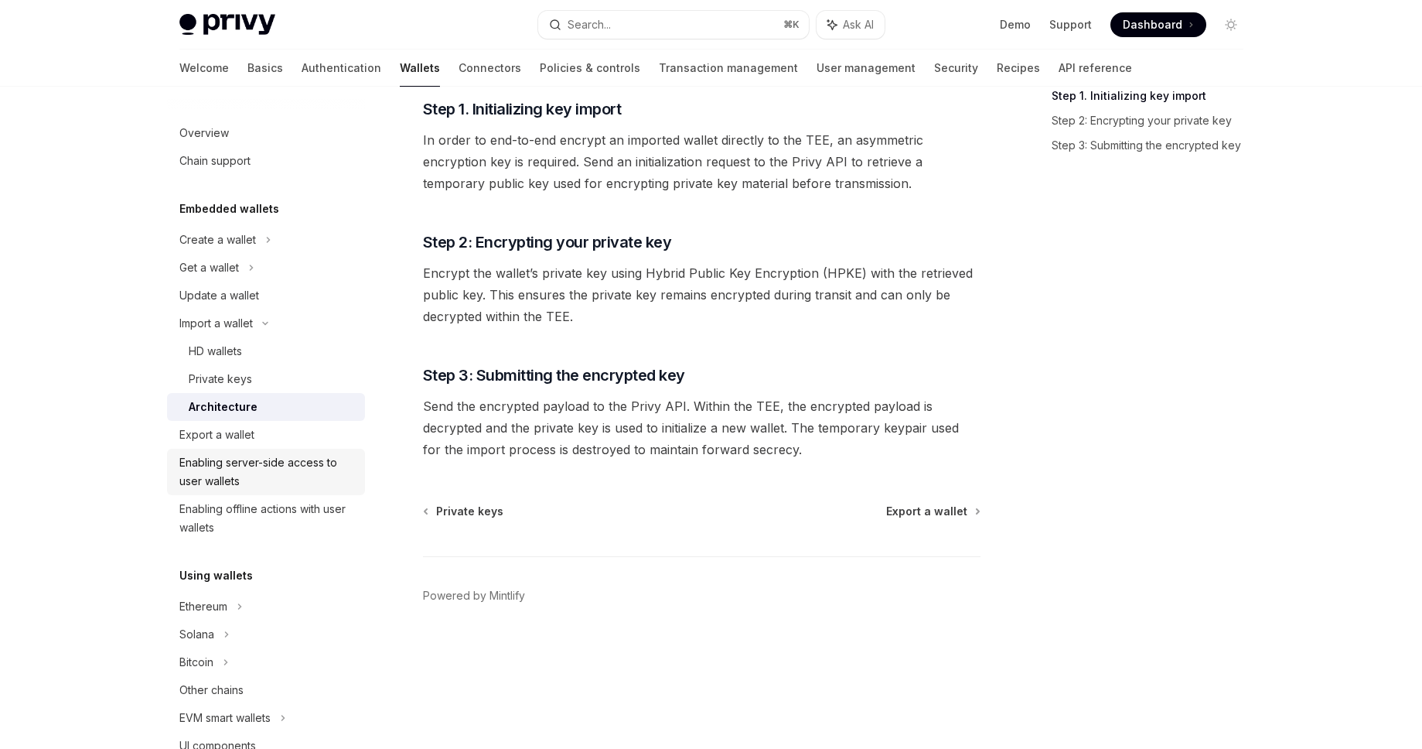
click at [282, 462] on div "Enabling server-side access to user wallets" at bounding box center [267, 471] width 176 height 37
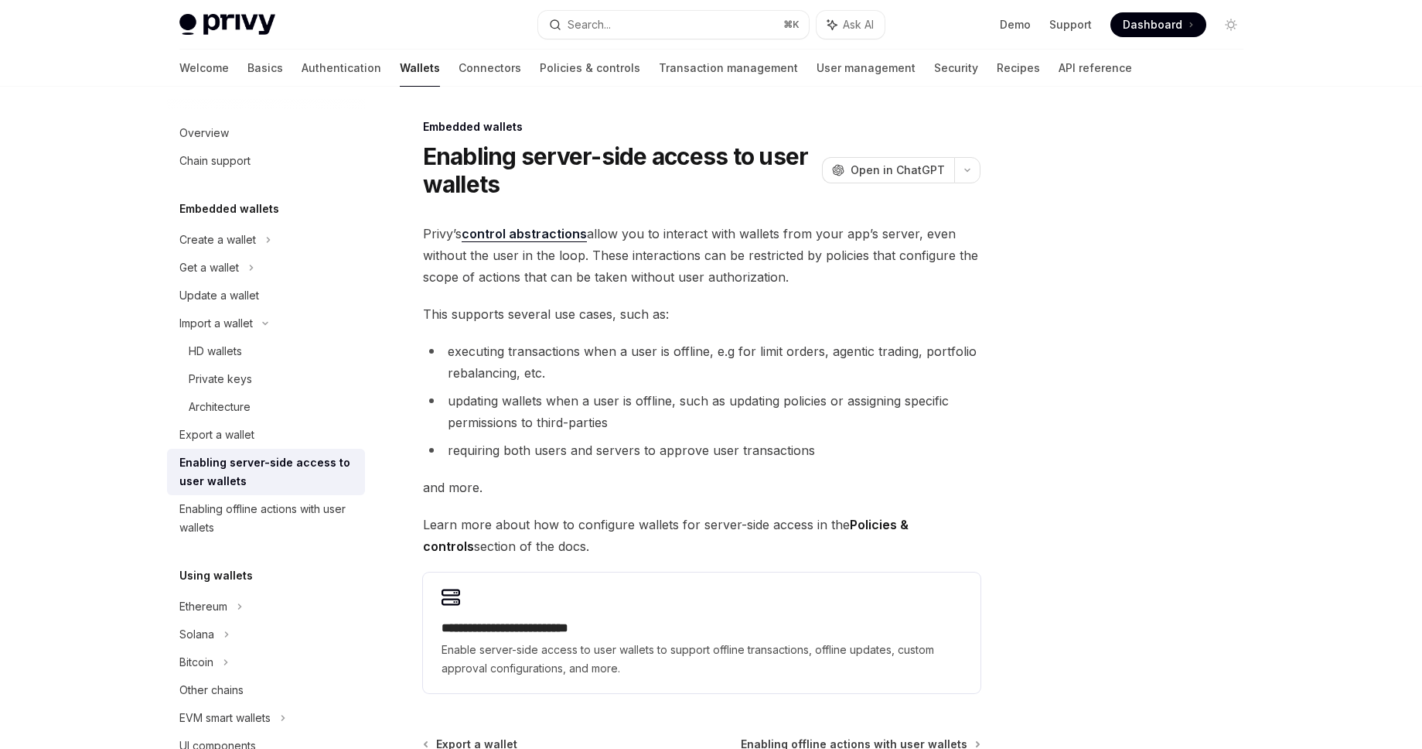
scroll to position [186, 0]
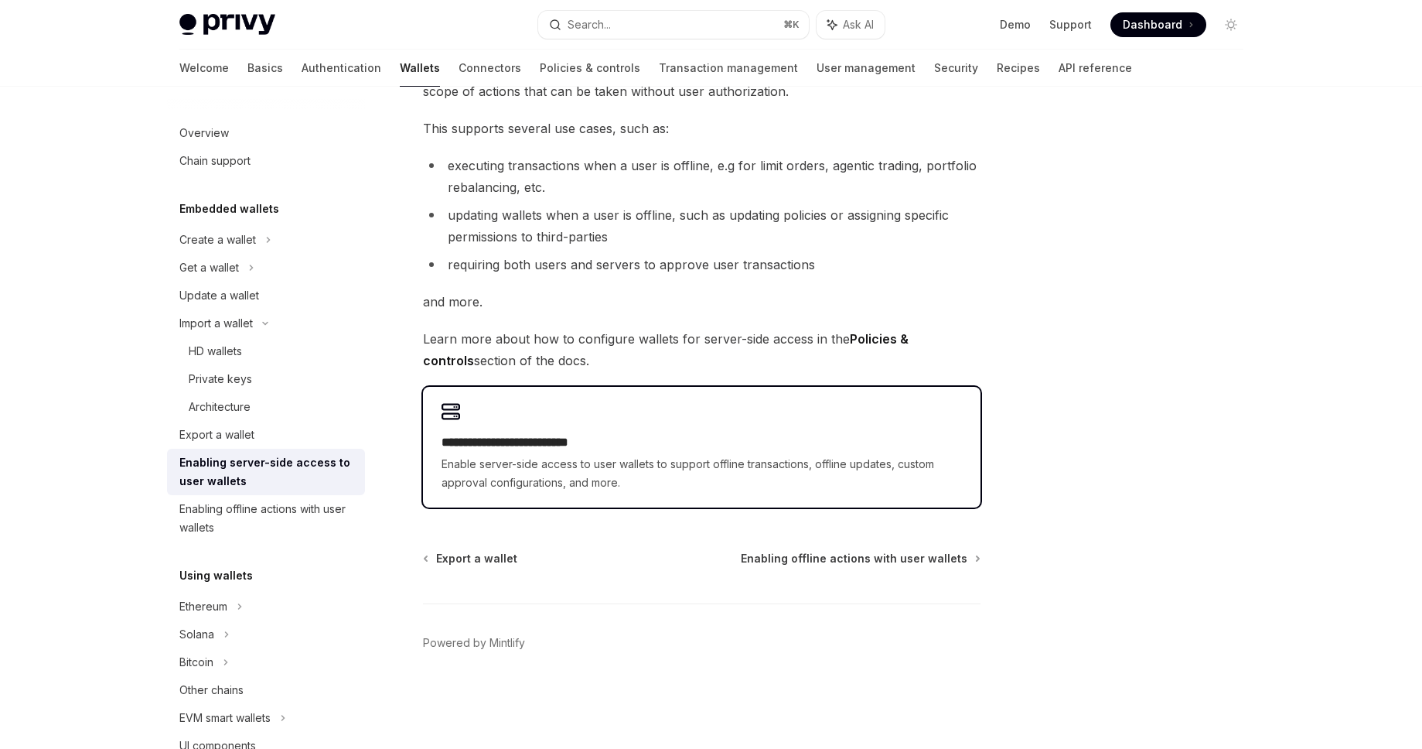
click at [657, 491] on span "Enable server-side access to user wallets to support offline transactions, offl…" at bounding box center [702, 473] width 520 height 37
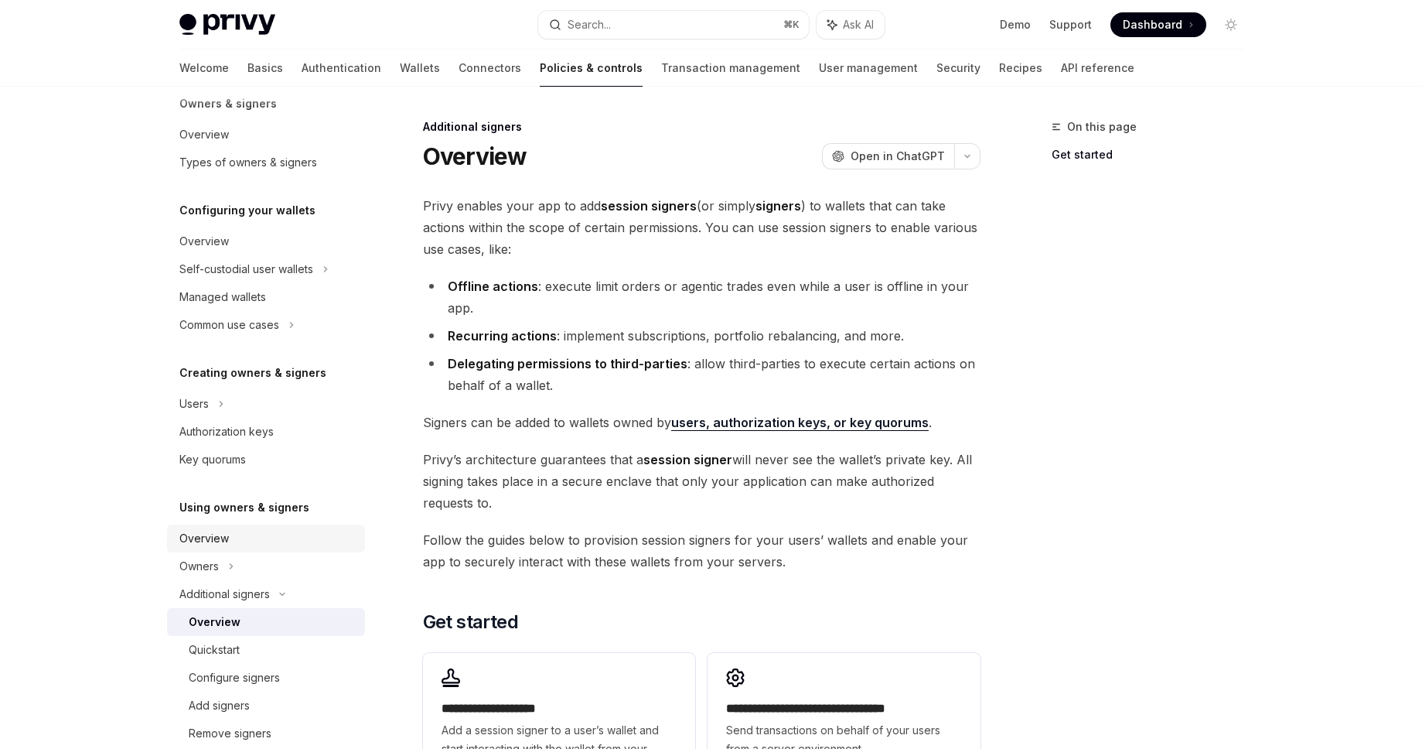
scroll to position [186, 0]
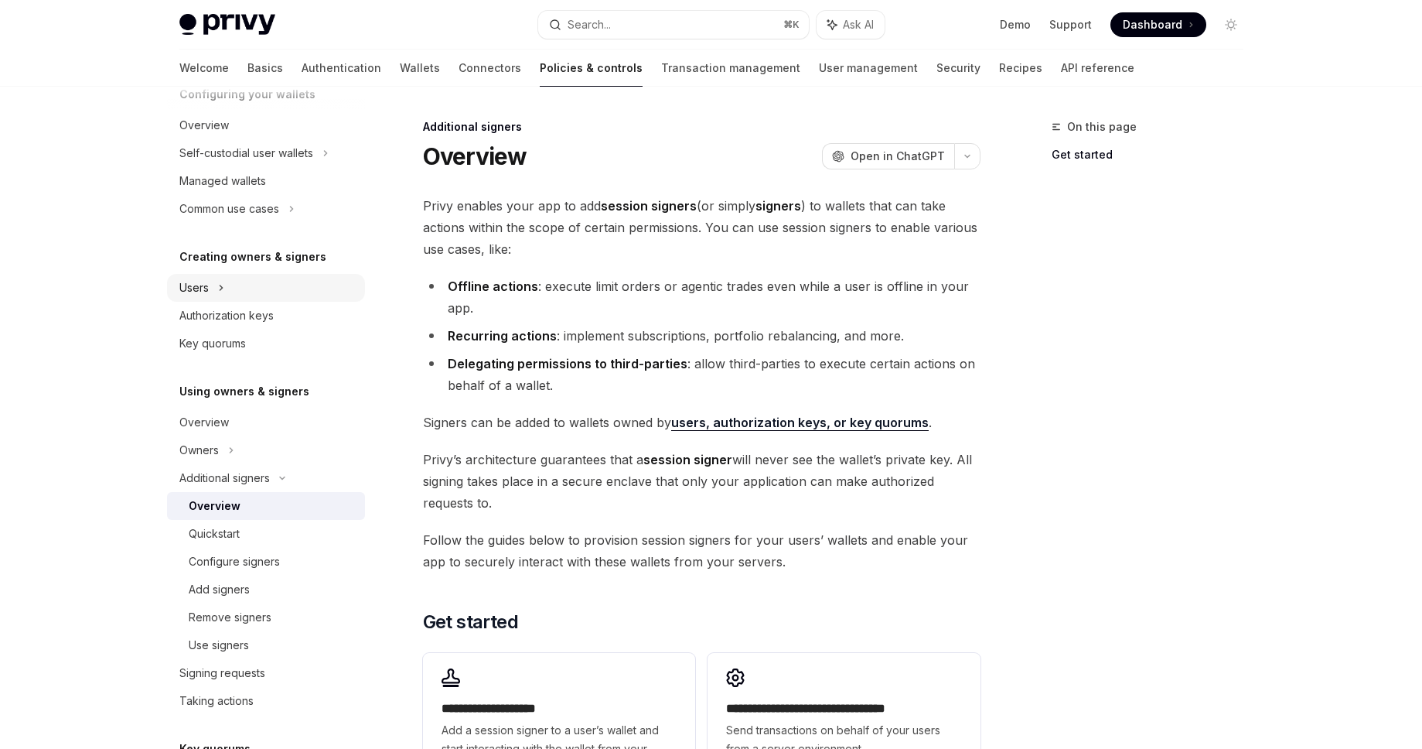
click at [251, 293] on div "Users" at bounding box center [266, 288] width 198 height 28
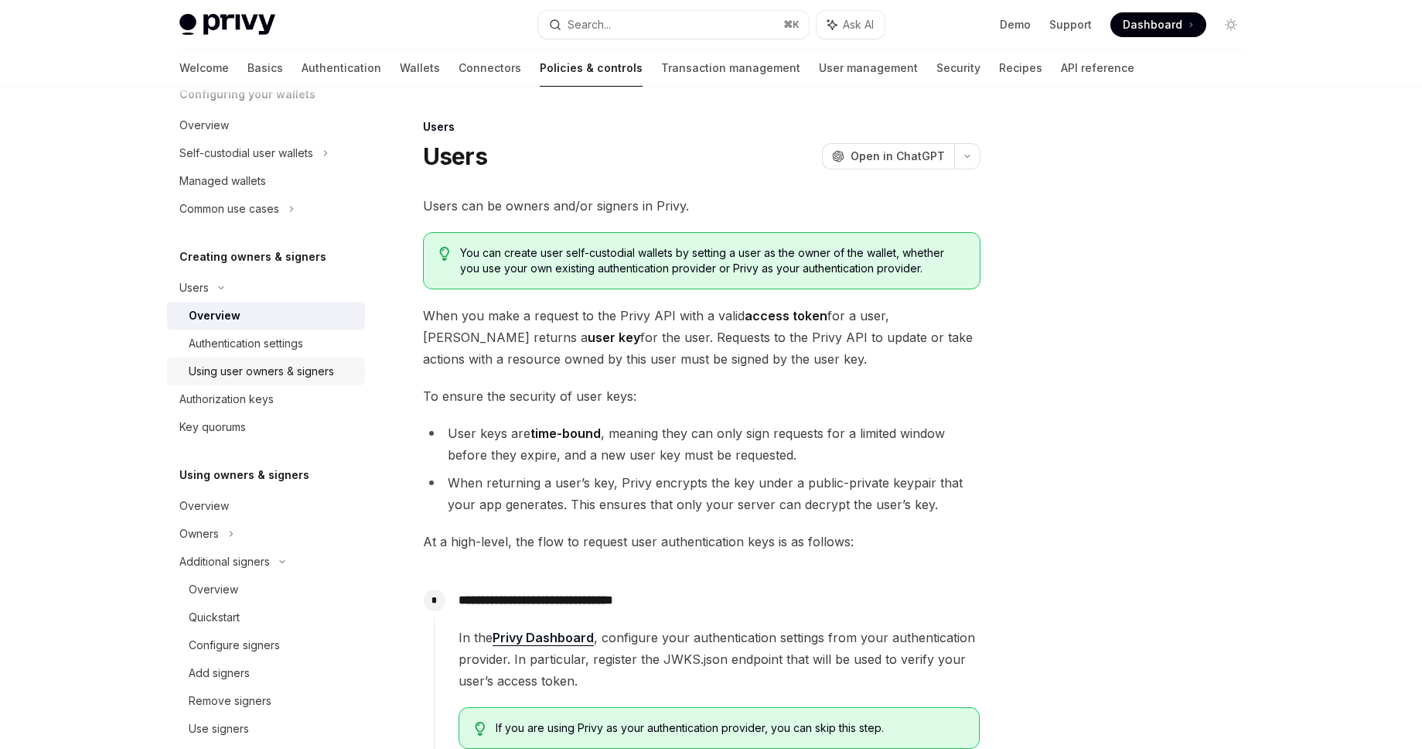
click at [234, 370] on div "Using user owners & signers" at bounding box center [261, 371] width 145 height 19
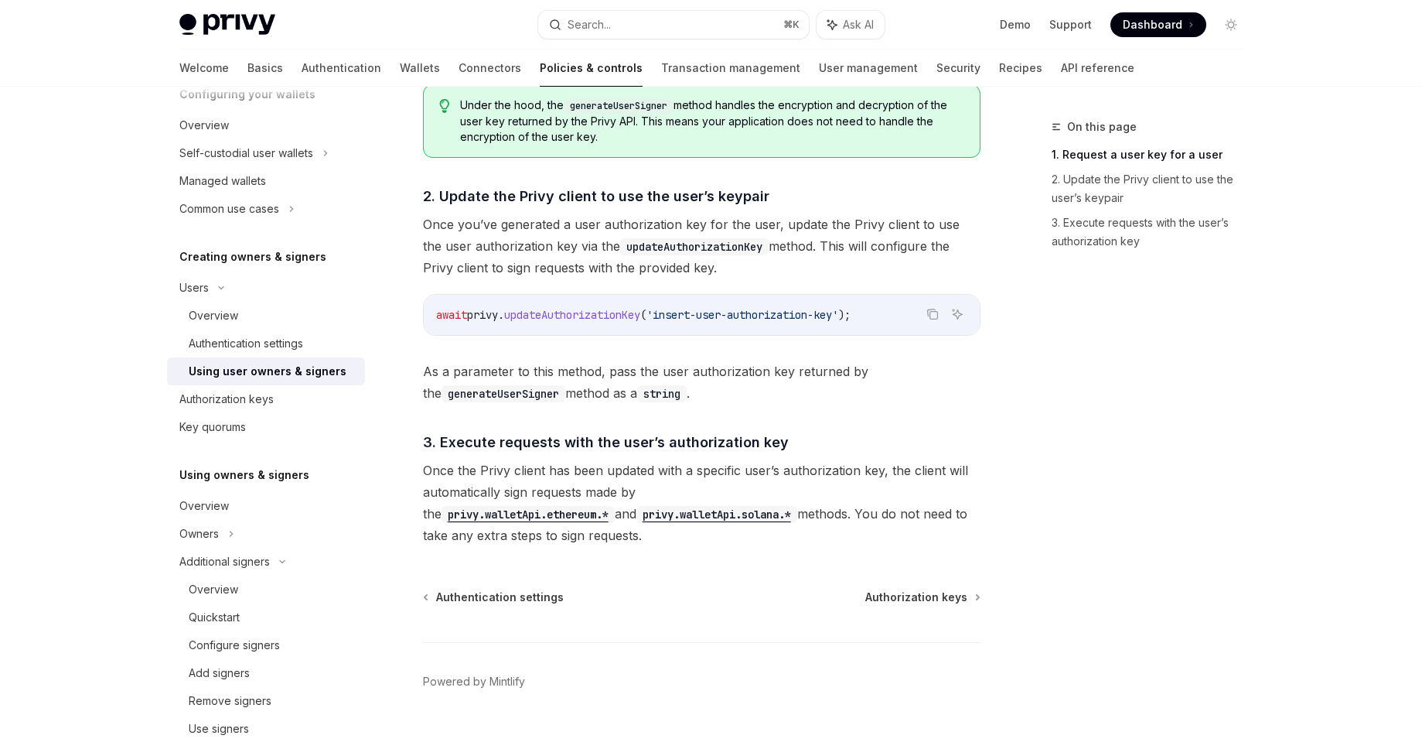
scroll to position [1084, 0]
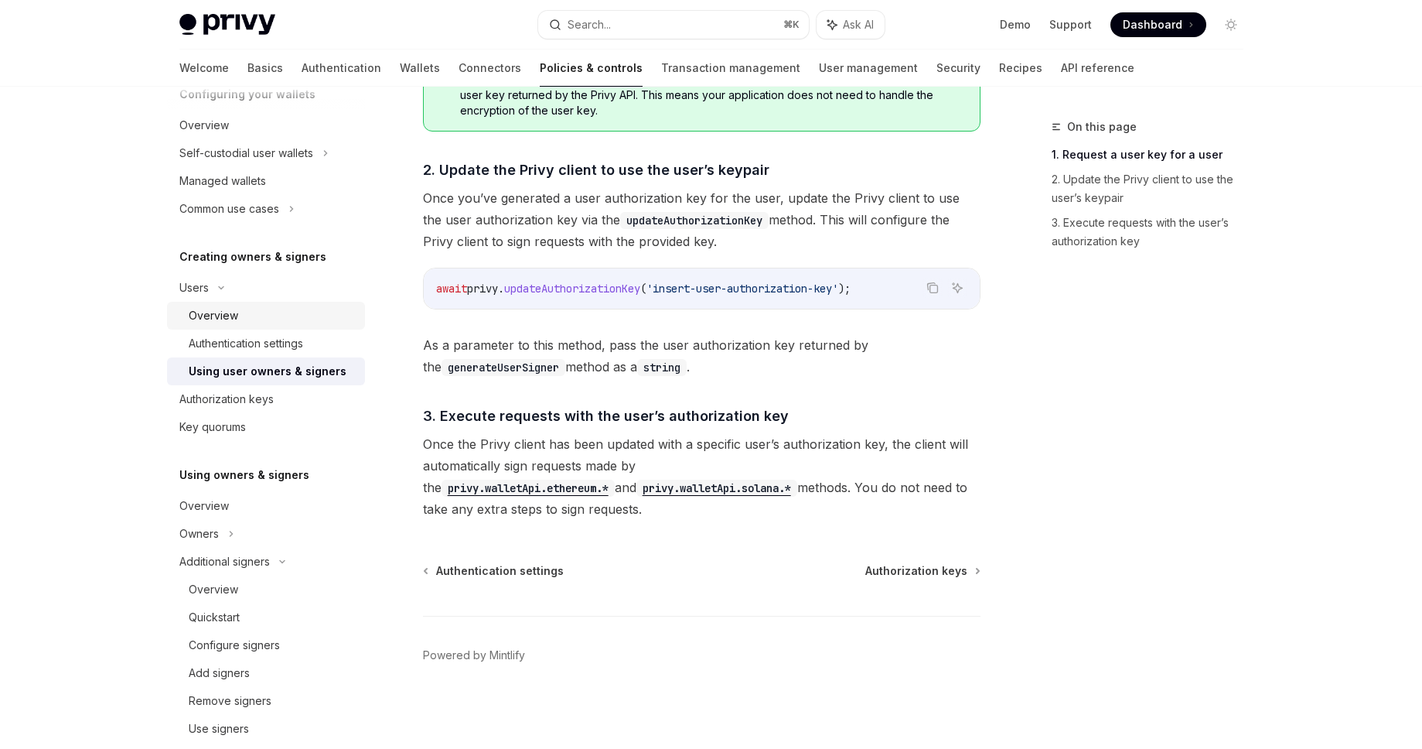
click at [241, 323] on div "Overview" at bounding box center [272, 315] width 167 height 19
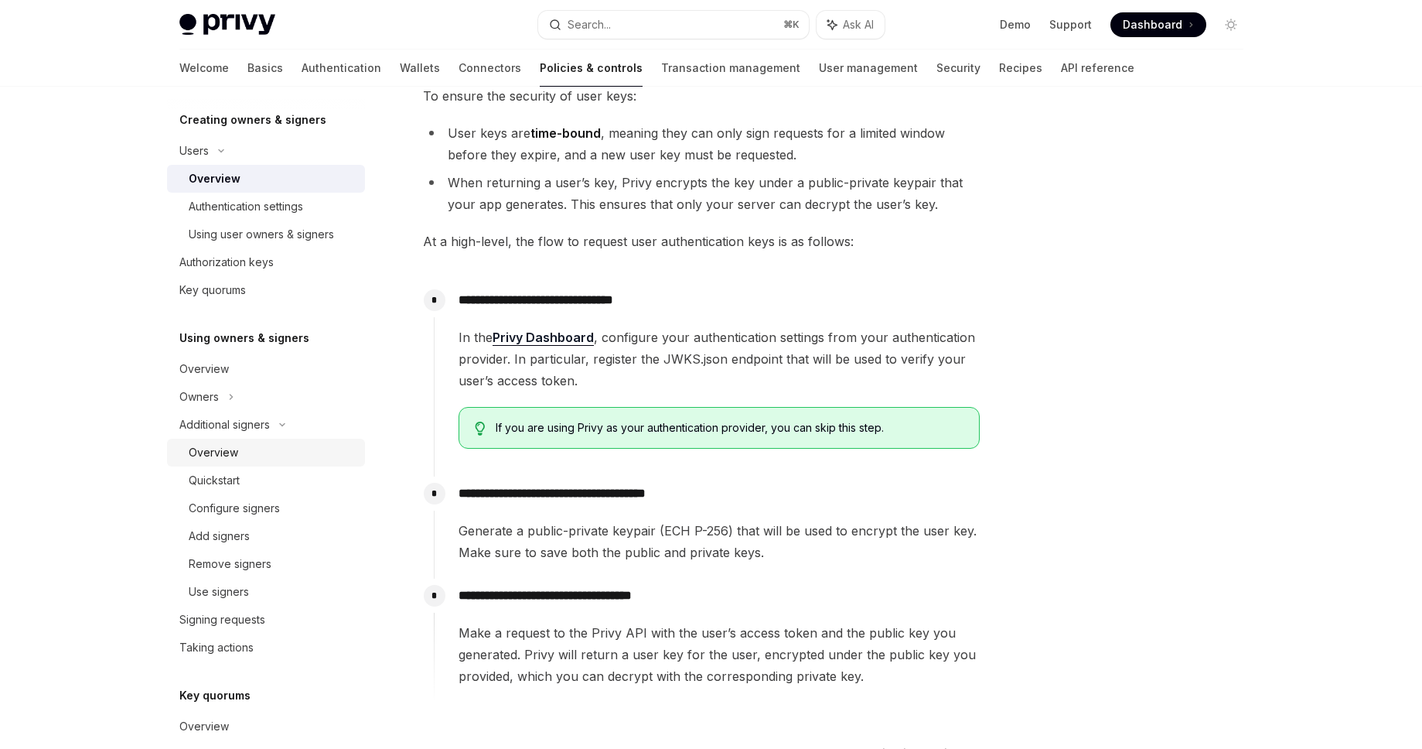
scroll to position [278, 0]
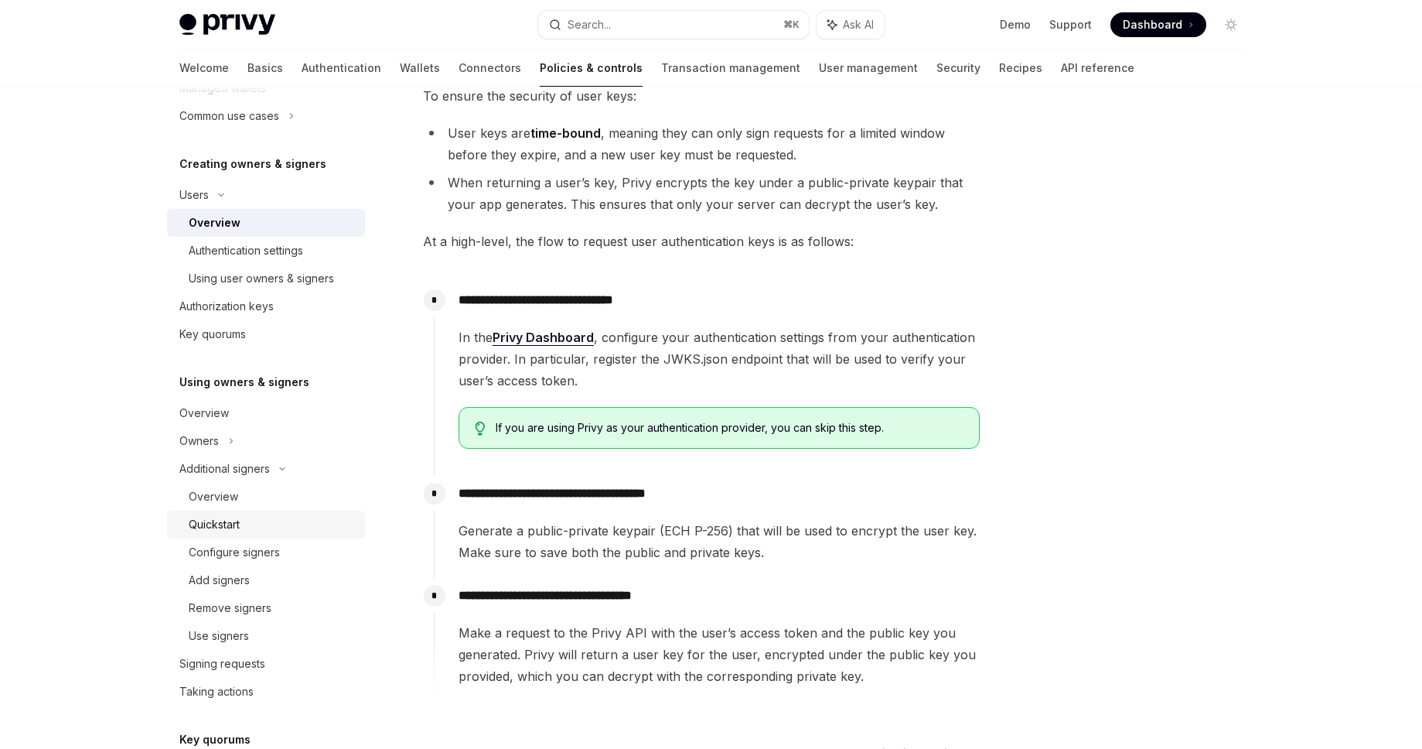
click at [213, 521] on div "Quickstart" at bounding box center [214, 524] width 51 height 19
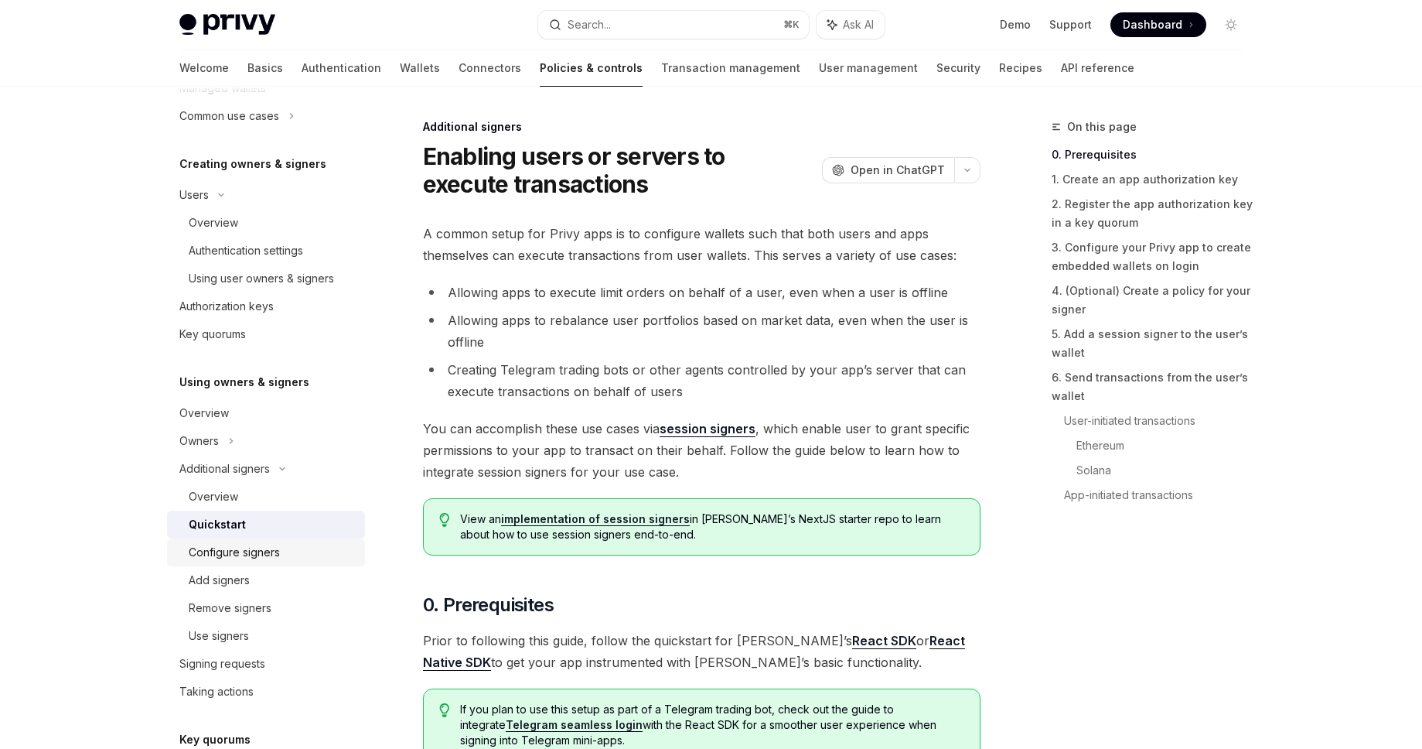
click at [225, 554] on div "Configure signers" at bounding box center [234, 552] width 91 height 19
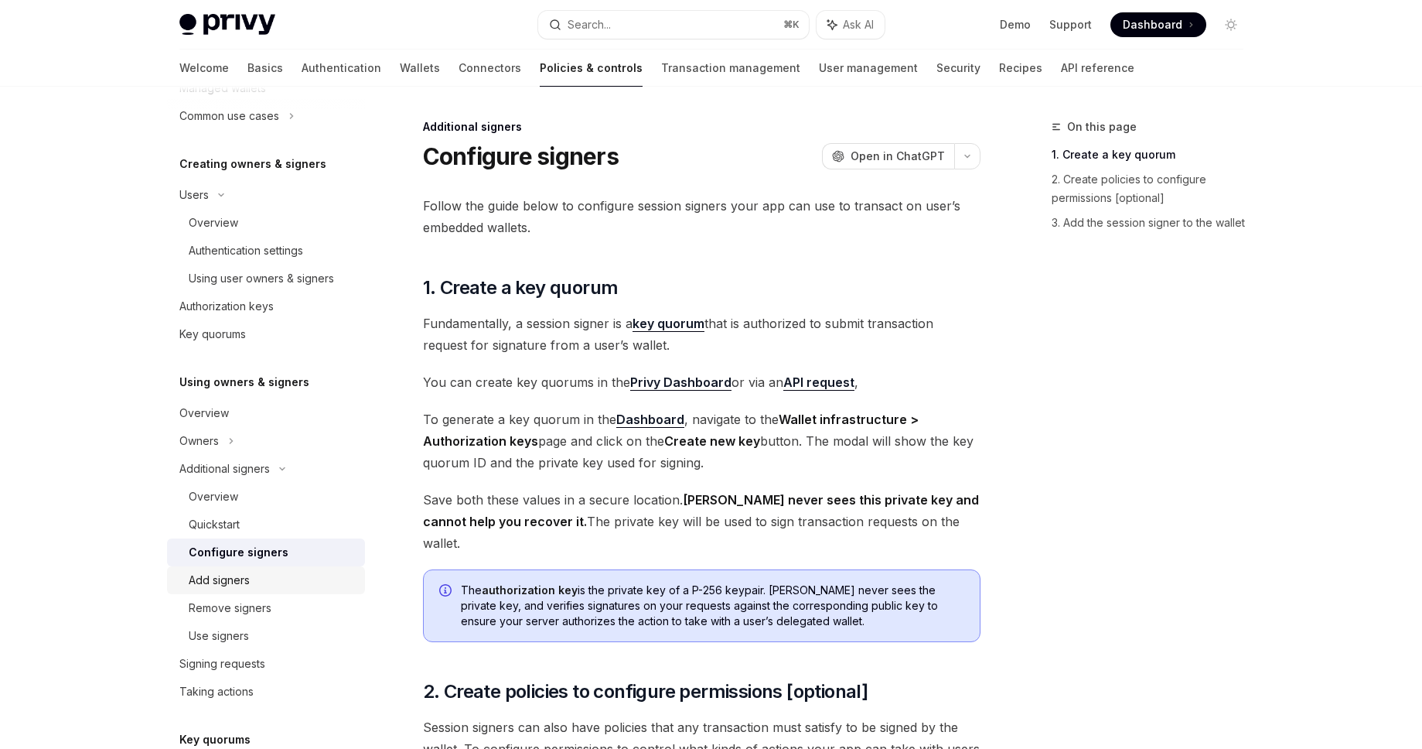
click at [233, 590] on link "Add signers" at bounding box center [266, 580] width 198 height 28
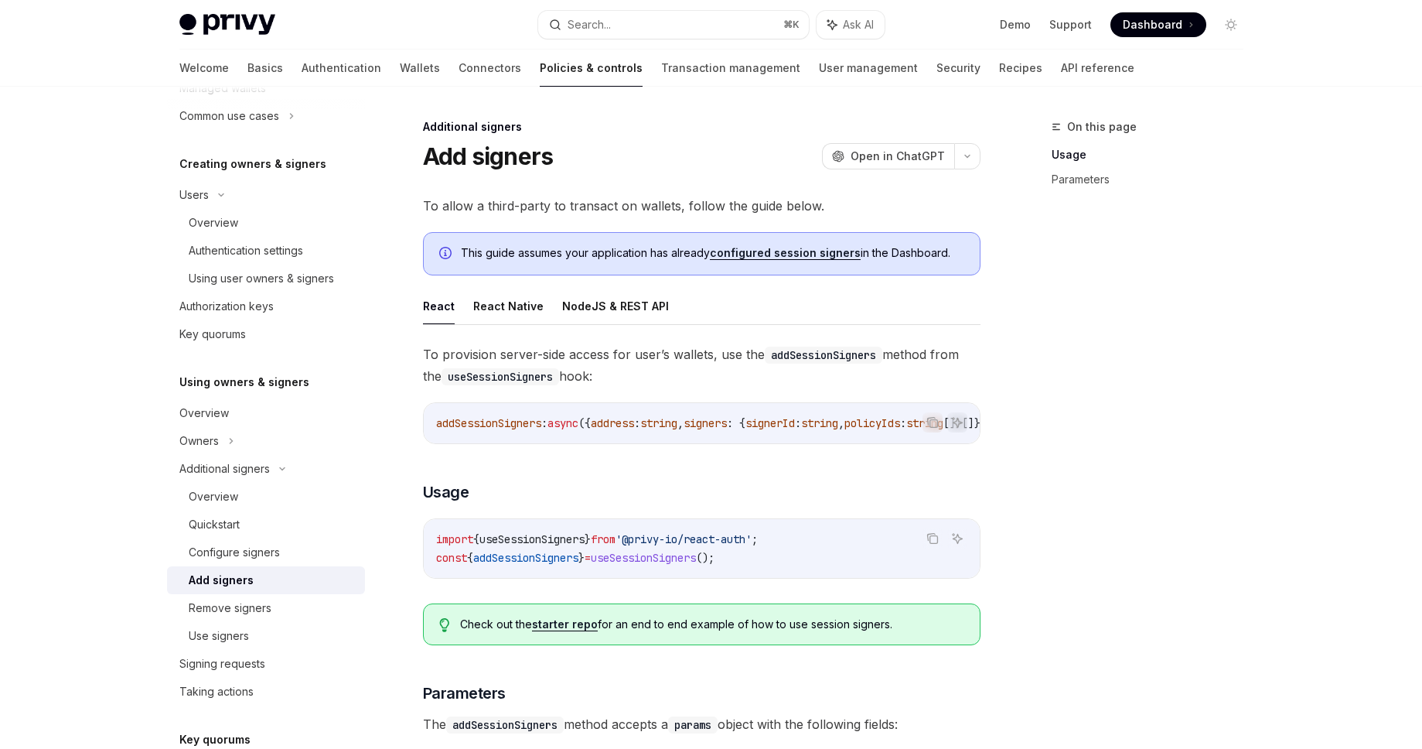
click at [814, 251] on link "configured session signers" at bounding box center [785, 253] width 151 height 14
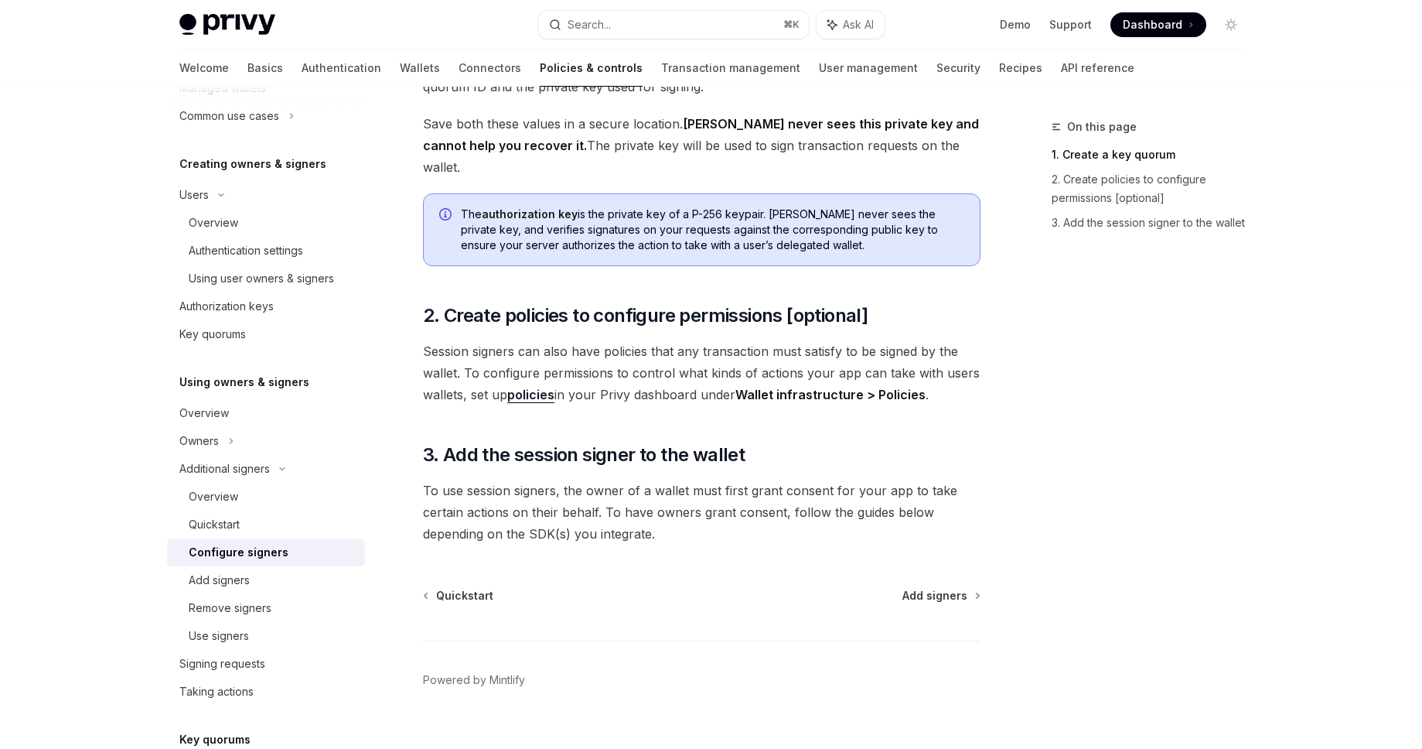
scroll to position [380, 0]
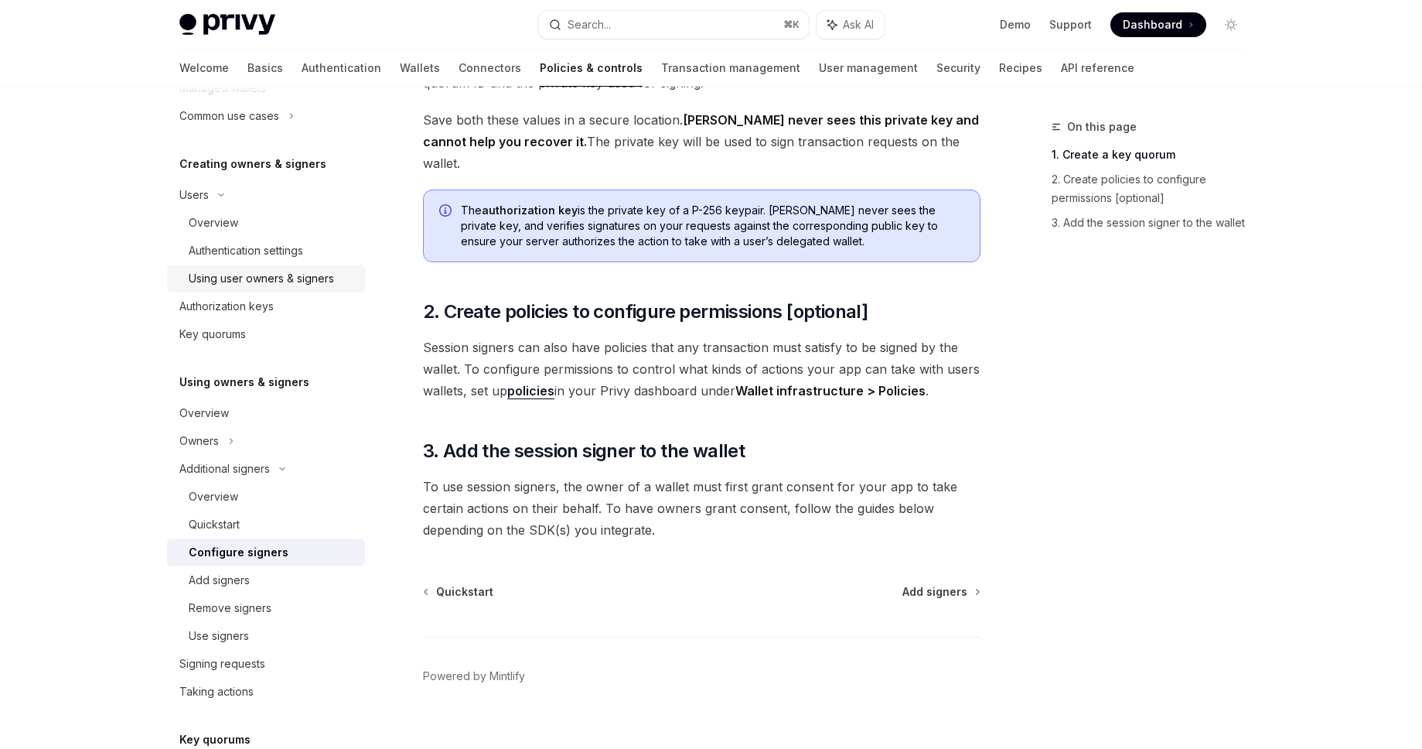
click at [312, 292] on link "Using user owners & signers" at bounding box center [266, 278] width 198 height 28
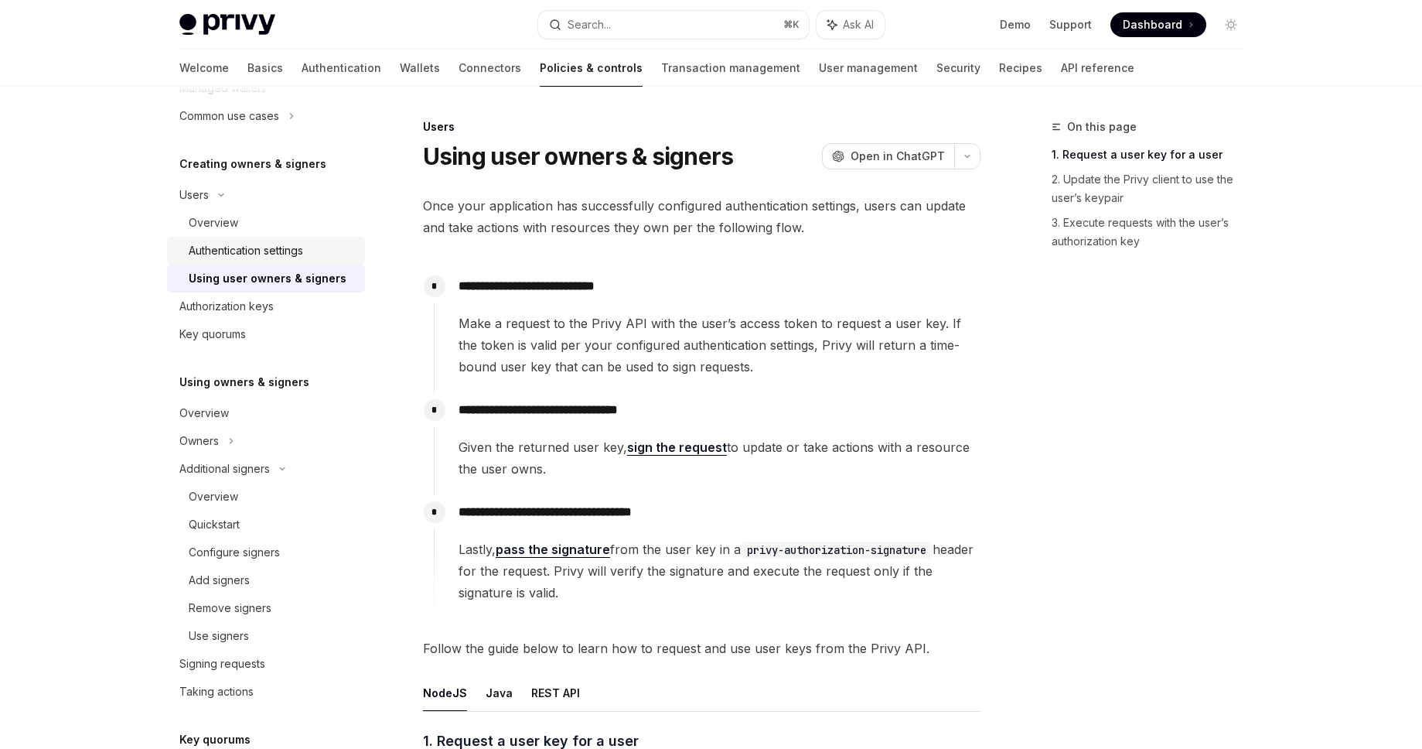
click at [303, 254] on div "Authentication settings" at bounding box center [246, 250] width 114 height 19
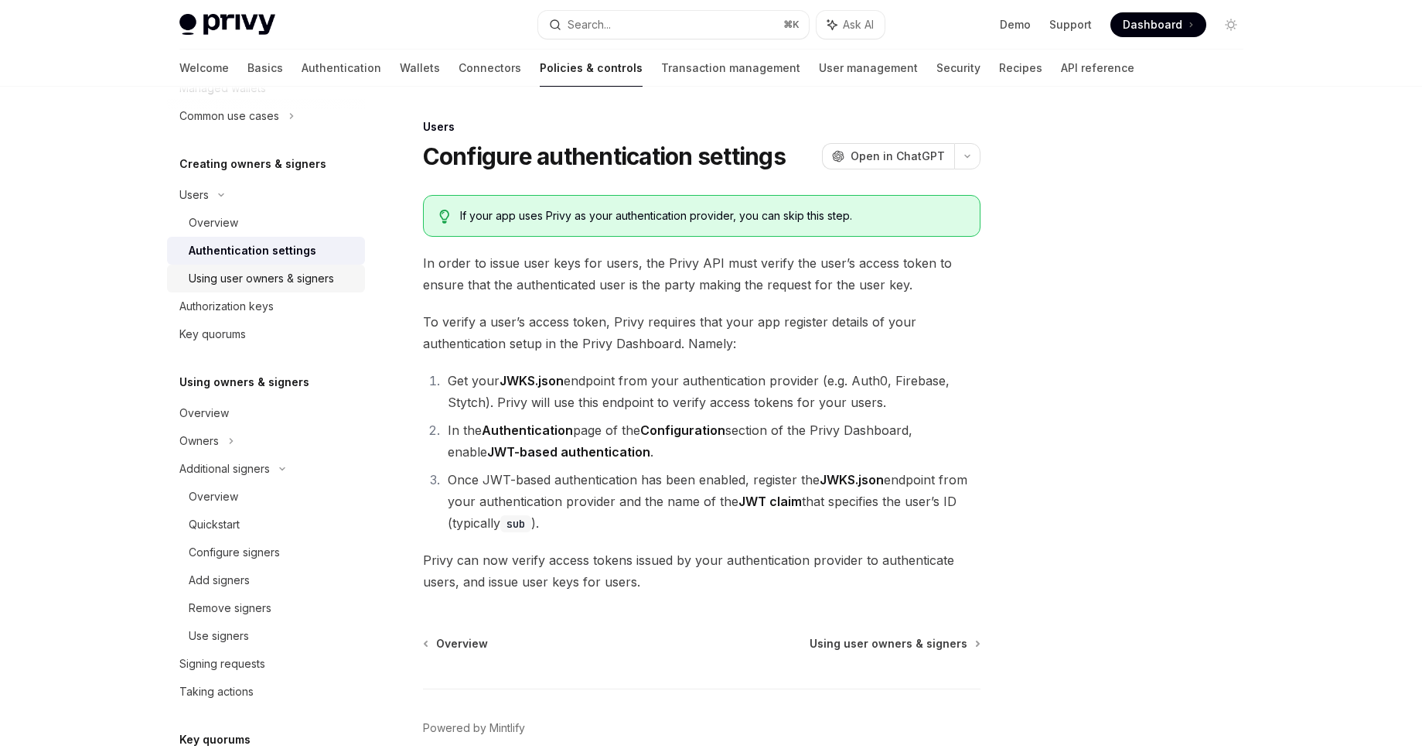
click at [287, 282] on div "Using user owners & signers" at bounding box center [261, 278] width 145 height 19
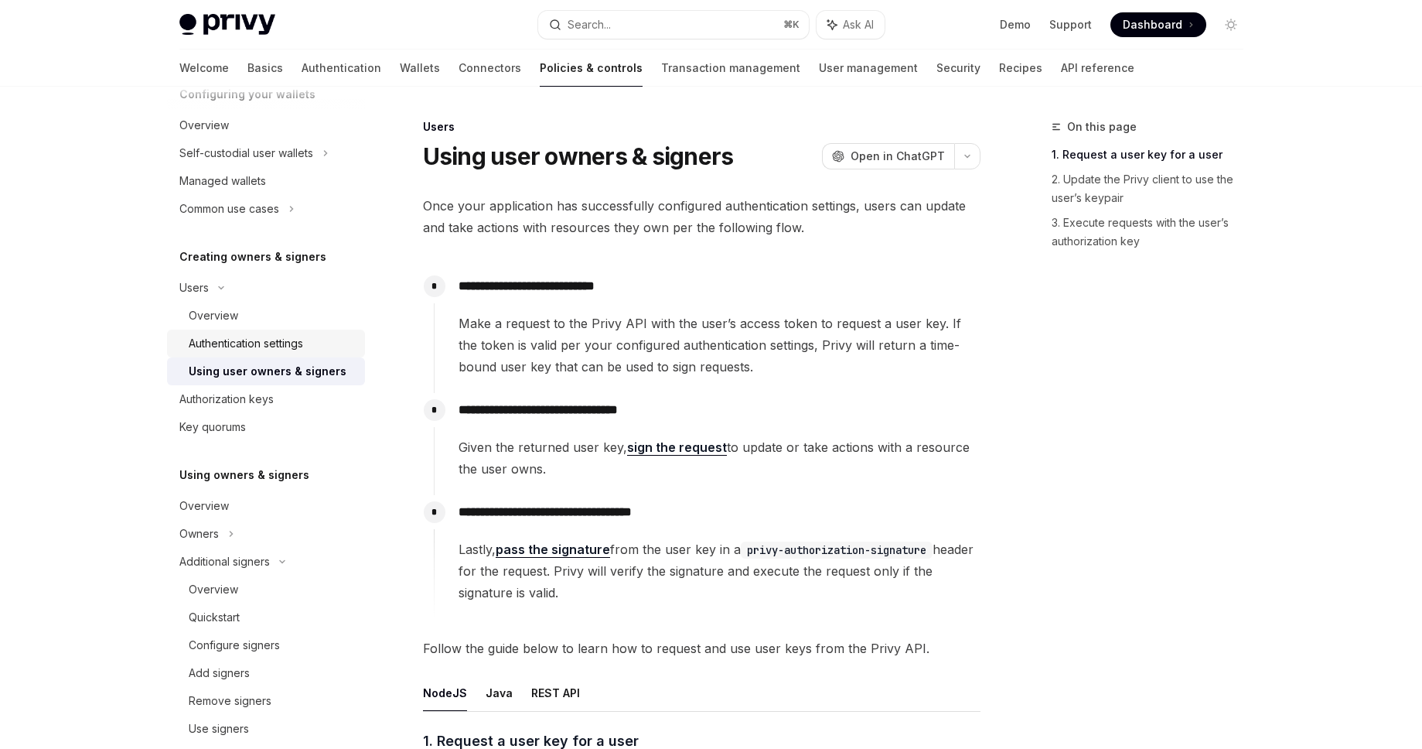
scroll to position [186, 0]
click at [282, 286] on div "Users" at bounding box center [266, 288] width 198 height 28
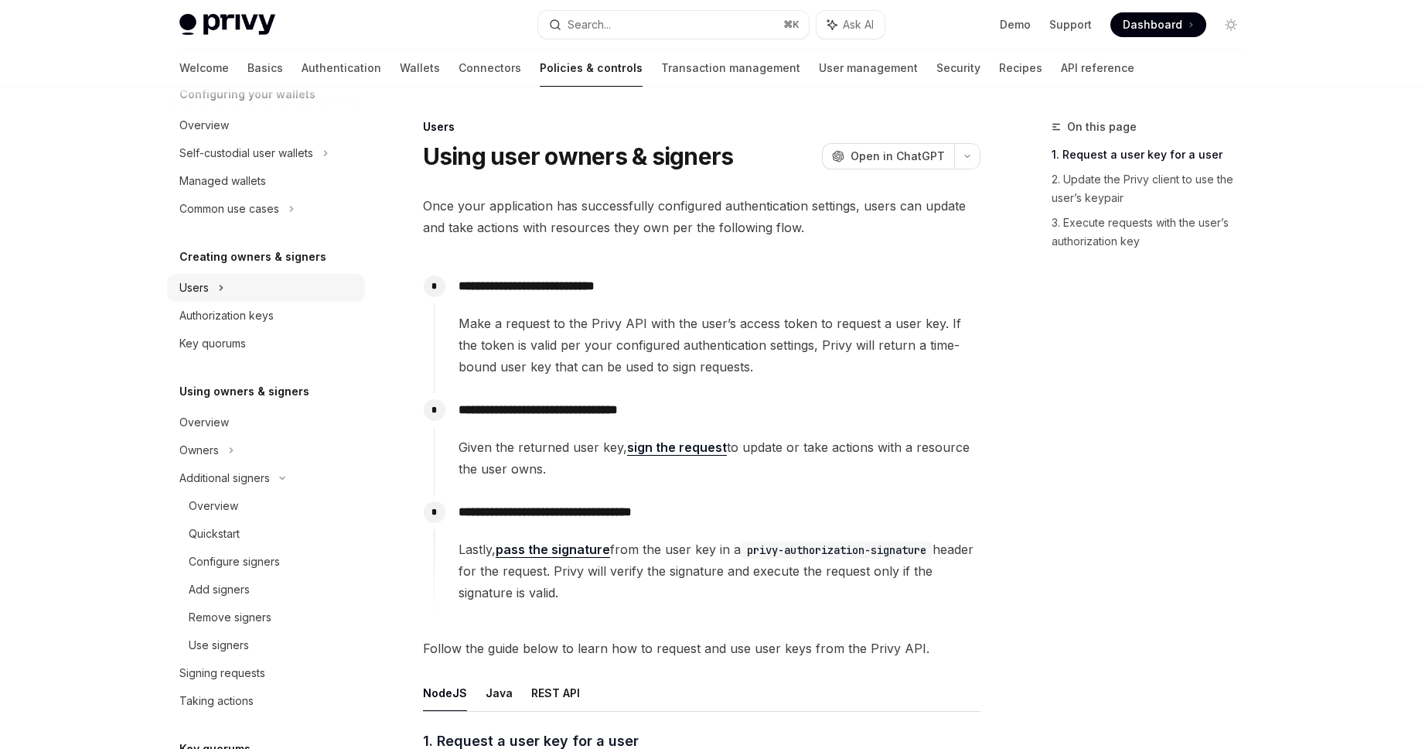
click at [282, 286] on div "Users" at bounding box center [266, 288] width 198 height 28
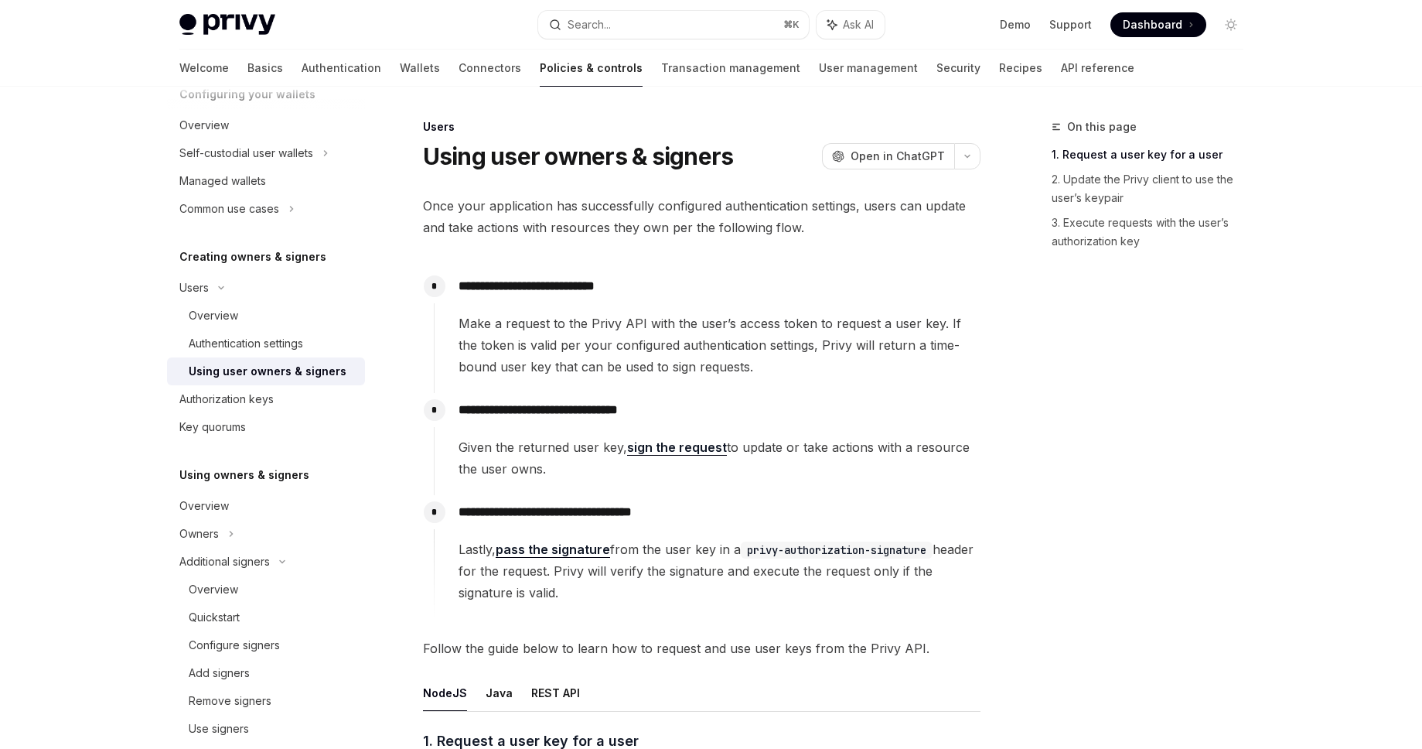
click at [739, 299] on div "**********" at bounding box center [707, 323] width 547 height 108
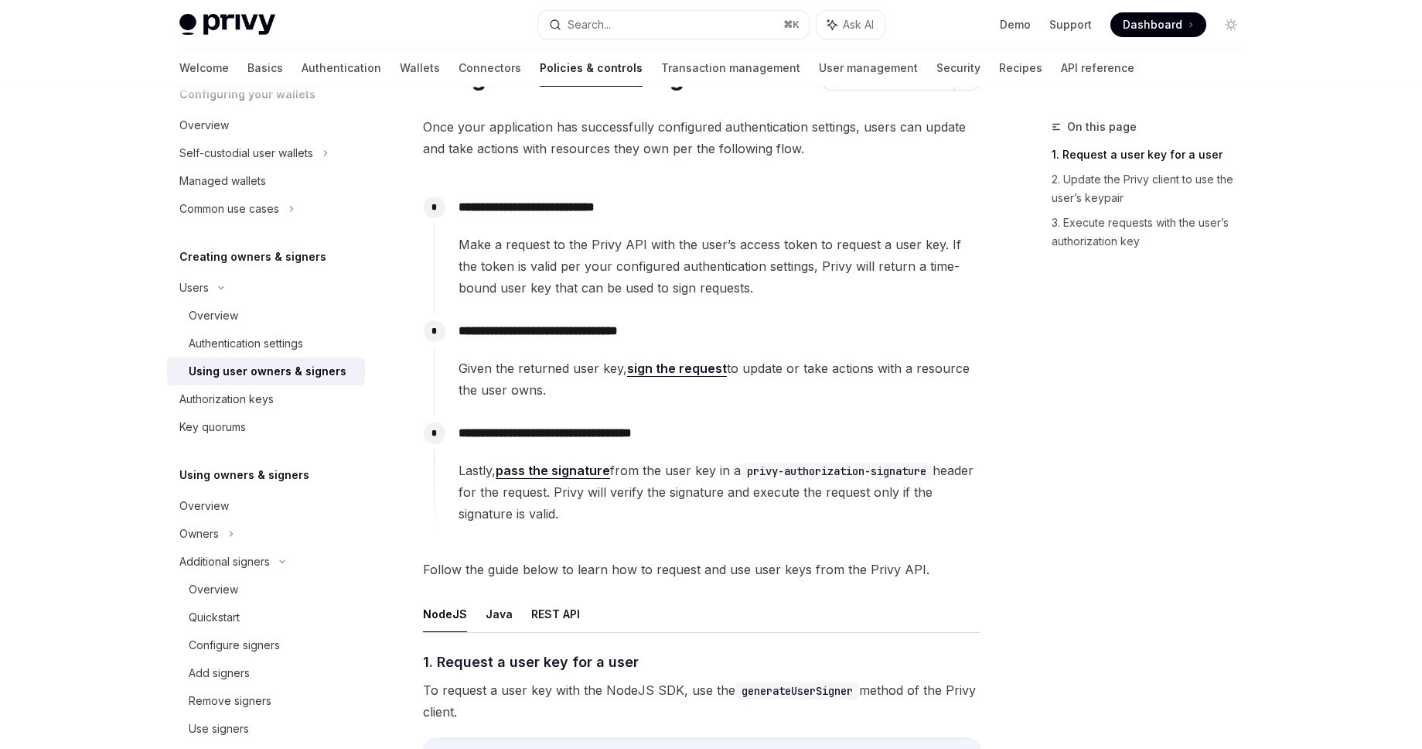
scroll to position [0, 0]
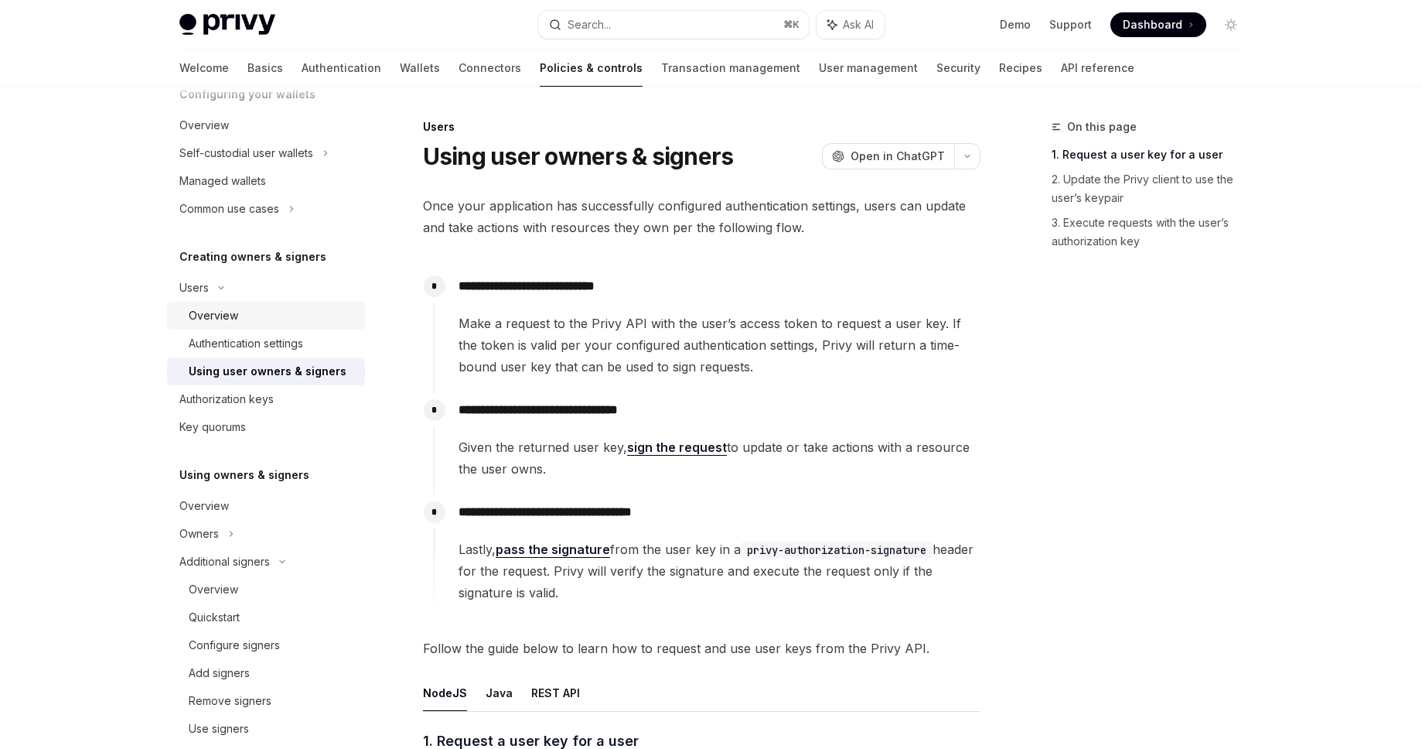
click at [241, 317] on div "Overview" at bounding box center [272, 315] width 167 height 19
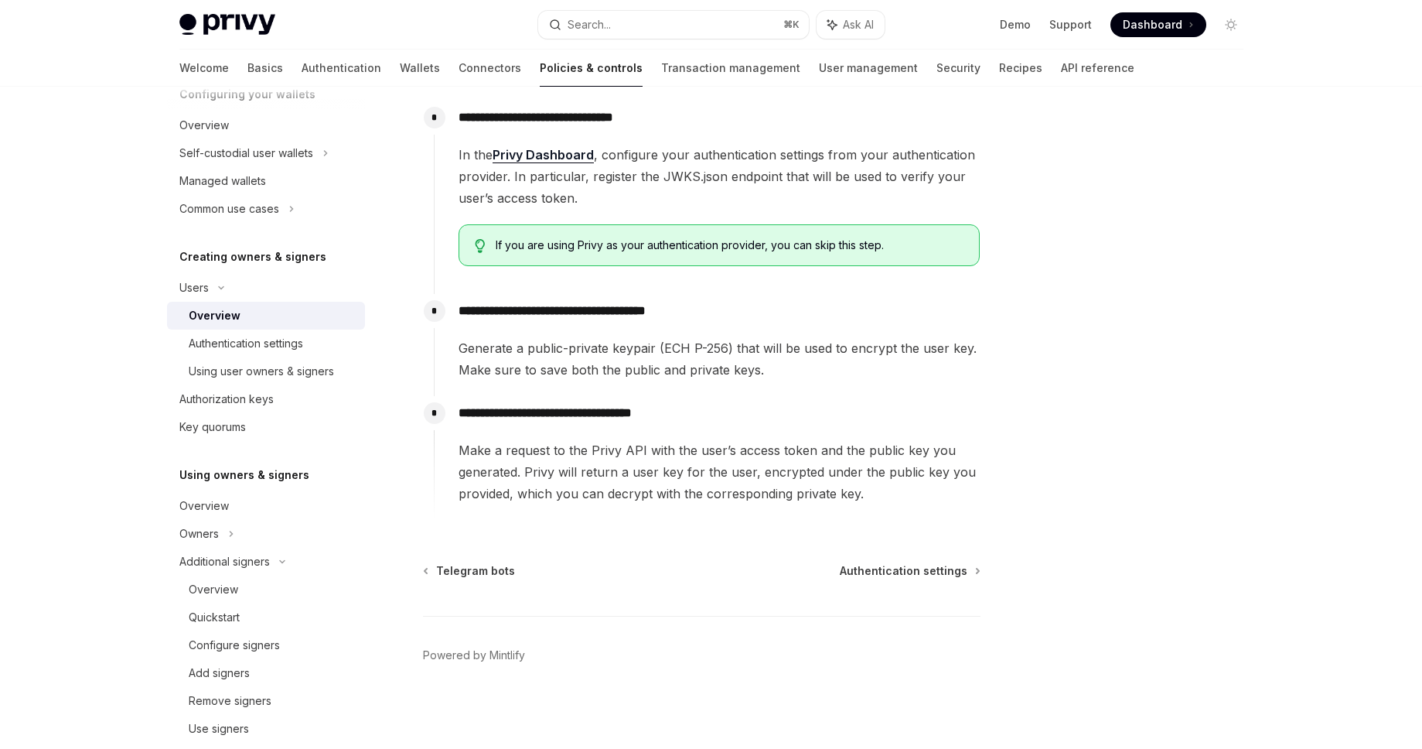
scroll to position [483, 0]
click at [303, 340] on div "Authentication settings" at bounding box center [246, 343] width 114 height 19
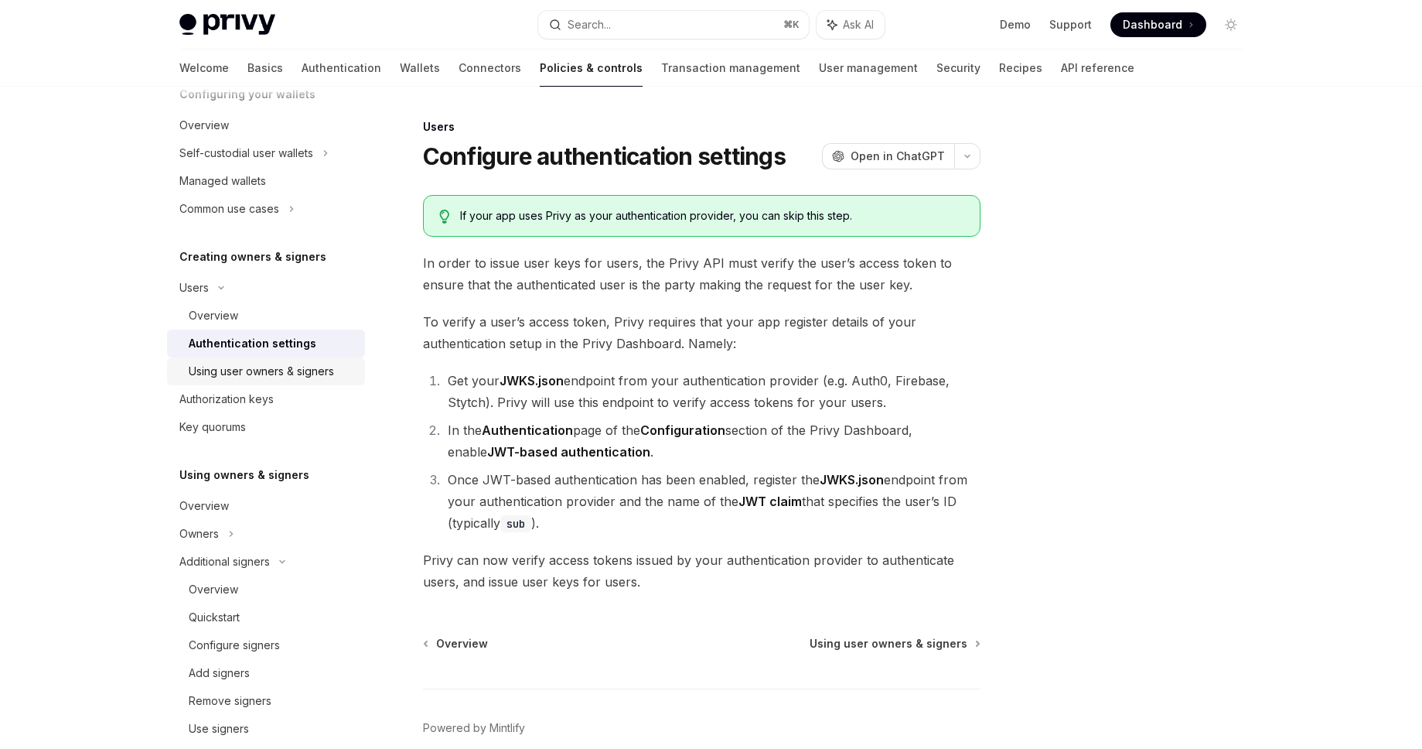
click at [273, 382] on link "Using user owners & signers" at bounding box center [266, 371] width 198 height 28
type textarea "*"
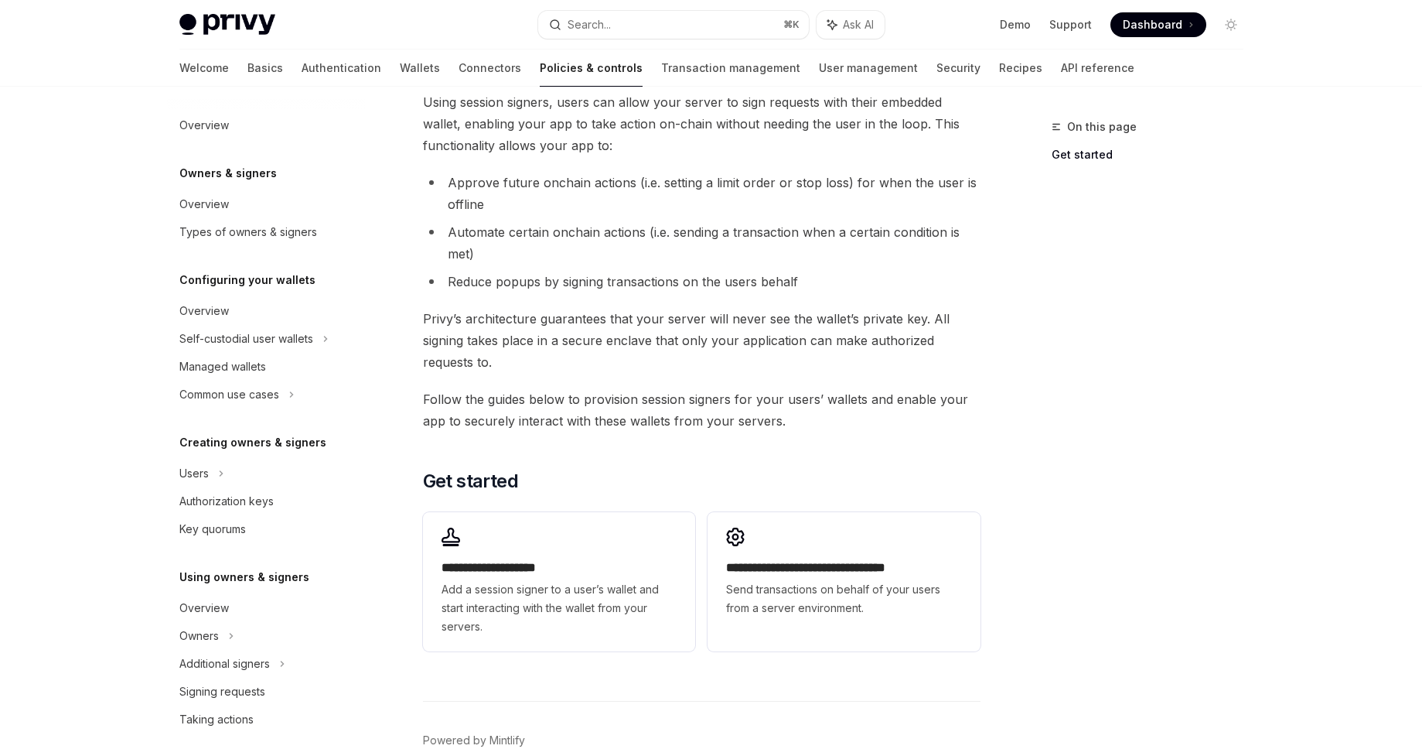
scroll to position [166, 0]
